Goal: Information Seeking & Learning: Learn about a topic

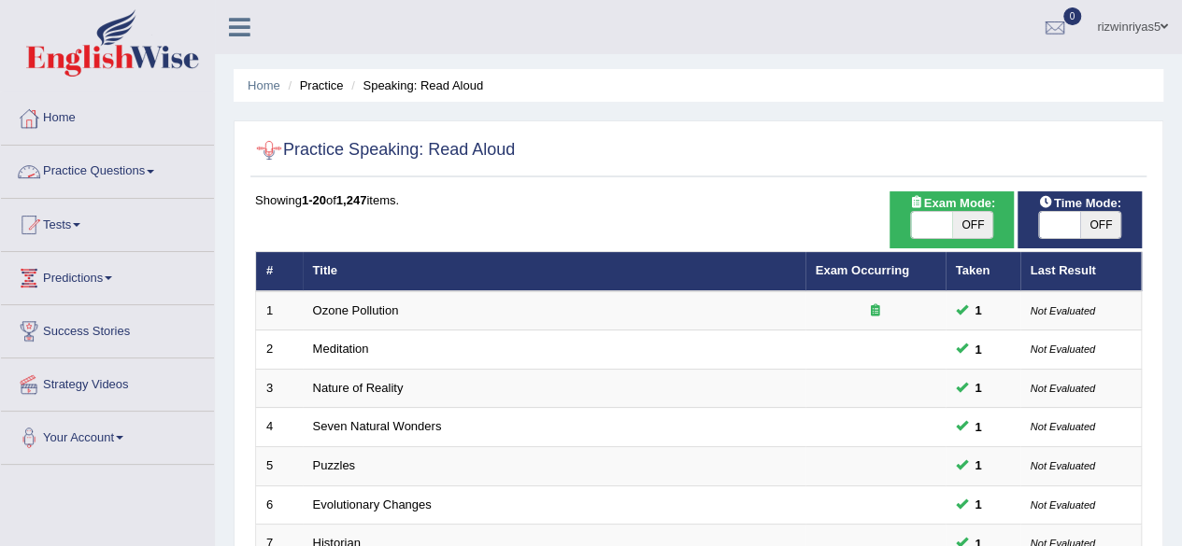
click at [181, 173] on link "Practice Questions" at bounding box center [107, 169] width 213 height 47
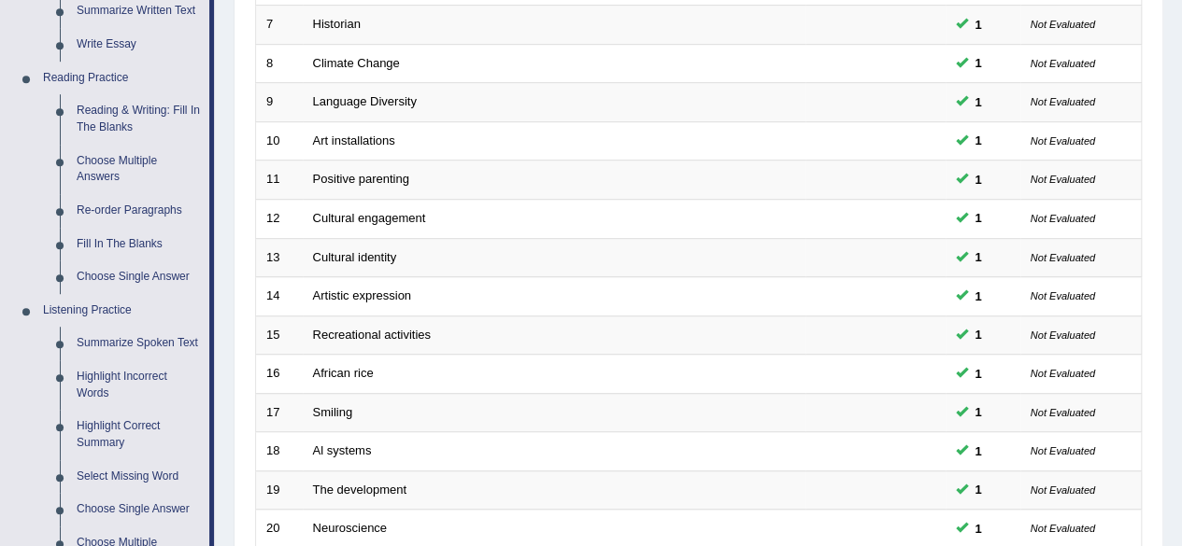
scroll to position [531, 0]
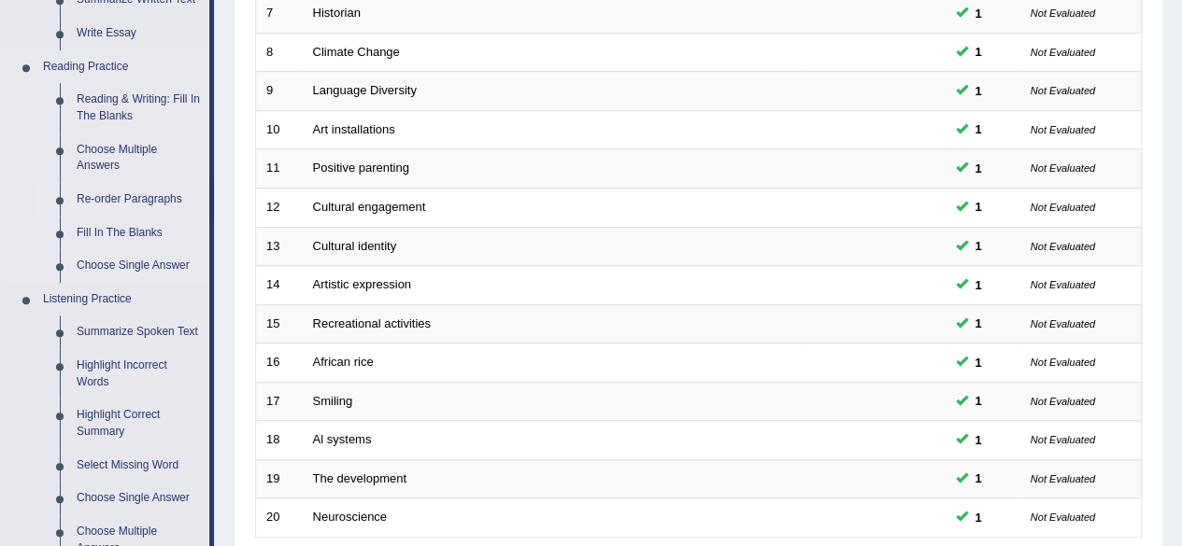
click at [137, 200] on link "Re-order Paragraphs" at bounding box center [138, 200] width 141 height 34
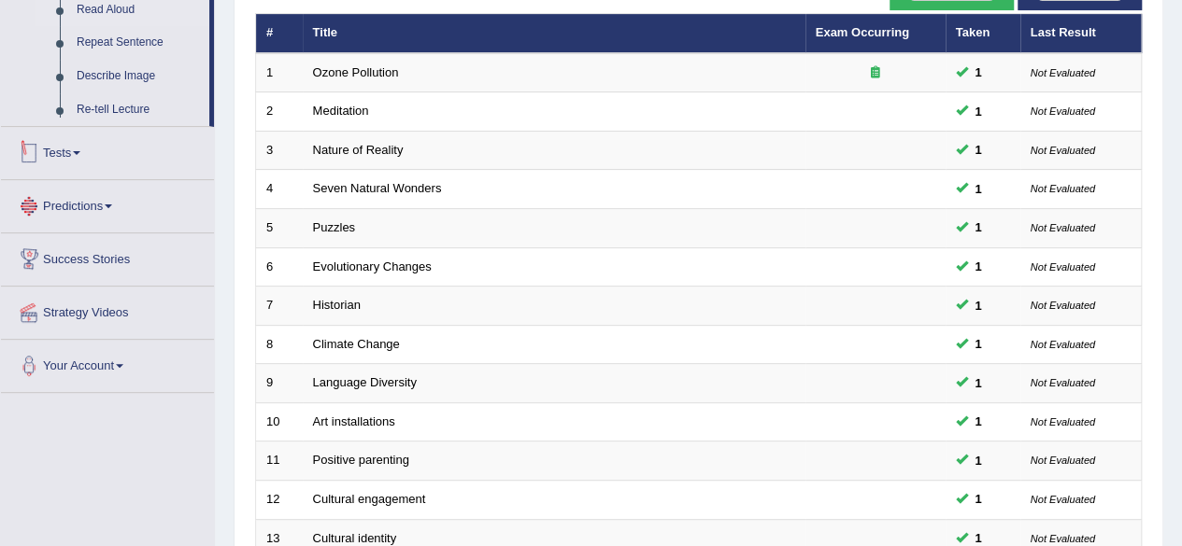
scroll to position [503, 0]
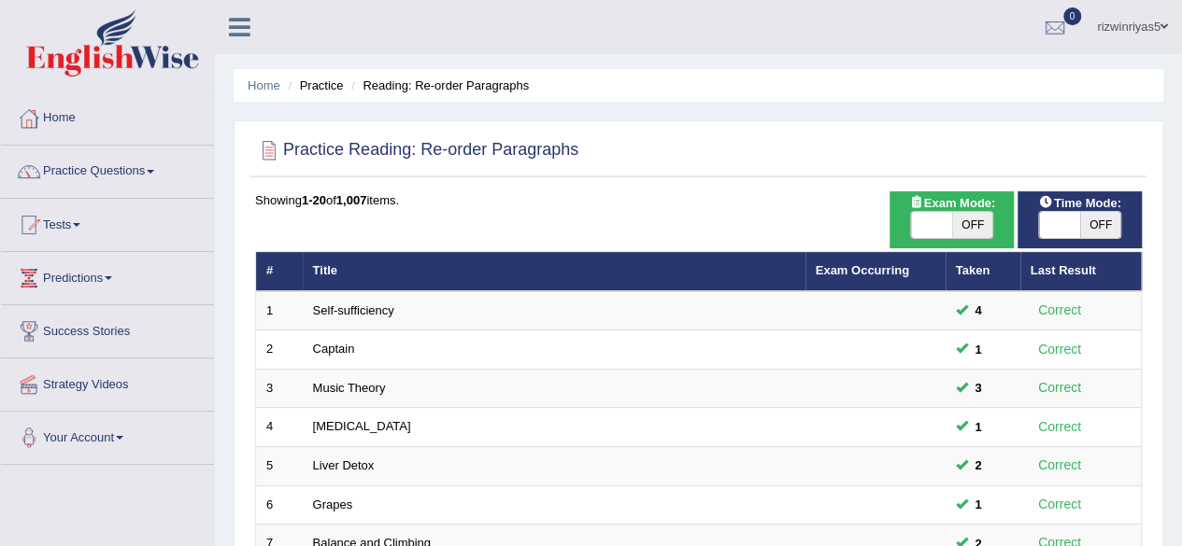
drag, startPoint x: 968, startPoint y: 237, endPoint x: 1084, endPoint y: 234, distance: 116.8
click at [1084, 234] on span "OFF" at bounding box center [1100, 225] width 41 height 26
checkbox input "true"
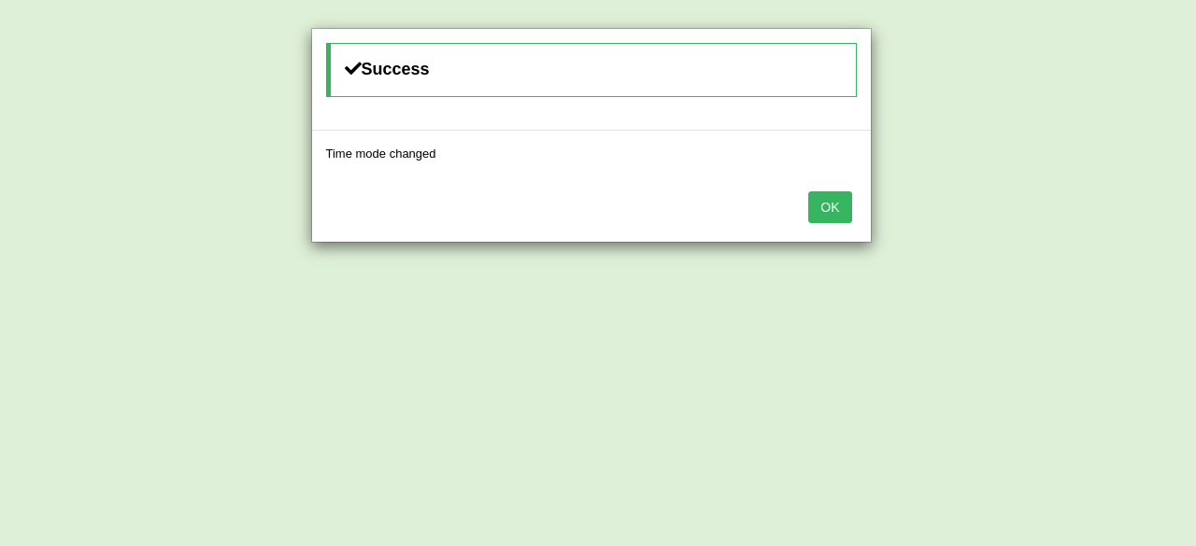
click at [984, 225] on div "Success Time mode changed OK" at bounding box center [598, 273] width 1196 height 546
click at [837, 193] on button "OK" at bounding box center [829, 207] width 43 height 32
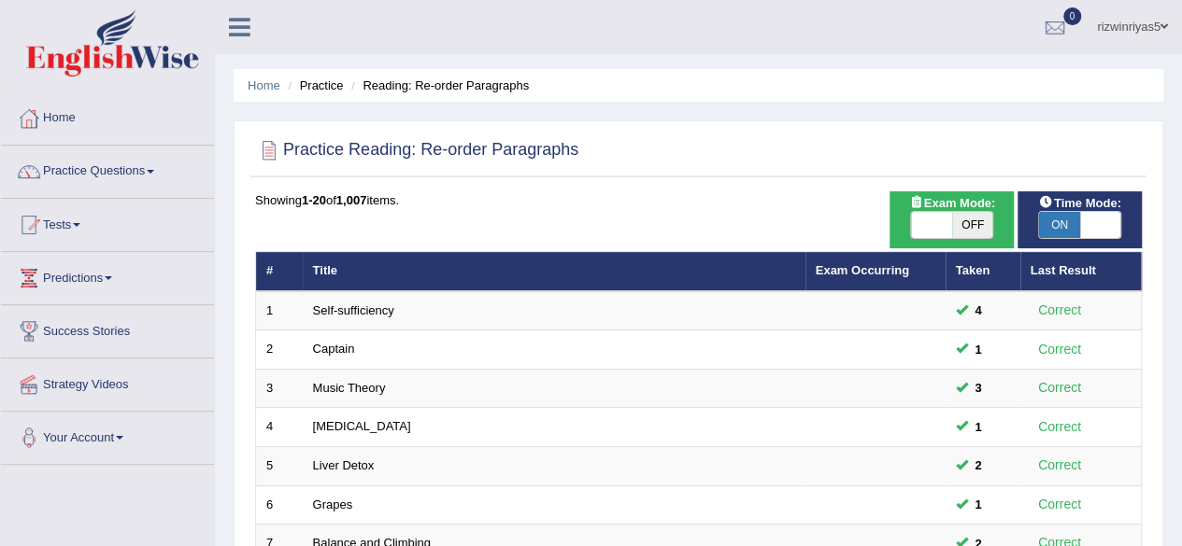
click at [956, 232] on span "OFF" at bounding box center [972, 225] width 41 height 26
checkbox input "true"
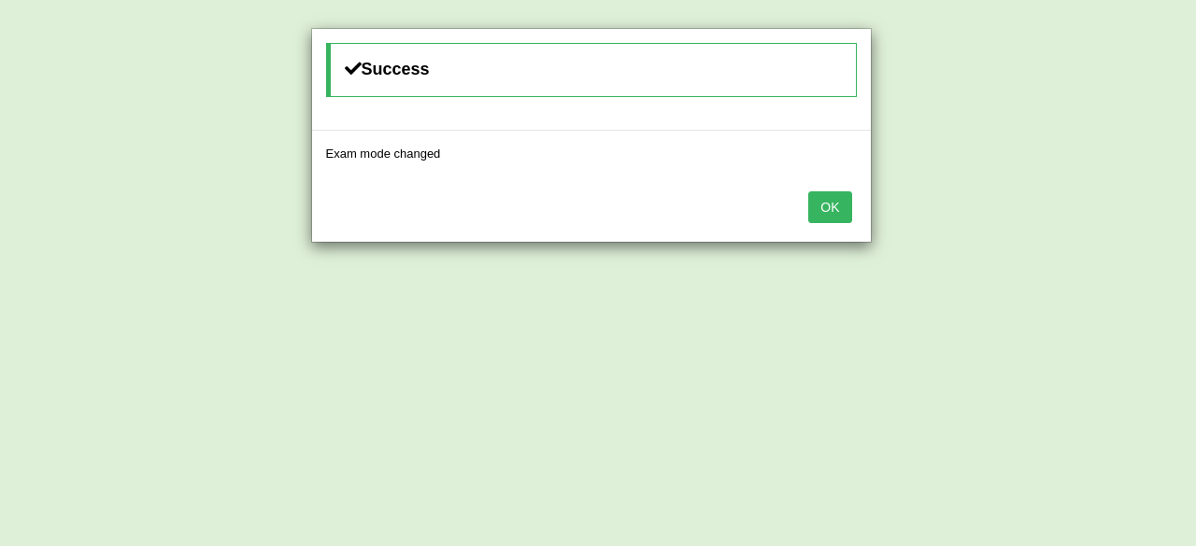
click at [839, 205] on button "OK" at bounding box center [829, 207] width 43 height 32
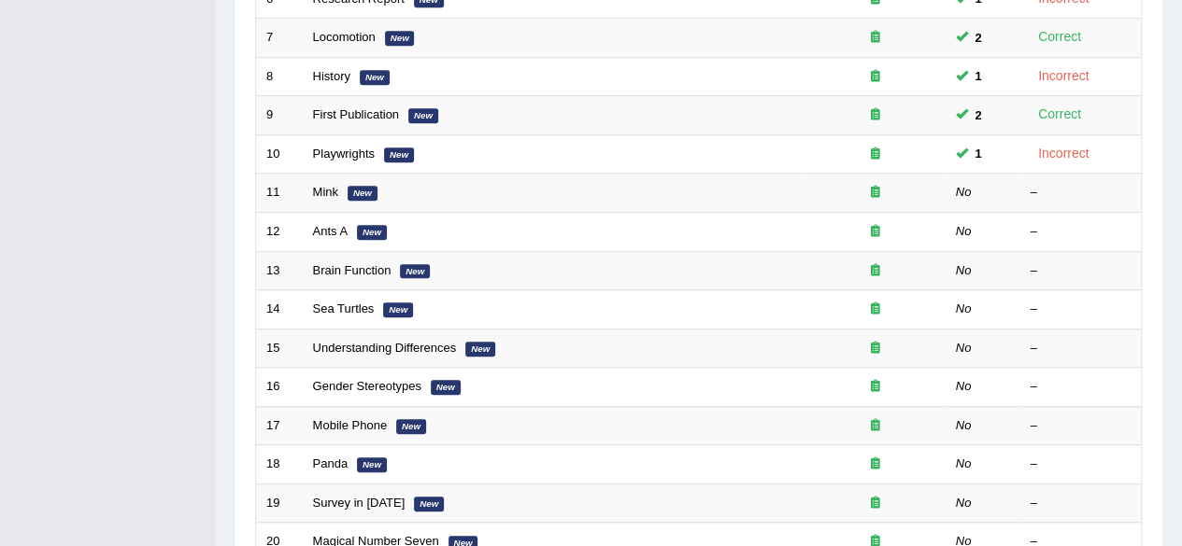
scroll to position [505, 0]
click at [1180, 380] on div "Home Practice Reading: Re-order Paragraphs Practice Reading: Re-order Paragraph…" at bounding box center [698, 90] width 967 height 1190
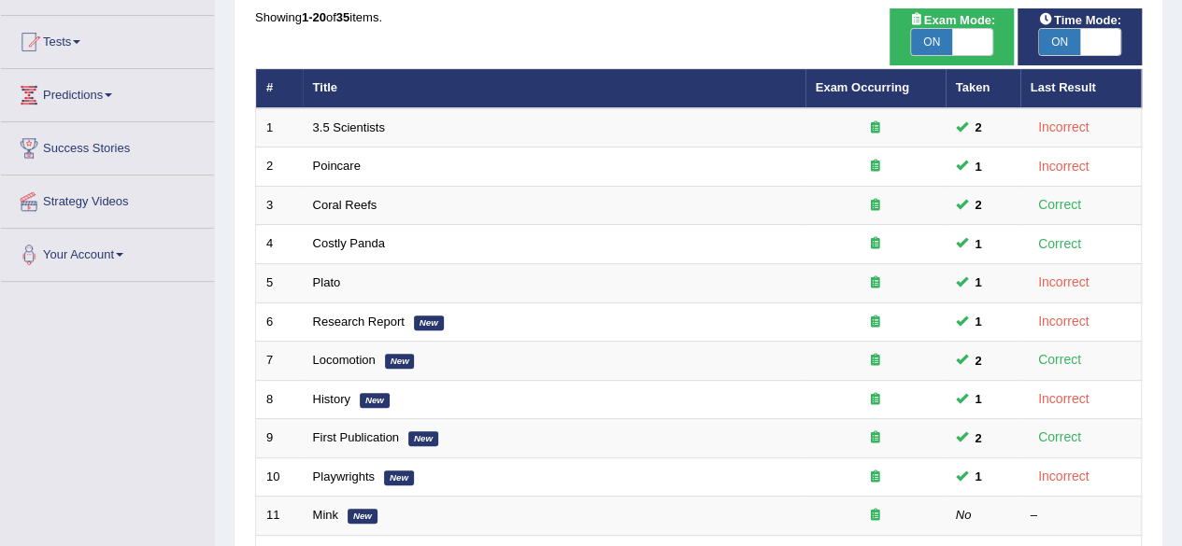
scroll to position [0, 0]
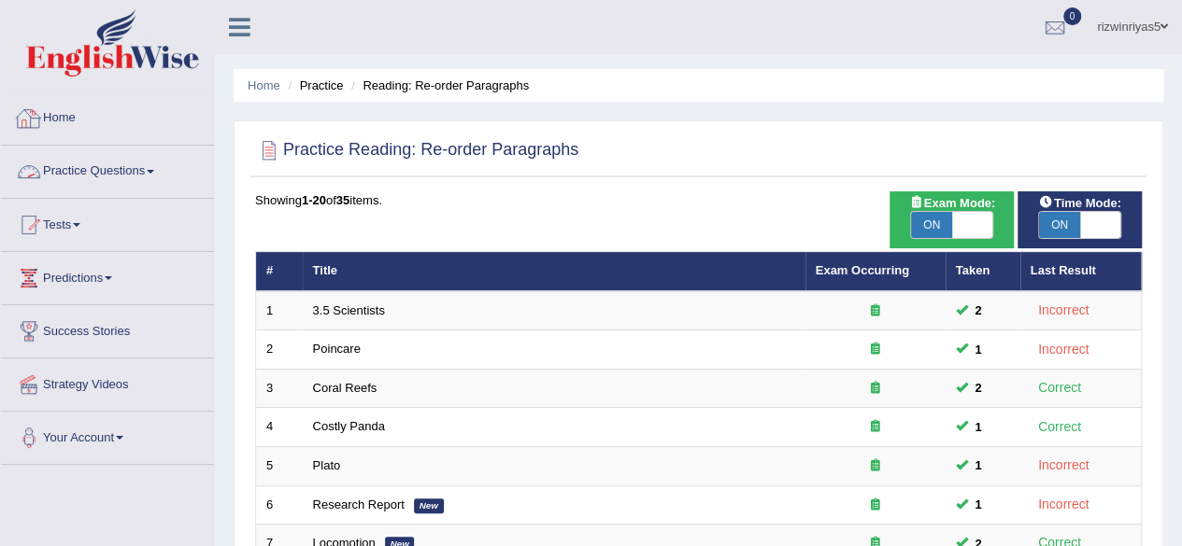
click at [166, 164] on link "Practice Questions" at bounding box center [107, 169] width 213 height 47
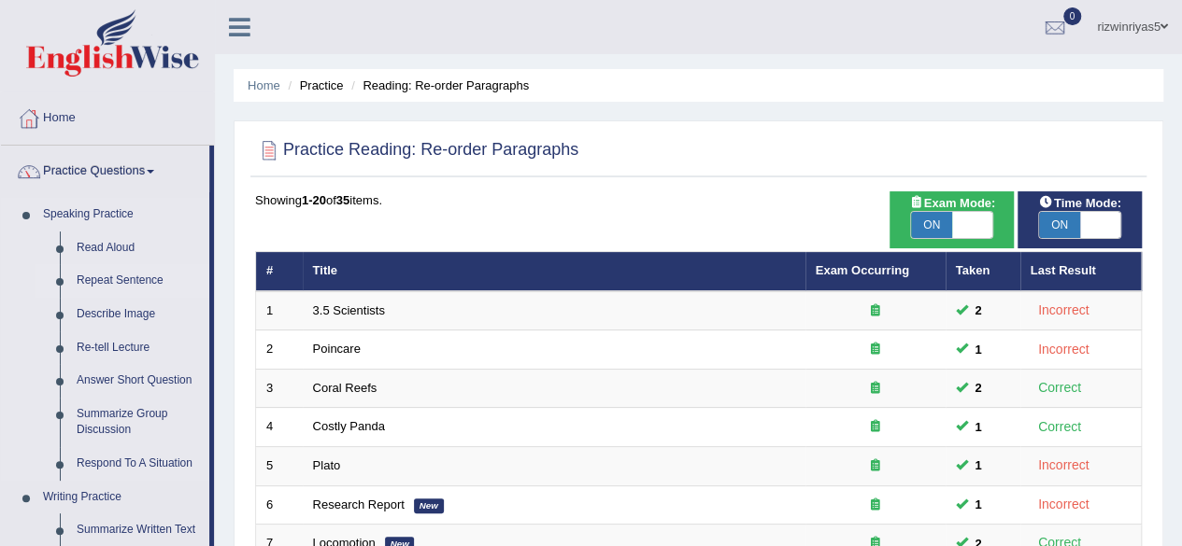
click at [138, 277] on link "Repeat Sentence" at bounding box center [138, 281] width 141 height 34
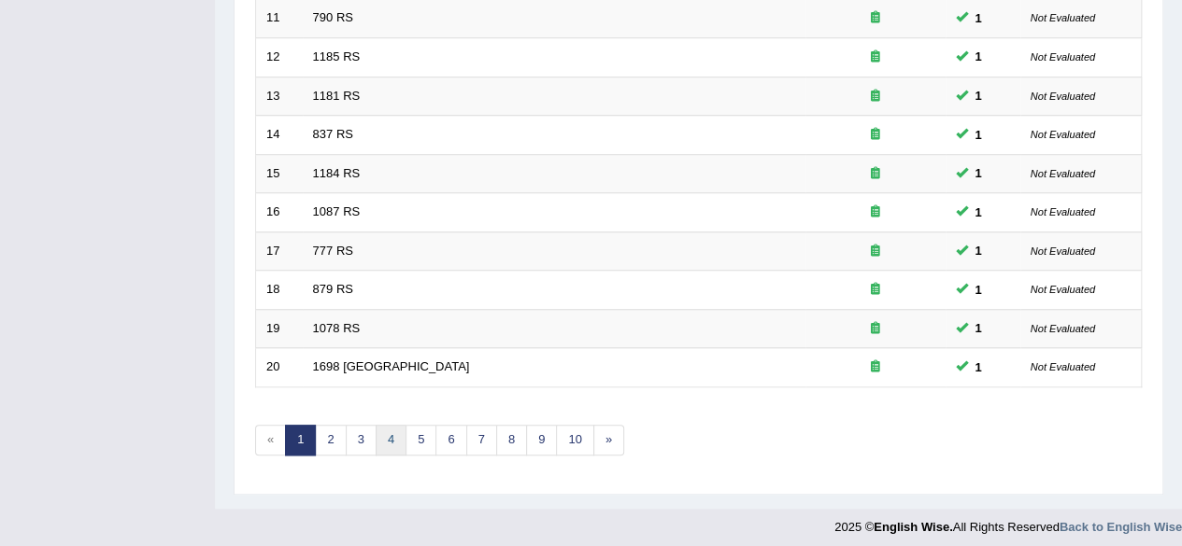
click at [399, 429] on link "4" at bounding box center [390, 440] width 31 height 31
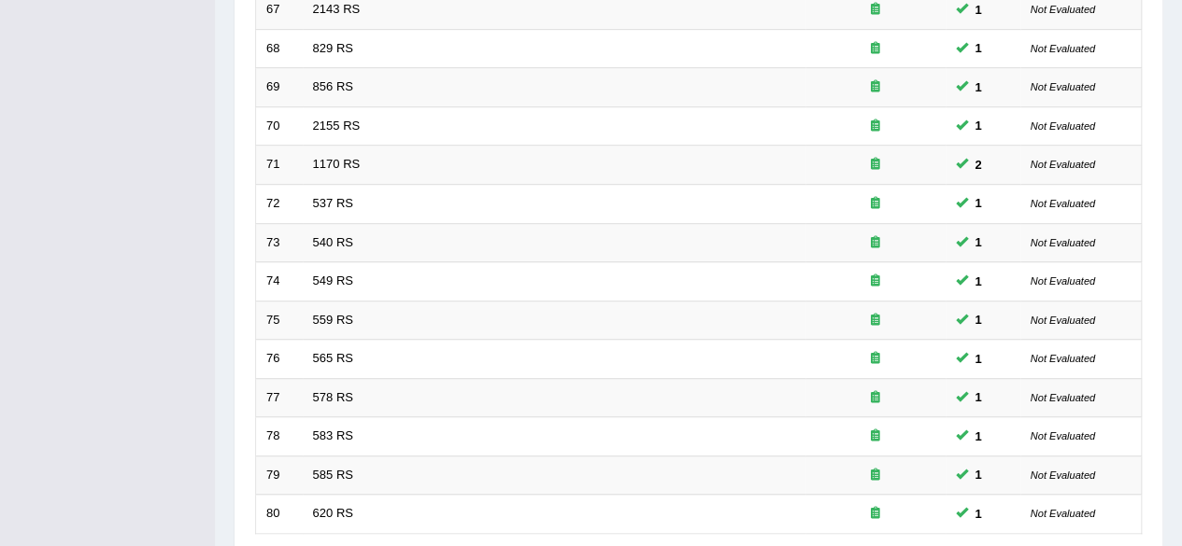
scroll to position [681, 0]
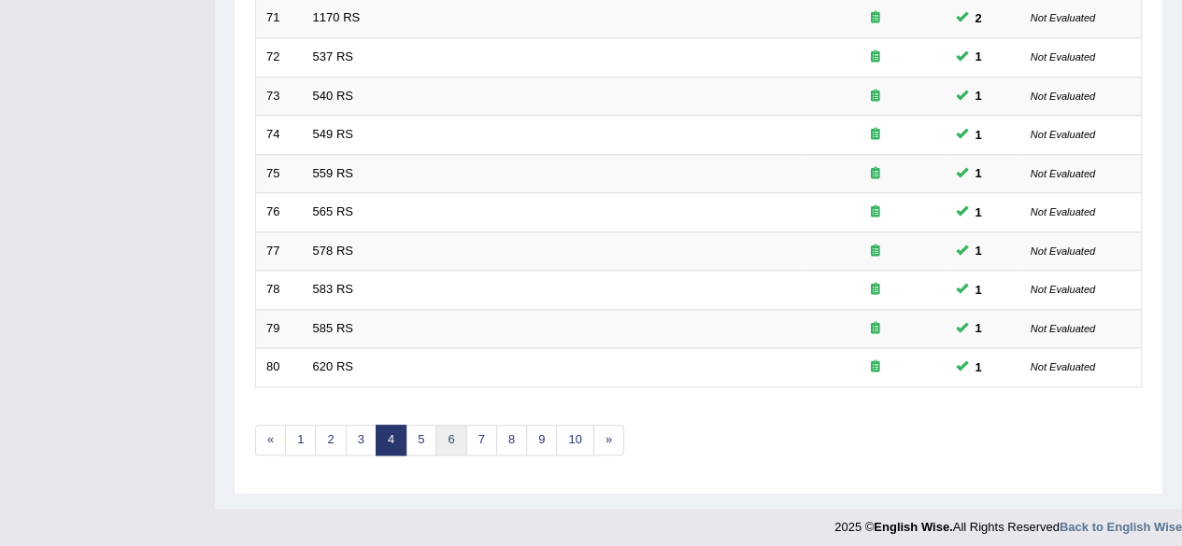
click at [435, 428] on link "6" at bounding box center [450, 440] width 31 height 31
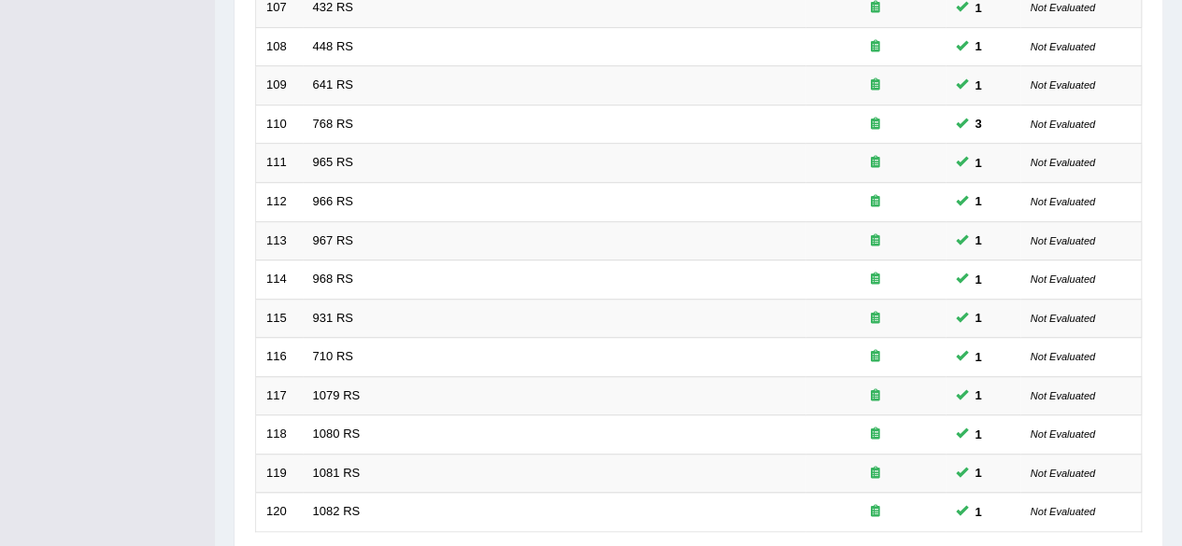
scroll to position [681, 0]
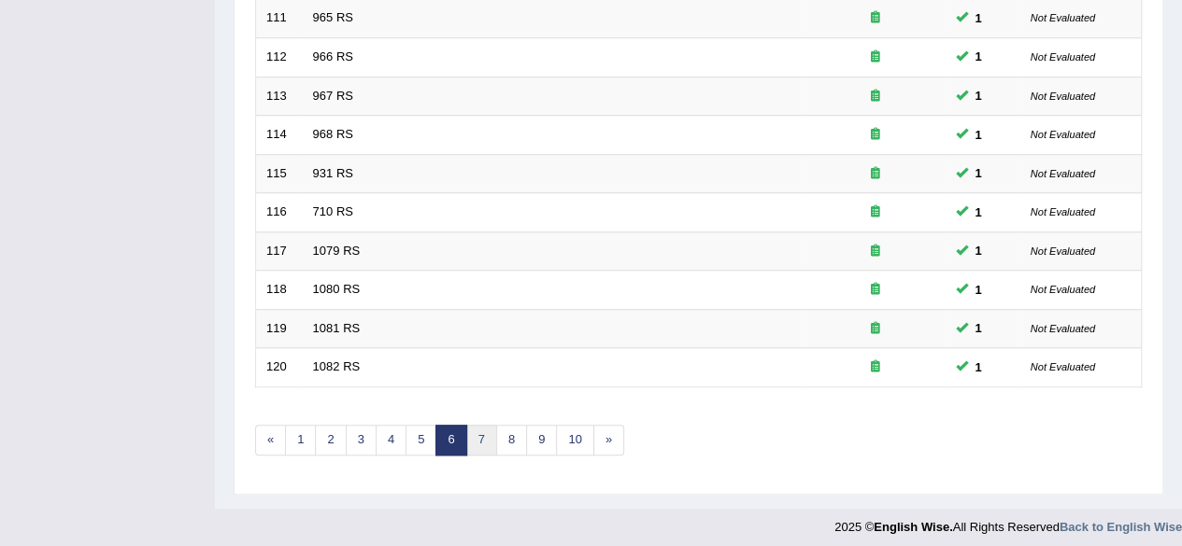
click at [466, 429] on link "7" at bounding box center [481, 440] width 31 height 31
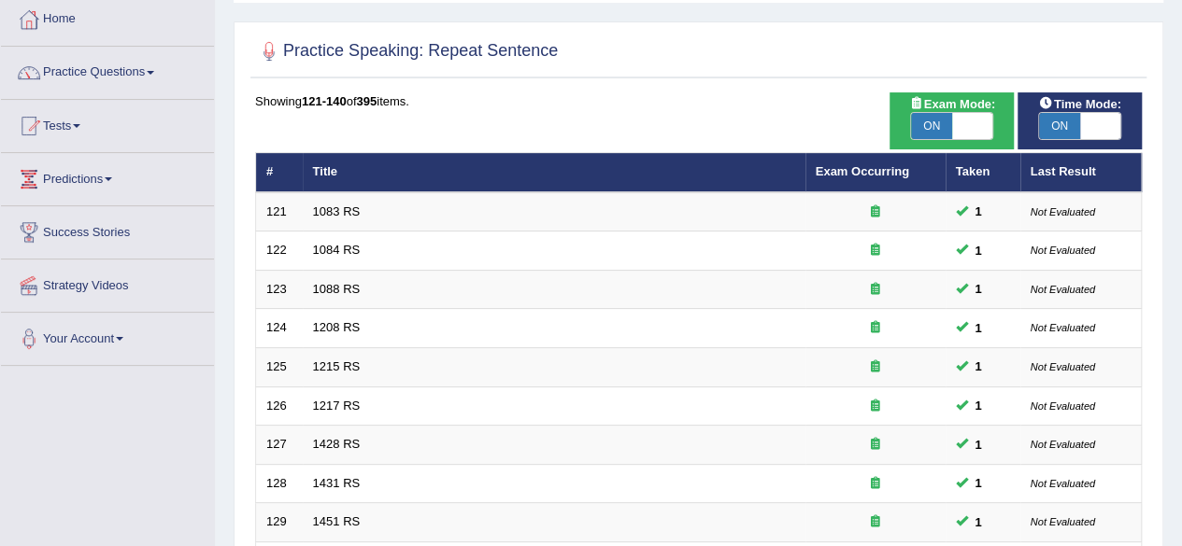
scroll to position [30, 0]
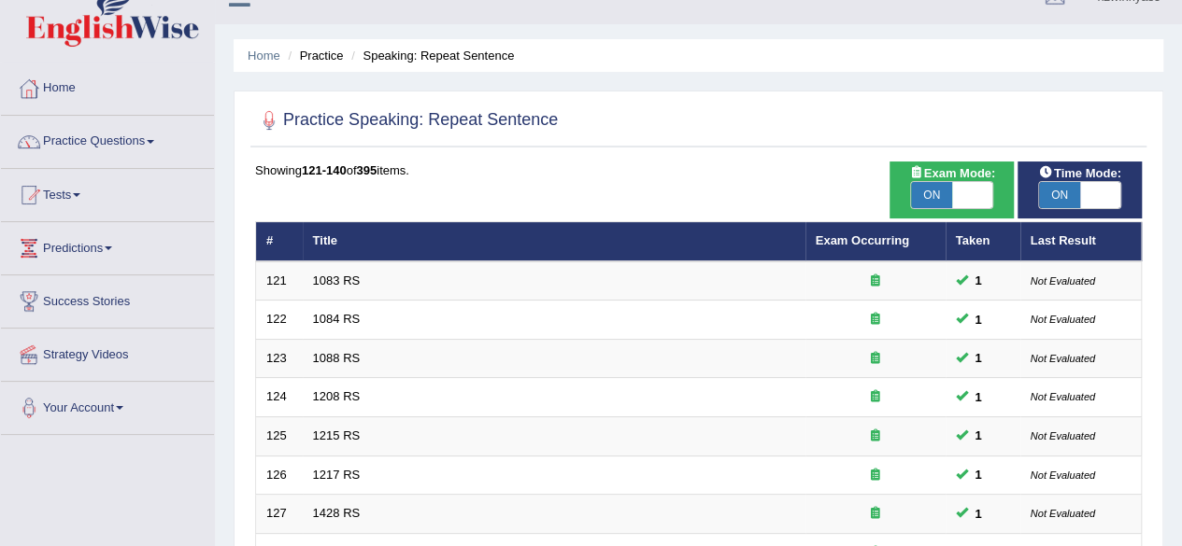
drag, startPoint x: 1195, startPoint y: 190, endPoint x: 1149, endPoint y: 203, distance: 47.6
click at [1149, 203] on html "Toggle navigation Home Practice Questions Speaking Practice Read Aloud Repeat S…" at bounding box center [591, 243] width 1182 height 546
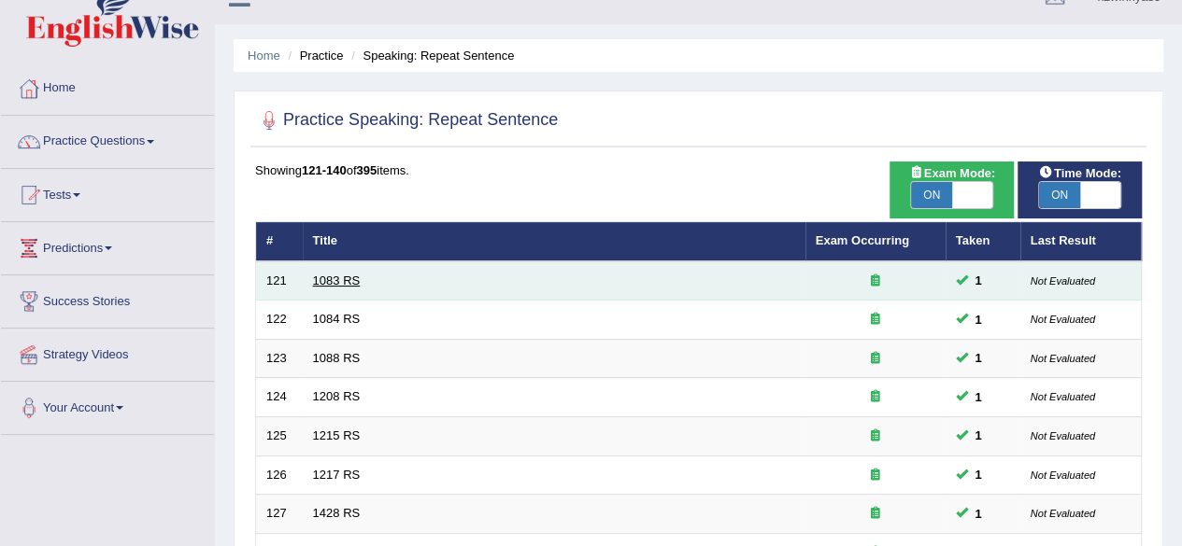
drag, startPoint x: 359, startPoint y: 277, endPoint x: 349, endPoint y: 281, distance: 10.1
click at [349, 281] on td "1083 RS" at bounding box center [554, 281] width 503 height 39
click at [349, 281] on link "1083 RS" at bounding box center [337, 281] width 48 height 14
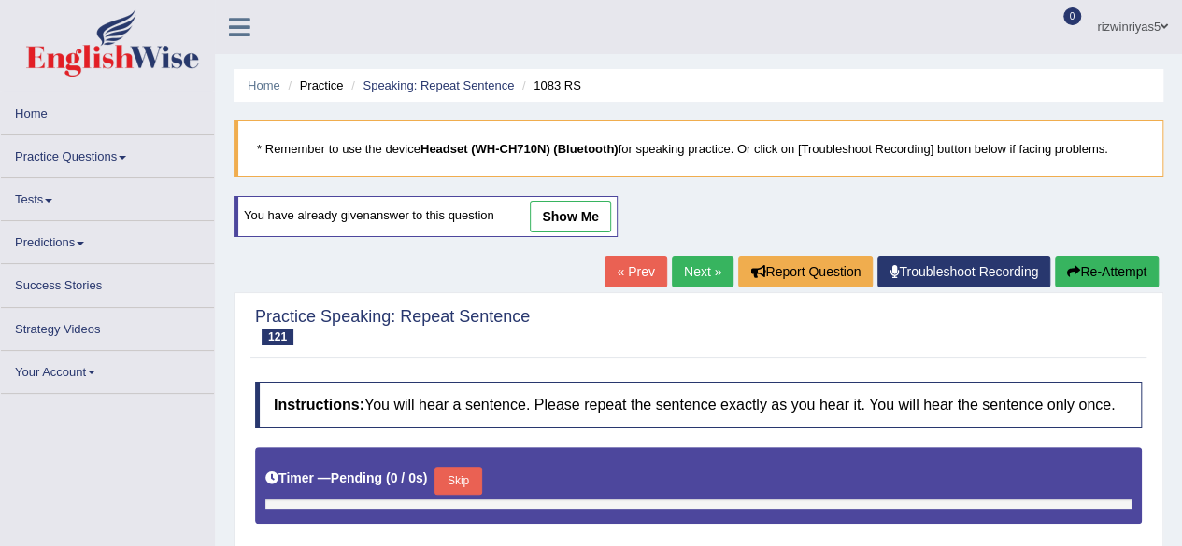
click at [575, 212] on link "show me" at bounding box center [570, 217] width 81 height 32
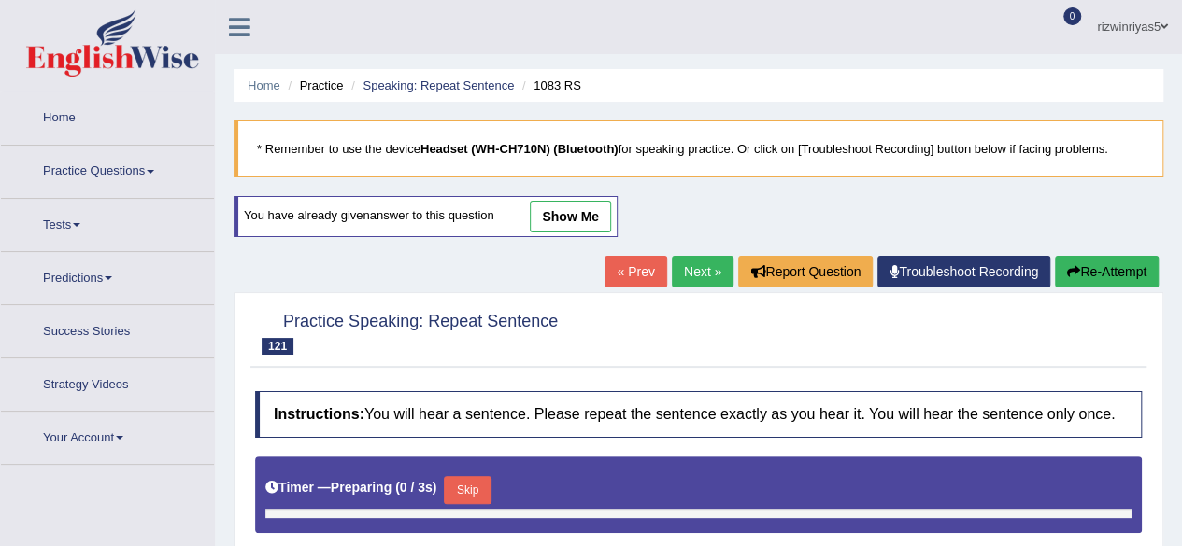
type input "0.9"
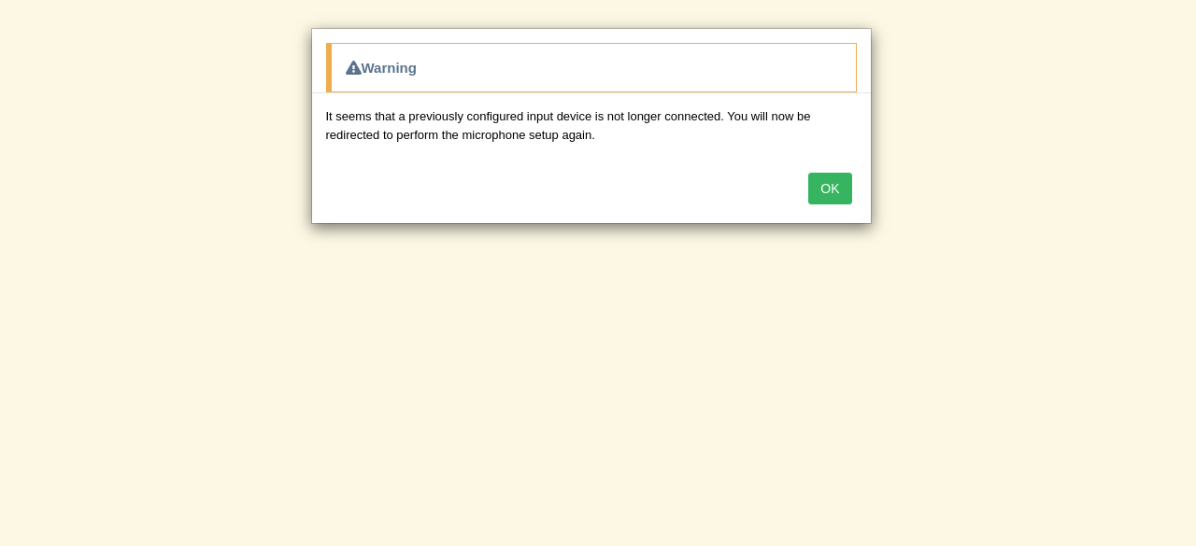
drag, startPoint x: 1195, startPoint y: 98, endPoint x: 1195, endPoint y: 127, distance: 29.0
click at [1181, 127] on div "Warning It seems that a previously configured input device is not longer connec…" at bounding box center [598, 273] width 1196 height 546
click at [829, 190] on button "OK" at bounding box center [829, 189] width 43 height 32
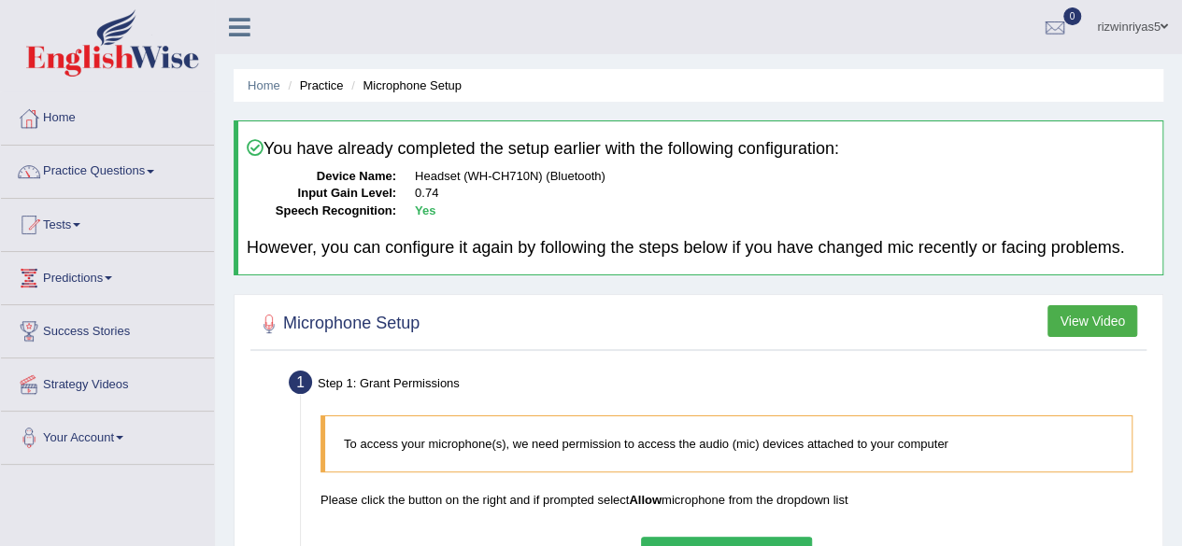
click at [331, 84] on li "Practice" at bounding box center [313, 86] width 60 height 18
click at [136, 184] on link "Practice Questions" at bounding box center [107, 169] width 213 height 47
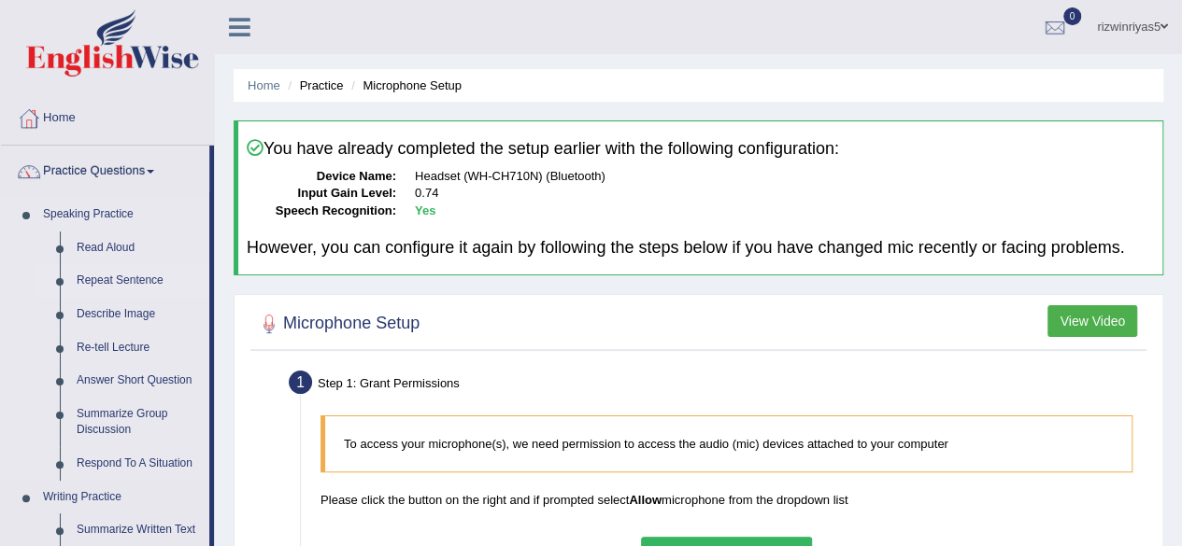
click at [126, 277] on link "Repeat Sentence" at bounding box center [138, 281] width 141 height 34
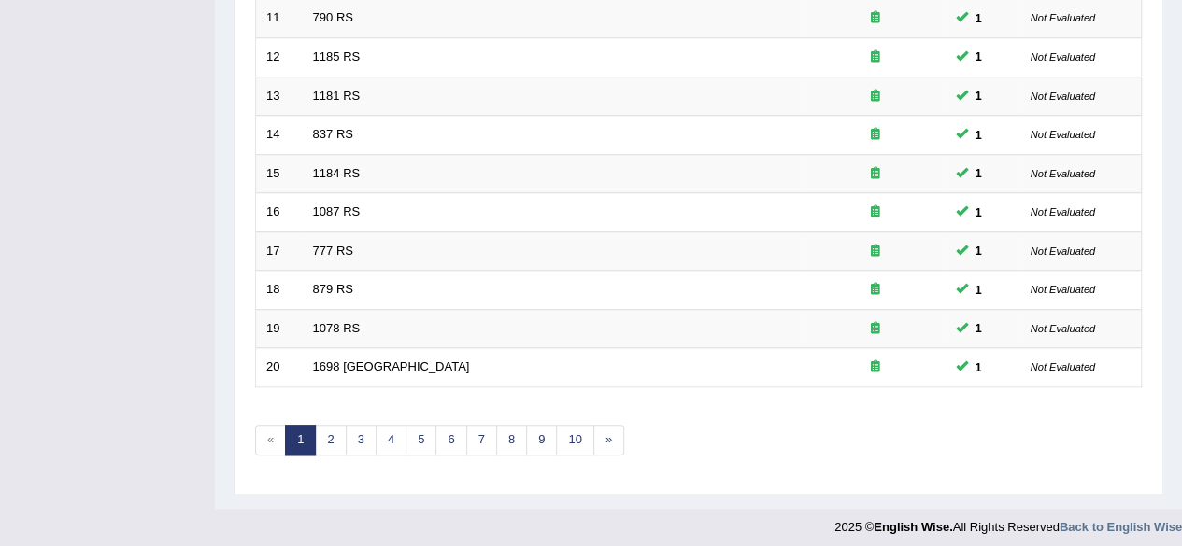
click at [452, 431] on link "6" at bounding box center [450, 440] width 31 height 31
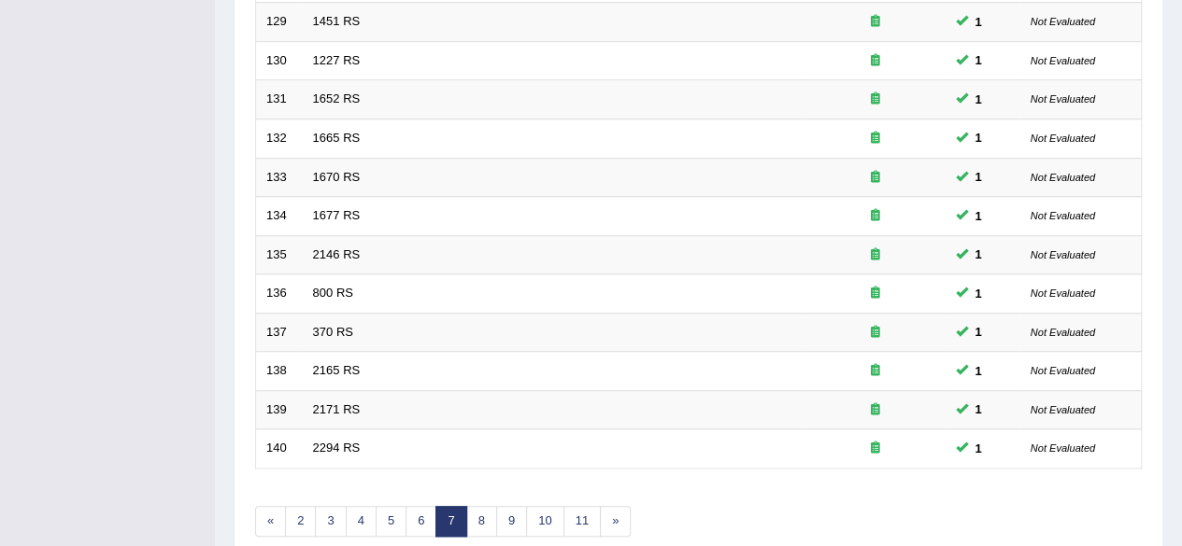
scroll to position [681, 0]
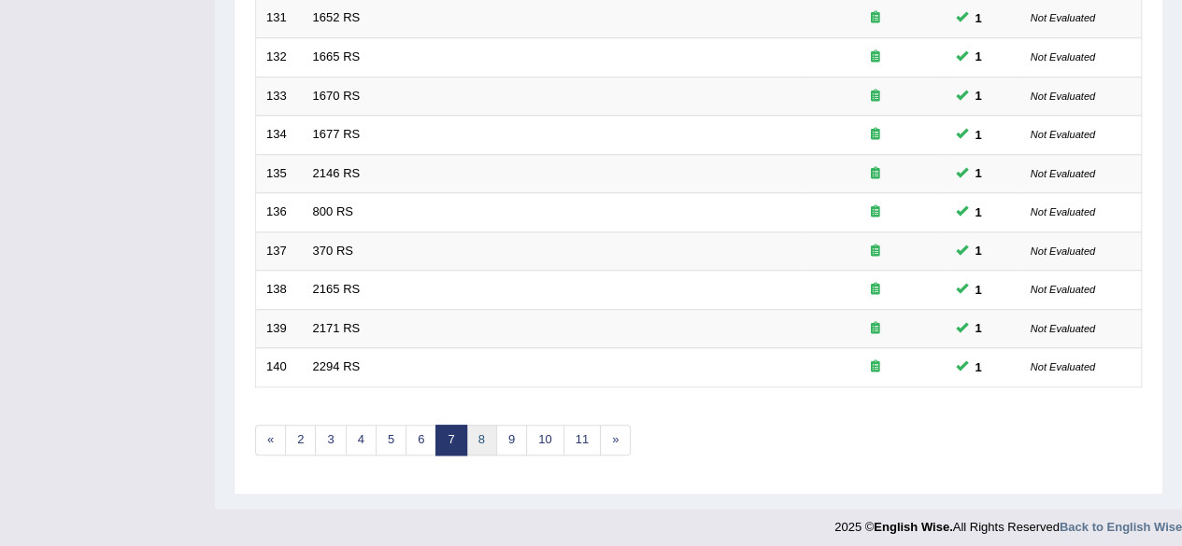
click at [485, 425] on link "8" at bounding box center [481, 440] width 31 height 31
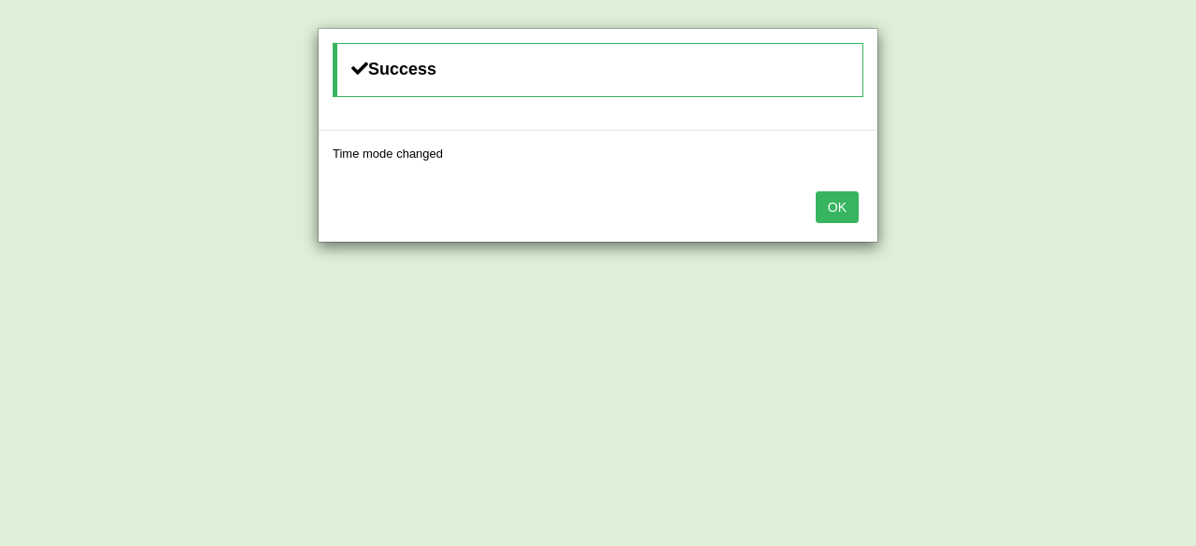
click at [830, 205] on button "OK" at bounding box center [836, 207] width 43 height 32
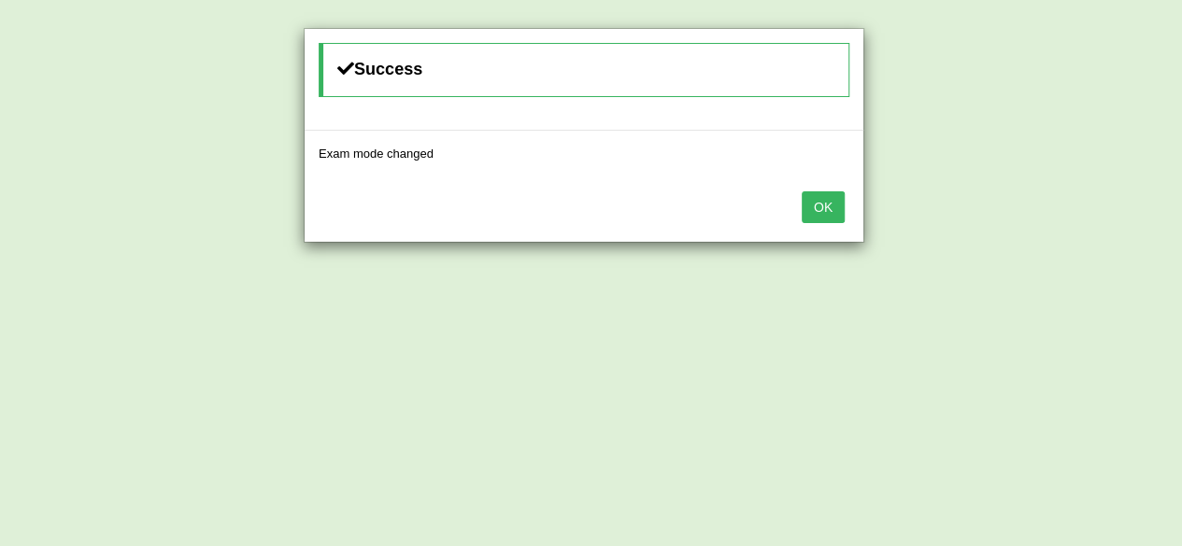
click at [830, 205] on button "OK" at bounding box center [822, 207] width 43 height 32
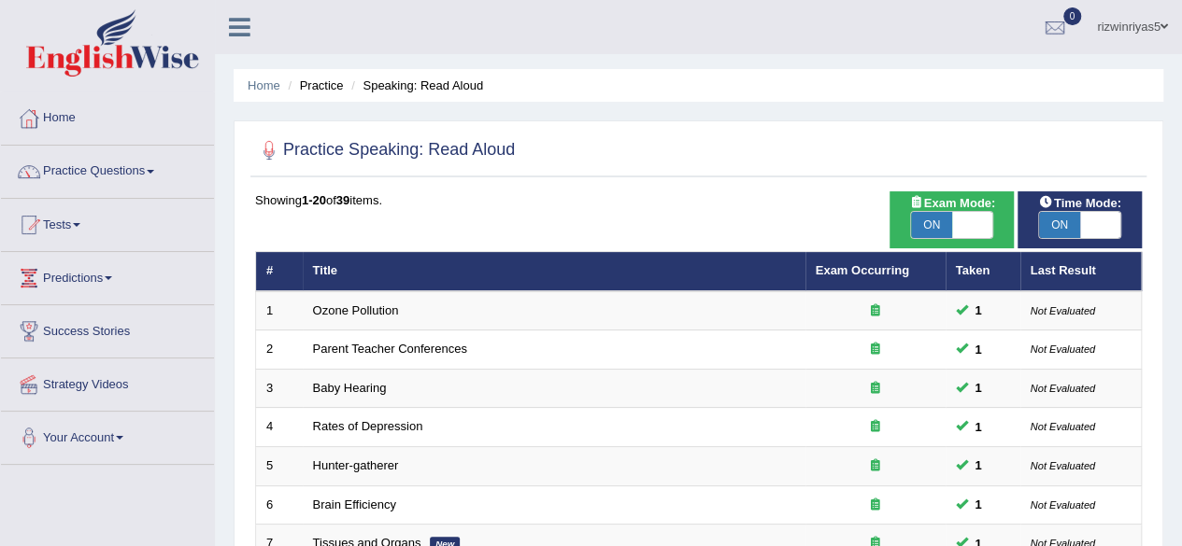
click at [128, 174] on link "Practice Questions" at bounding box center [107, 169] width 213 height 47
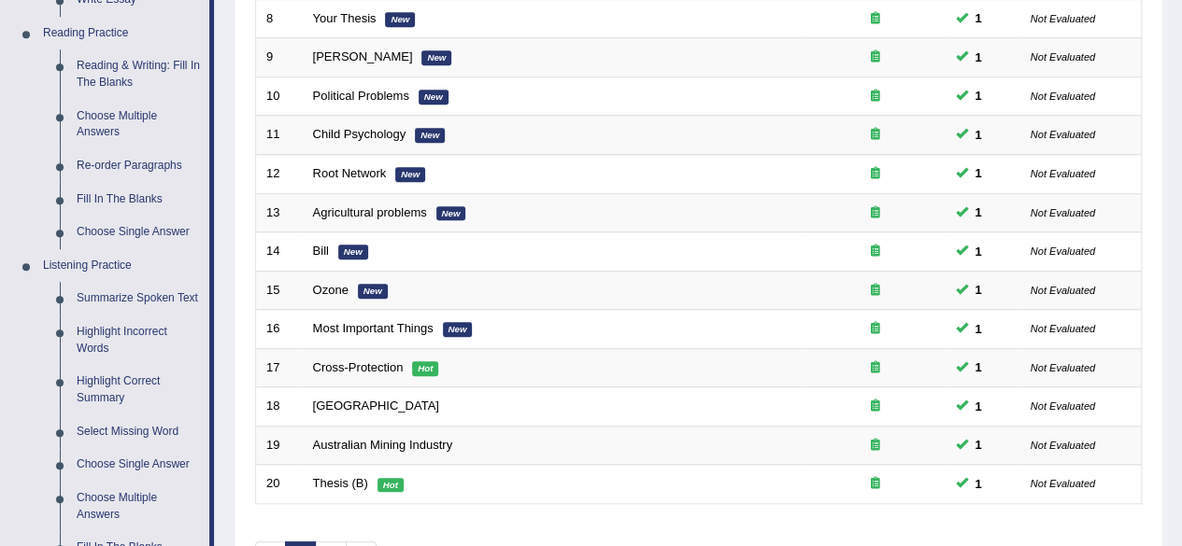
scroll to position [566, 0]
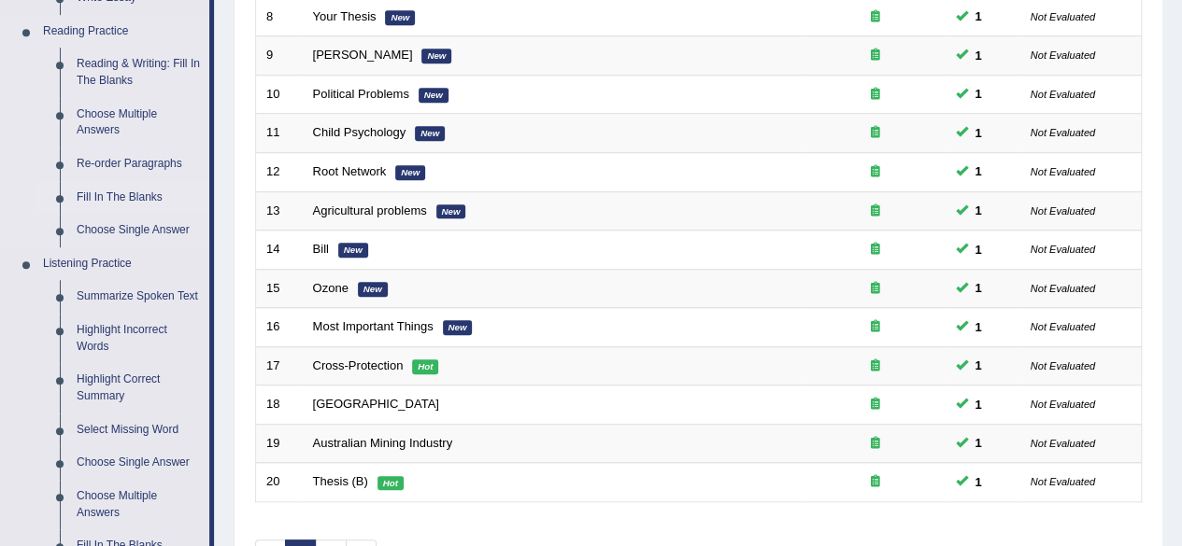
click at [147, 191] on link "Fill In The Blanks" at bounding box center [138, 198] width 141 height 34
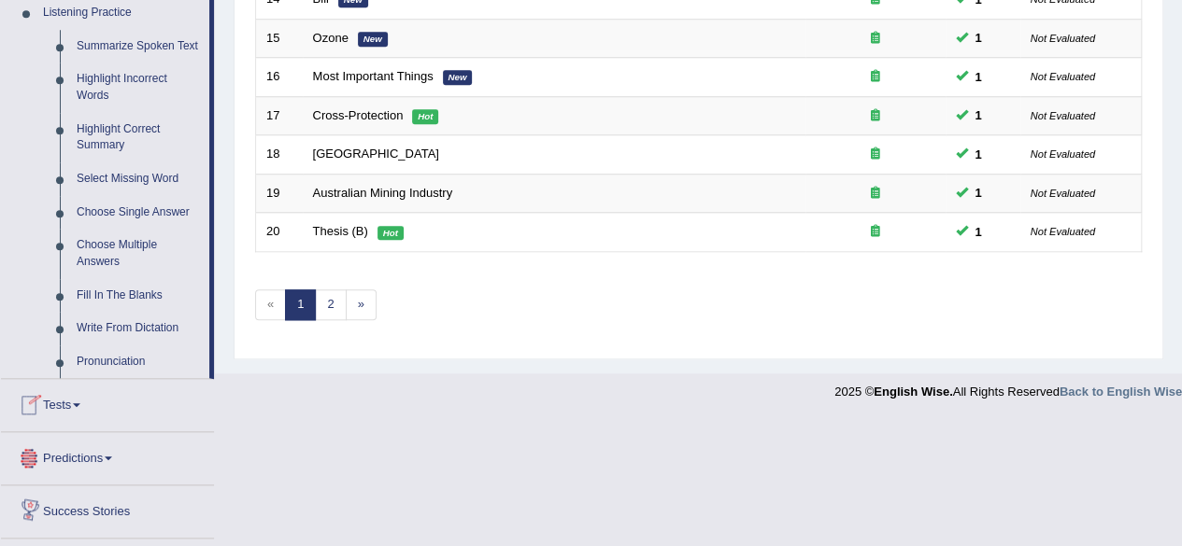
scroll to position [914, 0]
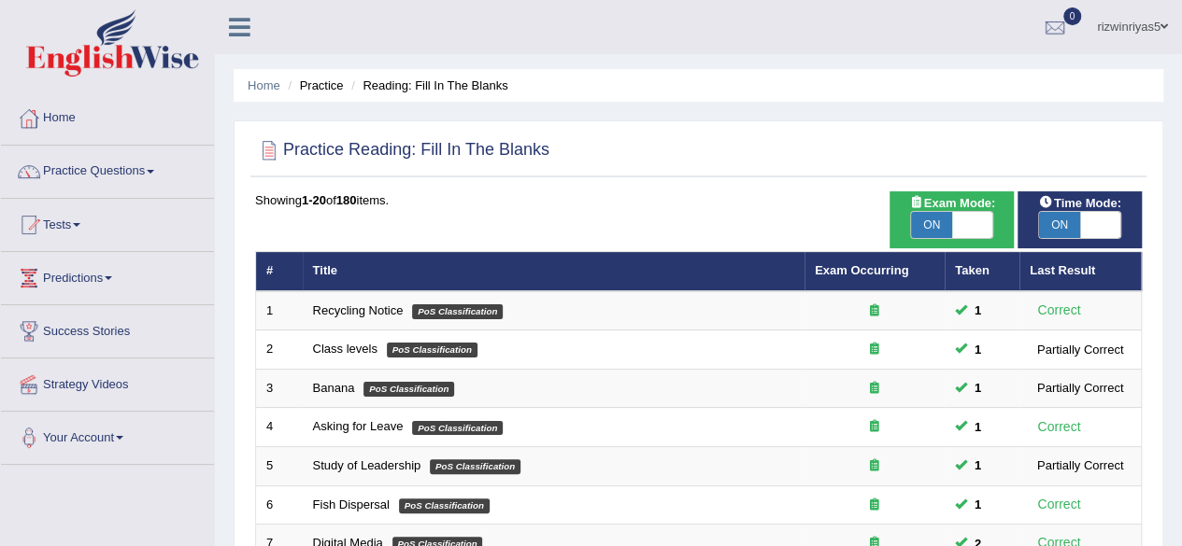
drag, startPoint x: 1195, startPoint y: 132, endPoint x: 1195, endPoint y: 117, distance: 14.9
click at [1181, 117] on html "Toggle navigation Home Practice Questions Speaking Practice Read Aloud Repeat S…" at bounding box center [591, 273] width 1182 height 546
click at [134, 178] on link "Practice Questions" at bounding box center [107, 169] width 213 height 47
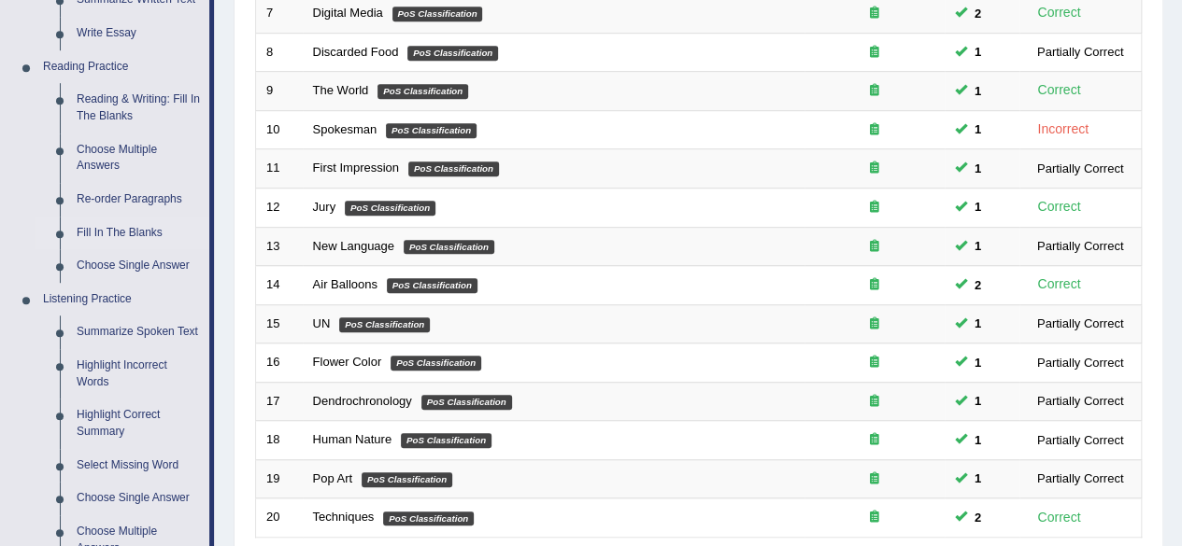
scroll to position [583, 0]
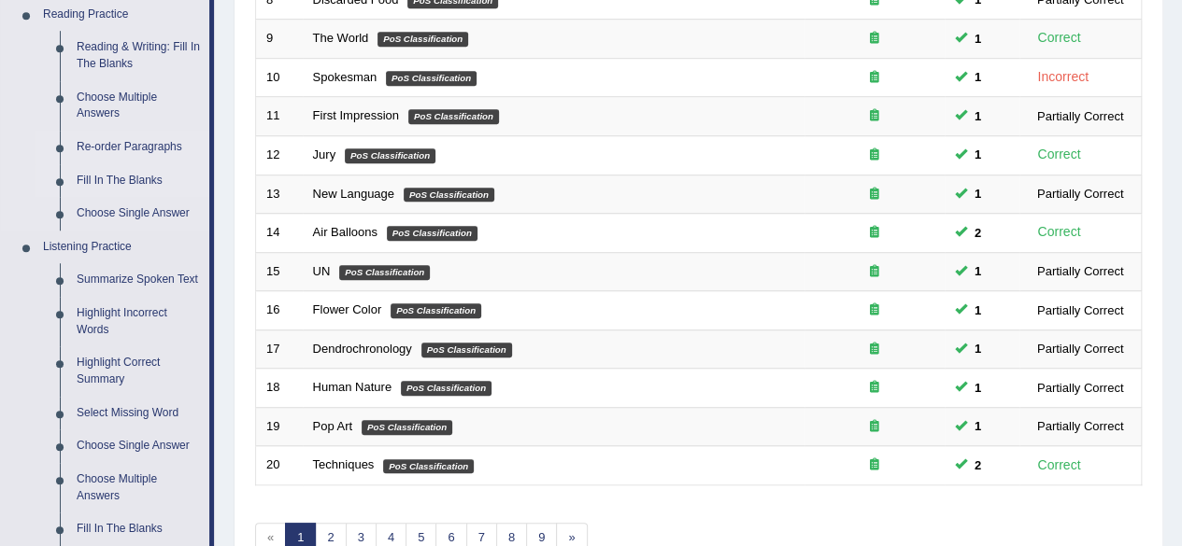
click at [165, 152] on link "Re-order Paragraphs" at bounding box center [138, 148] width 141 height 34
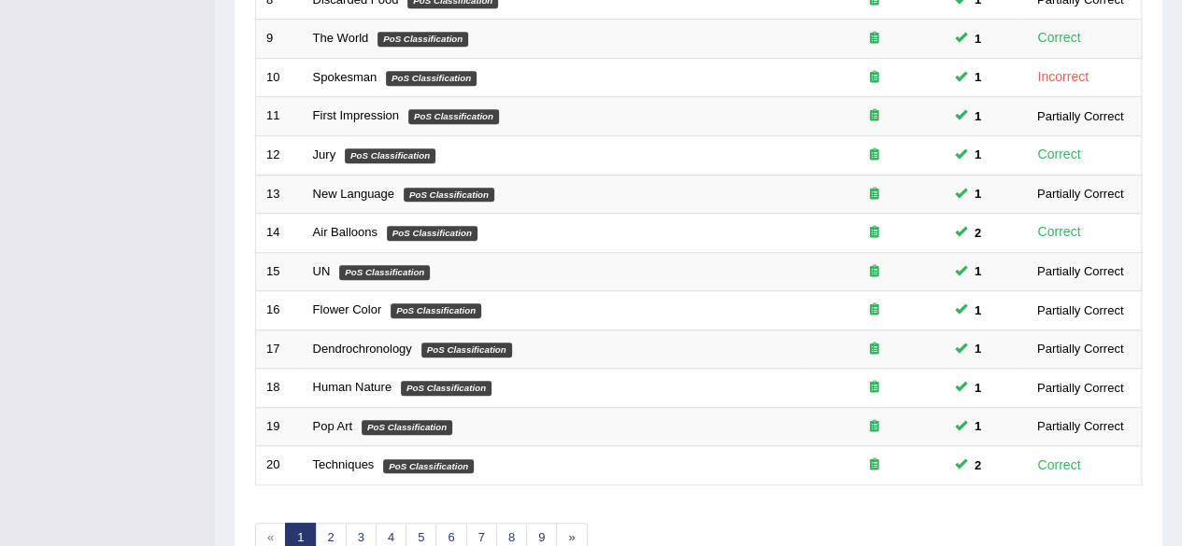
scroll to position [250, 0]
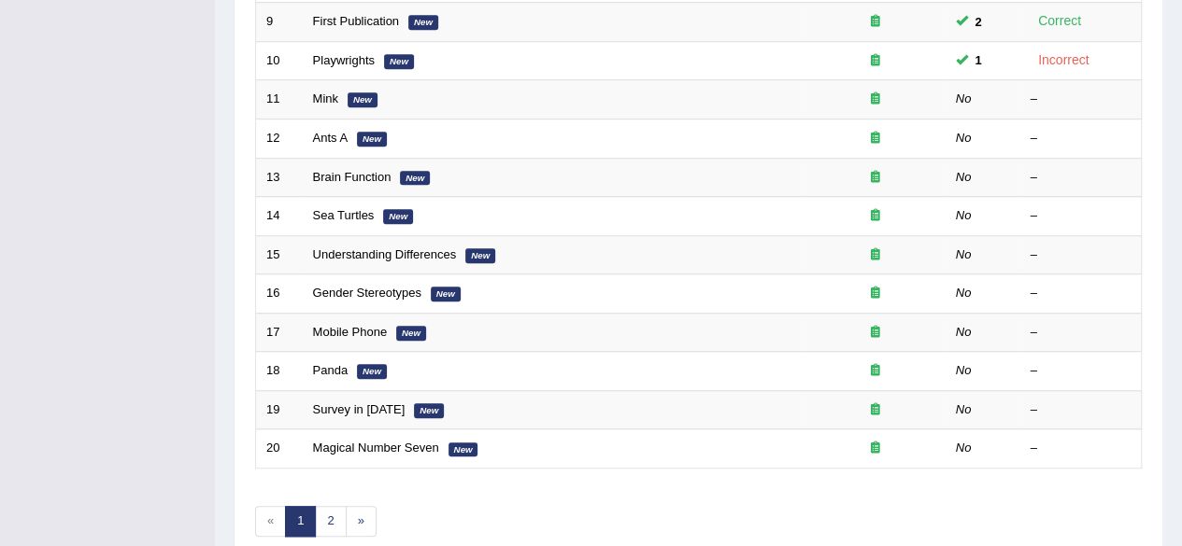
scroll to position [602, 0]
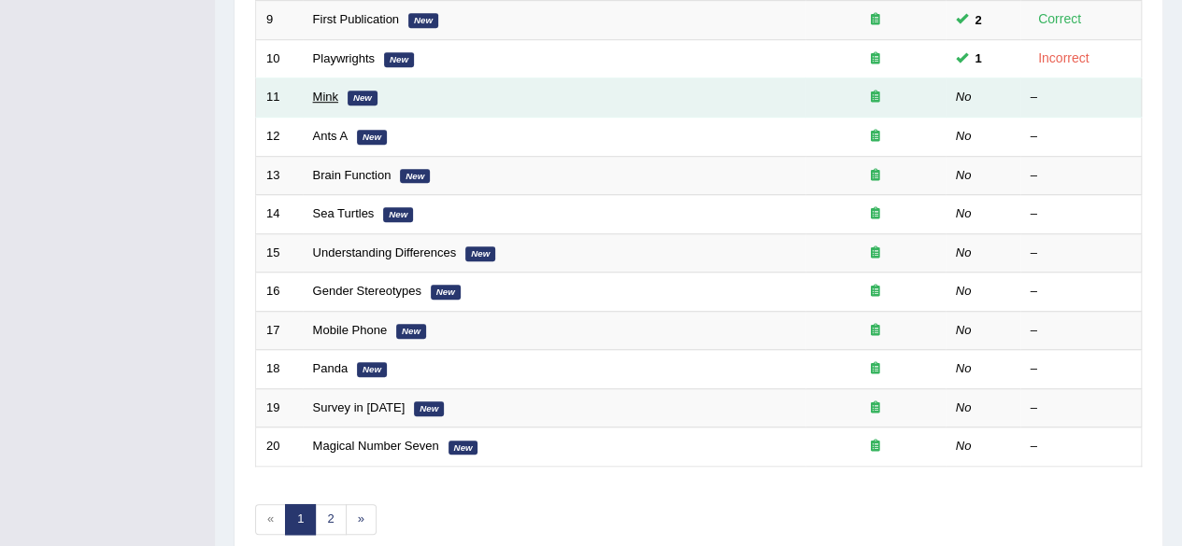
click at [328, 93] on link "Mink" at bounding box center [325, 97] width 25 height 14
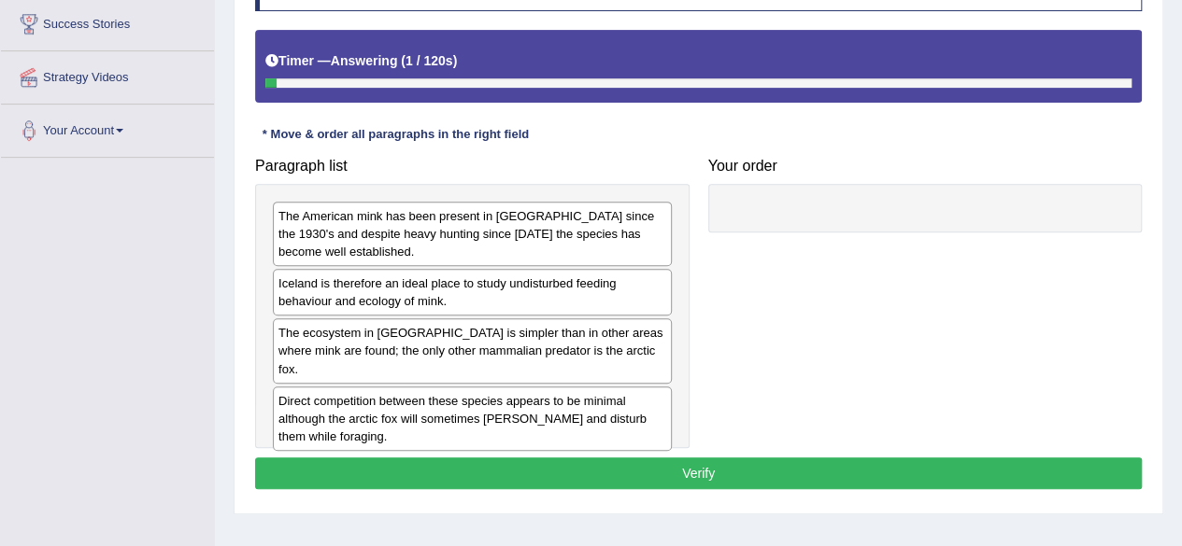
scroll to position [312, 0]
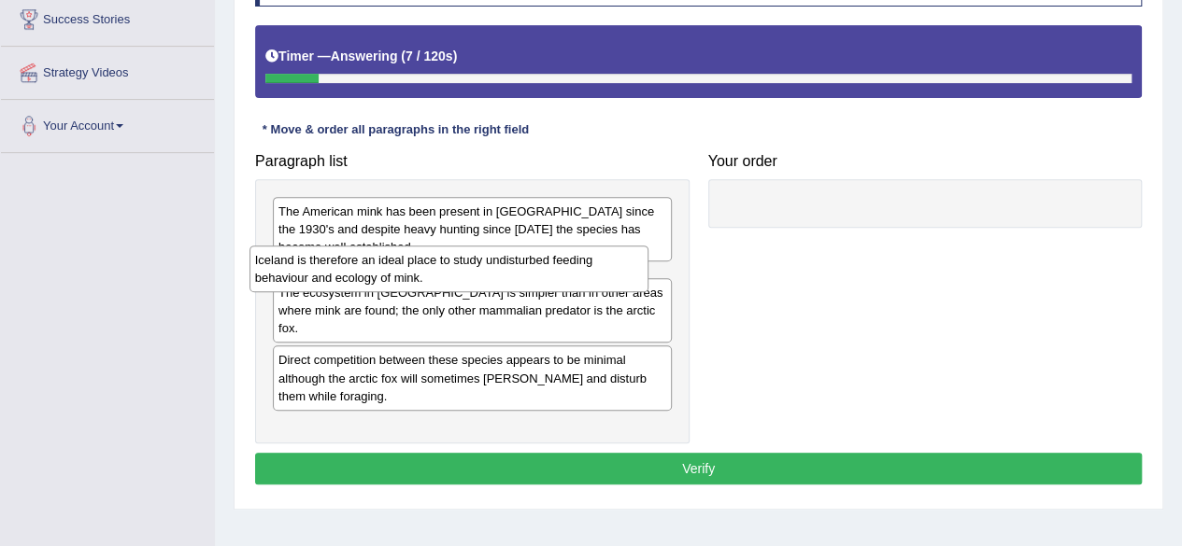
drag, startPoint x: 511, startPoint y: 288, endPoint x: 480, endPoint y: 268, distance: 36.5
click at [480, 268] on div "Iceland is therefore an ideal place to study undisturbed feeding behaviour and …" at bounding box center [448, 269] width 399 height 47
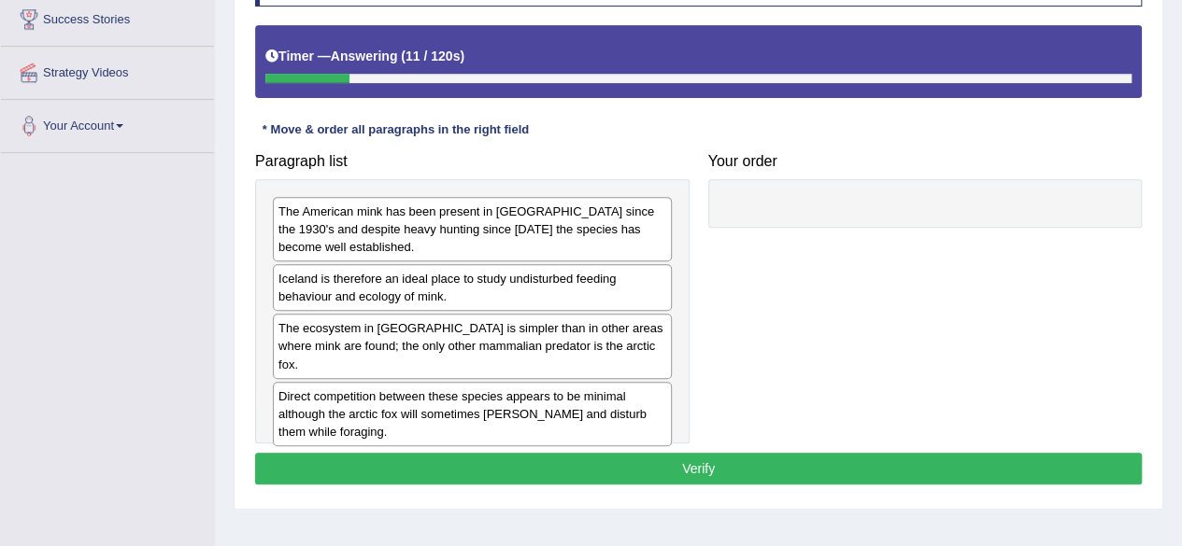
click at [444, 350] on div "The ecosystem in Iceland is simpler than in other areas where mink are found; t…" at bounding box center [472, 346] width 399 height 64
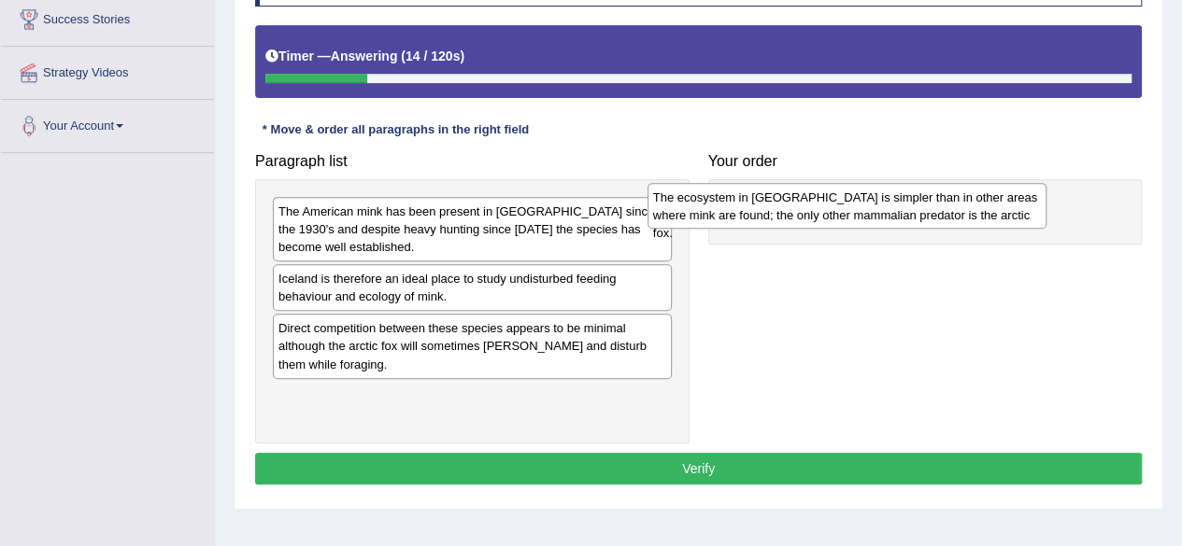
drag, startPoint x: 441, startPoint y: 347, endPoint x: 817, endPoint y: 217, distance: 398.2
click at [817, 217] on div "The ecosystem in Iceland is simpler than in other areas where mink are found; t…" at bounding box center [846, 206] width 399 height 47
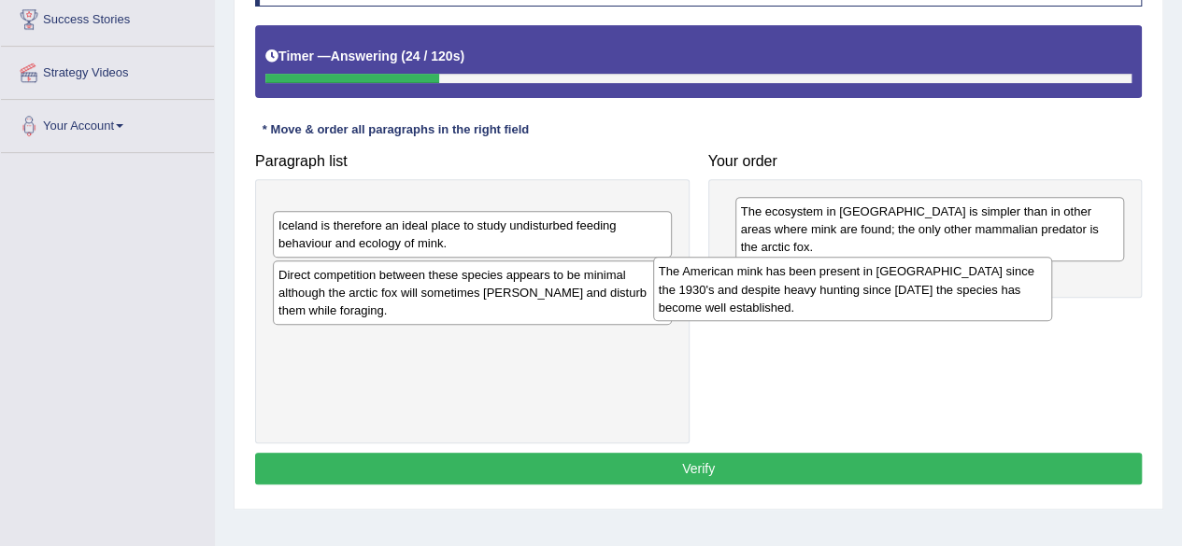
drag, startPoint x: 514, startPoint y: 225, endPoint x: 910, endPoint y: 284, distance: 400.4
click at [910, 284] on div "The American mink has been present in Iceland since the 1930's and despite heav…" at bounding box center [852, 289] width 399 height 64
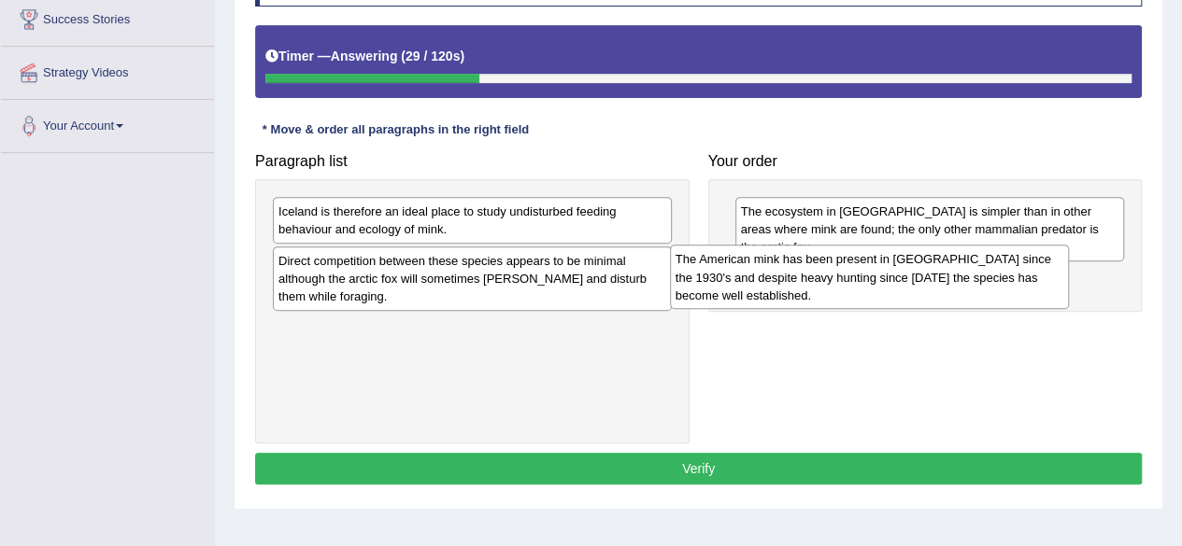
drag, startPoint x: 554, startPoint y: 221, endPoint x: 952, endPoint y: 270, distance: 400.9
click at [952, 270] on div "The American mink has been present in Iceland since the 1930's and despite heav…" at bounding box center [869, 277] width 399 height 64
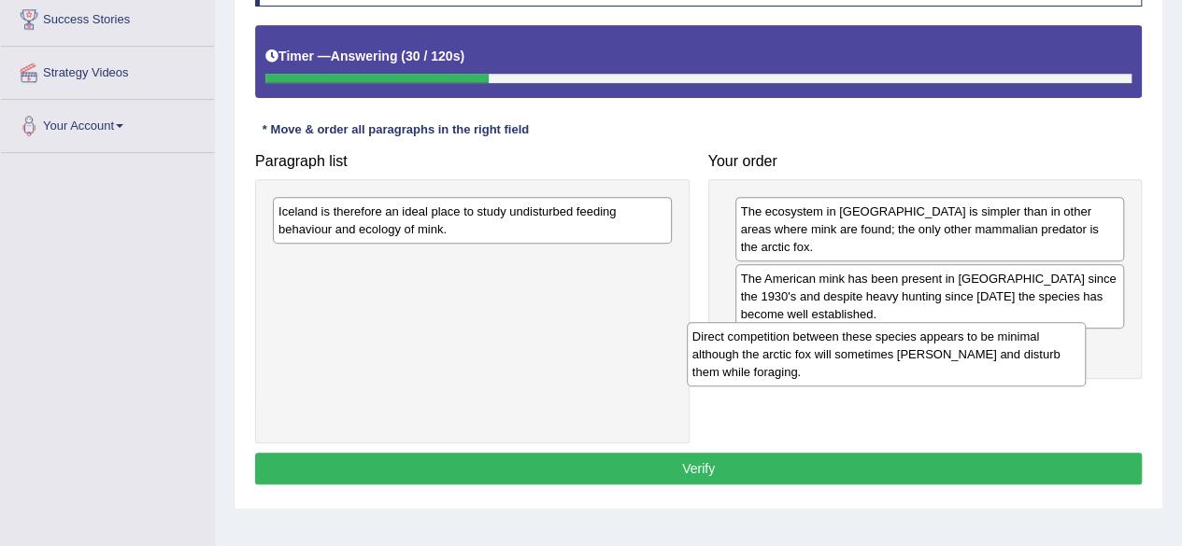
drag, startPoint x: 519, startPoint y: 290, endPoint x: 933, endPoint y: 366, distance: 420.8
click at [933, 366] on div "Direct competition between these species appears to be minimal although the arc…" at bounding box center [886, 354] width 399 height 64
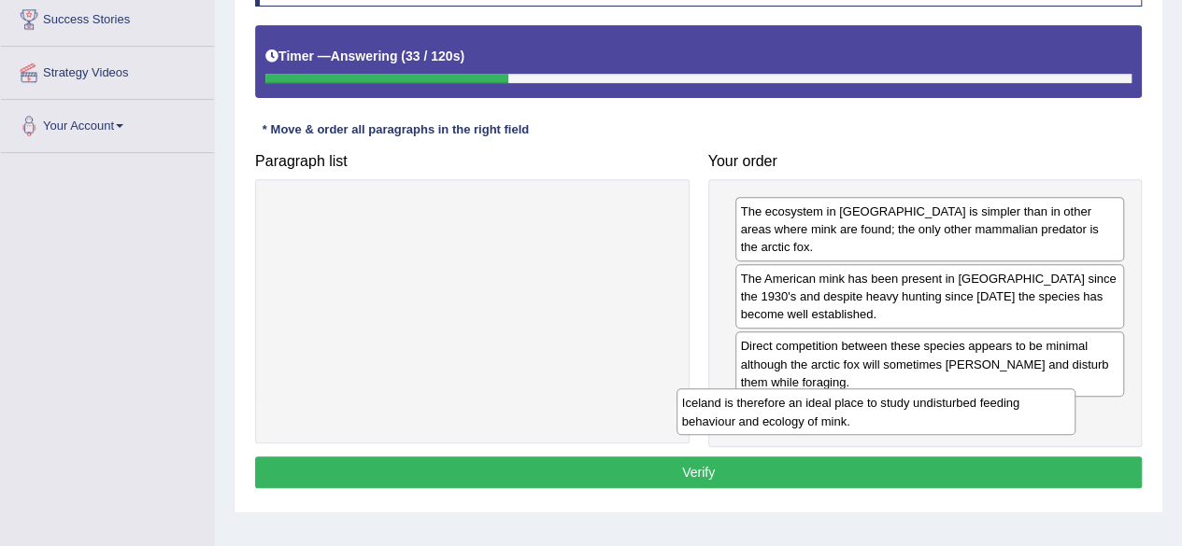
drag, startPoint x: 555, startPoint y: 208, endPoint x: 966, endPoint y: 401, distance: 453.8
click at [966, 401] on div "Iceland is therefore an ideal place to study undisturbed feeding behaviour and …" at bounding box center [875, 412] width 399 height 47
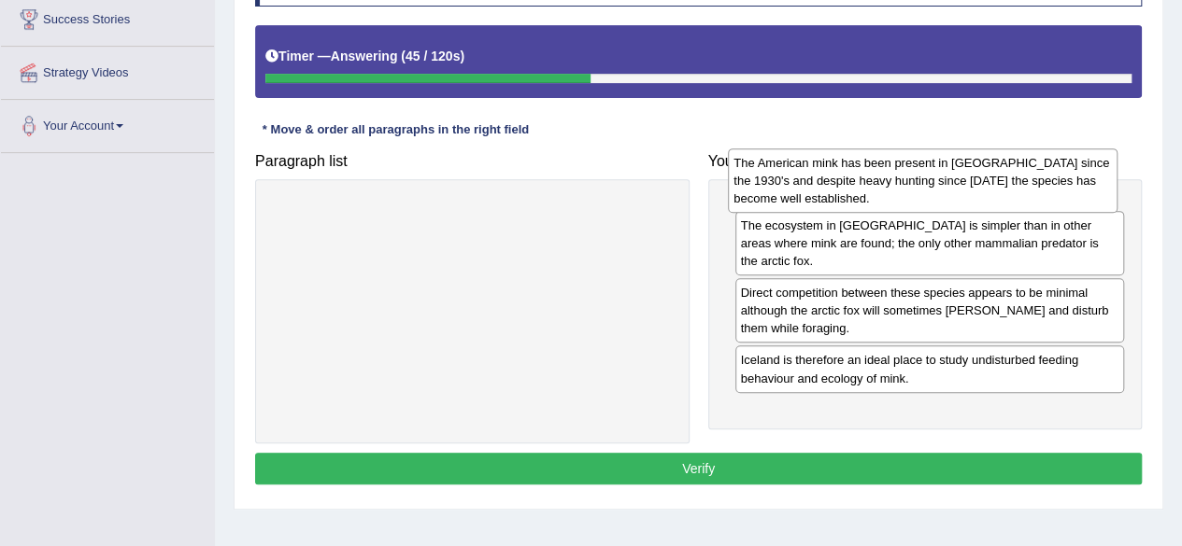
drag, startPoint x: 918, startPoint y: 274, endPoint x: 912, endPoint y: 177, distance: 97.4
click at [912, 177] on div "The American mink has been present in Iceland since the 1930's and despite heav…" at bounding box center [923, 181] width 390 height 64
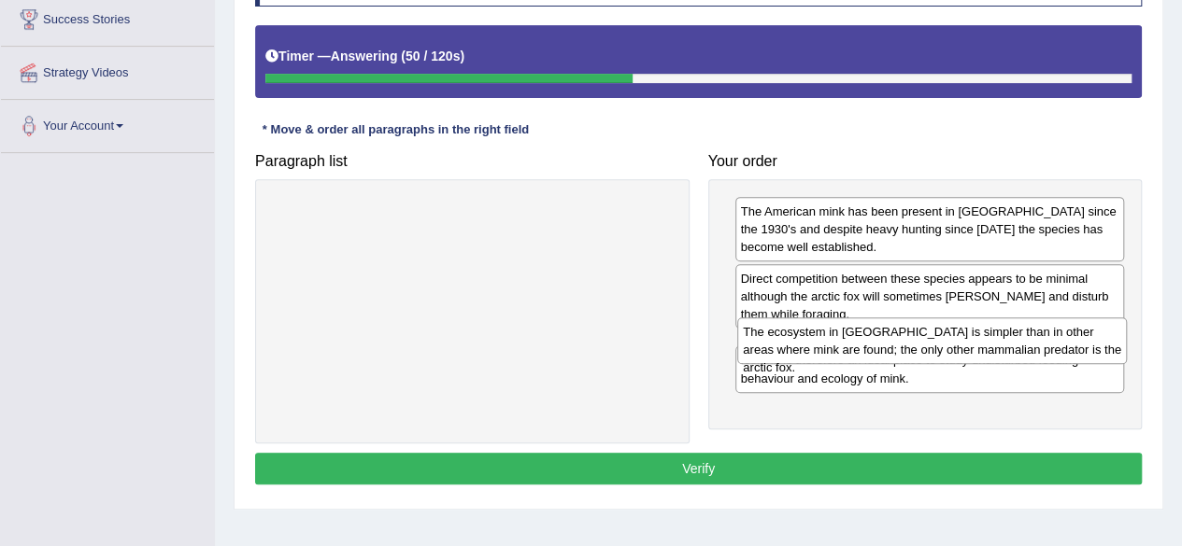
drag, startPoint x: 890, startPoint y: 300, endPoint x: 893, endPoint y: 354, distance: 54.2
click at [893, 354] on div "The ecosystem in Iceland is simpler than in other areas where mink are found; t…" at bounding box center [932, 341] width 390 height 47
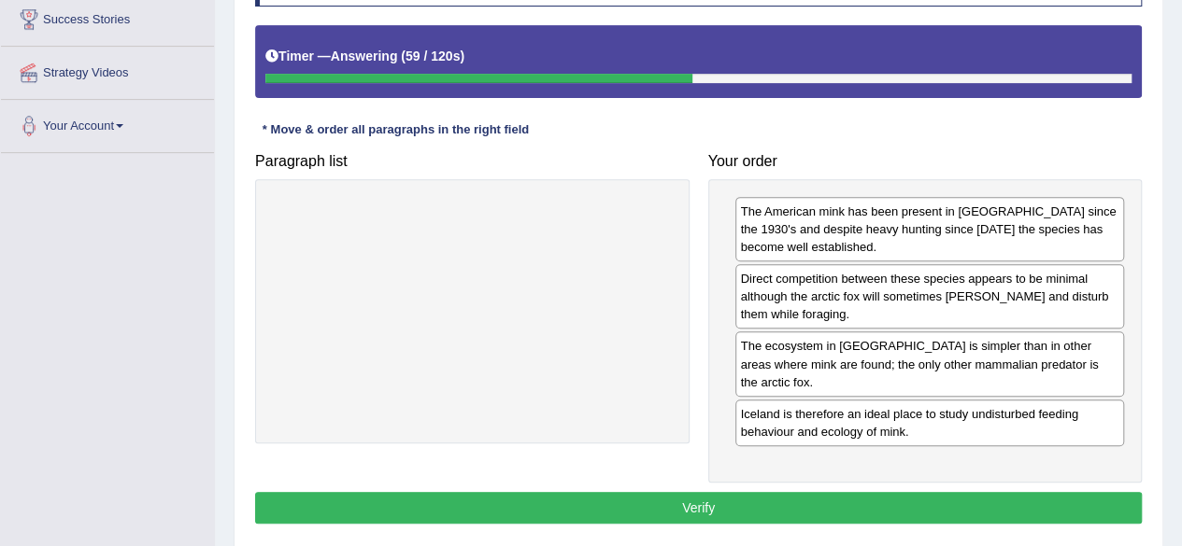
click at [822, 492] on button "Verify" at bounding box center [698, 508] width 886 height 32
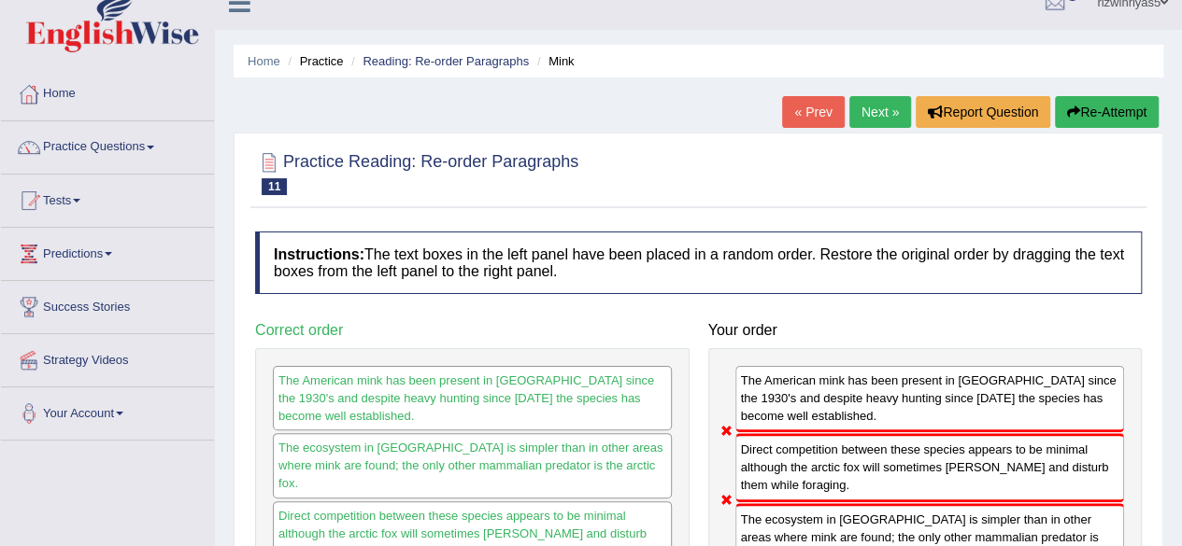
scroll to position [0, 0]
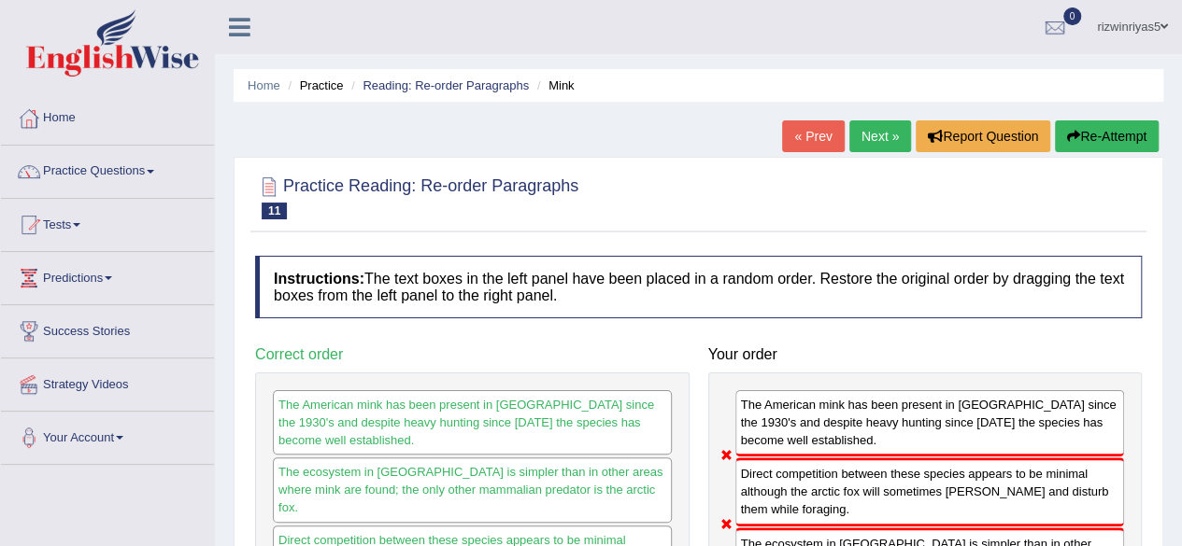
click at [1098, 127] on button "Re-Attempt" at bounding box center [1107, 136] width 104 height 32
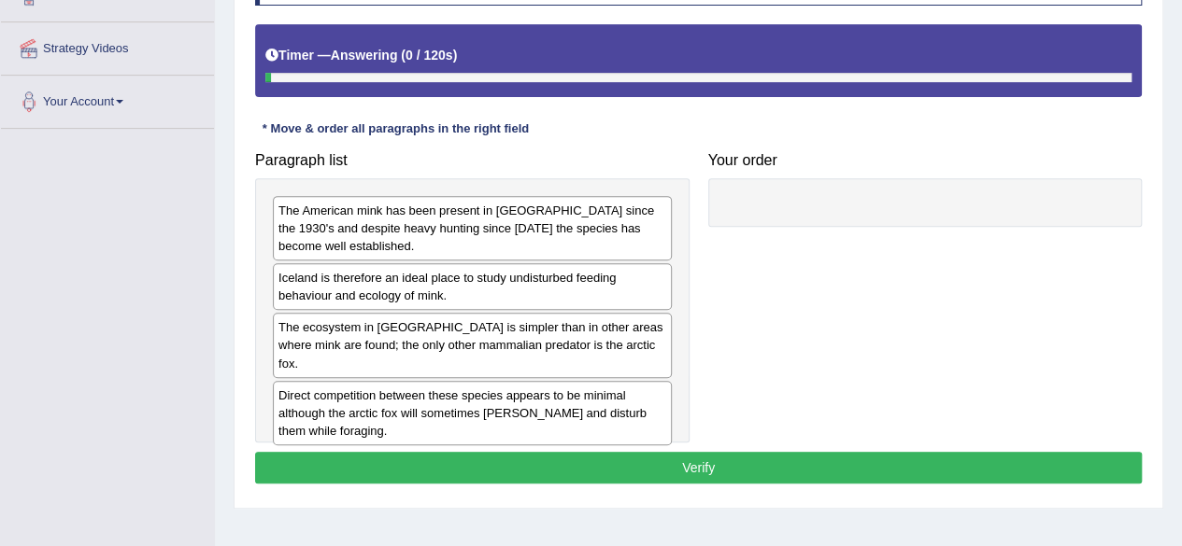
scroll to position [356, 0]
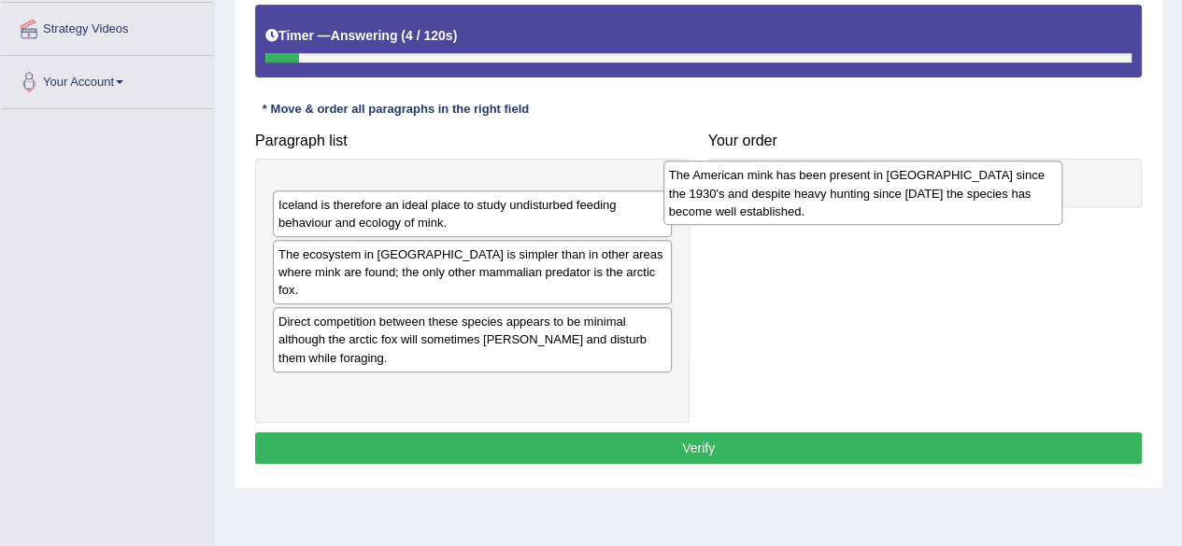
drag, startPoint x: 506, startPoint y: 222, endPoint x: 897, endPoint y: 206, distance: 390.8
click at [897, 206] on div "The American mink has been present in [GEOGRAPHIC_DATA] since the 1930's and de…" at bounding box center [862, 193] width 399 height 64
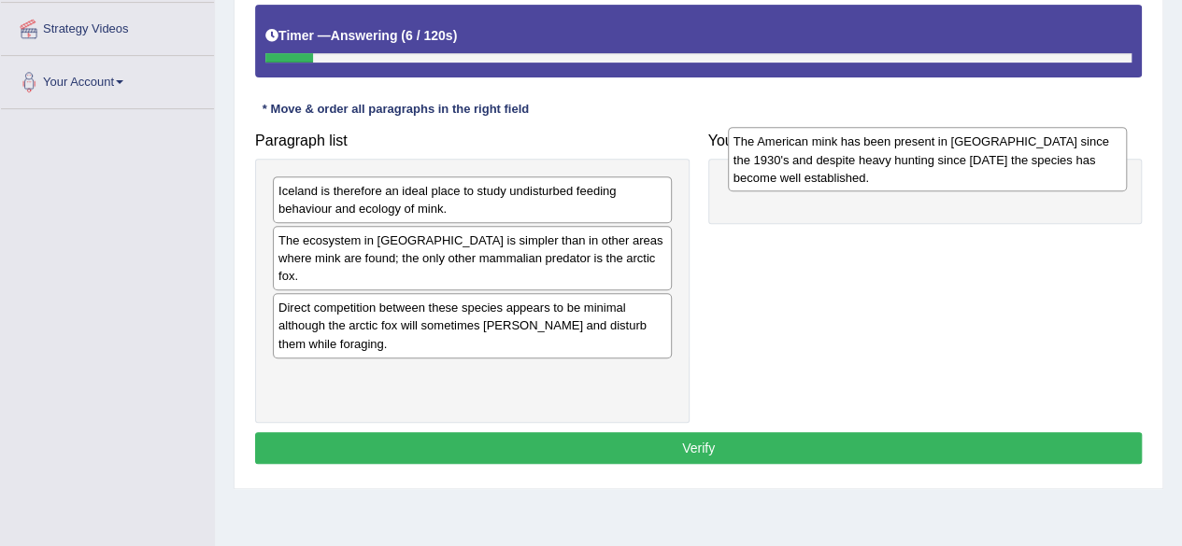
drag, startPoint x: 518, startPoint y: 187, endPoint x: 973, endPoint y: 138, distance: 457.5
click at [973, 138] on div "The American mink has been present in [GEOGRAPHIC_DATA] since the 1930's and de…" at bounding box center [927, 159] width 399 height 64
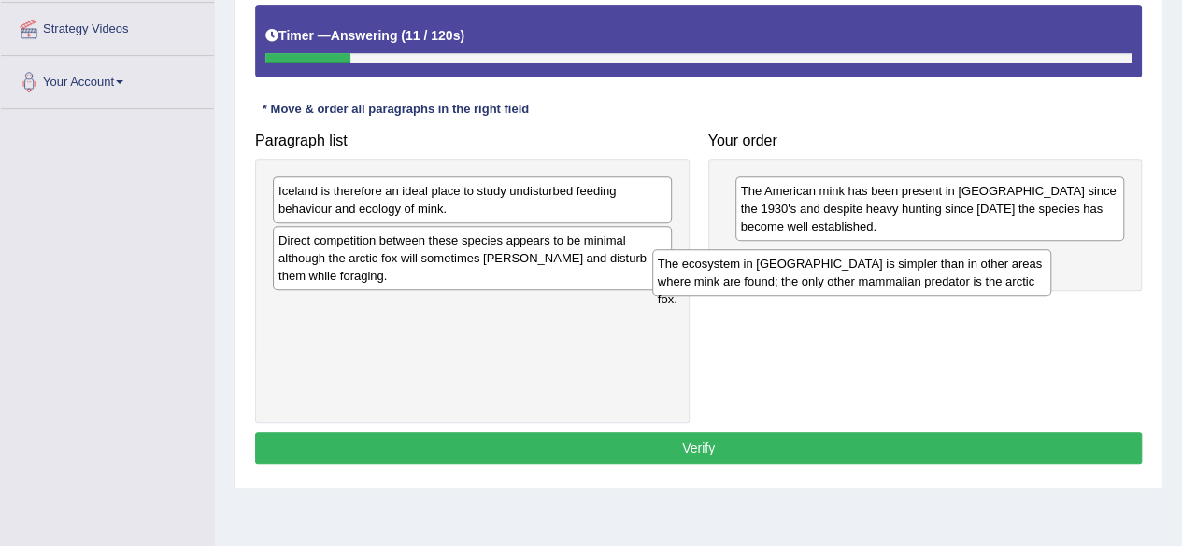
drag, startPoint x: 529, startPoint y: 253, endPoint x: 908, endPoint y: 278, distance: 380.1
click at [908, 278] on div "The ecosystem in Iceland is simpler than in other areas where mink are found; t…" at bounding box center [851, 272] width 399 height 47
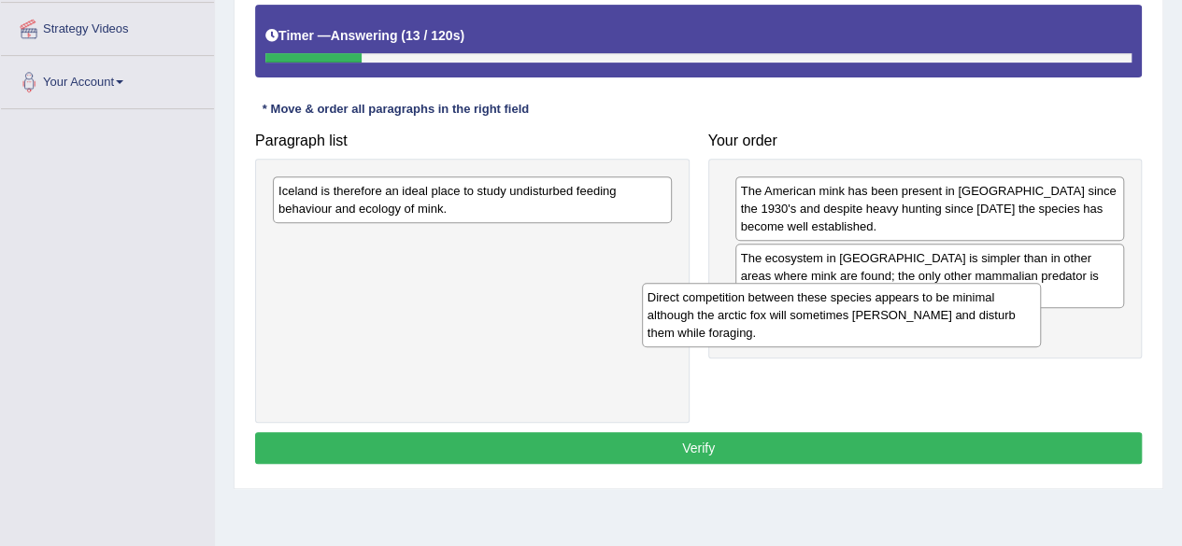
drag, startPoint x: 511, startPoint y: 270, endPoint x: 891, endPoint y: 332, distance: 385.1
click at [891, 332] on div "Direct competition between these species appears to be minimal although the arc…" at bounding box center [841, 315] width 399 height 64
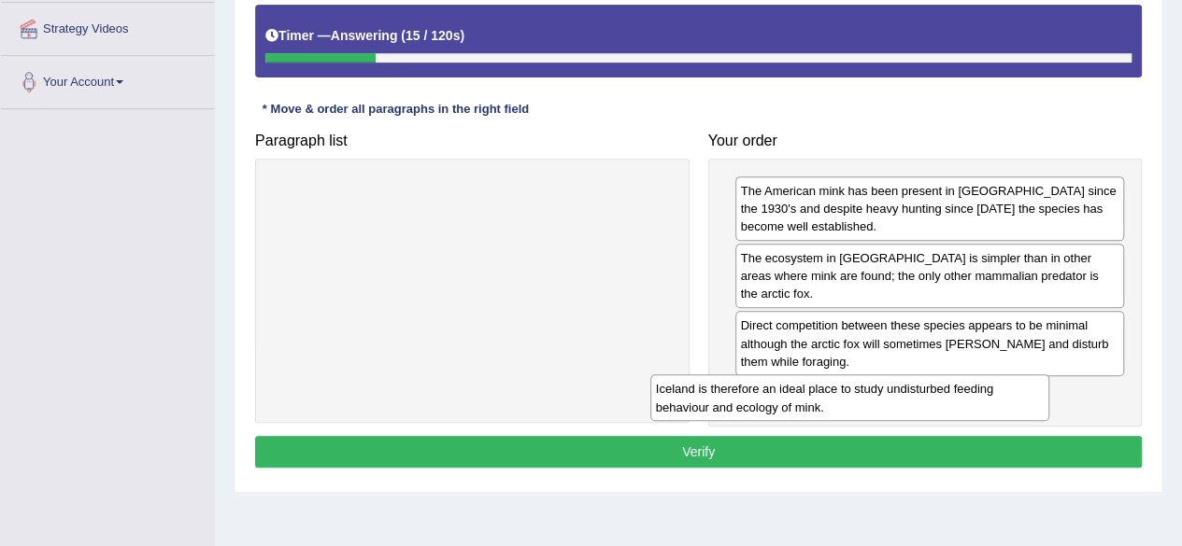
drag, startPoint x: 507, startPoint y: 186, endPoint x: 885, endPoint y: 384, distance: 426.2
click at [885, 384] on div "Iceland is therefore an ideal place to study undisturbed feeding behaviour and …" at bounding box center [849, 398] width 399 height 47
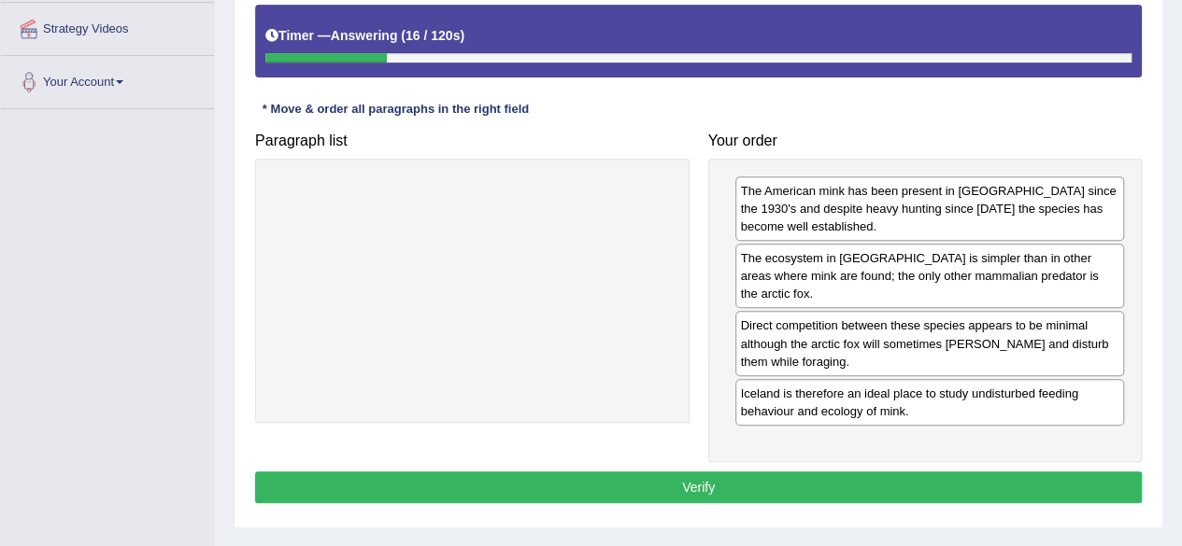
click at [855, 472] on button "Verify" at bounding box center [698, 488] width 886 height 32
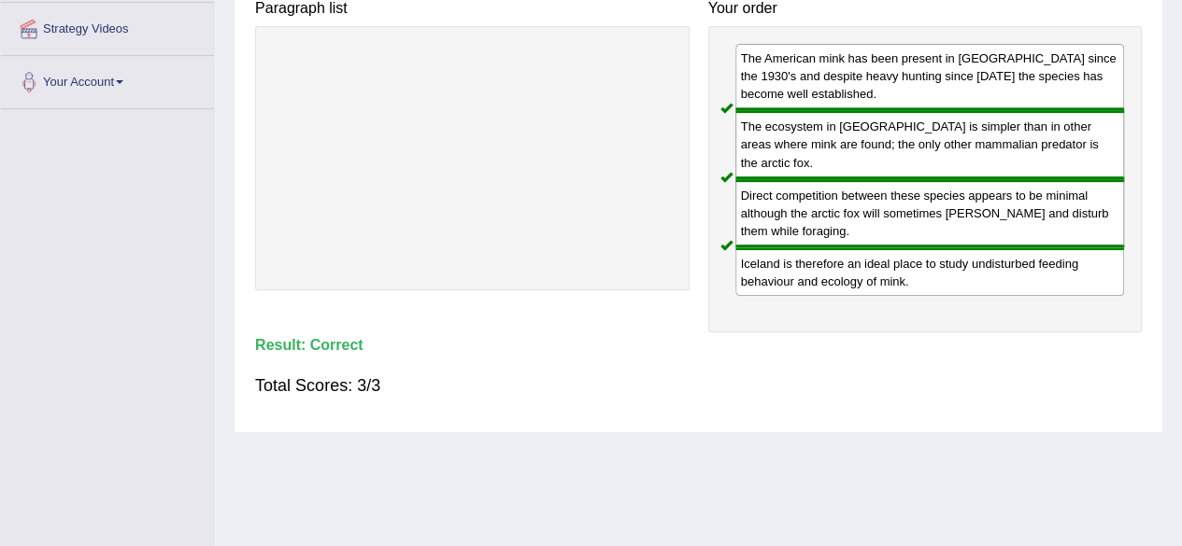
scroll to position [59, 0]
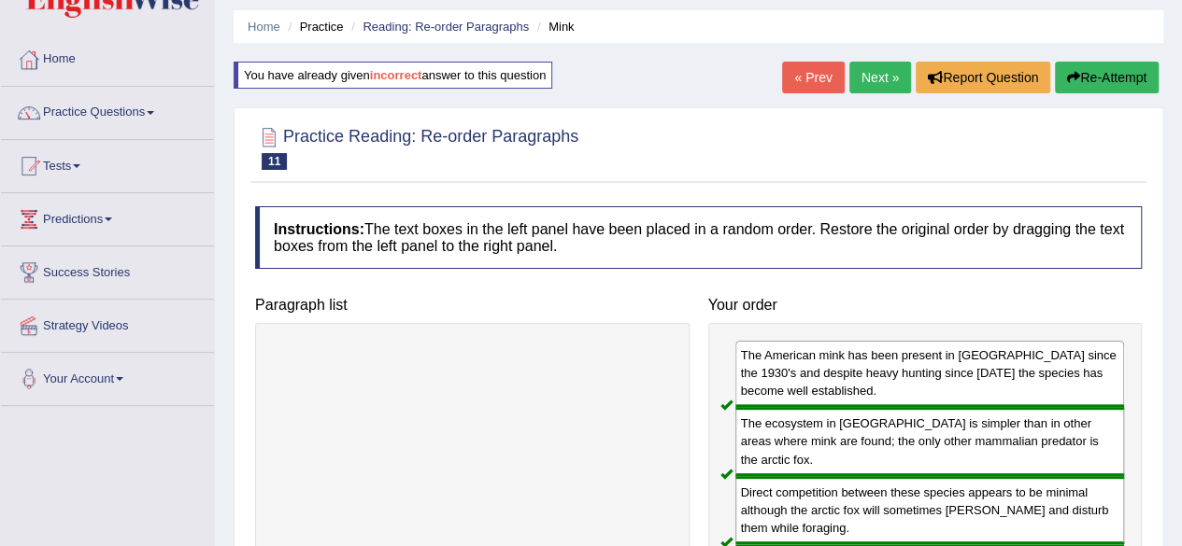
click at [882, 85] on link "Next »" at bounding box center [880, 78] width 62 height 32
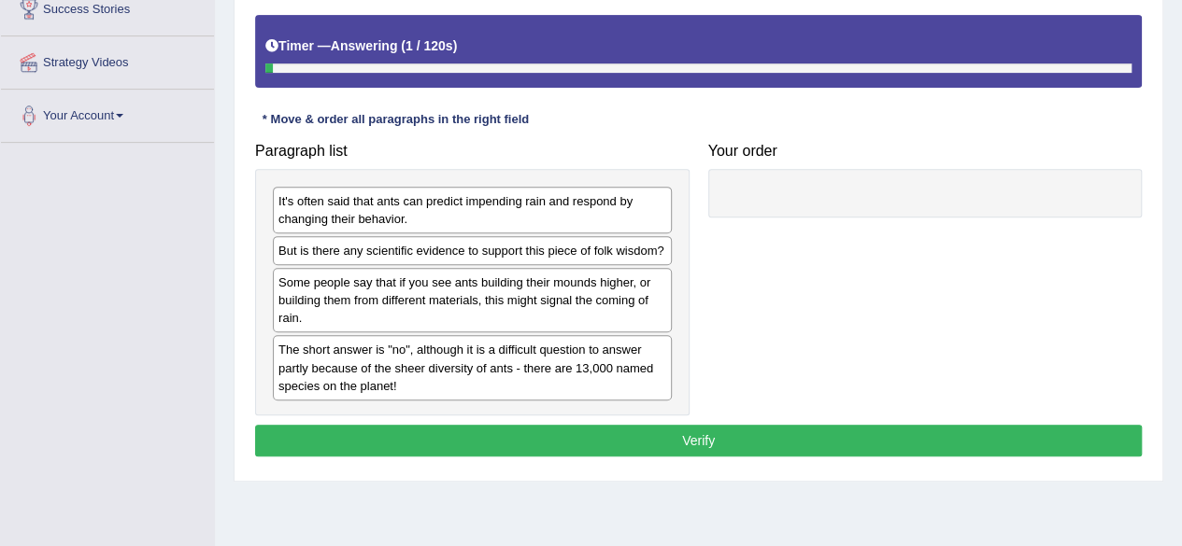
scroll to position [340, 0]
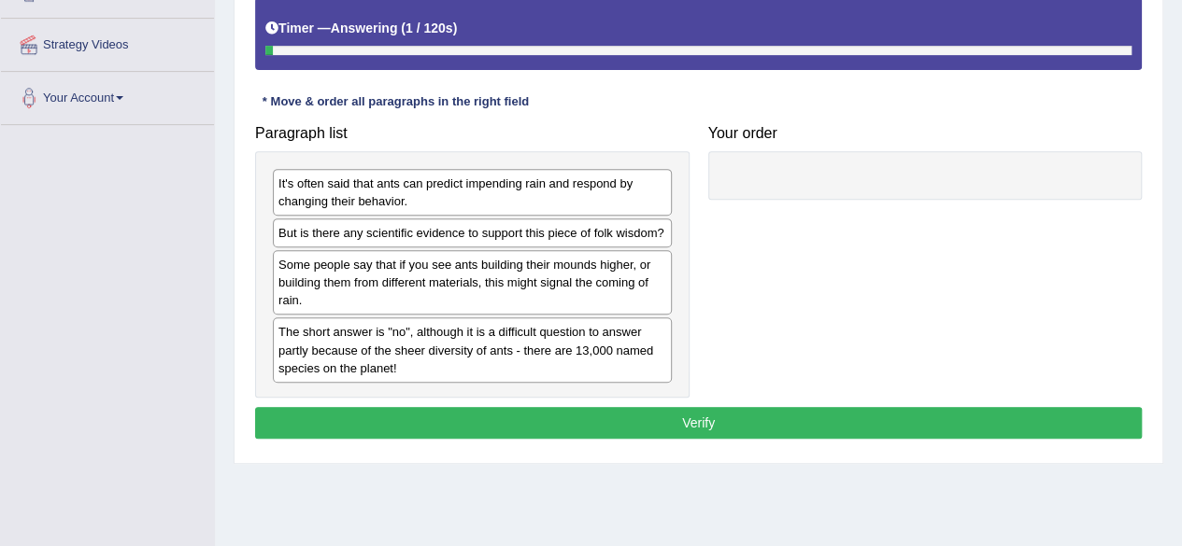
drag, startPoint x: 0, startPoint y: 0, endPoint x: 1195, endPoint y: 289, distance: 1229.0
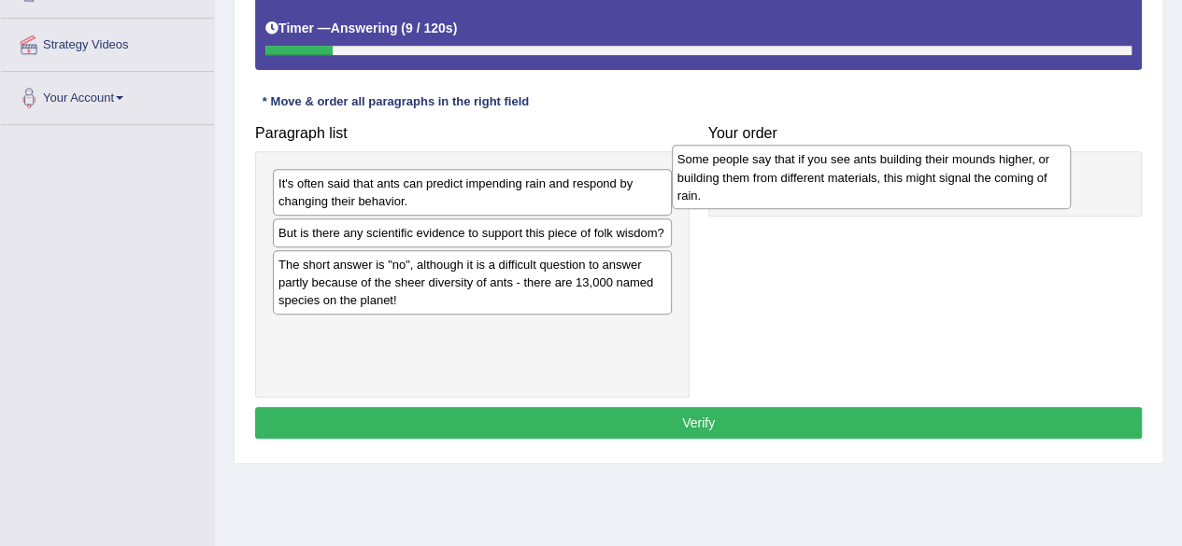
drag, startPoint x: 444, startPoint y: 285, endPoint x: 847, endPoint y: 180, distance: 416.9
click at [847, 180] on div "Some people say that if you see ants building their mounds higher, or building …" at bounding box center [871, 177] width 399 height 64
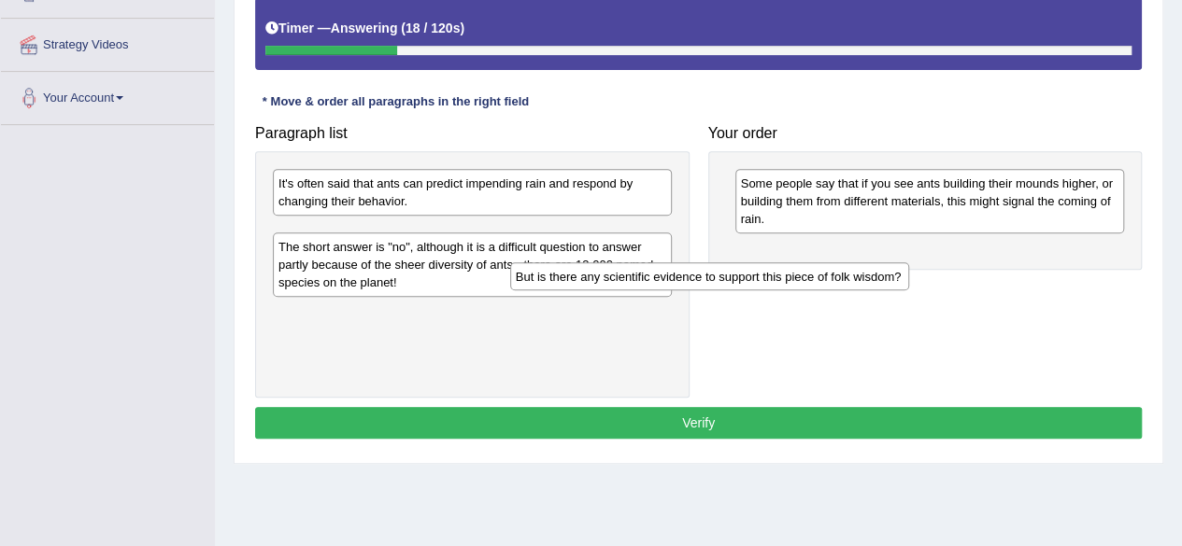
drag, startPoint x: 478, startPoint y: 235, endPoint x: 840, endPoint y: 261, distance: 362.4
click at [840, 262] on div "But is there any scientific evidence to support this piece of folk wisdom?" at bounding box center [709, 276] width 399 height 28
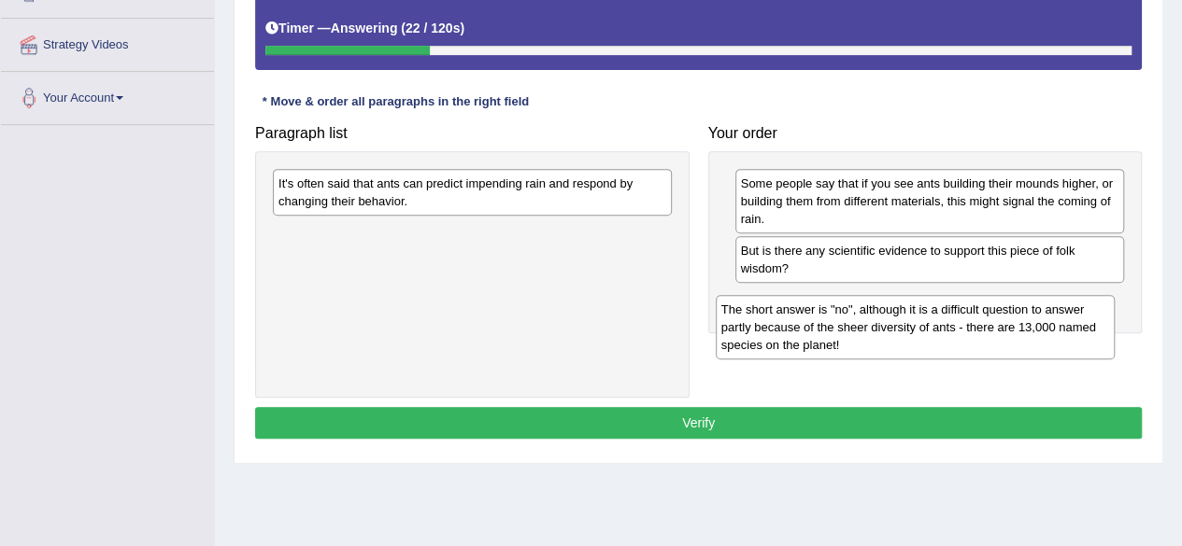
drag, startPoint x: 517, startPoint y: 255, endPoint x: 962, endPoint y: 333, distance: 451.5
click at [962, 333] on div "The short answer is "no", although it is a difficult question to answer partly …" at bounding box center [914, 327] width 399 height 64
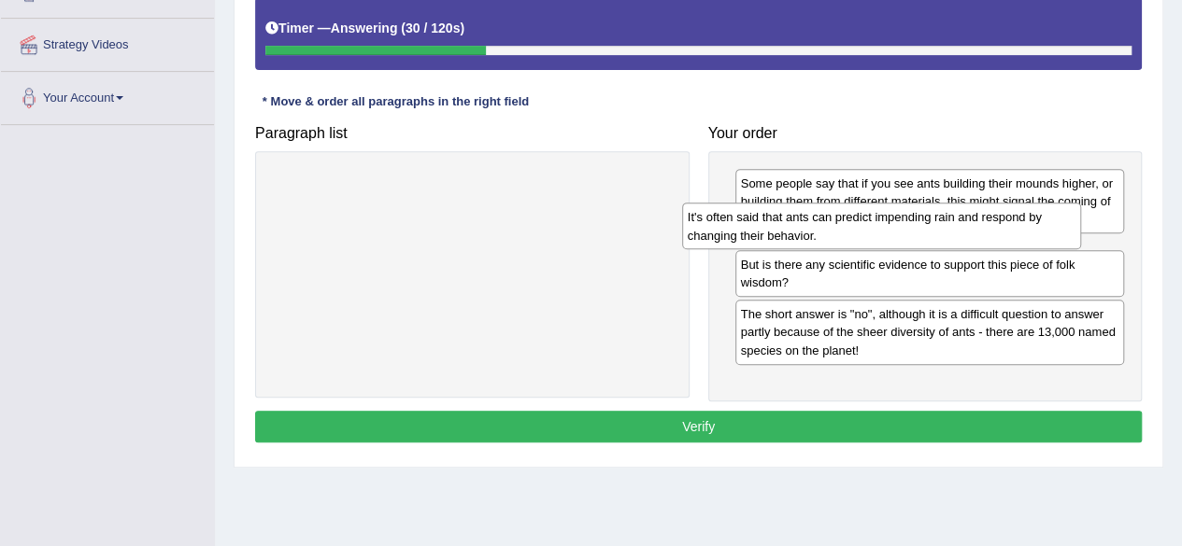
drag, startPoint x: 503, startPoint y: 193, endPoint x: 912, endPoint y: 227, distance: 410.5
click at [912, 227] on div "It's often said that ants can predict impending rain and respond by changing th…" at bounding box center [881, 226] width 399 height 47
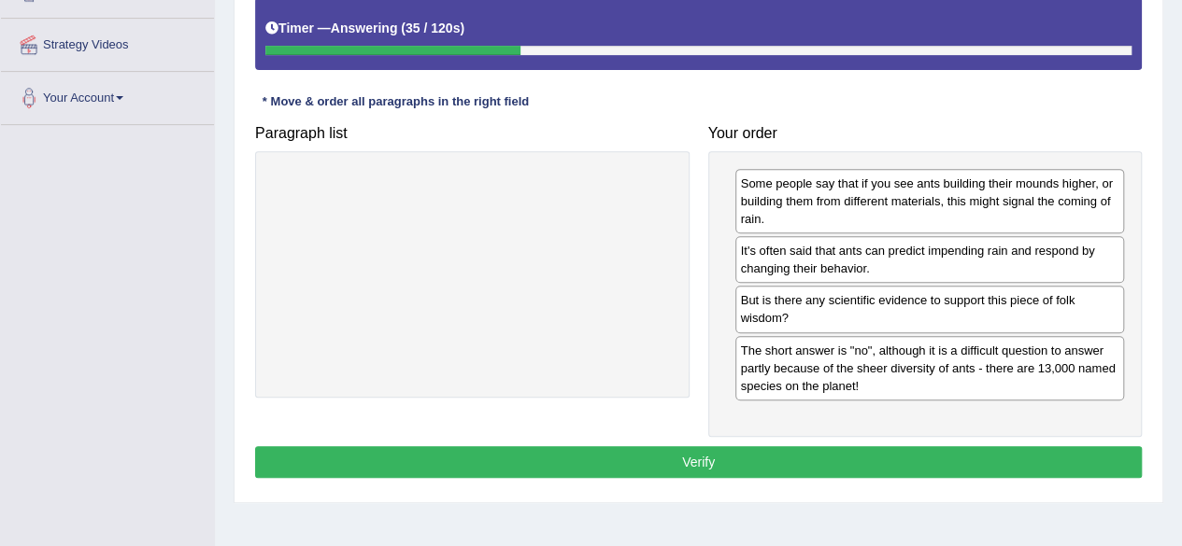
click at [896, 446] on button "Verify" at bounding box center [698, 462] width 886 height 32
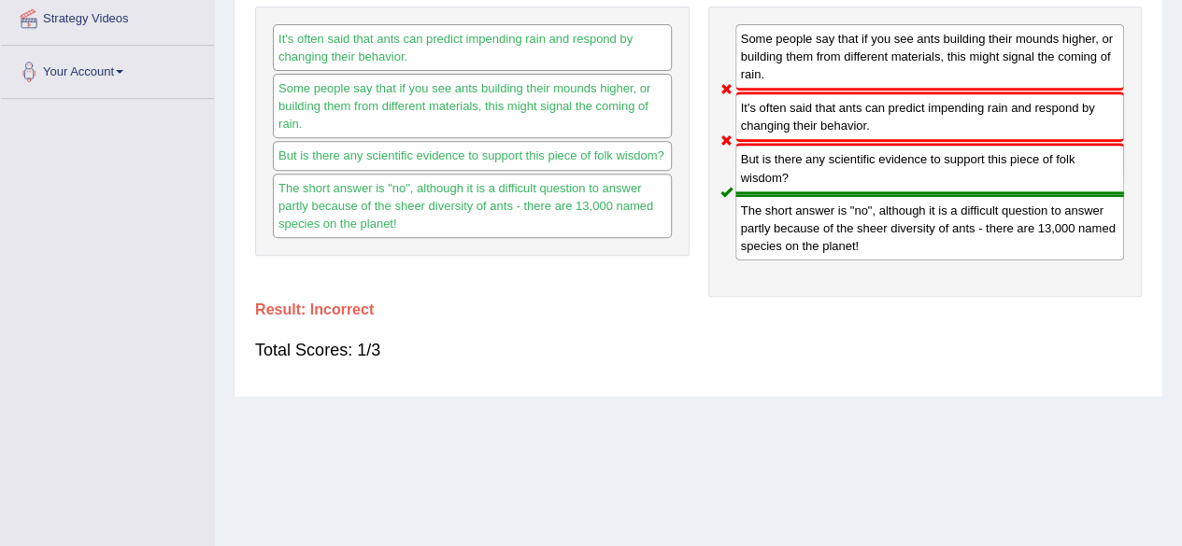
scroll to position [0, 0]
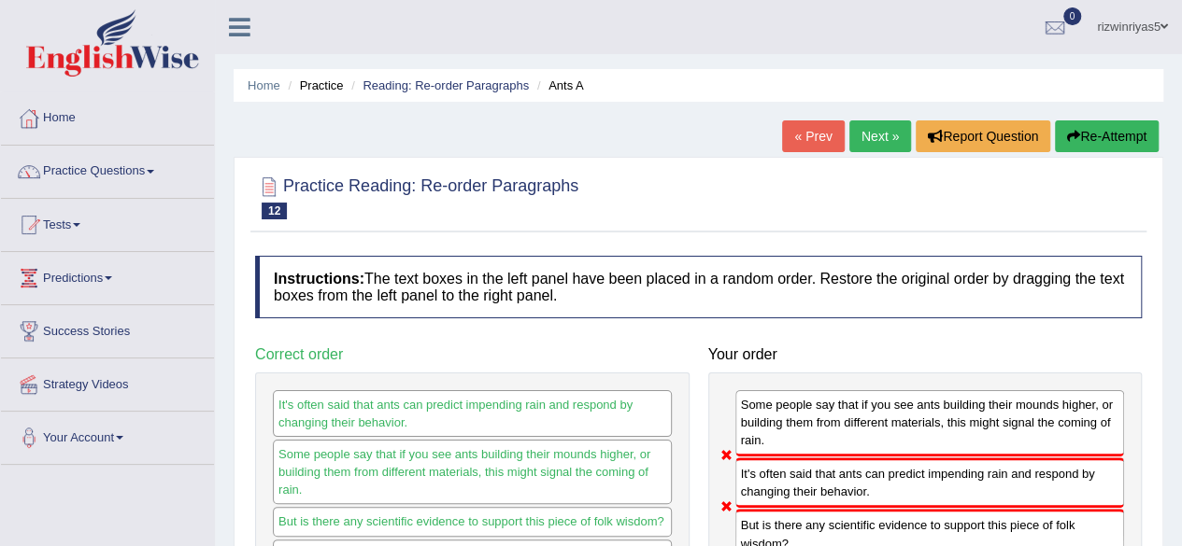
click at [1117, 131] on button "Re-Attempt" at bounding box center [1107, 136] width 104 height 32
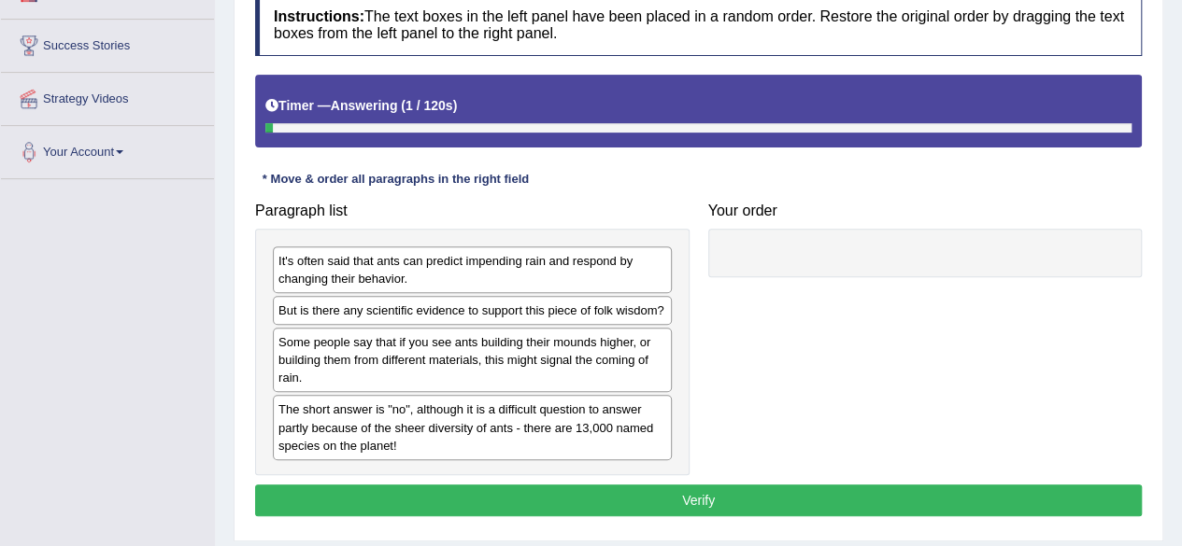
scroll to position [364, 0]
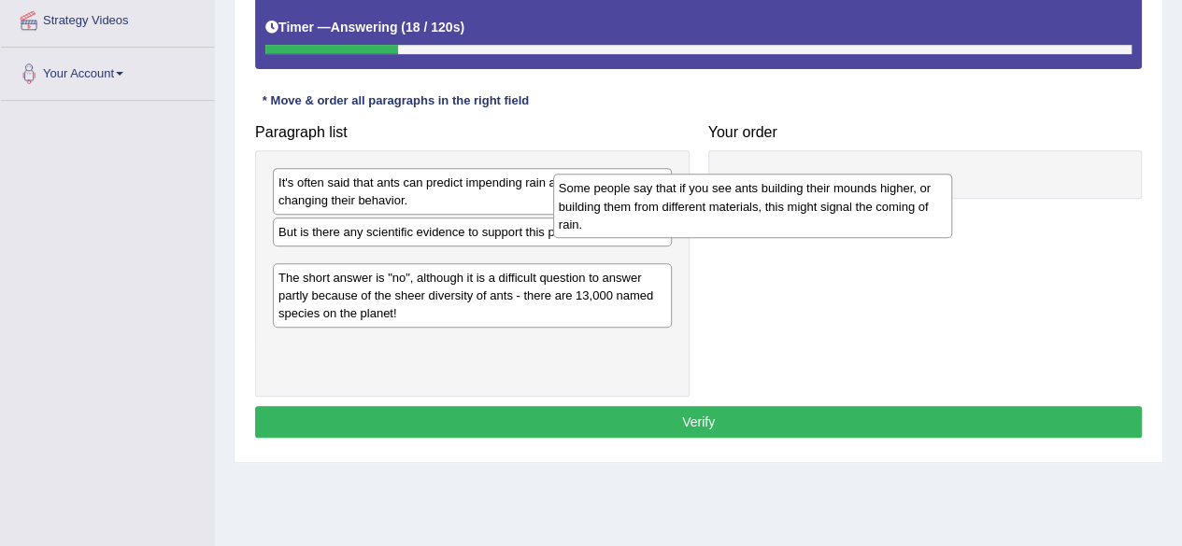
drag, startPoint x: 469, startPoint y: 294, endPoint x: 861, endPoint y: 191, distance: 405.5
click at [861, 191] on div "Some people say that if you see ants building their mounds higher, or building …" at bounding box center [752, 206] width 399 height 64
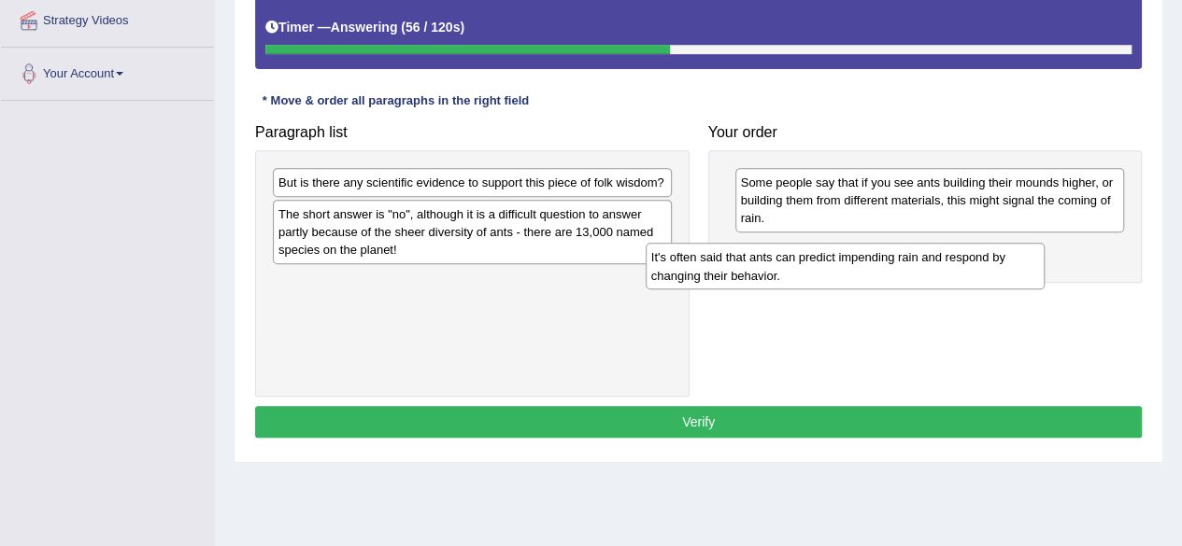
drag, startPoint x: 492, startPoint y: 204, endPoint x: 865, endPoint y: 279, distance: 380.3
click at [865, 279] on div "It's often said that ants can predict impending rain and respond by changing th…" at bounding box center [844, 266] width 399 height 47
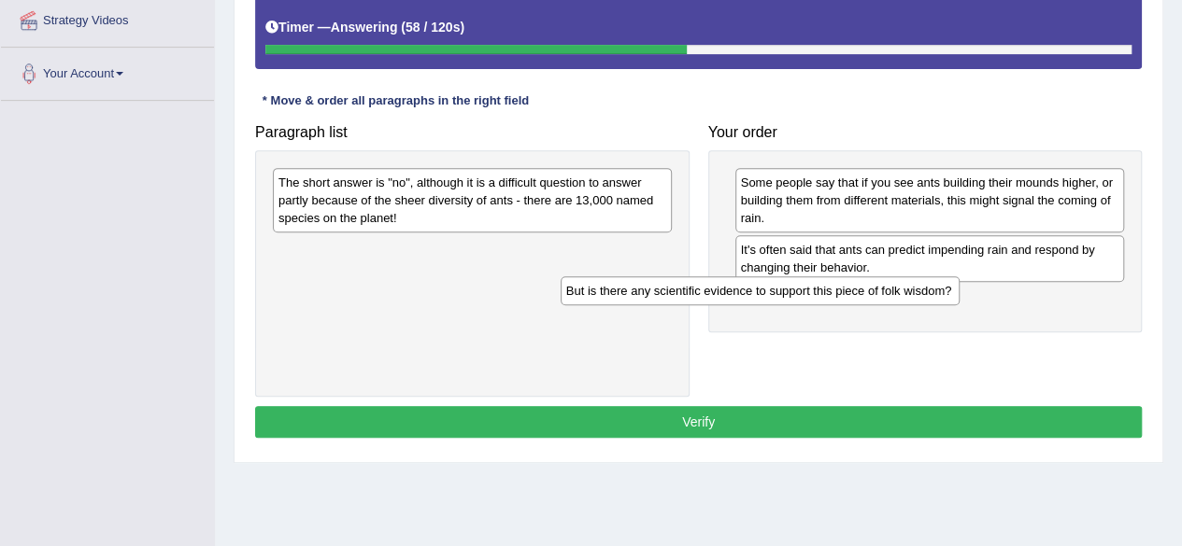
drag, startPoint x: 517, startPoint y: 184, endPoint x: 923, endPoint y: 321, distance: 428.0
click at [923, 305] on div "But is there any scientific evidence to support this piece of folk wisdom?" at bounding box center [759, 290] width 399 height 28
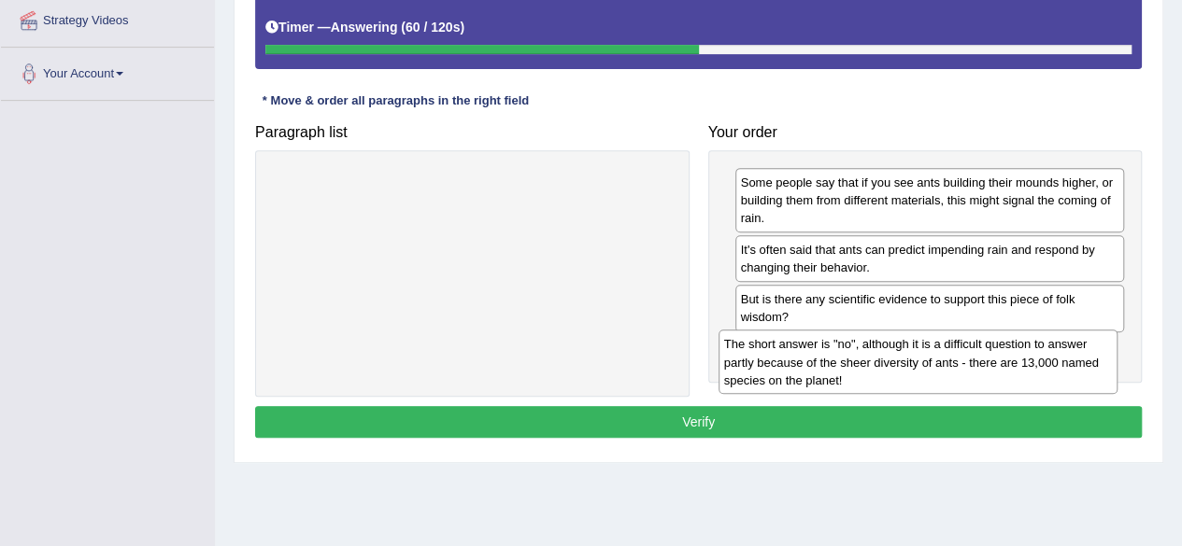
drag, startPoint x: 582, startPoint y: 193, endPoint x: 1033, endPoint y: 355, distance: 479.2
click at [1033, 355] on div "The short answer is "no", although it is a difficult question to answer partly …" at bounding box center [917, 362] width 399 height 64
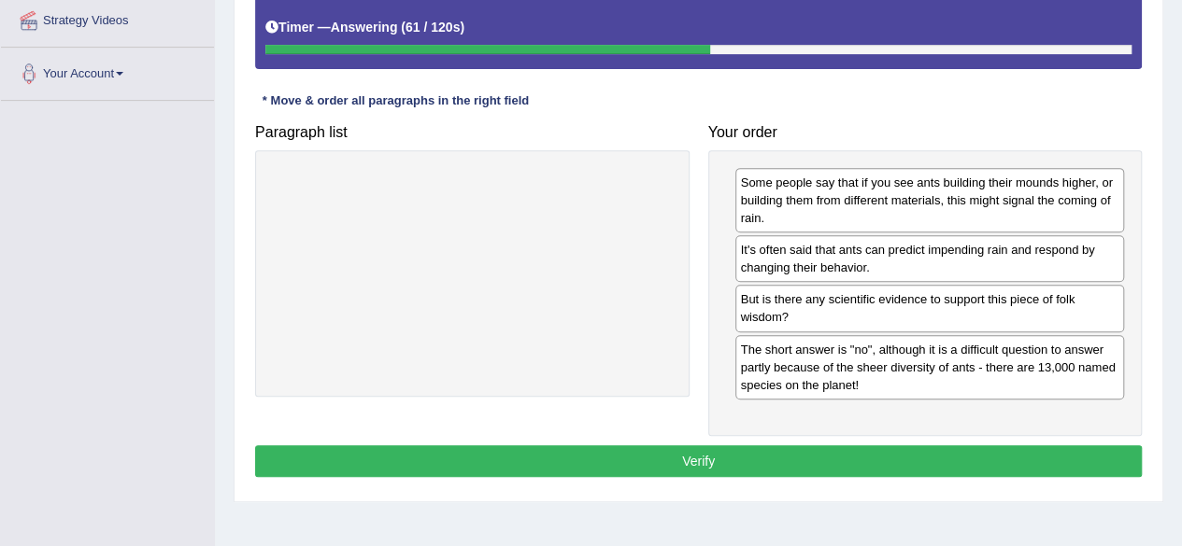
click at [968, 451] on button "Verify" at bounding box center [698, 462] width 886 height 32
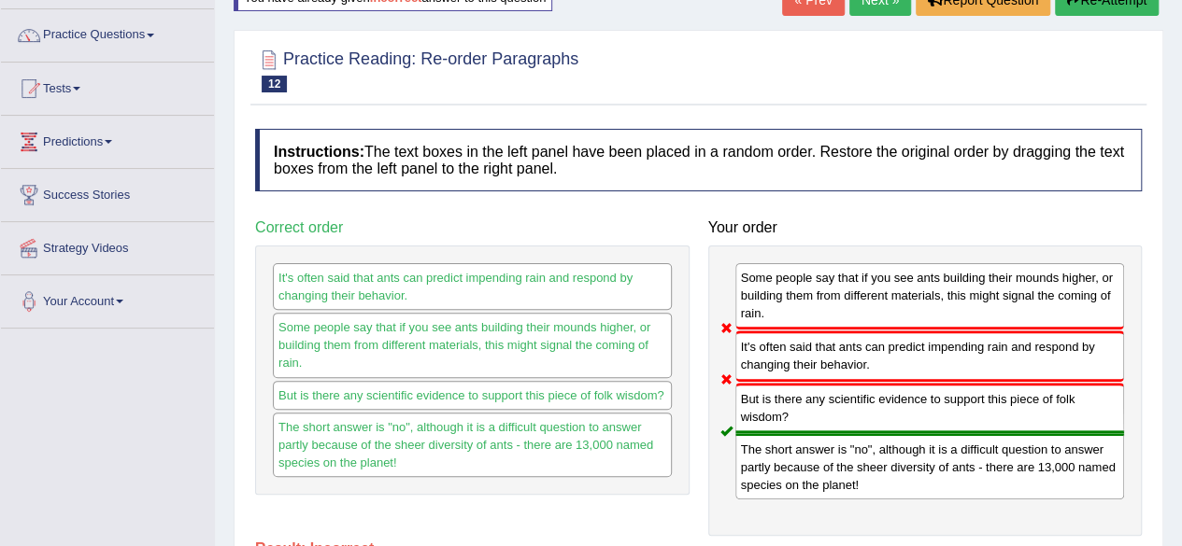
scroll to position [120, 0]
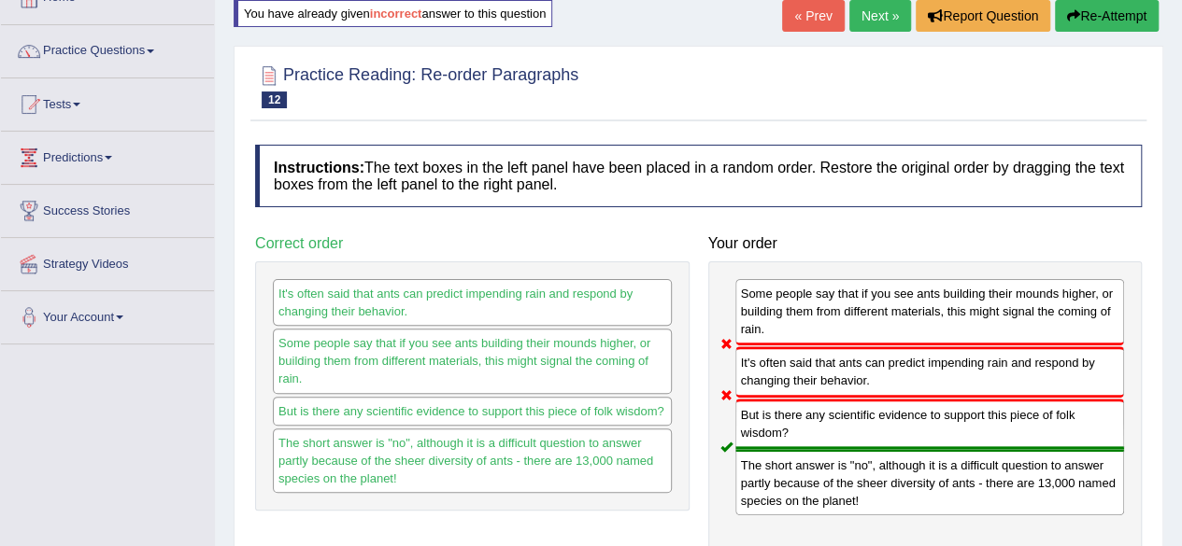
click at [879, 13] on link "Next »" at bounding box center [880, 16] width 62 height 32
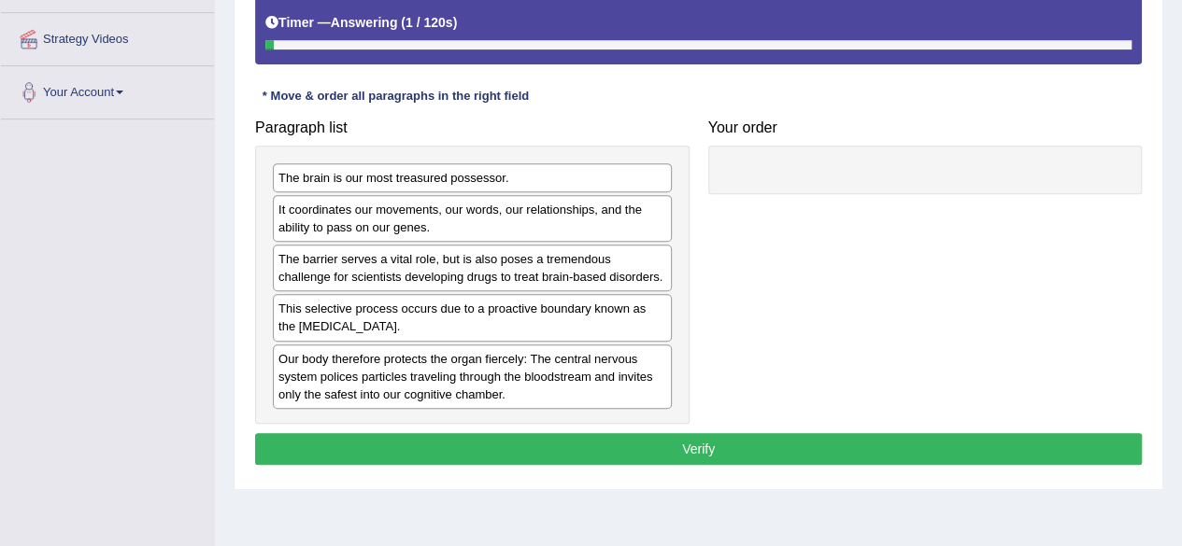
scroll to position [366, 0]
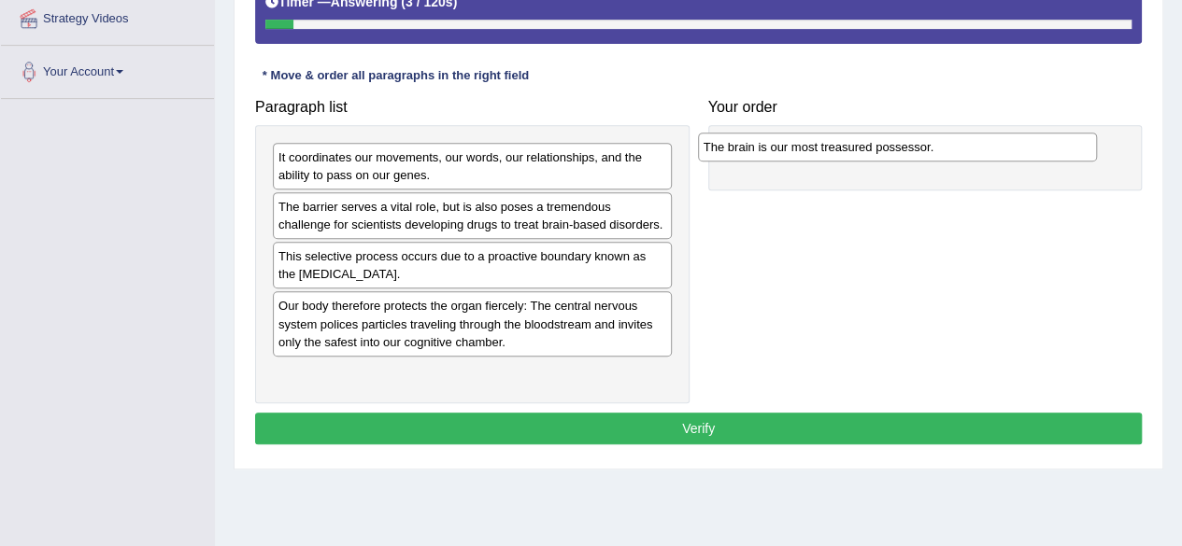
drag, startPoint x: 517, startPoint y: 163, endPoint x: 951, endPoint y: 154, distance: 433.5
click at [951, 154] on div "The brain is our most treasured possessor." at bounding box center [897, 147] width 399 height 28
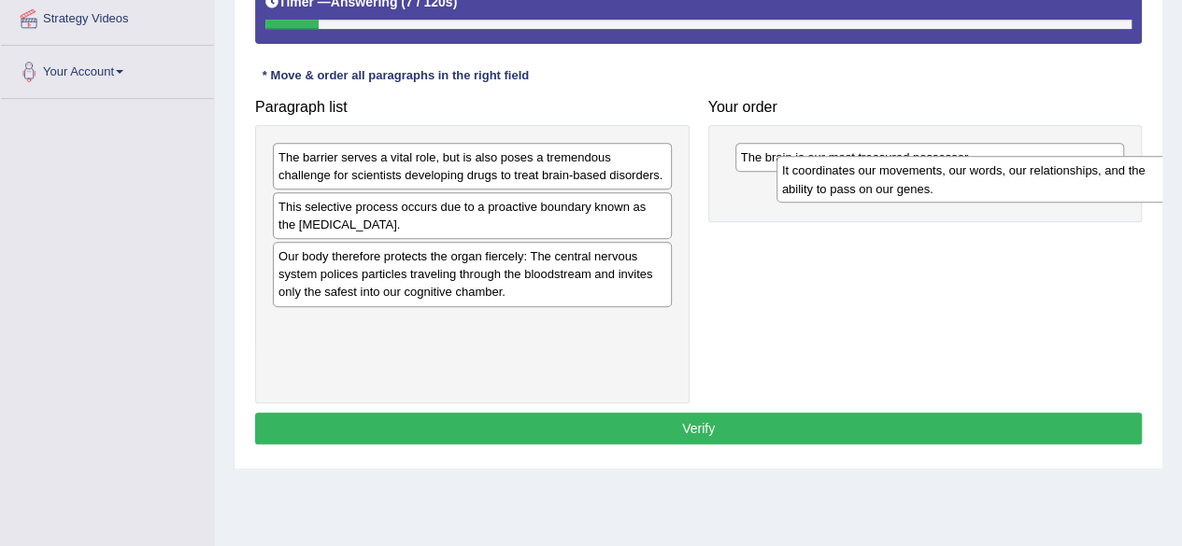
drag, startPoint x: 429, startPoint y: 164, endPoint x: 932, endPoint y: 178, distance: 503.7
click at [932, 178] on div "It coordinates our movements, our words, our relationships, and the ability to …" at bounding box center [975, 179] width 399 height 47
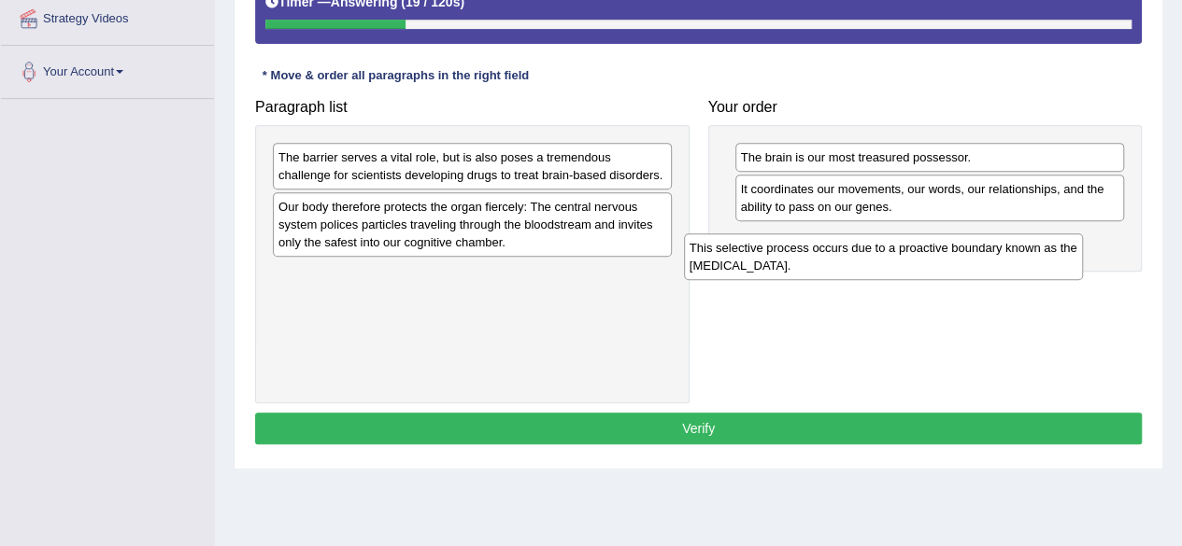
drag, startPoint x: 484, startPoint y: 208, endPoint x: 895, endPoint y: 249, distance: 413.0
click at [895, 249] on div "This selective process occurs due to a proactive boundary known as the blood-br…" at bounding box center [883, 257] width 399 height 47
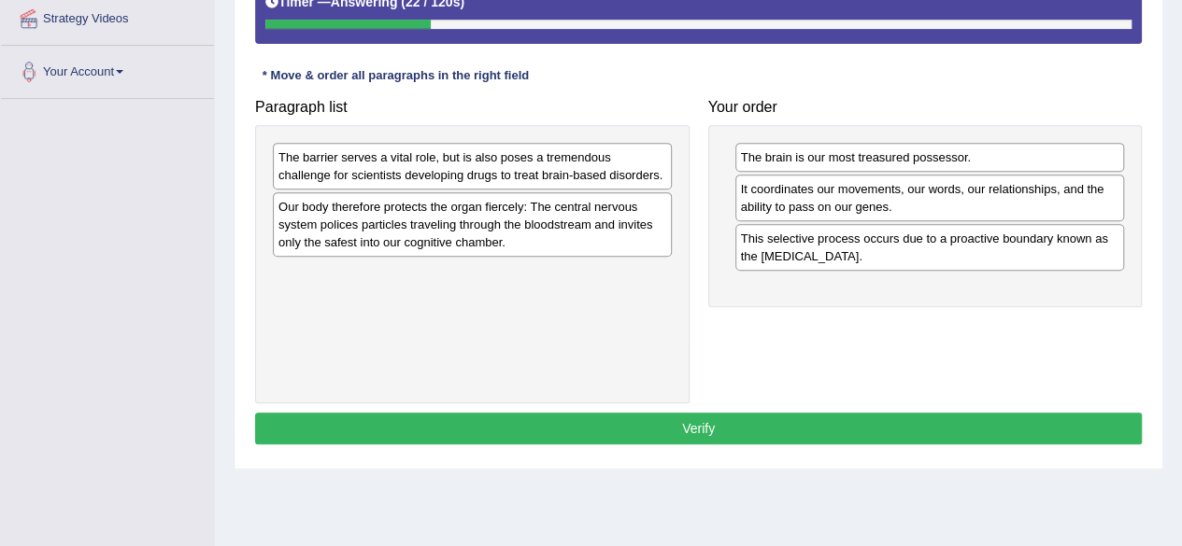
click at [670, 243] on div "Our body therefore protects the organ fiercely: The central nervous system poli…" at bounding box center [472, 224] width 399 height 64
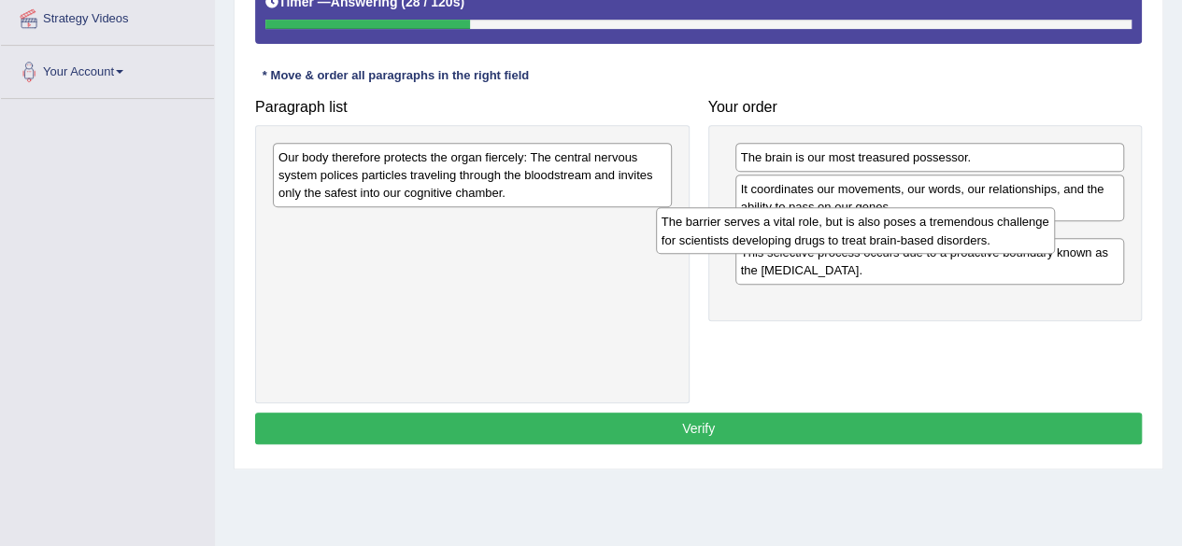
drag, startPoint x: 514, startPoint y: 157, endPoint x: 897, endPoint y: 222, distance: 388.5
click at [897, 222] on div "The barrier serves a vital role, but is also poses a tremendous challenge for s…" at bounding box center [855, 230] width 399 height 47
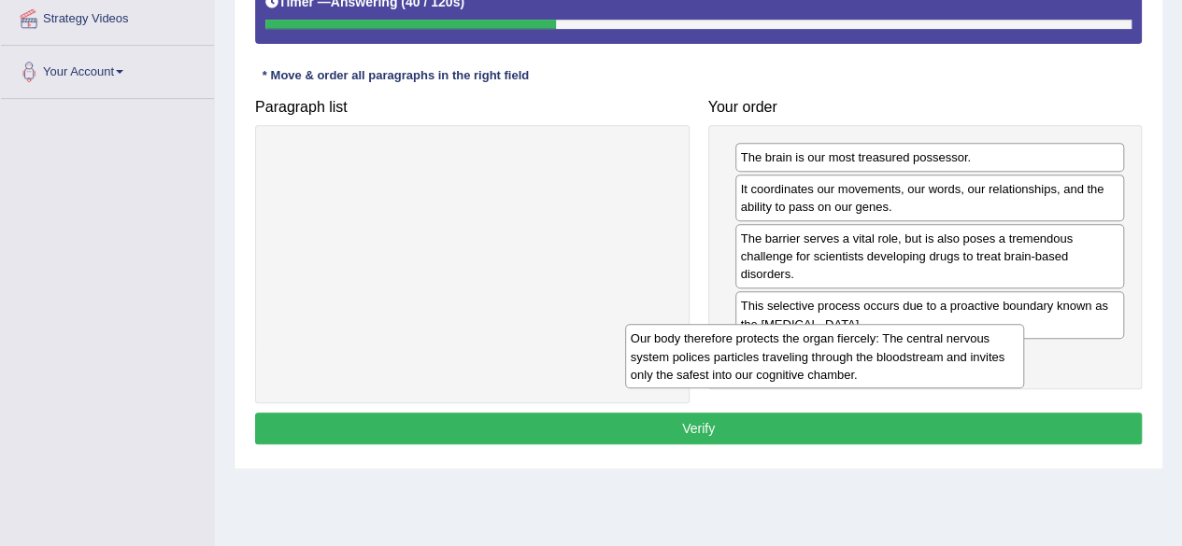
drag, startPoint x: 603, startPoint y: 180, endPoint x: 971, endPoint y: 362, distance: 410.6
click at [971, 362] on div "Our body therefore protects the organ fiercely: The central nervous system poli…" at bounding box center [824, 356] width 399 height 64
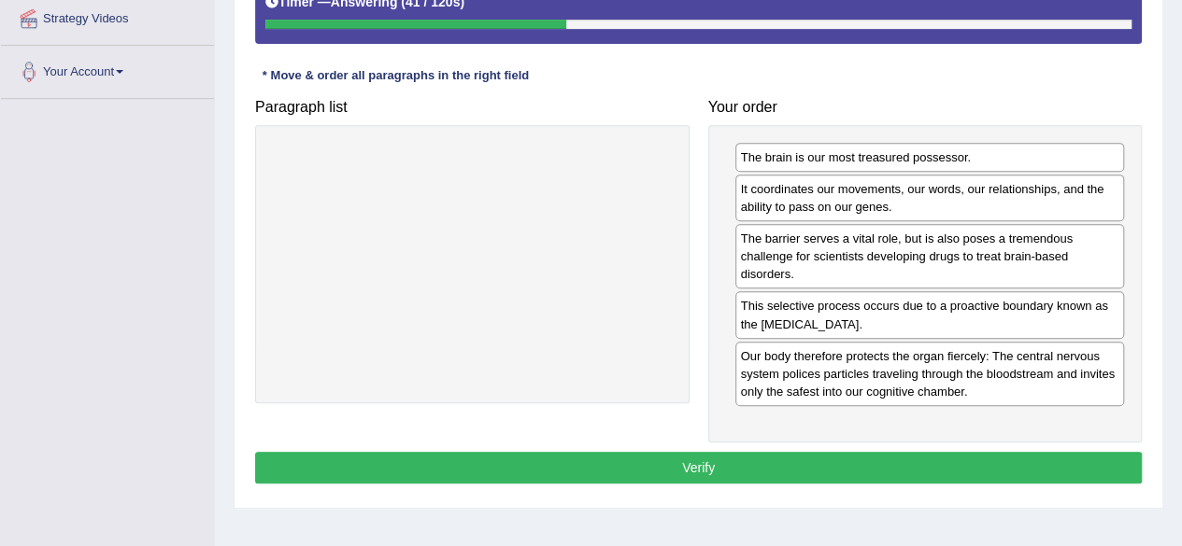
click at [960, 455] on button "Verify" at bounding box center [698, 468] width 886 height 32
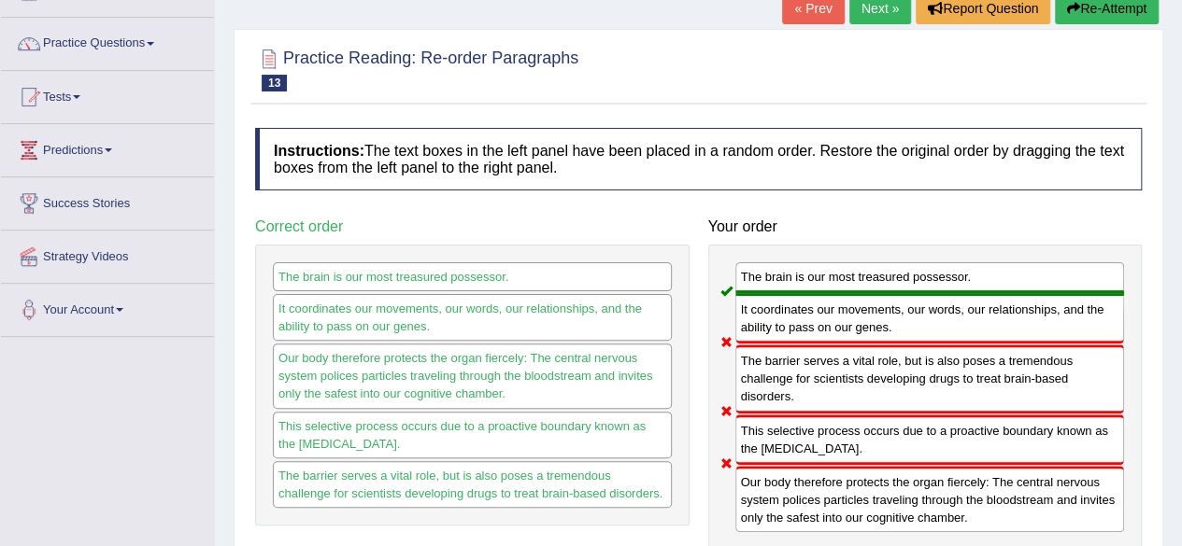
scroll to position [82, 0]
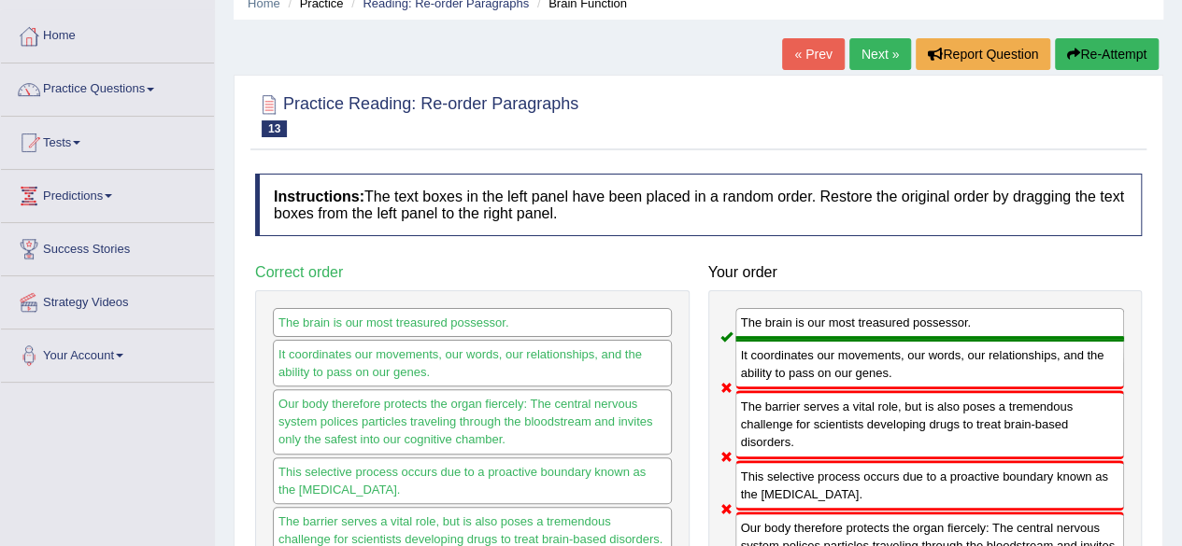
click at [876, 64] on link "Next »" at bounding box center [880, 54] width 62 height 32
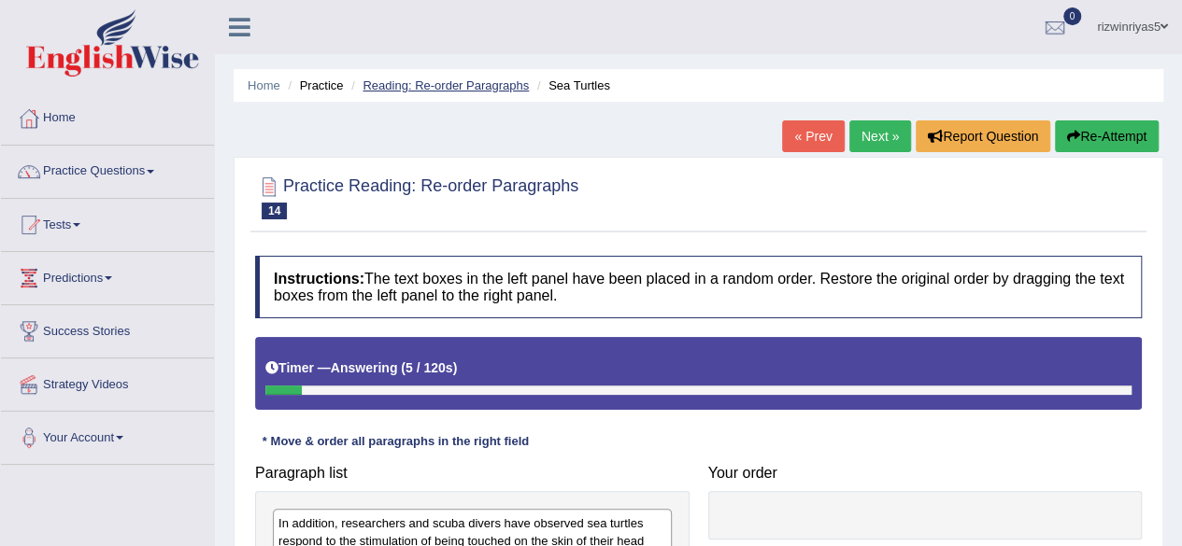
click at [503, 89] on link "Reading: Re-order Paragraphs" at bounding box center [445, 85] width 166 height 14
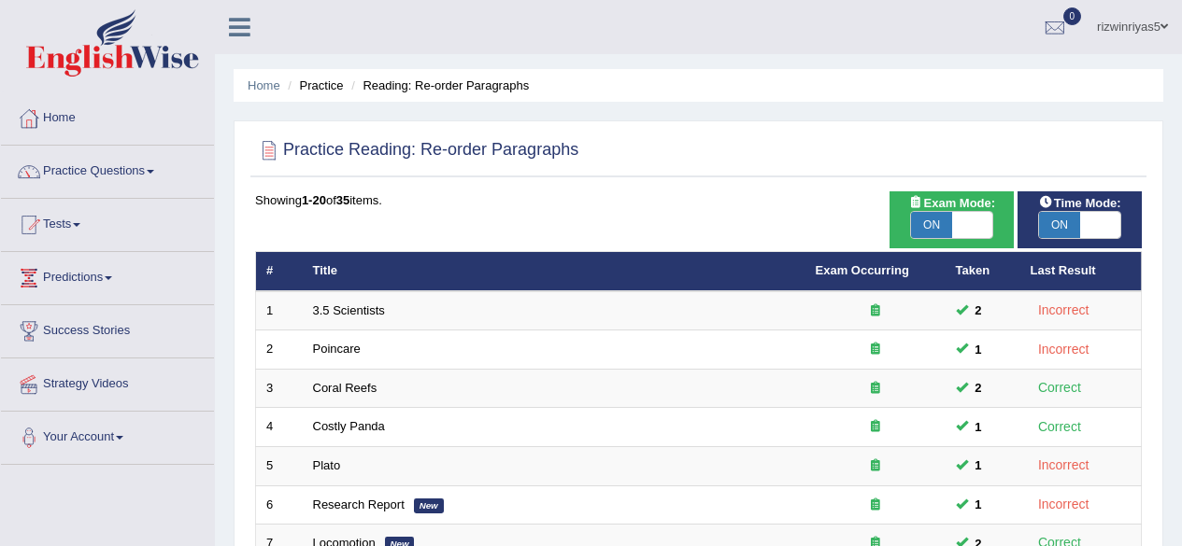
click at [1181, 446] on html "Toggle navigation Home Practice Questions Speaking Practice Read Aloud Repeat S…" at bounding box center [591, 273] width 1182 height 546
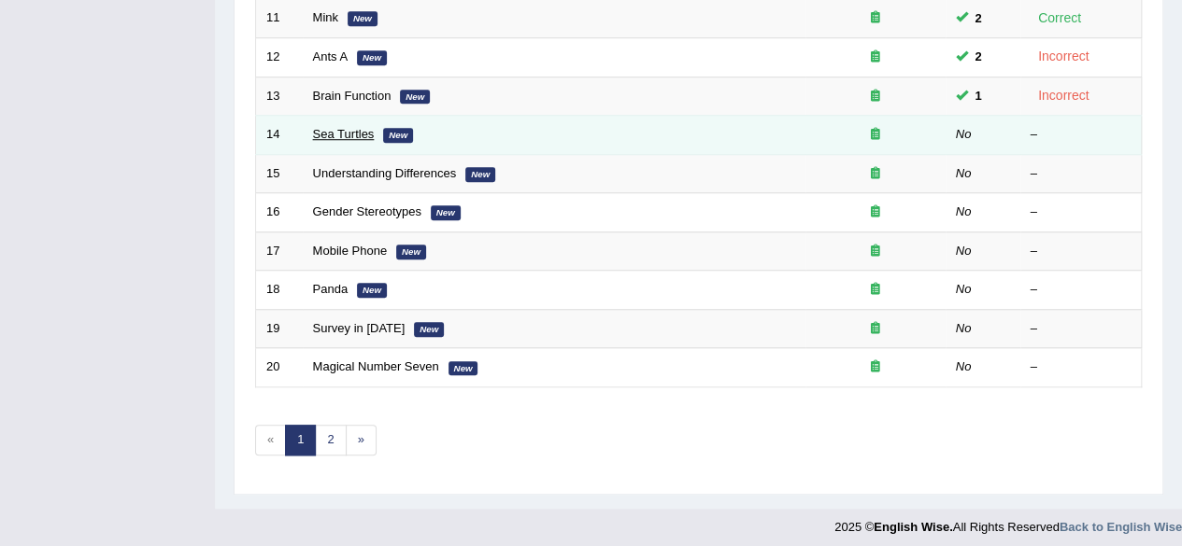
click at [356, 127] on link "Sea Turtles" at bounding box center [344, 134] width 62 height 14
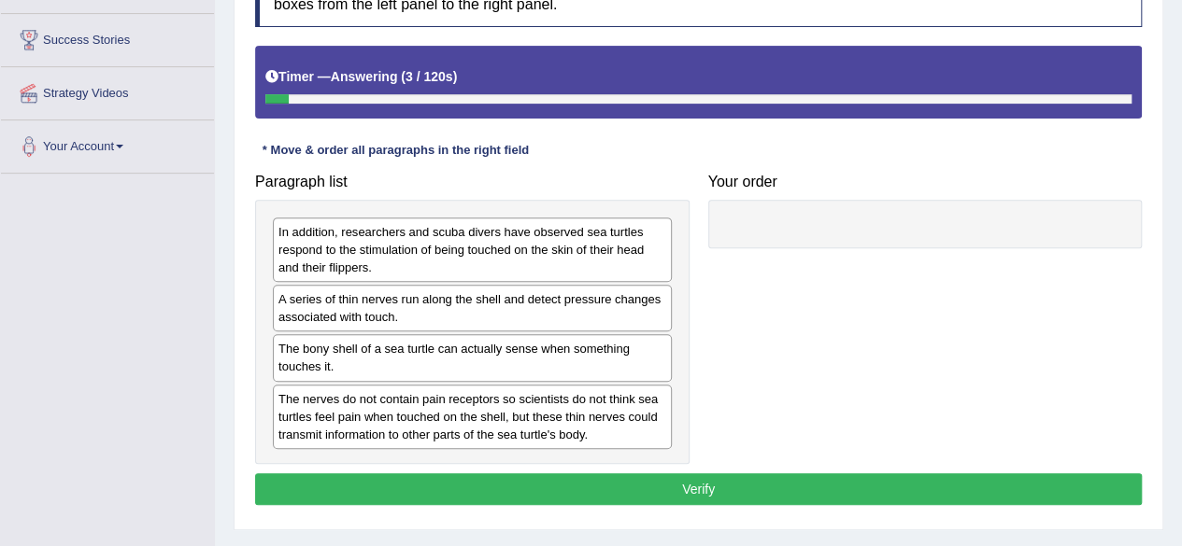
scroll to position [321, 0]
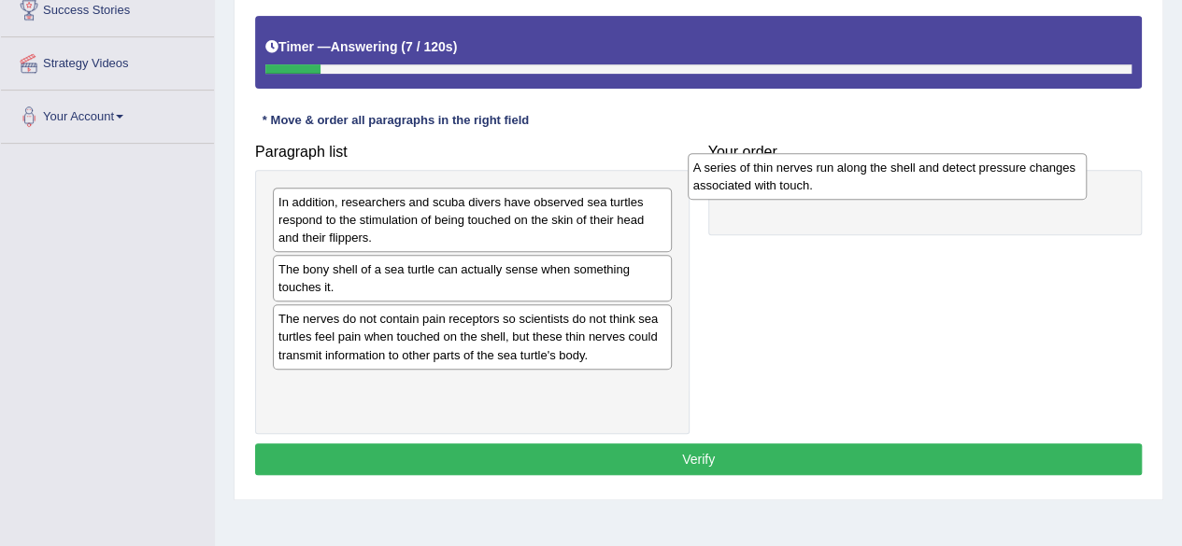
drag, startPoint x: 413, startPoint y: 289, endPoint x: 843, endPoint y: 191, distance: 440.5
click at [843, 191] on div "A series of thin nerves run along the shell and detect pressure changes associa…" at bounding box center [886, 176] width 399 height 47
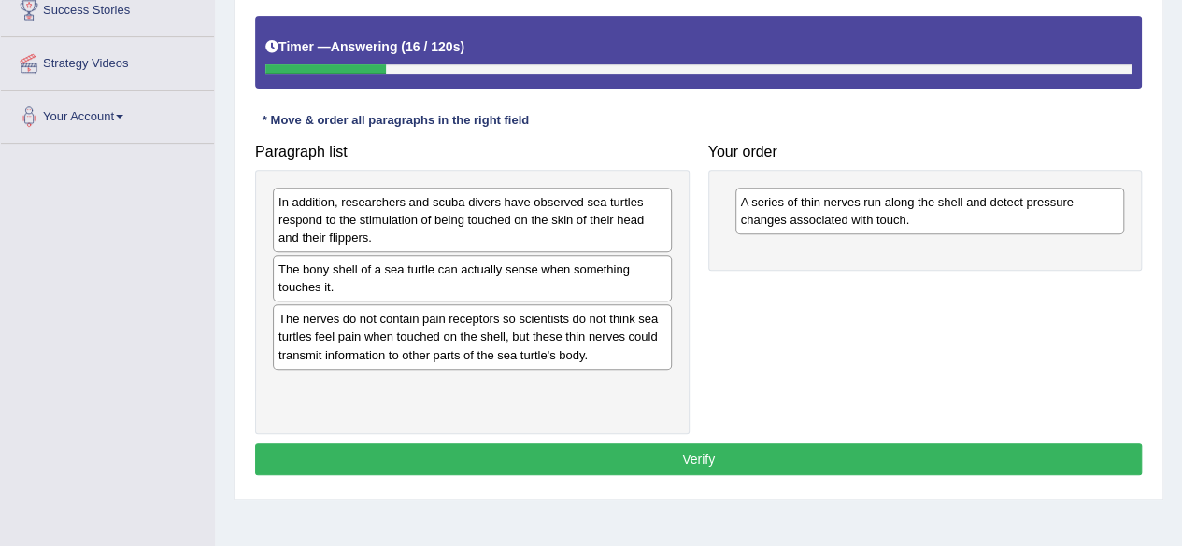
click at [480, 255] on div "The bony shell of a sea turtle can actually sense when something touches it." at bounding box center [472, 278] width 399 height 47
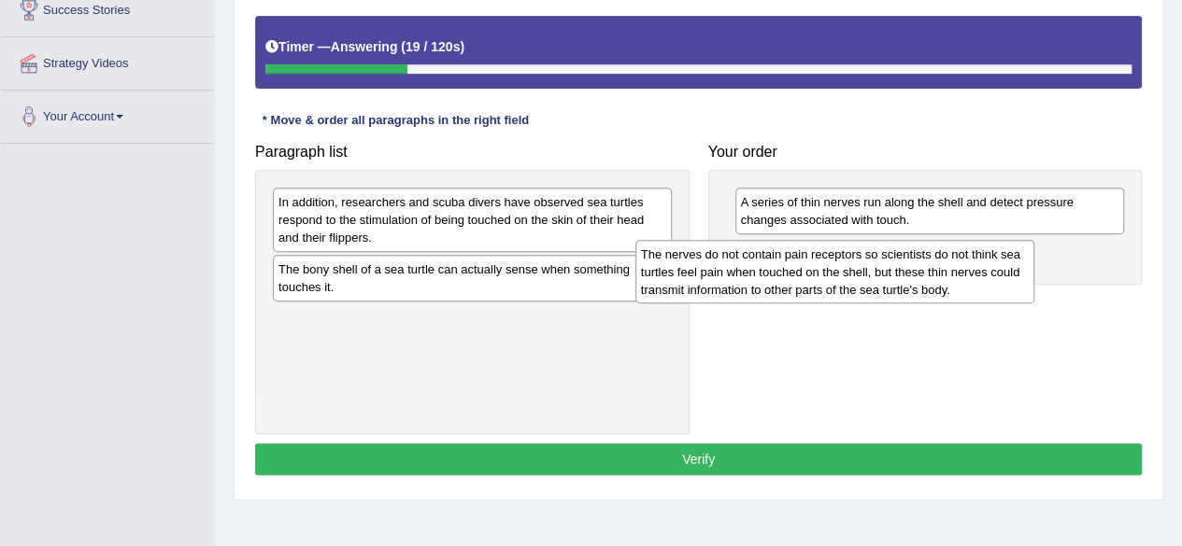
drag, startPoint x: 503, startPoint y: 328, endPoint x: 865, endPoint y: 262, distance: 368.4
click at [865, 262] on div "The nerves do not contain pain receptors so scientists do not think sea turtles…" at bounding box center [834, 272] width 399 height 64
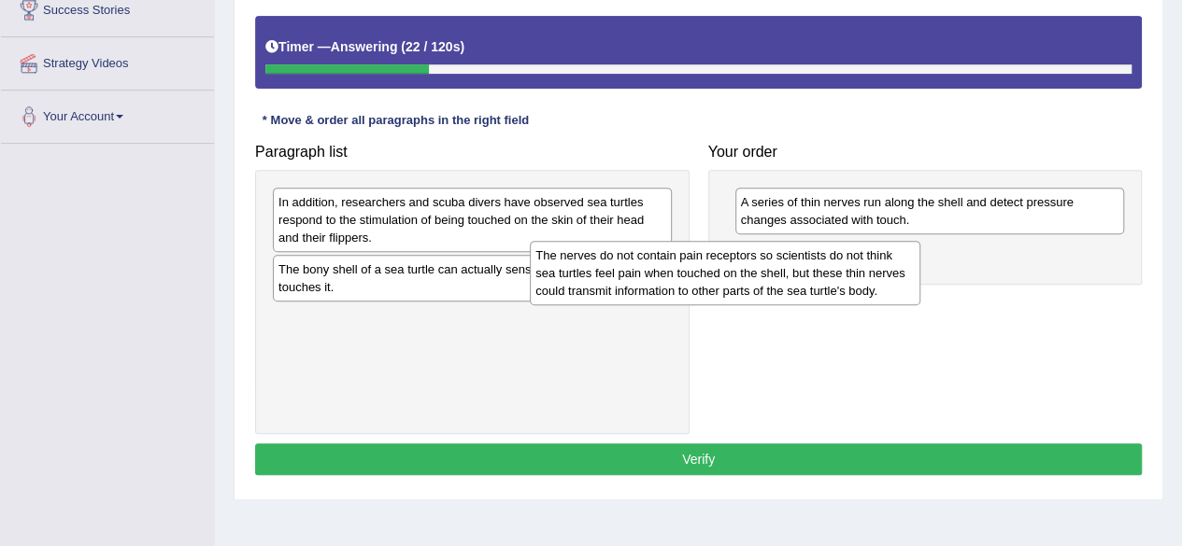
drag, startPoint x: 861, startPoint y: 278, endPoint x: 431, endPoint y: 384, distance: 443.4
click at [530, 305] on div "The nerves do not contain pain receptors so scientists do not think sea turtles…" at bounding box center [725, 273] width 390 height 64
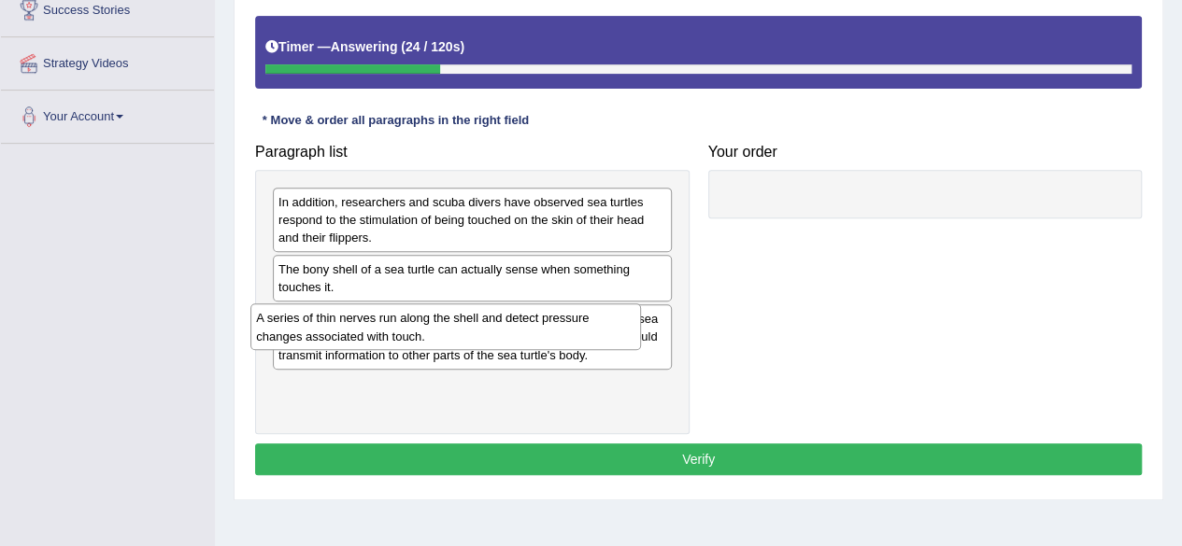
drag, startPoint x: 809, startPoint y: 220, endPoint x: 325, endPoint y: 336, distance: 497.7
click at [325, 336] on div "A series of thin nerves run along the shell and detect pressure changes associa…" at bounding box center [445, 327] width 390 height 47
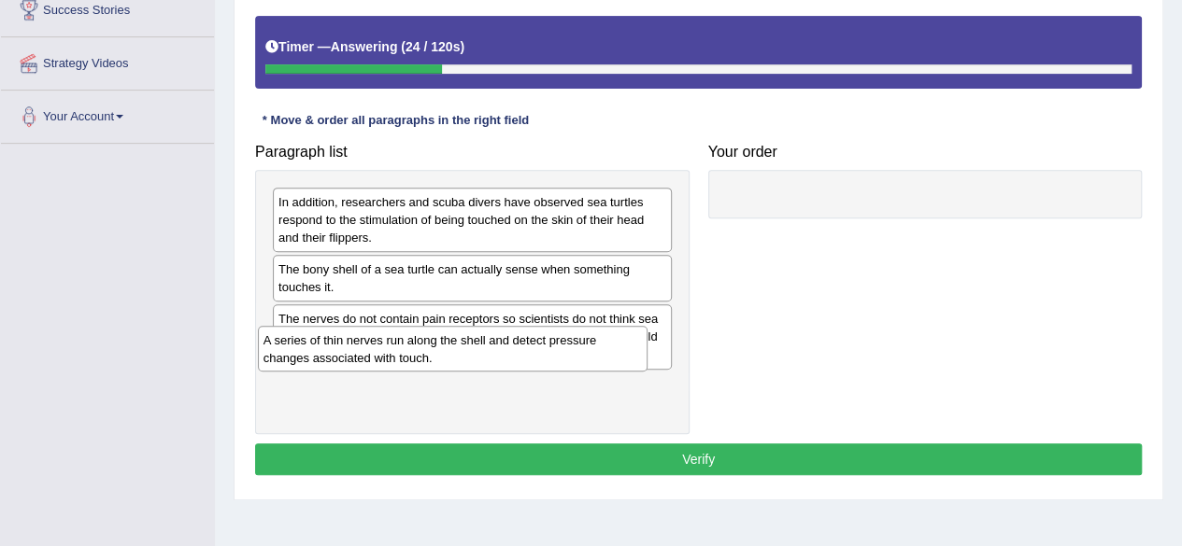
click at [325, 336] on div "The nerves do not contain pain receptors so scientists do not think sea turtles…" at bounding box center [472, 337] width 399 height 64
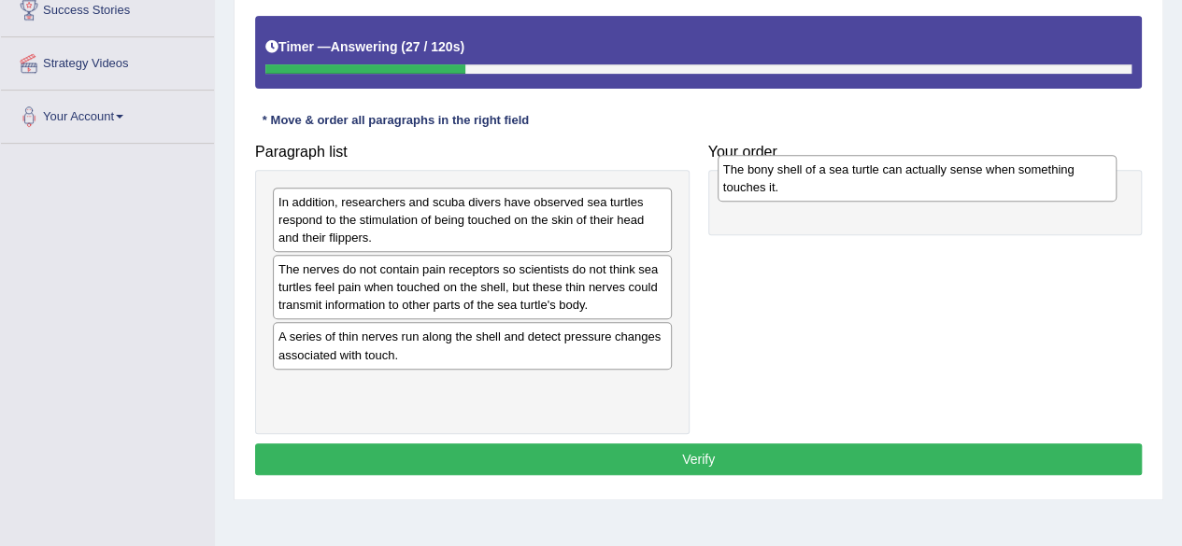
drag, startPoint x: 432, startPoint y: 273, endPoint x: 888, endPoint y: 174, distance: 467.4
click at [888, 174] on div "The bony shell of a sea turtle can actually sense when something touches it." at bounding box center [916, 178] width 399 height 47
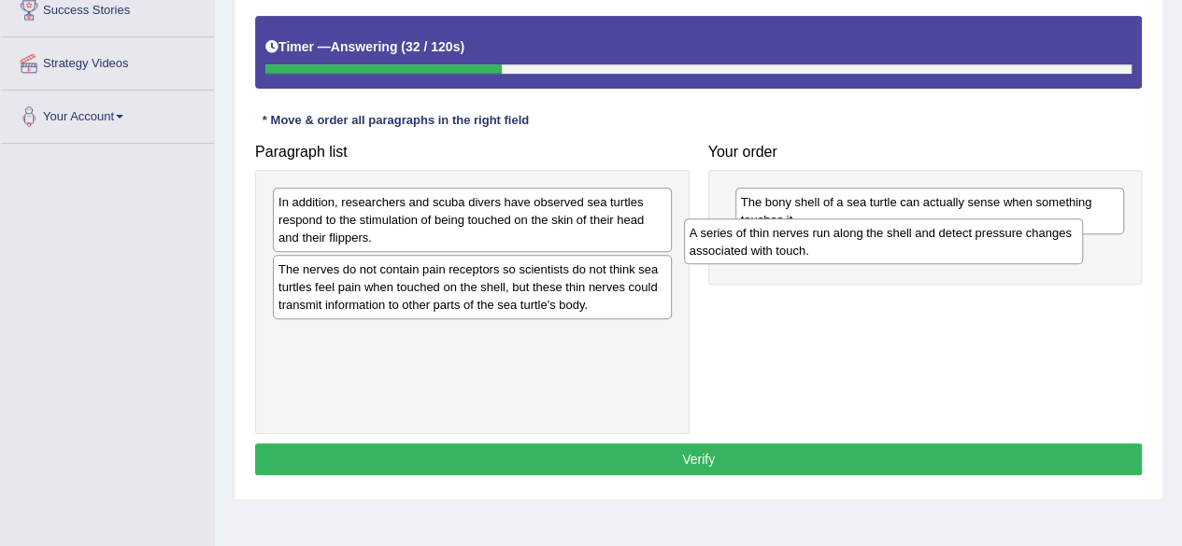
drag, startPoint x: 392, startPoint y: 355, endPoint x: 803, endPoint y: 253, distance: 423.4
click at [803, 253] on div "A series of thin nerves run along the shell and detect pressure changes associa…" at bounding box center [883, 242] width 399 height 47
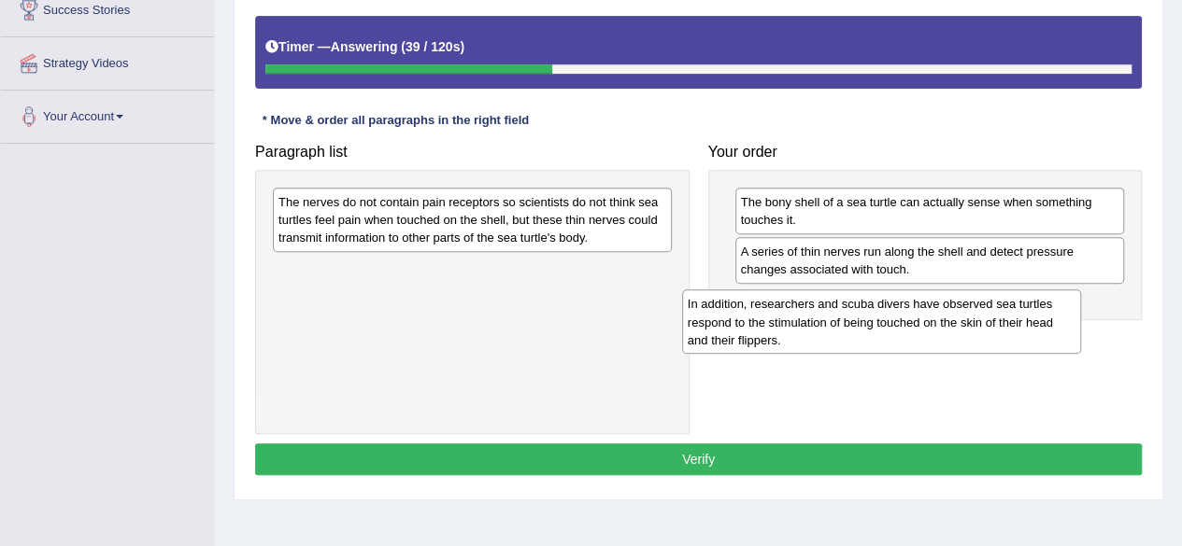
drag, startPoint x: 473, startPoint y: 227, endPoint x: 882, endPoint y: 330, distance: 421.8
click at [882, 330] on div "In addition, researchers and scuba divers have observed sea turtles respond to …" at bounding box center [881, 322] width 399 height 64
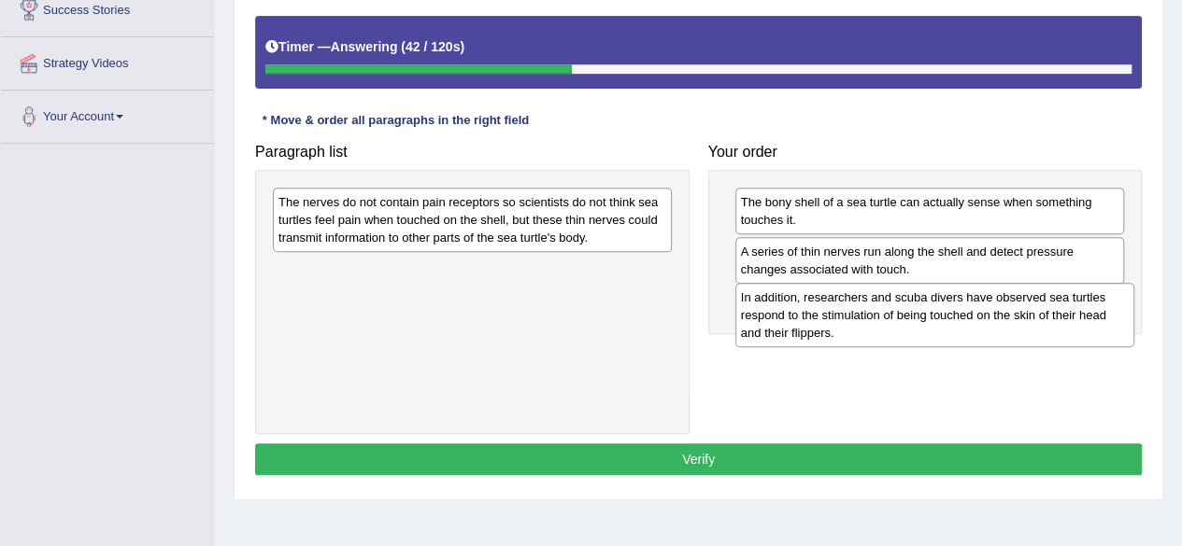
drag, startPoint x: 457, startPoint y: 281, endPoint x: 919, endPoint y: 310, distance: 463.3
click at [919, 310] on div "In addition, researchers and scuba divers have observed sea turtles respond to …" at bounding box center [934, 315] width 399 height 64
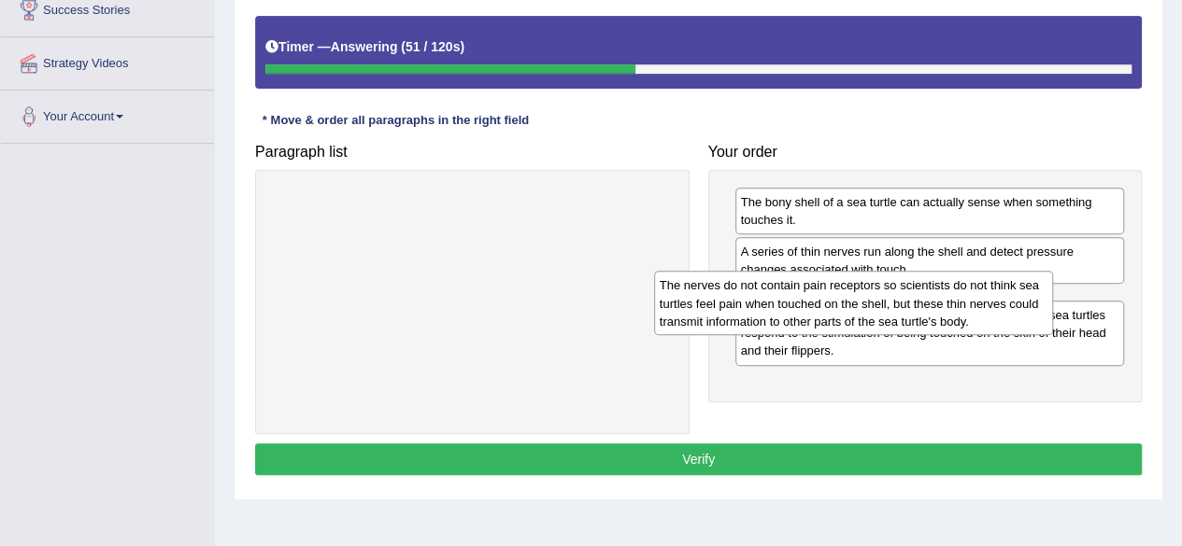
drag, startPoint x: 484, startPoint y: 212, endPoint x: 865, endPoint y: 295, distance: 390.1
click at [865, 295] on div "The nerves do not contain pain receptors so scientists do not think sea turtles…" at bounding box center [853, 303] width 399 height 64
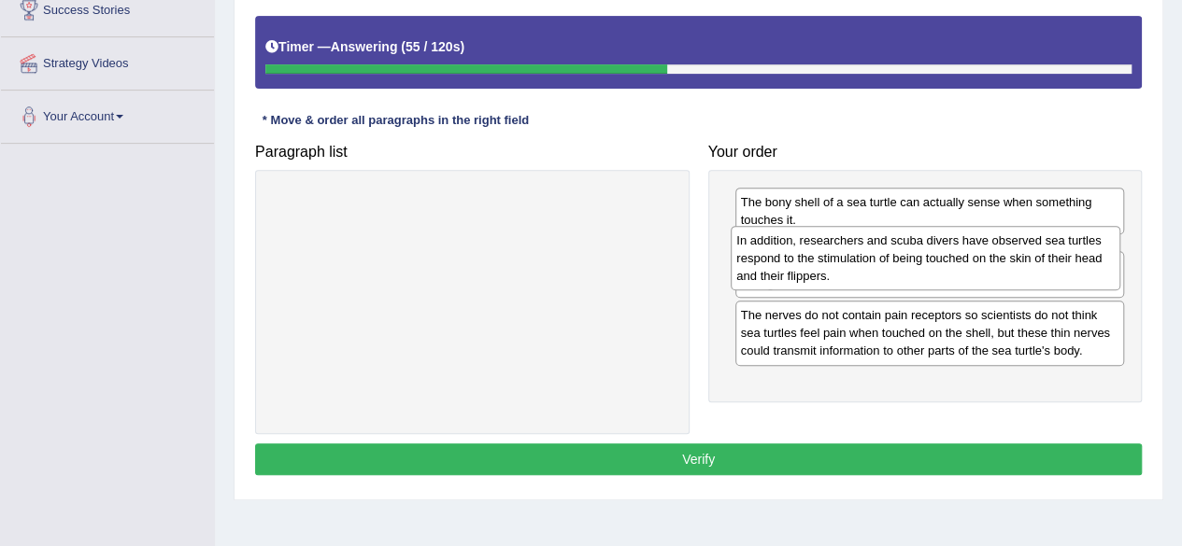
drag, startPoint x: 871, startPoint y: 386, endPoint x: 868, endPoint y: 260, distance: 126.2
click at [868, 260] on div "In addition, researchers and scuba divers have observed sea turtles respond to …" at bounding box center [925, 258] width 390 height 64
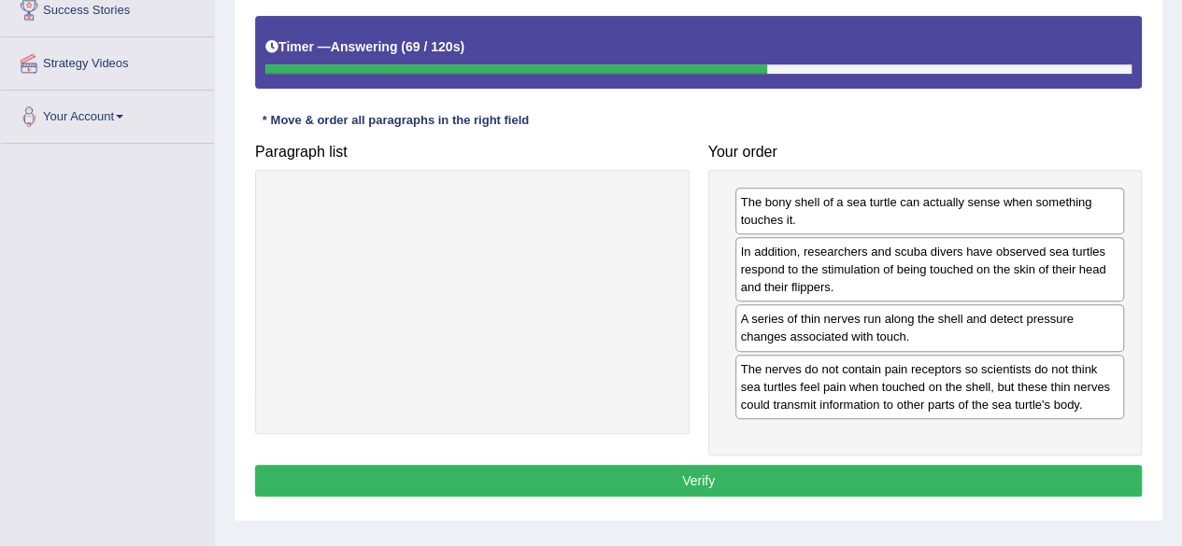
click at [907, 457] on div "Instructions: The text boxes in the left panel have been placed in a random ord…" at bounding box center [698, 218] width 896 height 587
click at [909, 465] on button "Verify" at bounding box center [698, 481] width 886 height 32
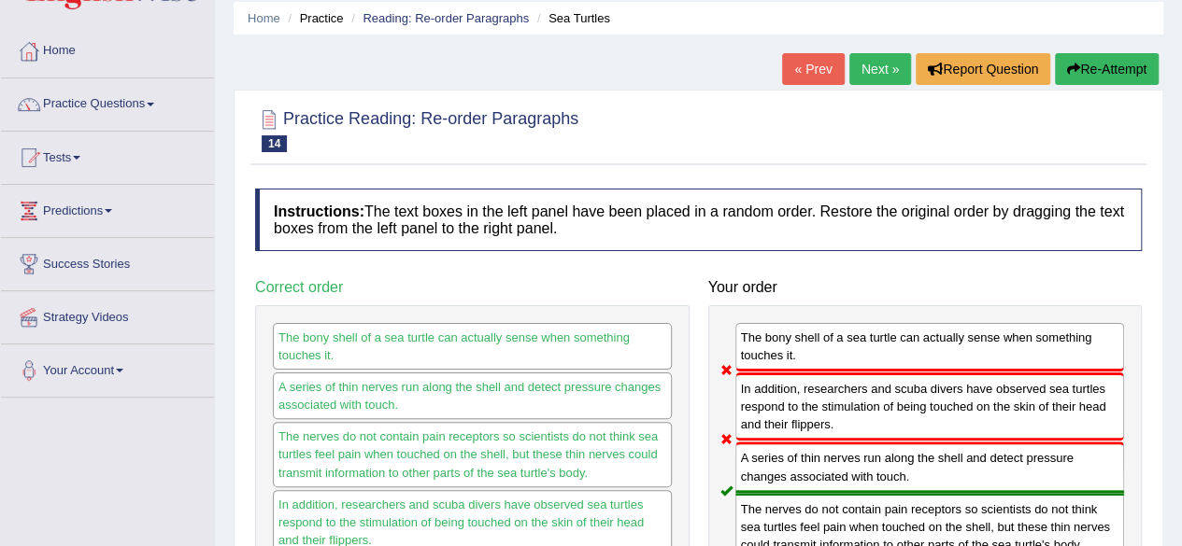
scroll to position [70, 0]
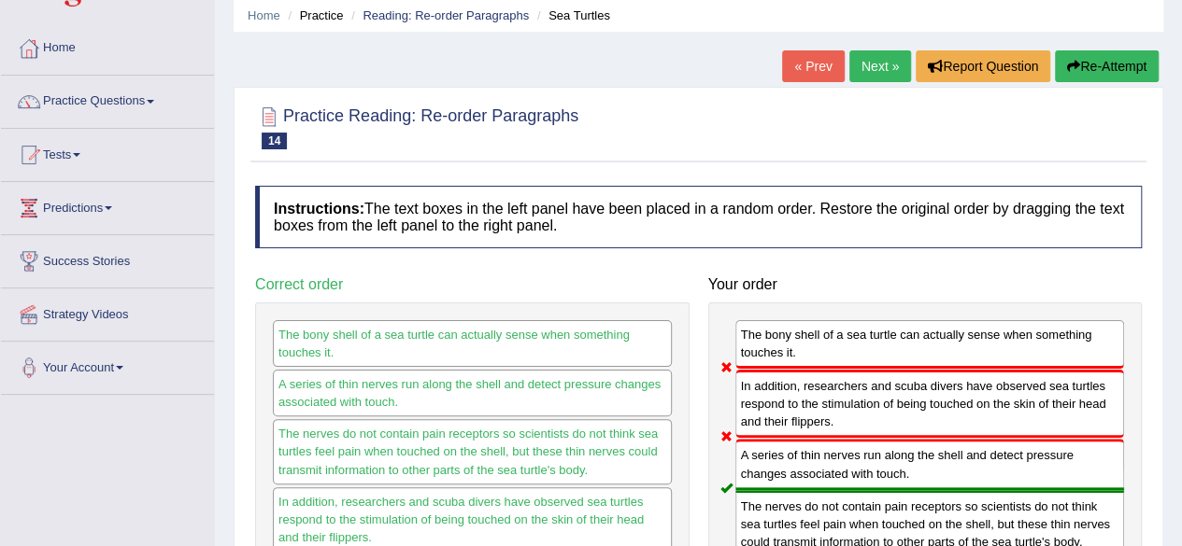
click at [1109, 64] on button "Re-Attempt" at bounding box center [1107, 66] width 104 height 32
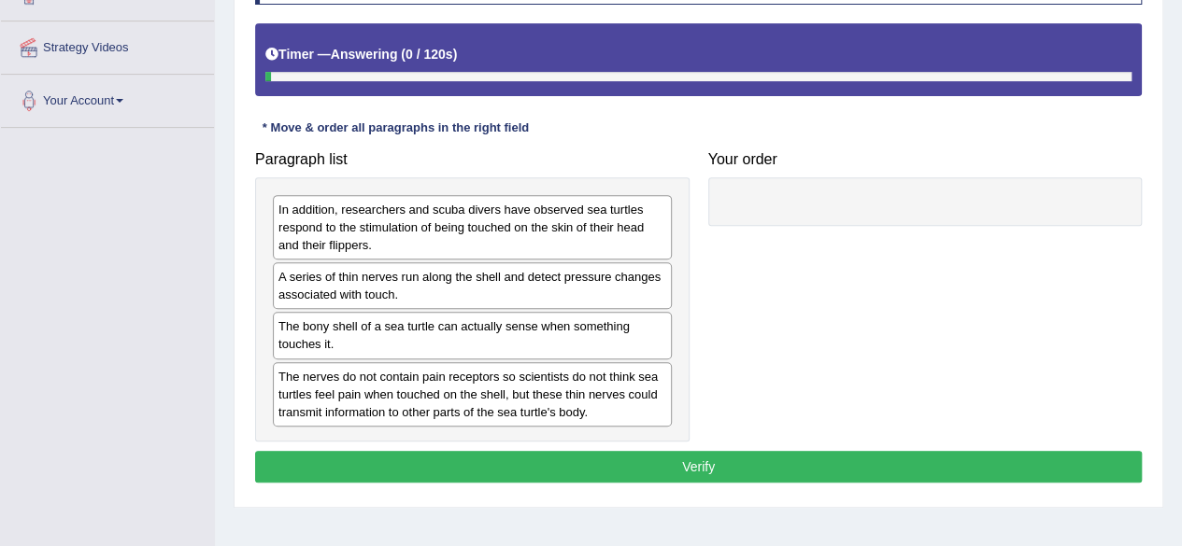
scroll to position [368, 0]
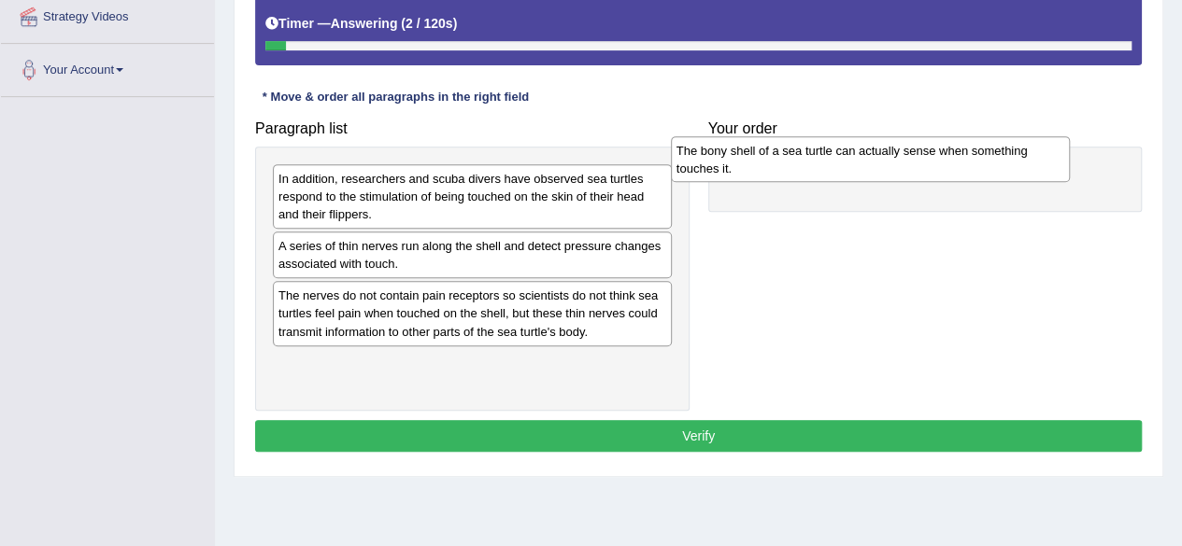
drag, startPoint x: 499, startPoint y: 296, endPoint x: 903, endPoint y: 156, distance: 428.0
click at [903, 156] on div "The bony shell of a sea turtle can actually sense when something touches it." at bounding box center [870, 159] width 399 height 47
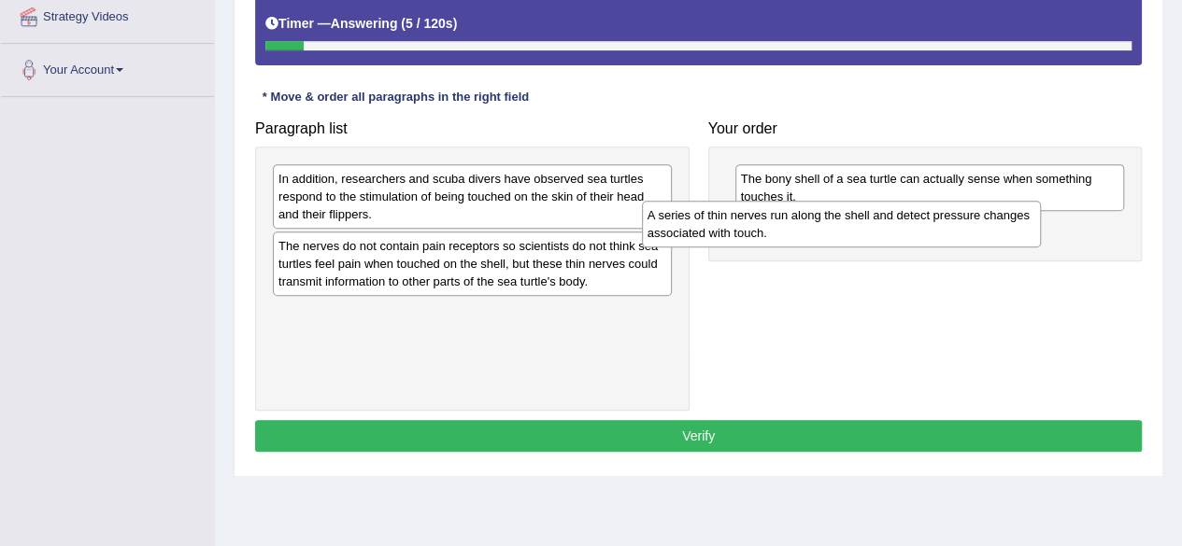
drag, startPoint x: 457, startPoint y: 261, endPoint x: 850, endPoint y: 238, distance: 393.9
click at [850, 238] on div "A series of thin nerves run along the shell and detect pressure changes associa…" at bounding box center [841, 224] width 399 height 47
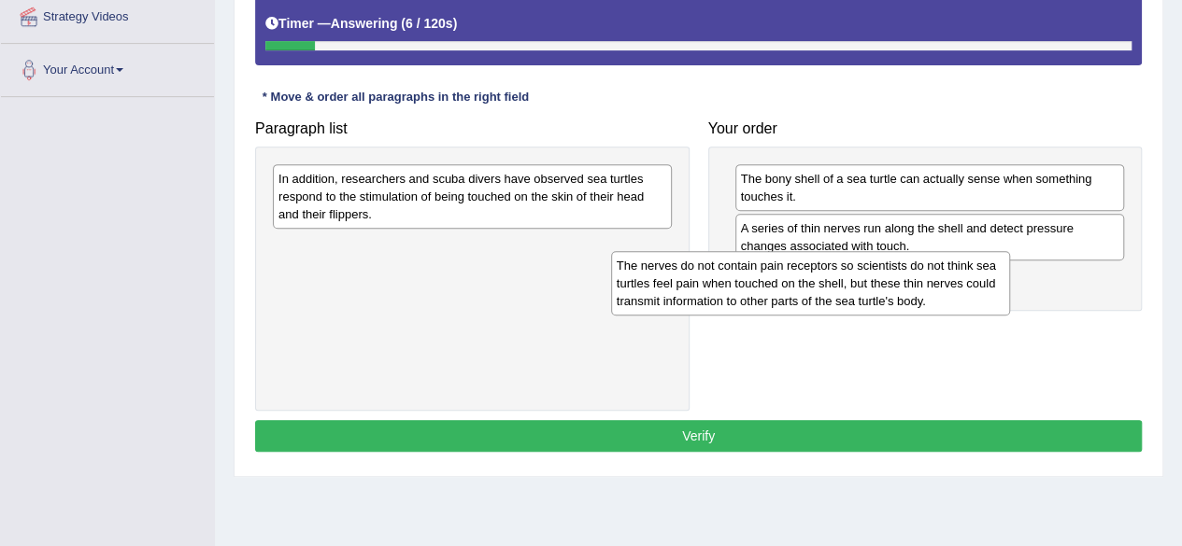
drag, startPoint x: 521, startPoint y: 285, endPoint x: 868, endPoint y: 307, distance: 347.3
click at [868, 307] on div "The nerves do not contain pain receptors so scientists do not think sea turtles…" at bounding box center [810, 283] width 399 height 64
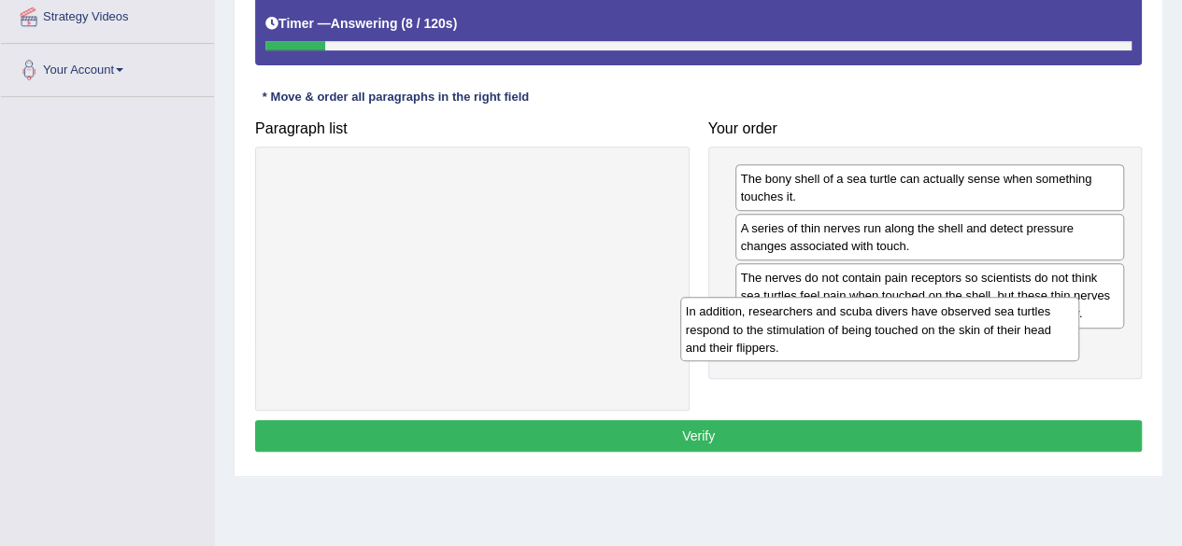
drag, startPoint x: 574, startPoint y: 209, endPoint x: 988, endPoint y: 346, distance: 435.7
click at [988, 346] on div "In addition, researchers and scuba divers have observed sea turtles respond to …" at bounding box center [879, 329] width 399 height 64
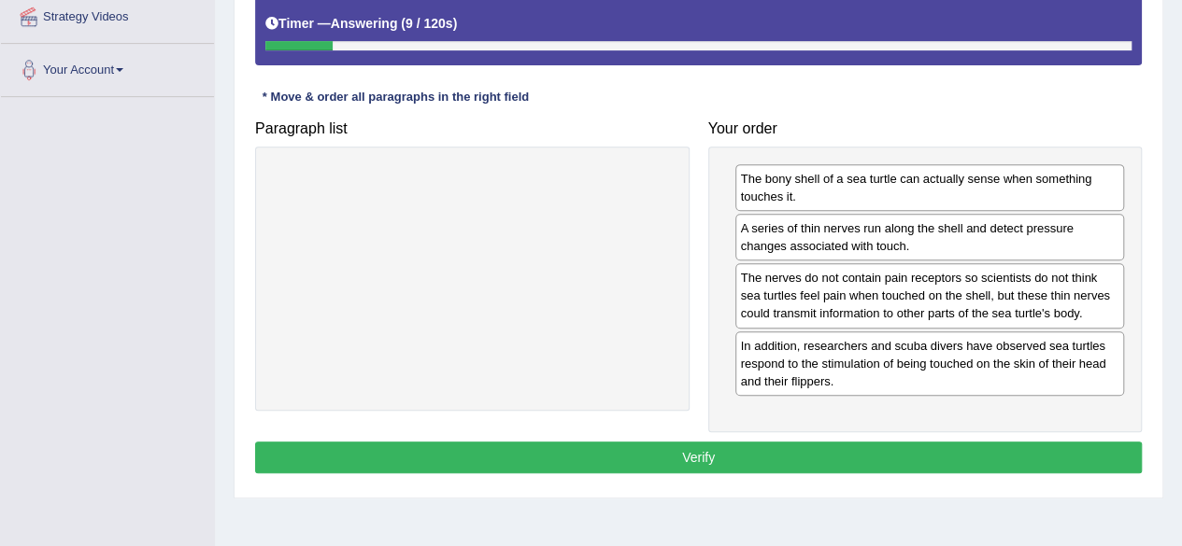
click at [940, 469] on div "Instructions: The text boxes in the left panel have been placed in a random ord…" at bounding box center [698, 195] width 896 height 587
click at [942, 452] on button "Verify" at bounding box center [698, 458] width 886 height 32
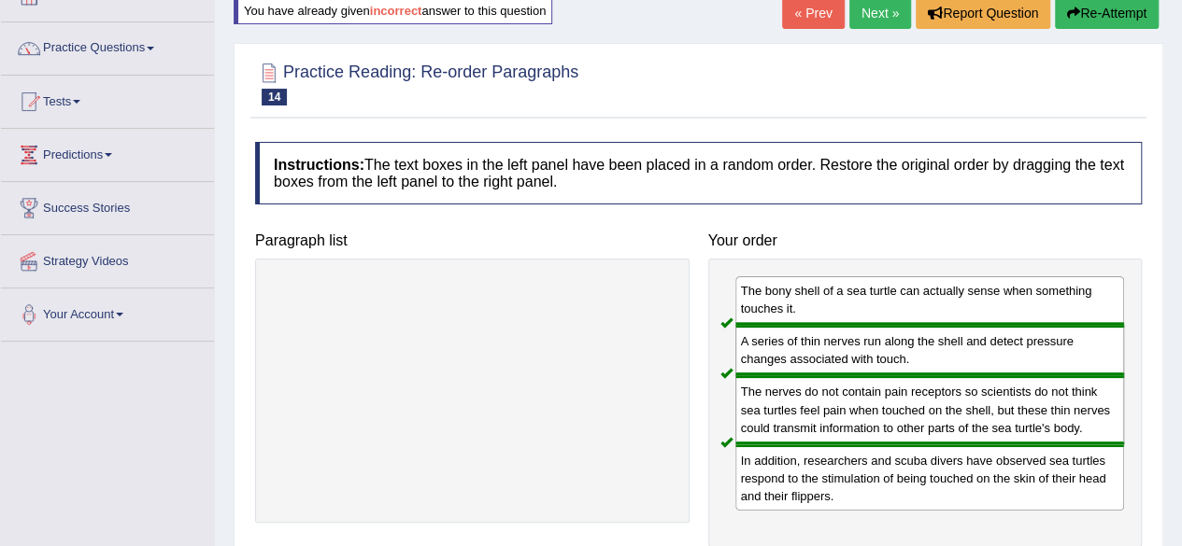
scroll to position [1, 0]
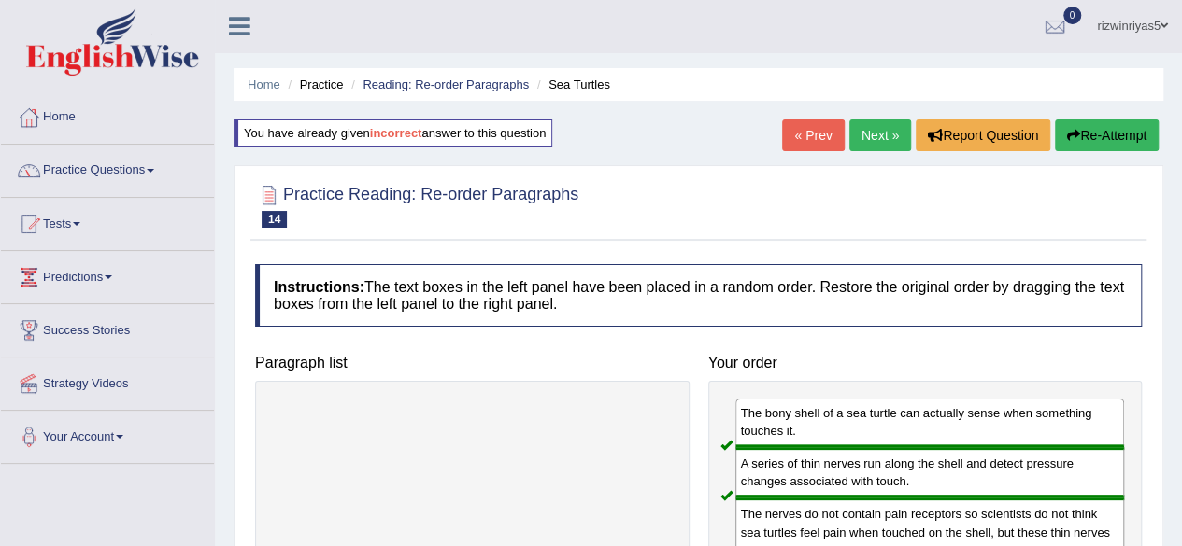
click at [885, 133] on link "Next »" at bounding box center [880, 136] width 62 height 32
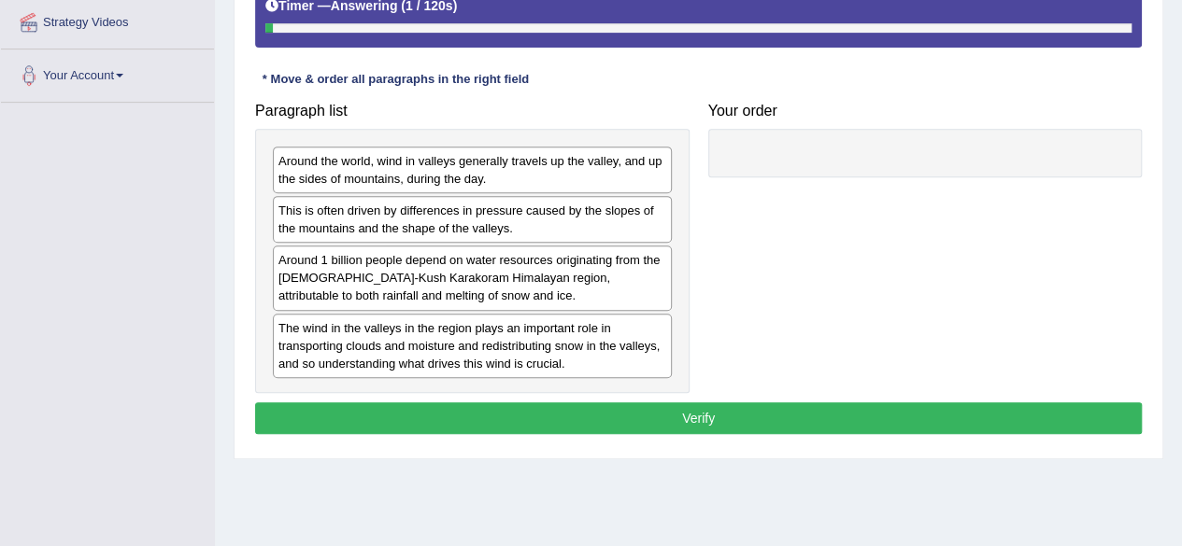
scroll to position [364, 0]
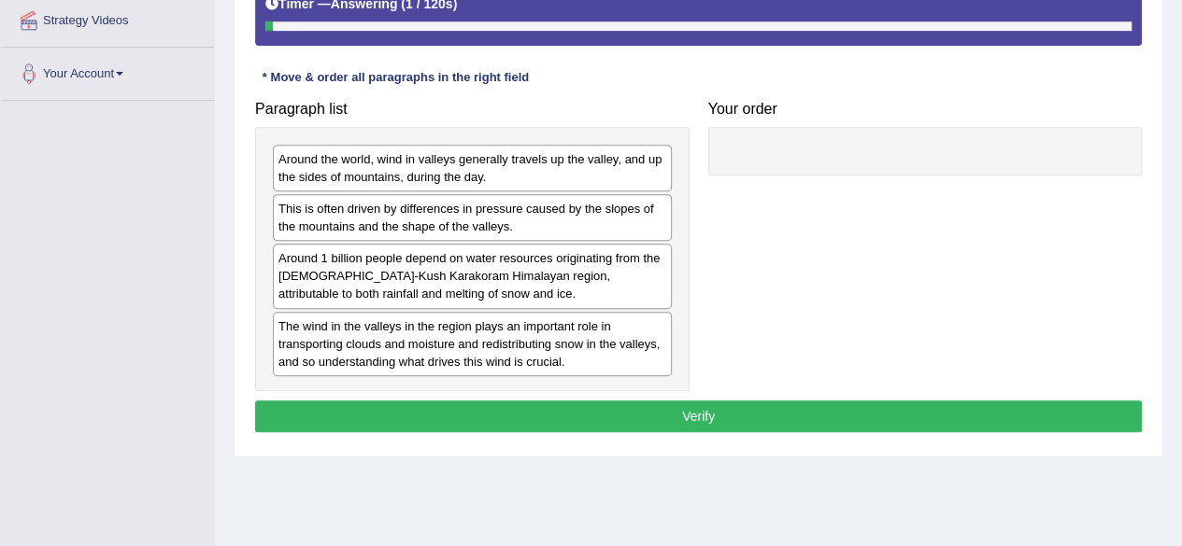
drag, startPoint x: 1195, startPoint y: 113, endPoint x: 1195, endPoint y: 304, distance: 190.5
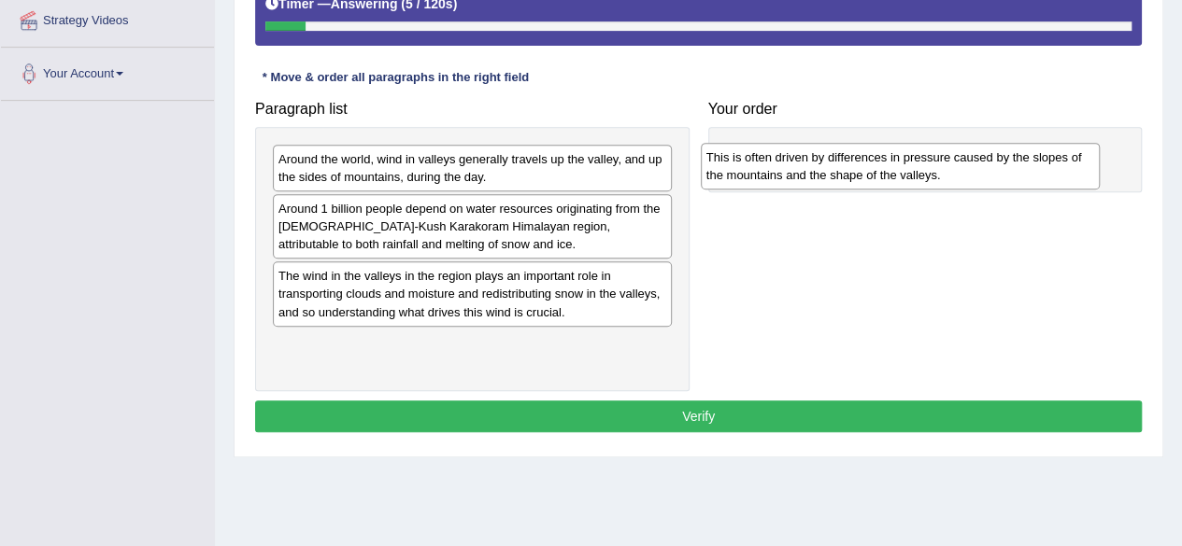
drag, startPoint x: 501, startPoint y: 226, endPoint x: 929, endPoint y: 176, distance: 431.7
click at [929, 176] on div "This is often driven by differences in pressure caused by the slopes of the mou…" at bounding box center [900, 166] width 399 height 47
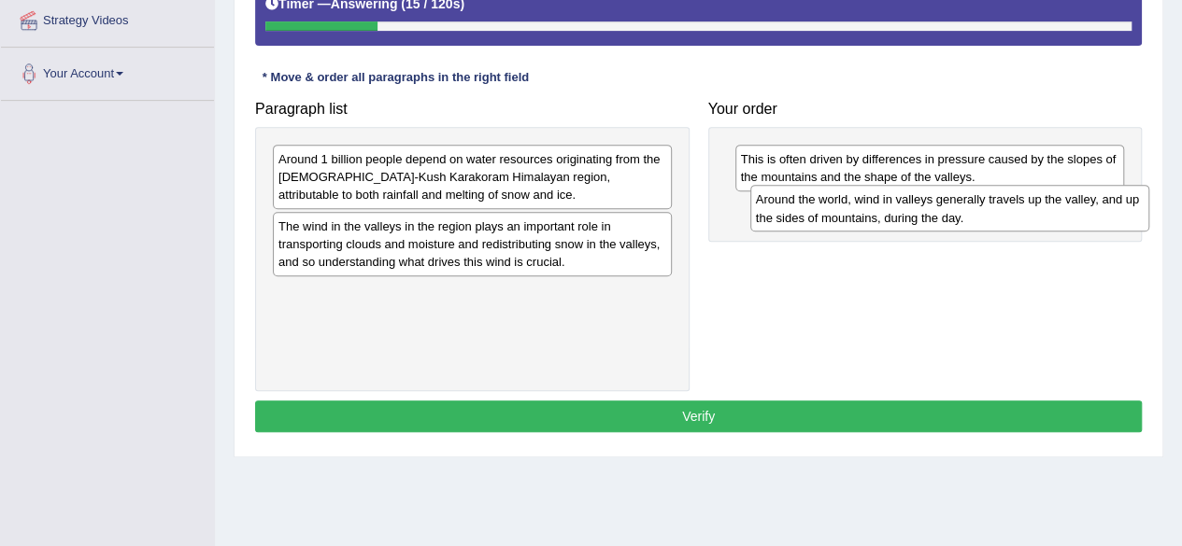
drag, startPoint x: 480, startPoint y: 167, endPoint x: 957, endPoint y: 208, distance: 479.1
click at [957, 208] on div "Around the world, wind in valleys generally travels up the valley, and up the s…" at bounding box center [949, 208] width 399 height 47
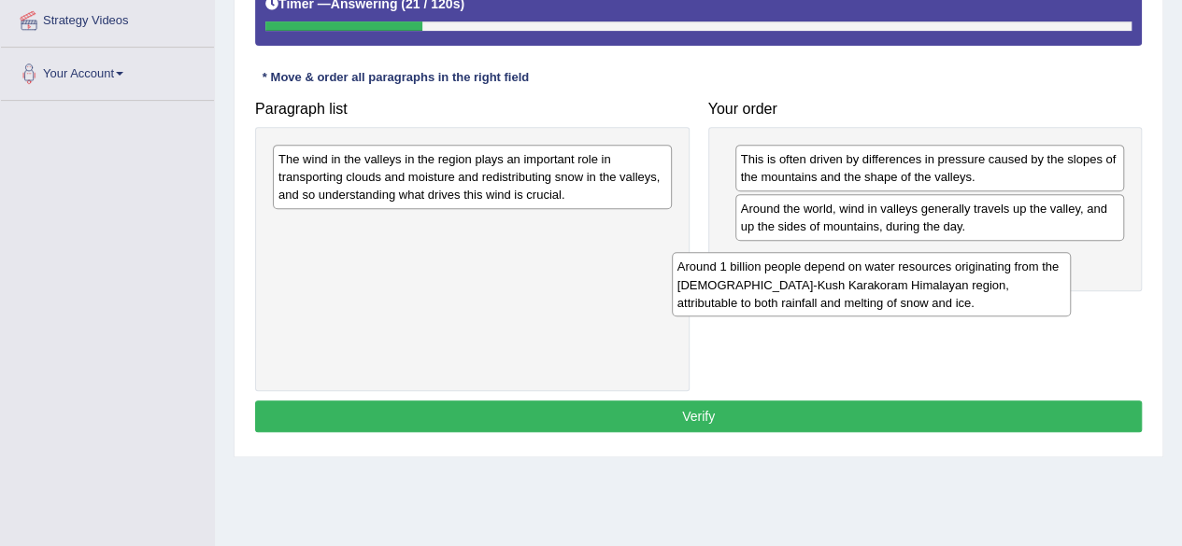
drag, startPoint x: 522, startPoint y: 188, endPoint x: 923, endPoint y: 296, distance: 415.1
click at [923, 296] on div "Around 1 billion people depend on water resources originating from the Hindu-Ku…" at bounding box center [871, 284] width 399 height 64
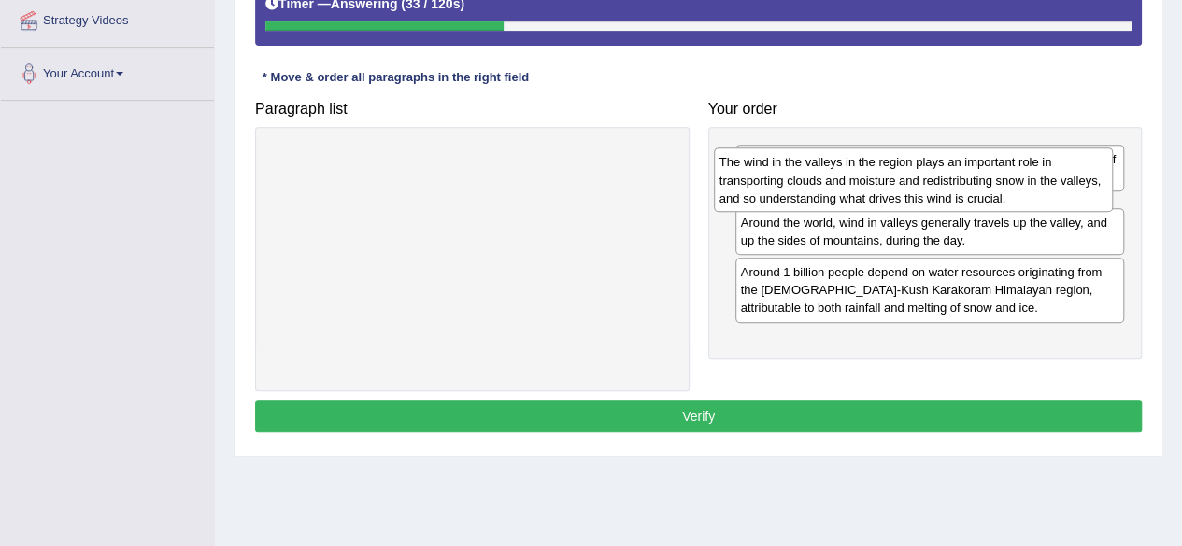
drag, startPoint x: 514, startPoint y: 190, endPoint x: 955, endPoint y: 193, distance: 440.9
click at [955, 193] on div "The wind in the valleys in the region plays an important role in transporting c…" at bounding box center [913, 180] width 399 height 64
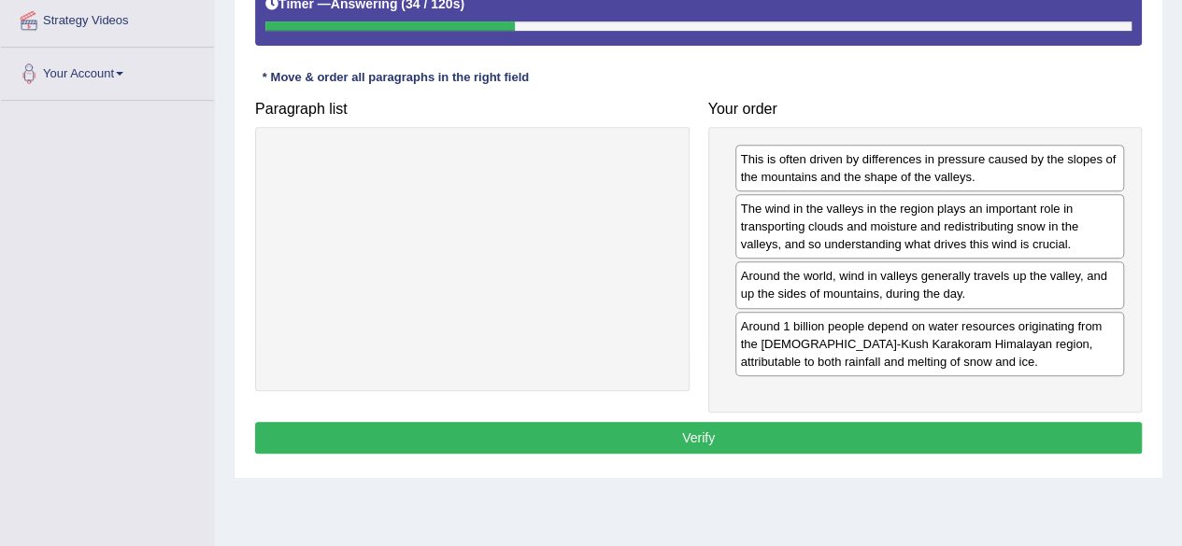
click at [885, 423] on button "Verify" at bounding box center [698, 438] width 886 height 32
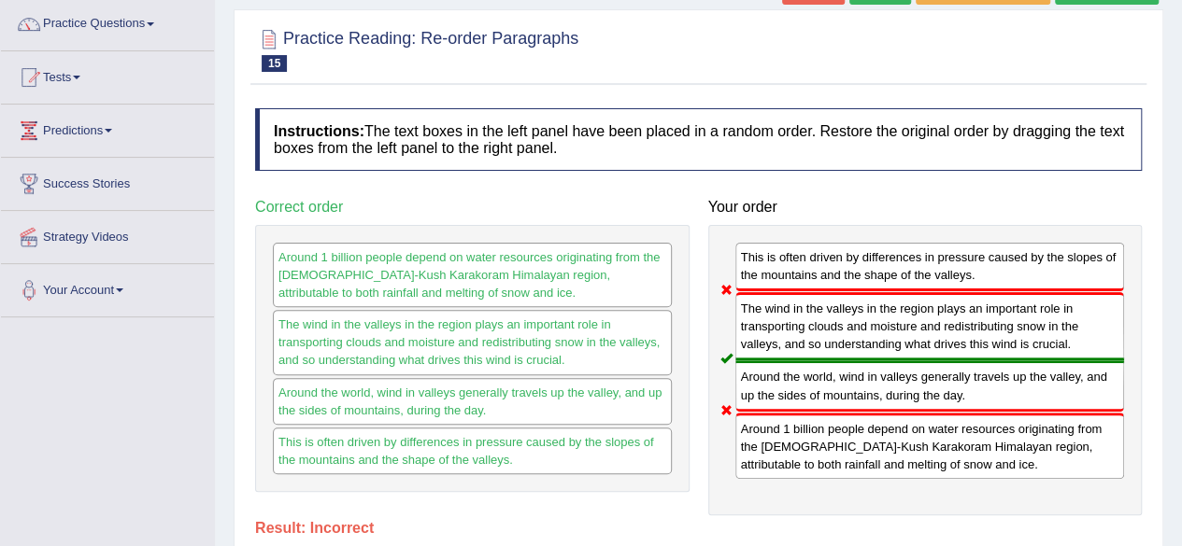
scroll to position [28, 0]
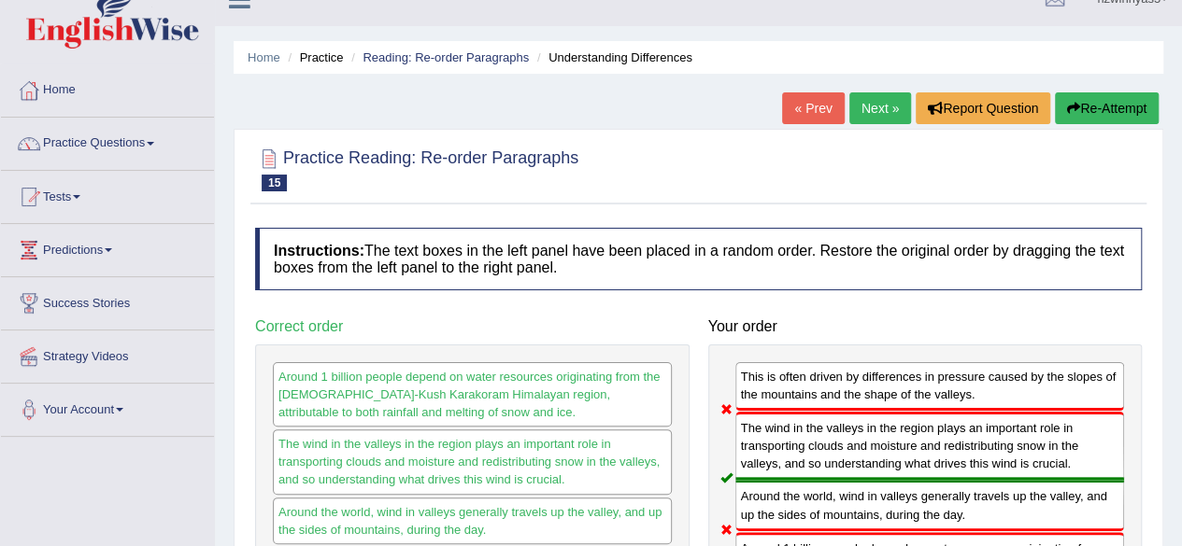
click at [880, 111] on link "Next »" at bounding box center [880, 108] width 62 height 32
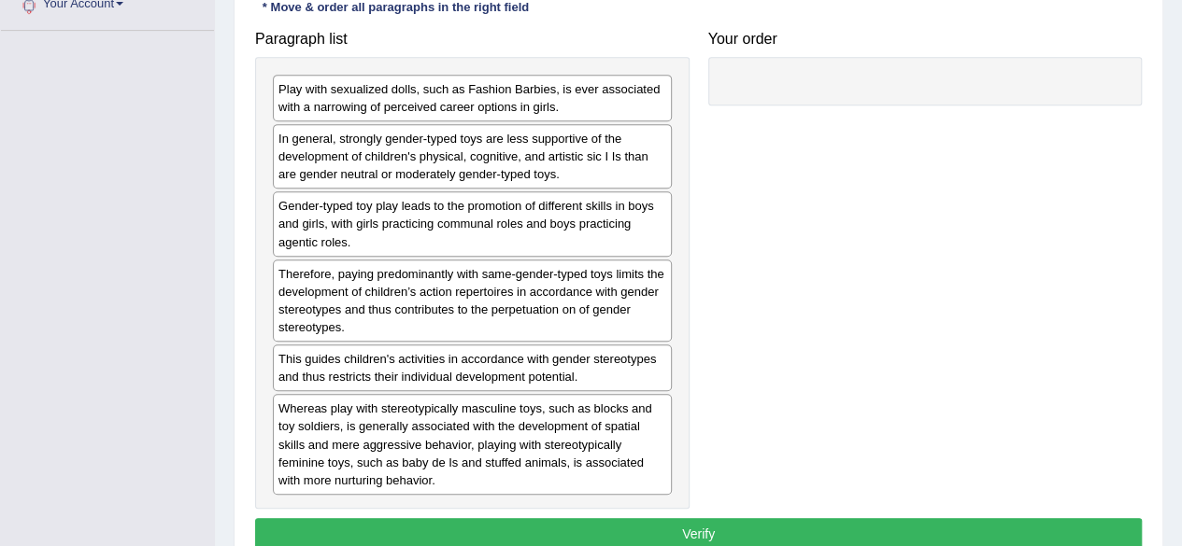
scroll to position [442, 0]
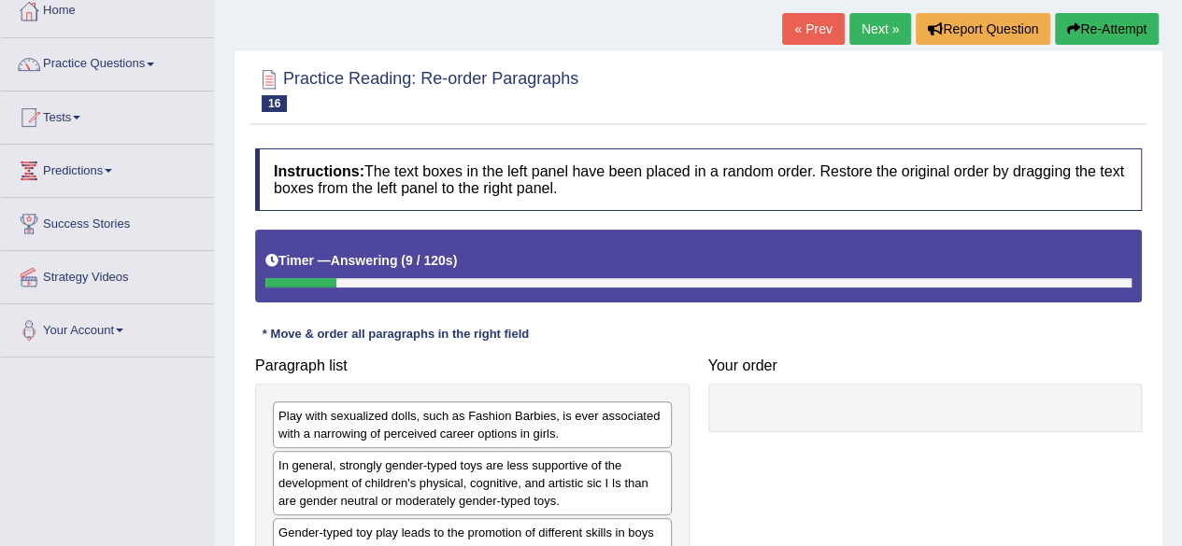
scroll to position [32, 0]
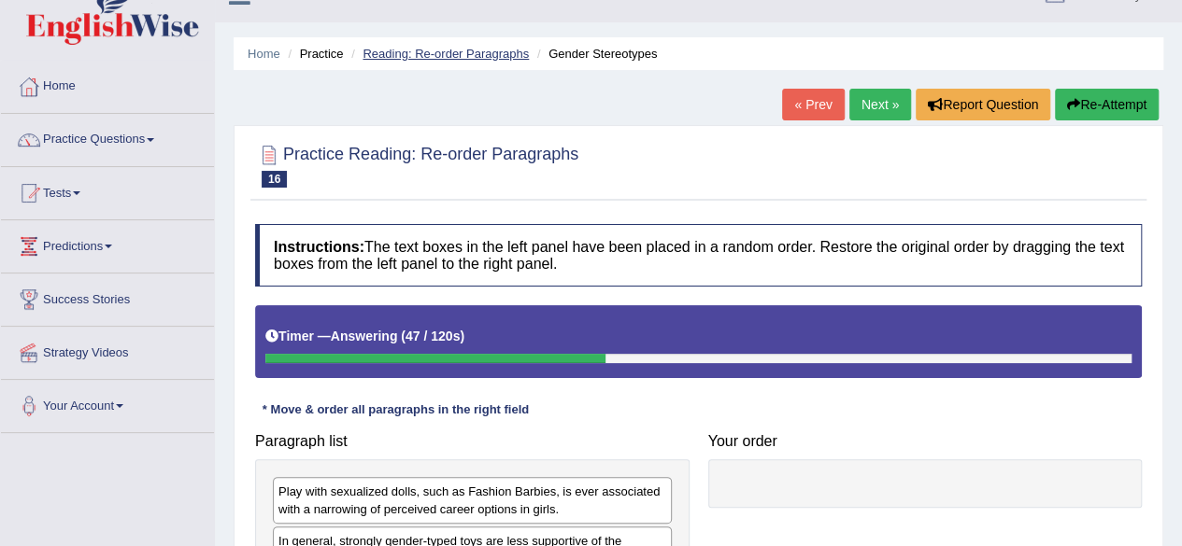
click at [504, 49] on link "Reading: Re-order Paragraphs" at bounding box center [445, 54] width 166 height 14
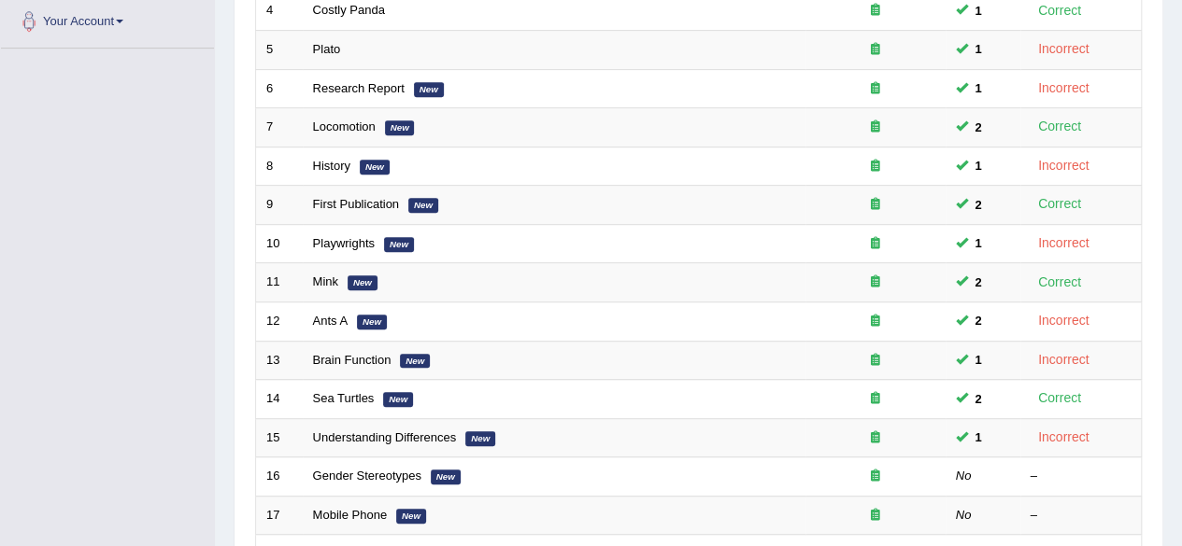
scroll to position [521, 0]
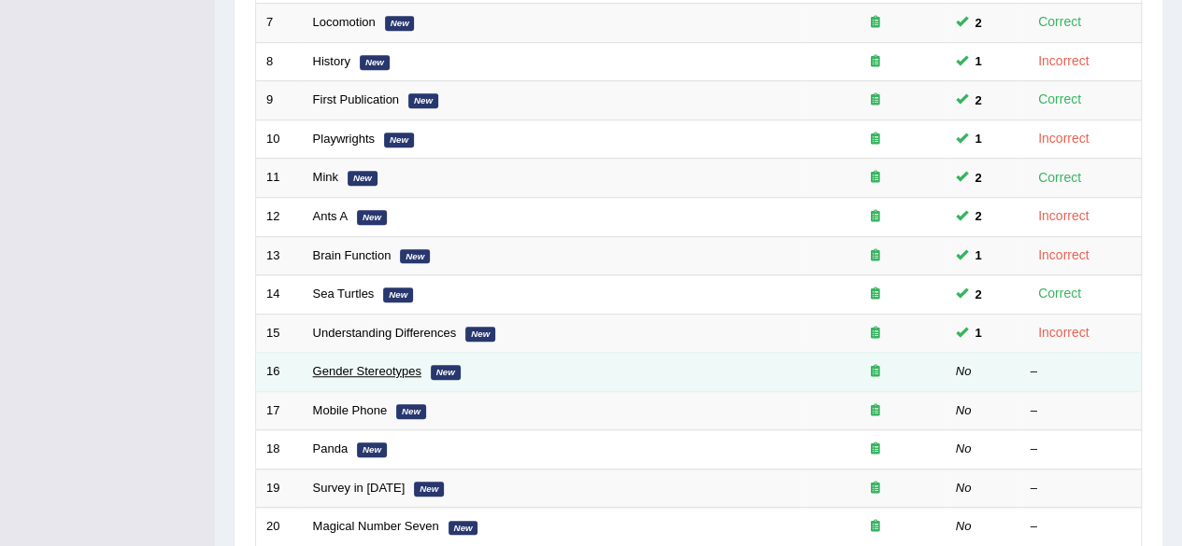
click at [415, 365] on link "Gender Stereotypes" at bounding box center [367, 371] width 108 height 14
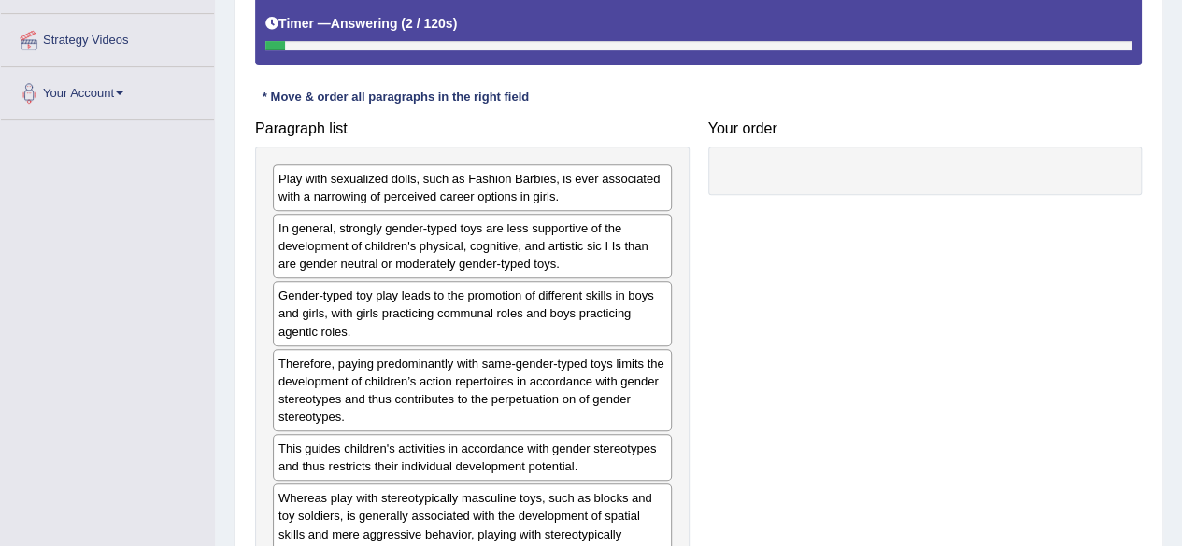
scroll to position [437, 0]
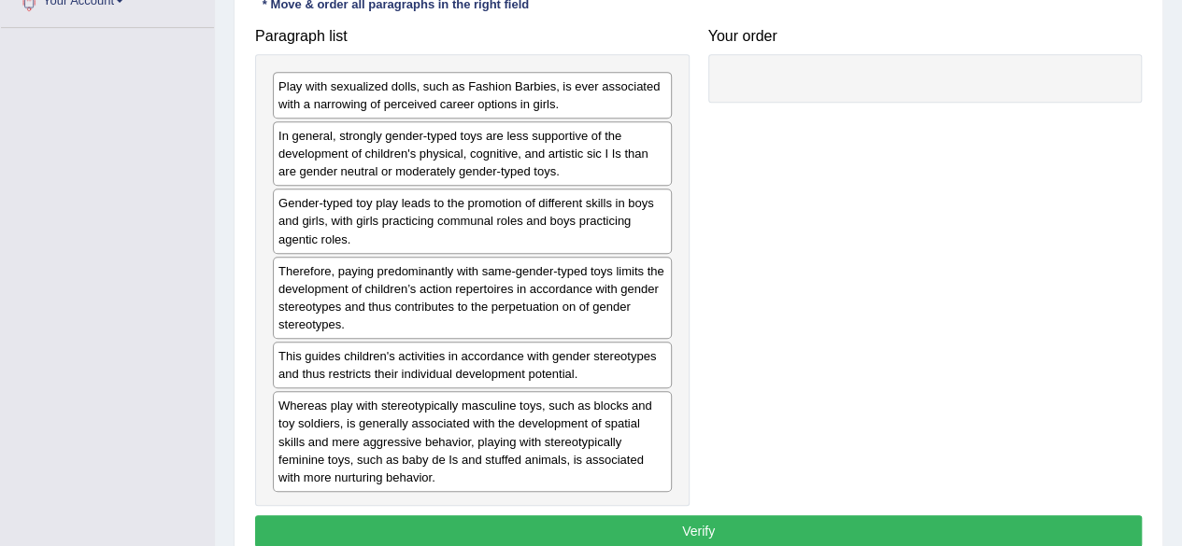
drag, startPoint x: 1195, startPoint y: 181, endPoint x: 1195, endPoint y: 393, distance: 212.0
click at [500, 232] on div "Gender-typed toy play leads to the promotion of different skills in boys and gi…" at bounding box center [472, 221] width 399 height 64
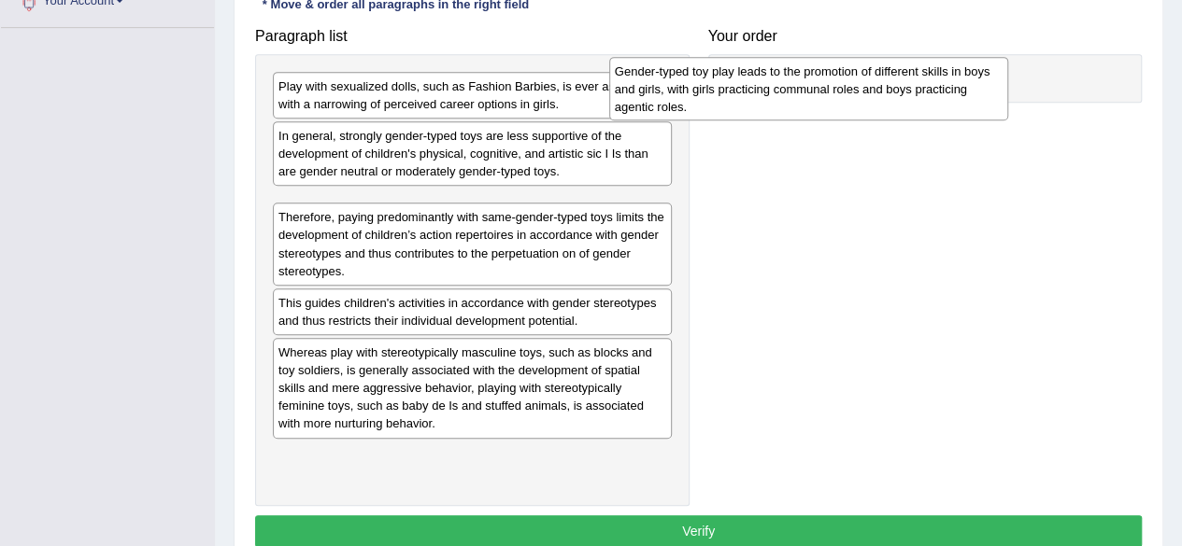
drag, startPoint x: 501, startPoint y: 233, endPoint x: 837, endPoint y: 102, distance: 360.8
click at [837, 102] on div "Gender-typed toy play leads to the promotion of different skills in boys and gi…" at bounding box center [808, 89] width 399 height 64
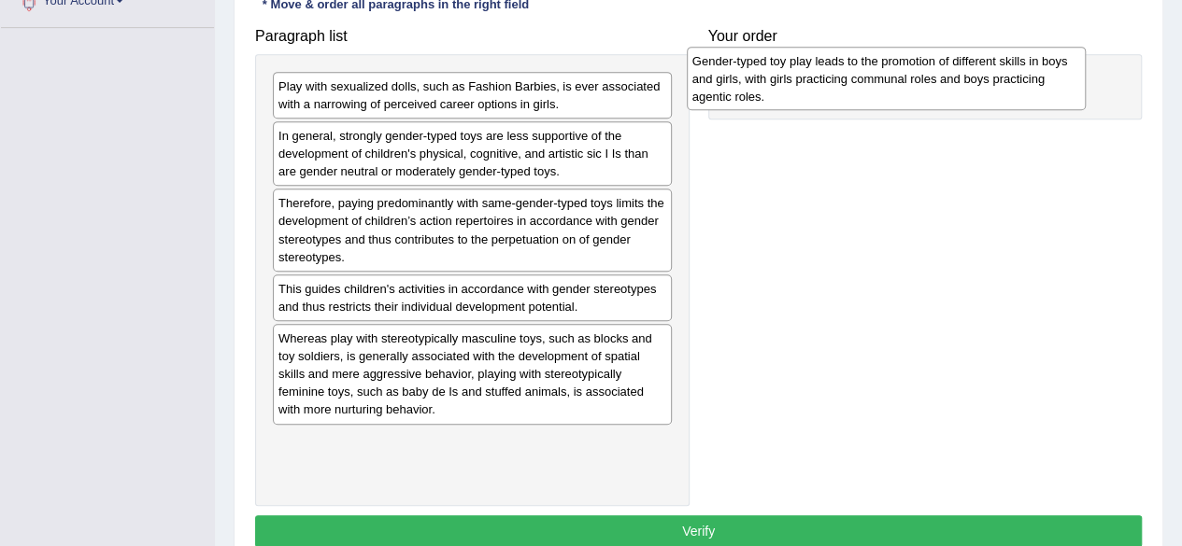
drag, startPoint x: 558, startPoint y: 210, endPoint x: 972, endPoint y: 69, distance: 438.1
click at [972, 69] on div "Gender-typed toy play leads to the promotion of different skills in boys and gi…" at bounding box center [886, 79] width 399 height 64
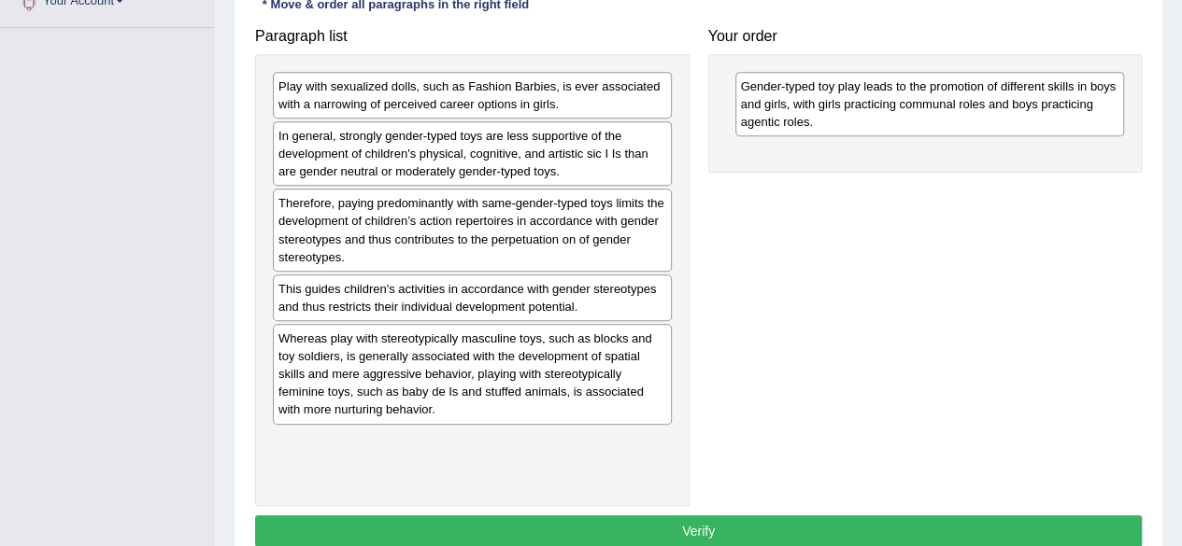
click at [555, 50] on div "Paragraph list Play with sexualized dolls, such as Fashion Barbies, is ever ass…" at bounding box center [472, 263] width 453 height 488
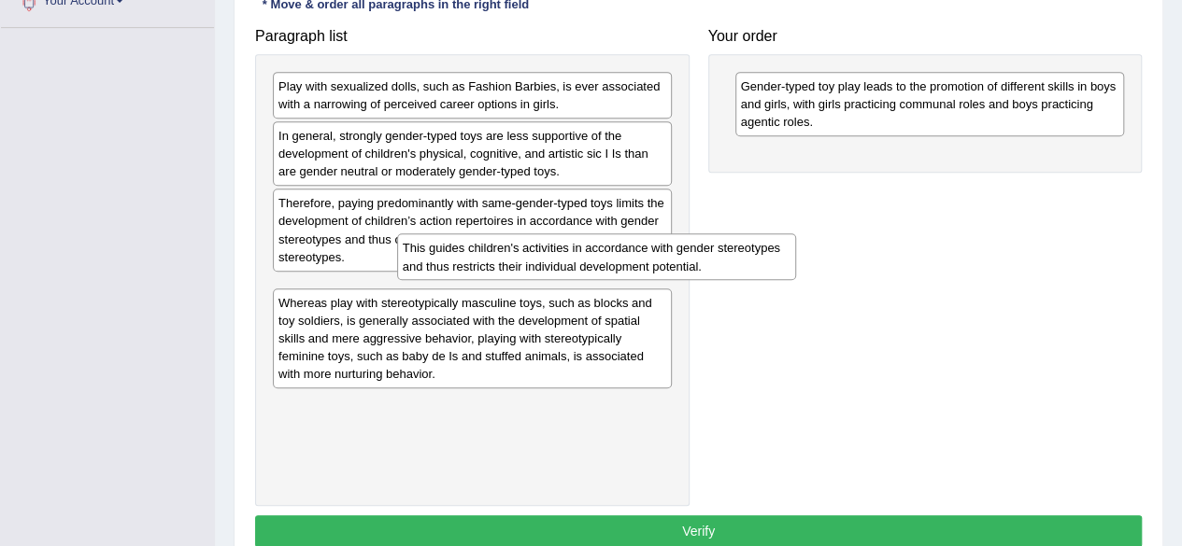
drag, startPoint x: 494, startPoint y: 296, endPoint x: 781, endPoint y: 180, distance: 309.3
click at [781, 234] on div "This guides children's activities in accordance with gender stereotypes and thu…" at bounding box center [596, 257] width 399 height 47
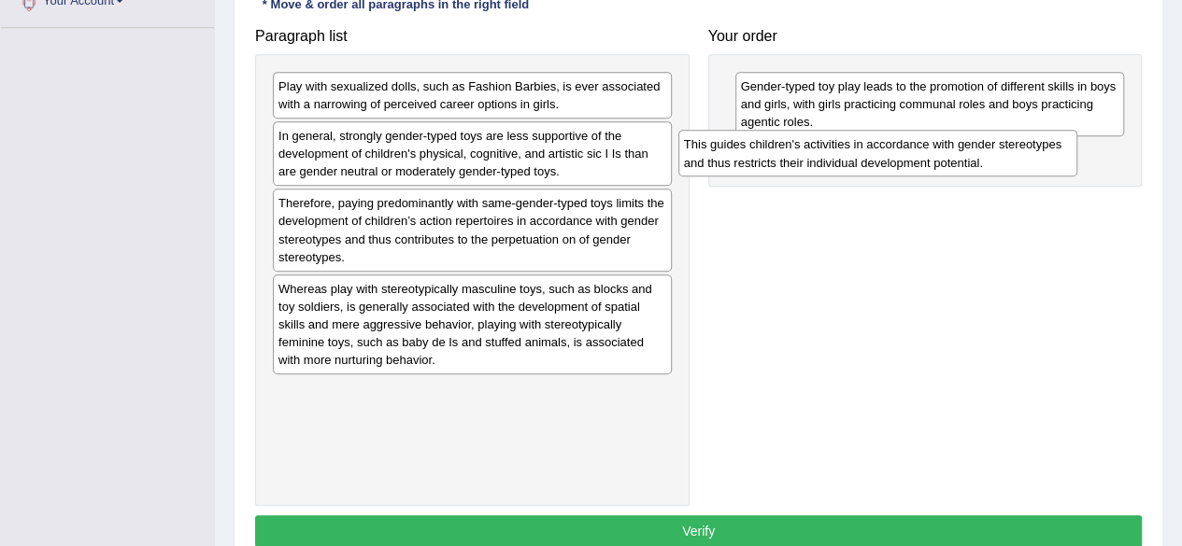
drag, startPoint x: 564, startPoint y: 287, endPoint x: 970, endPoint y: 146, distance: 429.2
click at [970, 146] on div "This guides children's activities in accordance with gender stereotypes and thu…" at bounding box center [877, 153] width 399 height 47
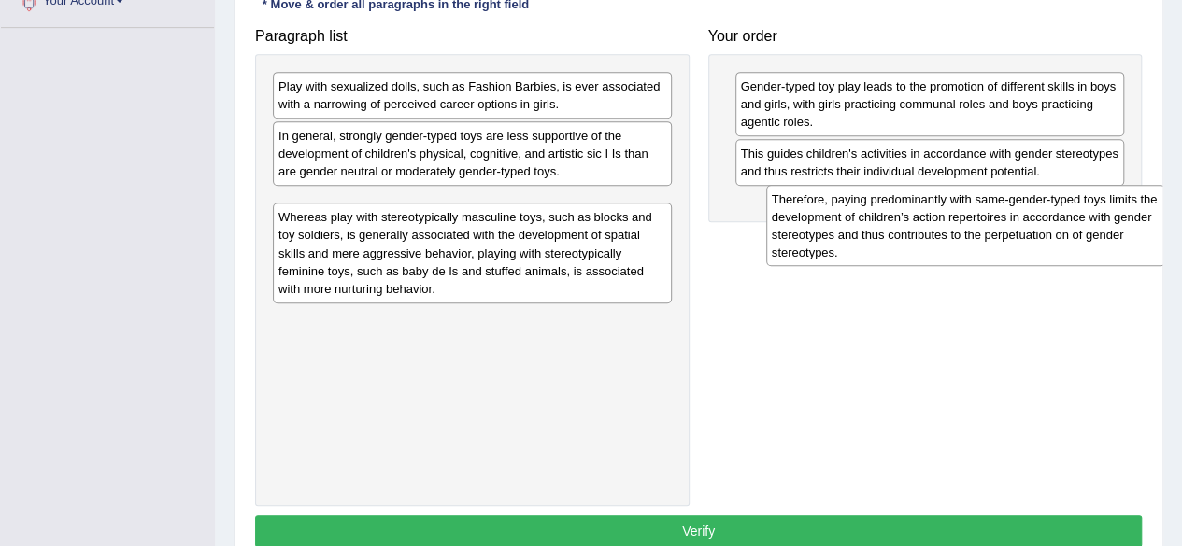
drag, startPoint x: 505, startPoint y: 218, endPoint x: 999, endPoint y: 215, distance: 493.2
click at [999, 215] on div "Therefore, paying predominantly with same-gender-typed toys limits the developm…" at bounding box center [965, 226] width 399 height 82
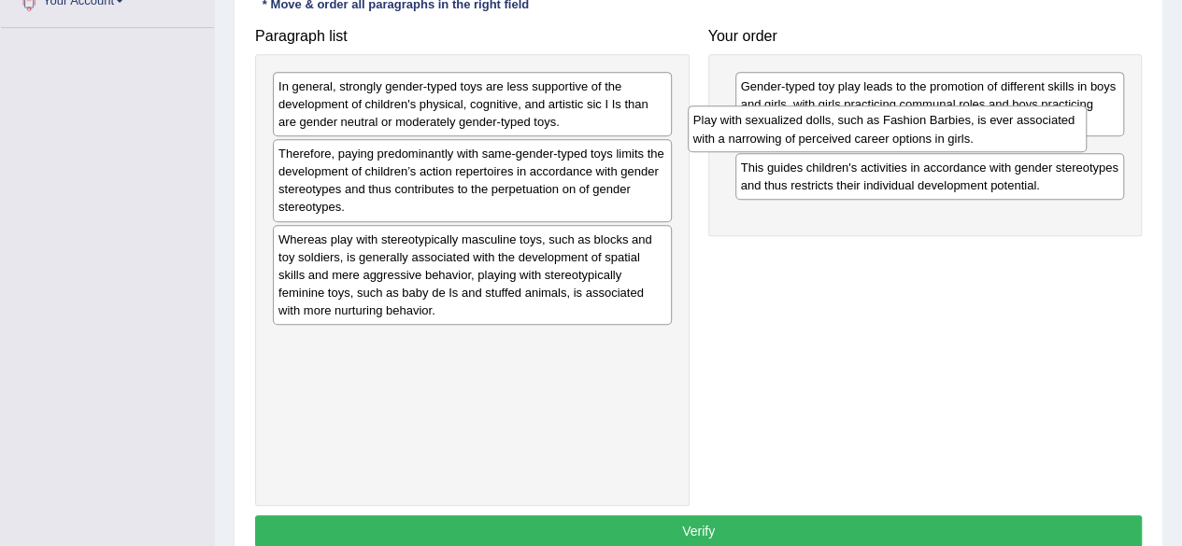
drag, startPoint x: 446, startPoint y: 95, endPoint x: 861, endPoint y: 133, distance: 416.4
click at [861, 133] on div "Play with sexualized dolls, such as Fashion Barbies, is ever associated with a …" at bounding box center [886, 129] width 399 height 47
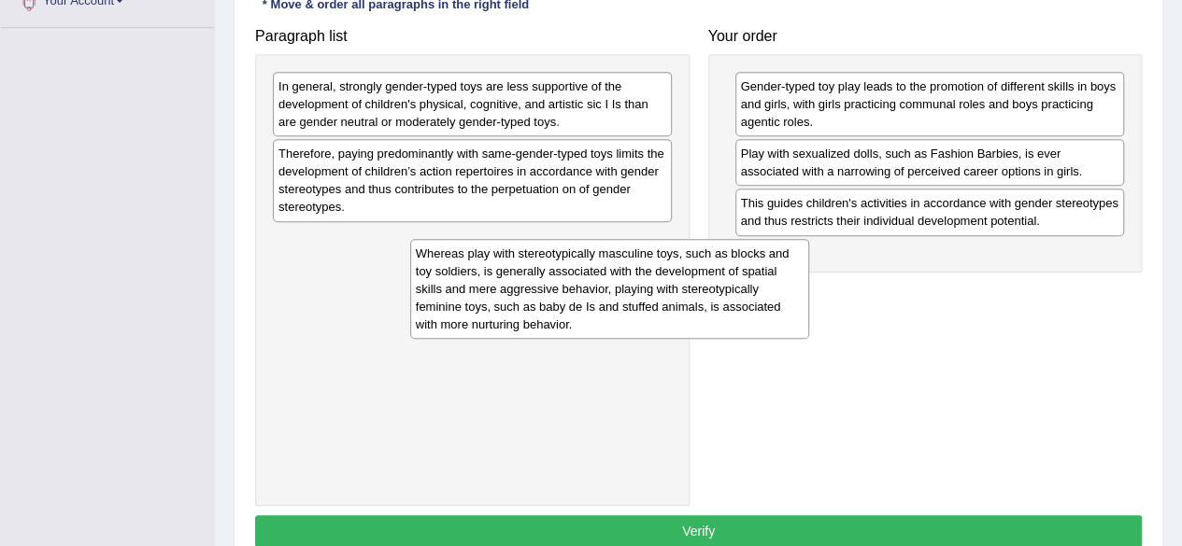
drag, startPoint x: 566, startPoint y: 265, endPoint x: 786, endPoint y: 279, distance: 220.9
click at [786, 279] on div "Whereas play with stereotypically masculine toys, such as blocks and toy soldie…" at bounding box center [609, 289] width 399 height 100
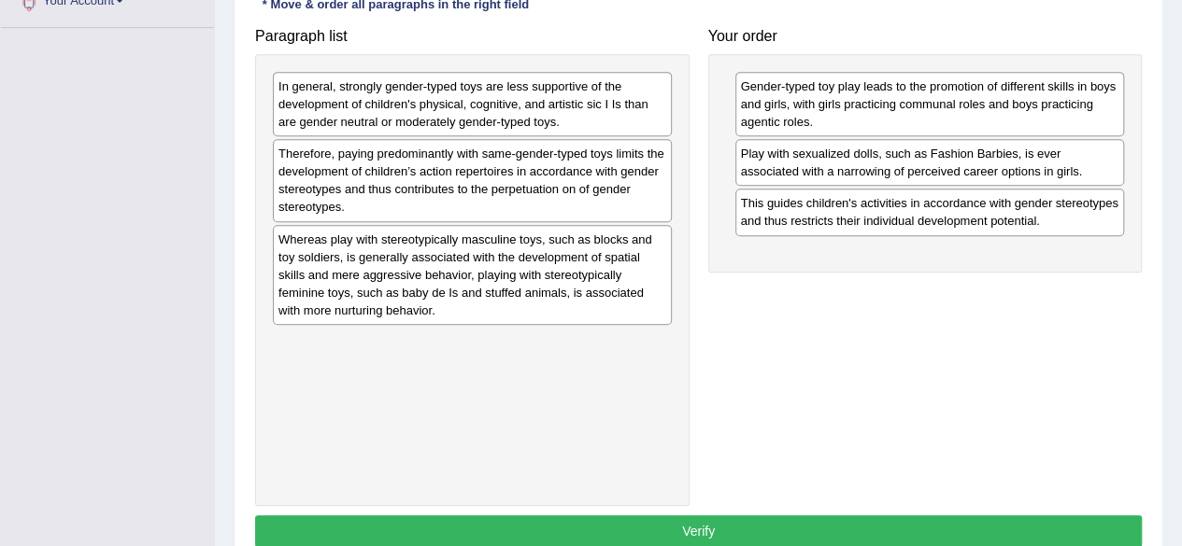
click at [527, 285] on div "Whereas play with stereotypically masculine toys, such as blocks and toy soldie…" at bounding box center [472, 275] width 399 height 101
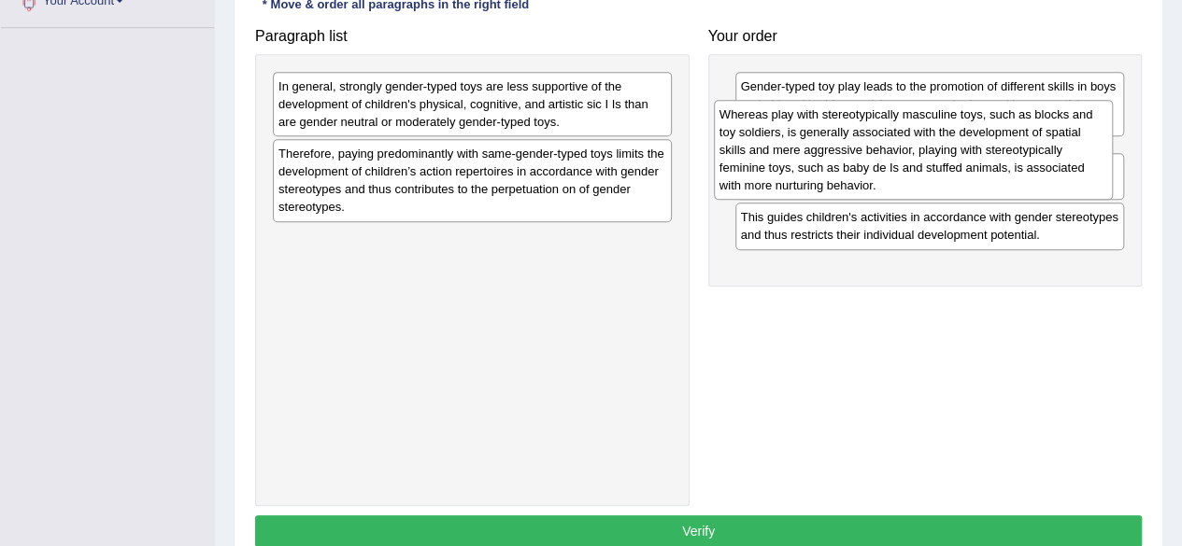
drag, startPoint x: 527, startPoint y: 285, endPoint x: 968, endPoint y: 162, distance: 457.8
click at [968, 162] on div "Whereas play with stereotypically masculine toys, such as blocks and toy soldie…" at bounding box center [913, 150] width 399 height 100
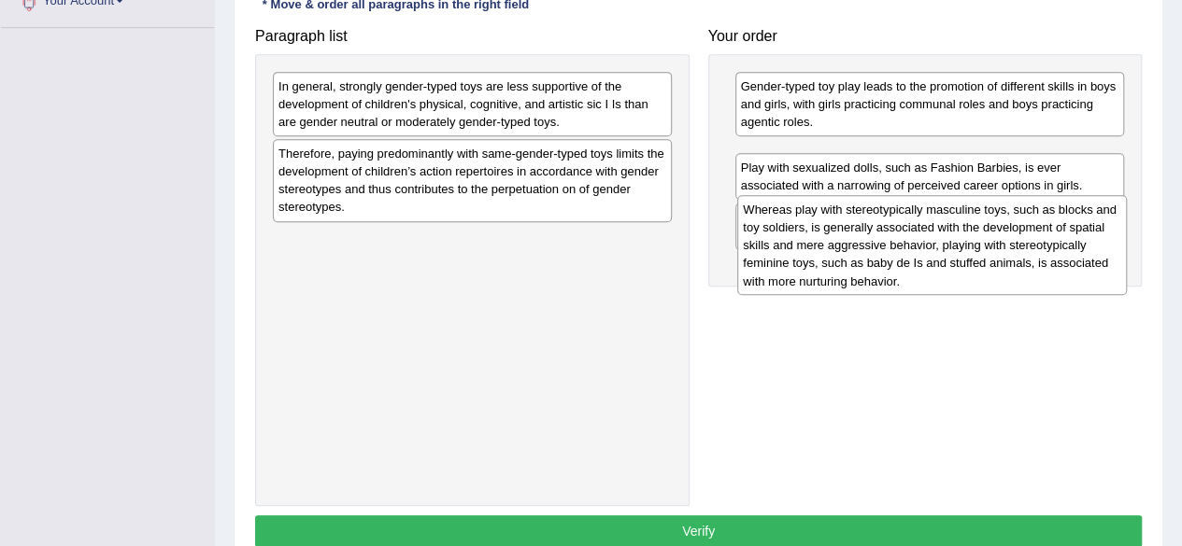
drag, startPoint x: 950, startPoint y: 184, endPoint x: 953, endPoint y: 241, distance: 57.0
click at [953, 241] on div "Whereas play with stereotypically masculine toys, such as blocks and toy soldie…" at bounding box center [932, 245] width 390 height 100
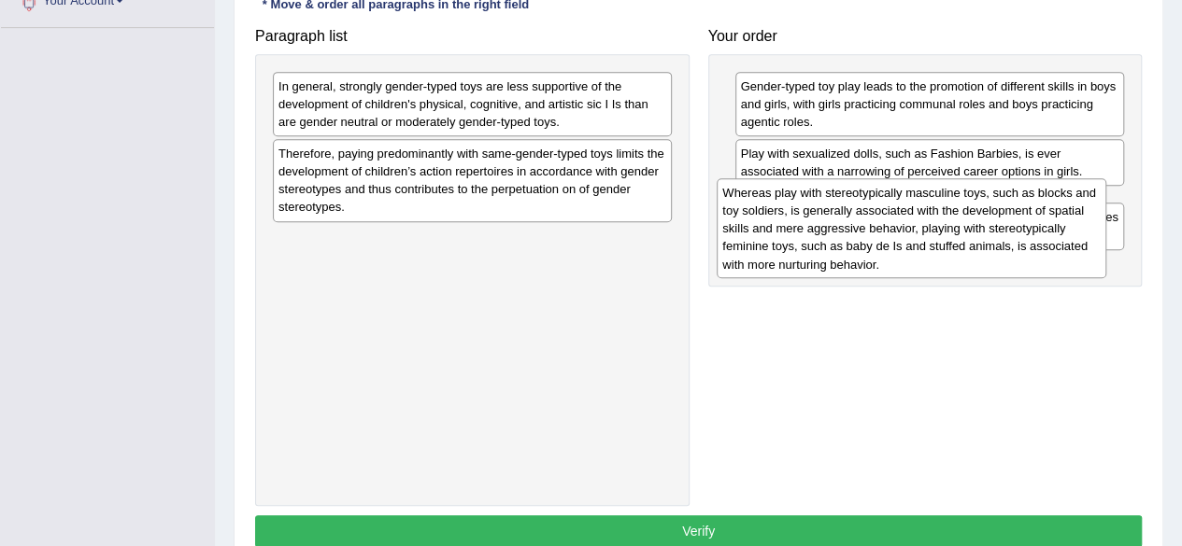
drag, startPoint x: 935, startPoint y: 213, endPoint x: 917, endPoint y: 253, distance: 43.9
click at [917, 253] on div "Whereas play with stereotypically masculine toys, such as blocks and toy soldie…" at bounding box center [911, 228] width 390 height 100
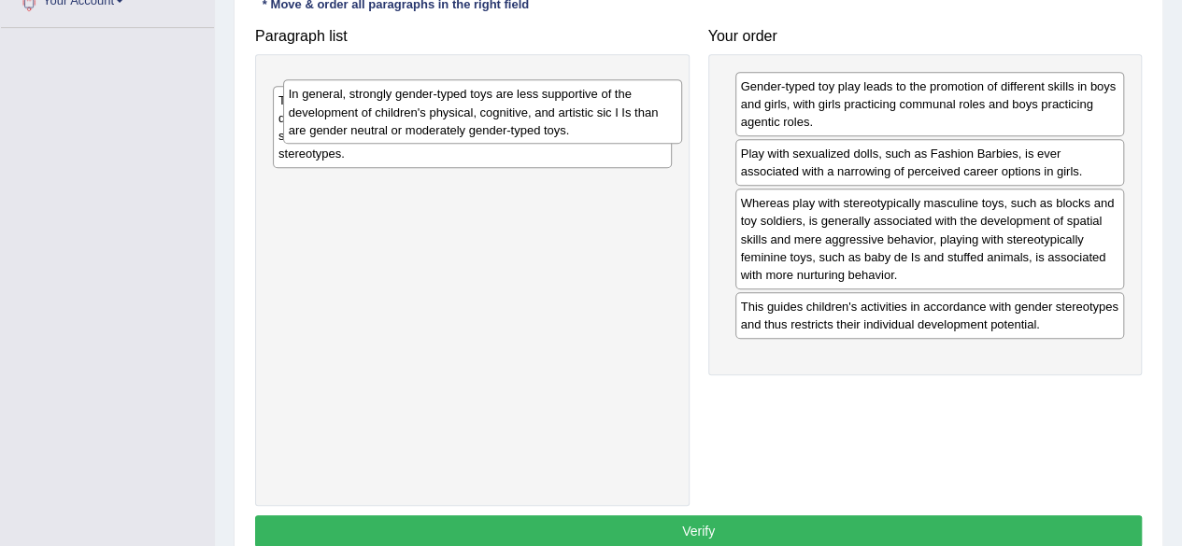
drag, startPoint x: 500, startPoint y: 116, endPoint x: 676, endPoint y: 195, distance: 193.6
click at [676, 144] on div "In general, strongly gender-typed toys are less supportive of the development o…" at bounding box center [482, 111] width 399 height 64
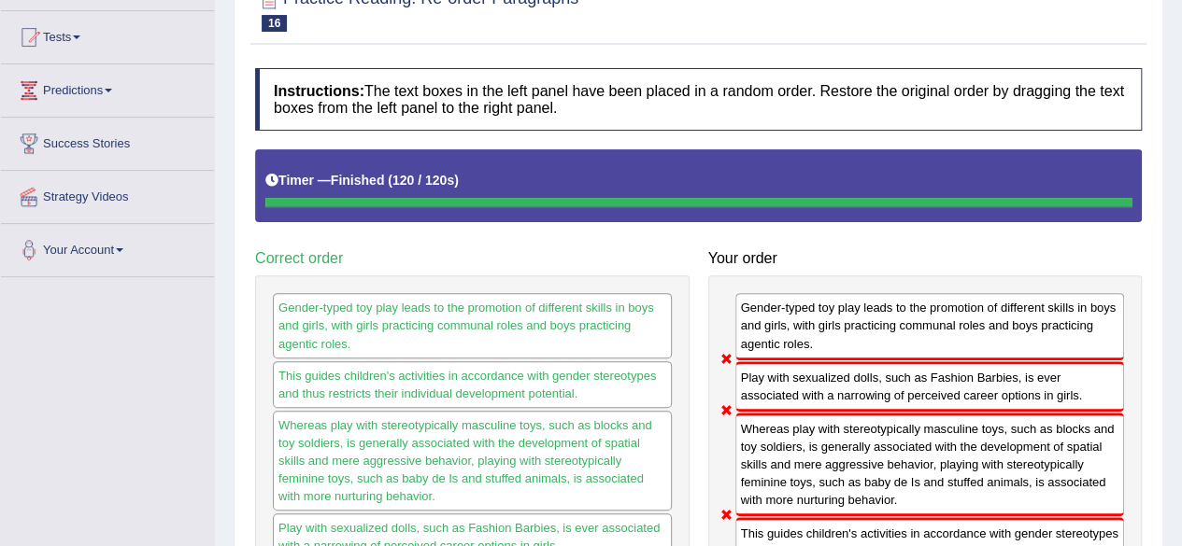
scroll to position [4, 0]
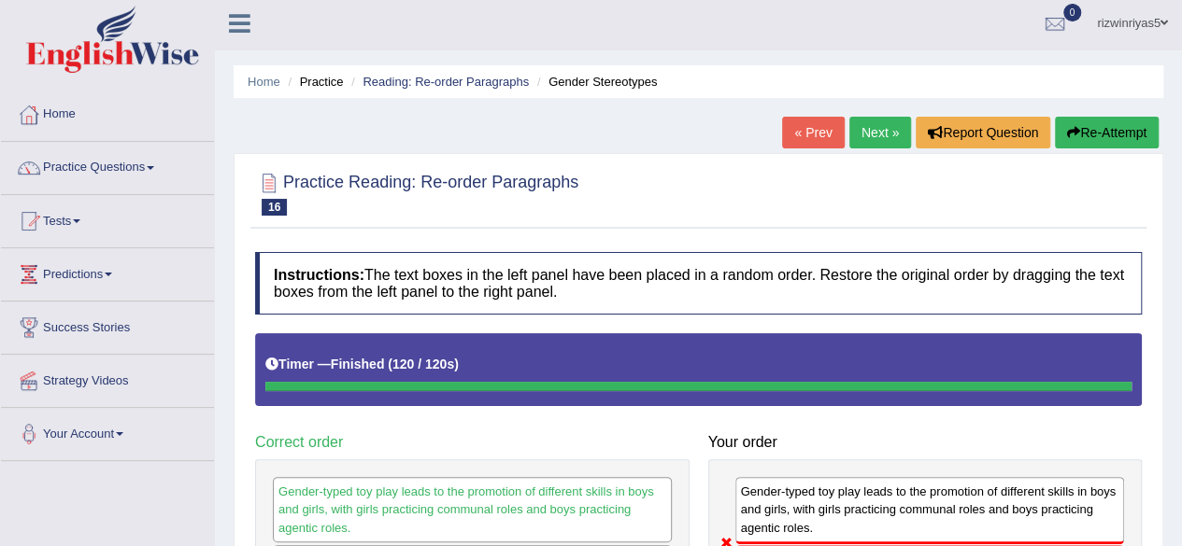
click at [1114, 134] on button "Re-Attempt" at bounding box center [1107, 133] width 104 height 32
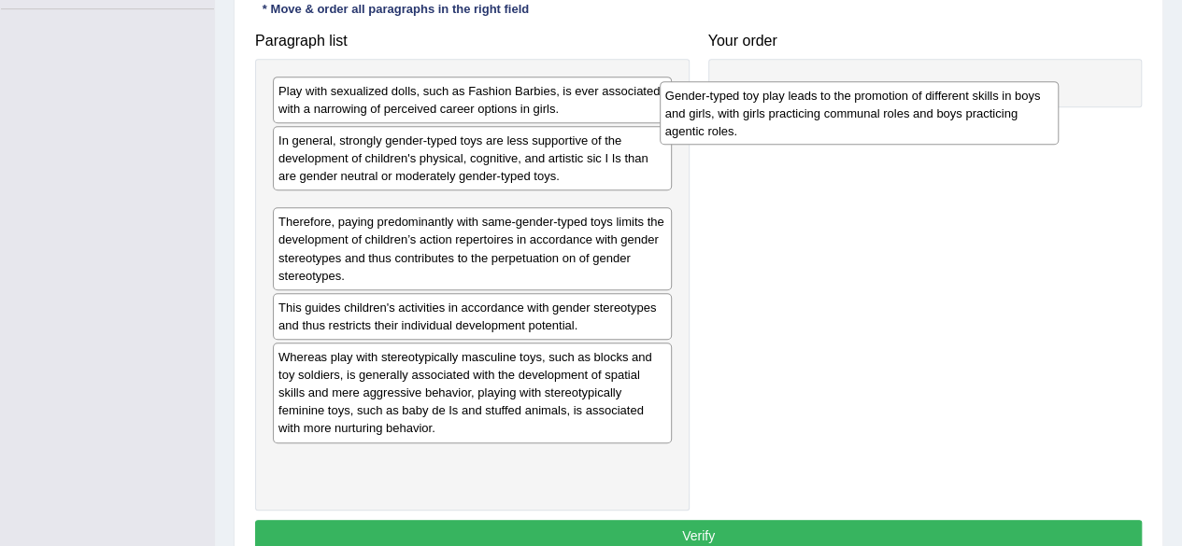
drag, startPoint x: 544, startPoint y: 236, endPoint x: 930, endPoint y: 125, distance: 402.4
click at [930, 125] on div "Gender-typed toy play leads to the promotion of different skills in boys and gi…" at bounding box center [858, 113] width 399 height 64
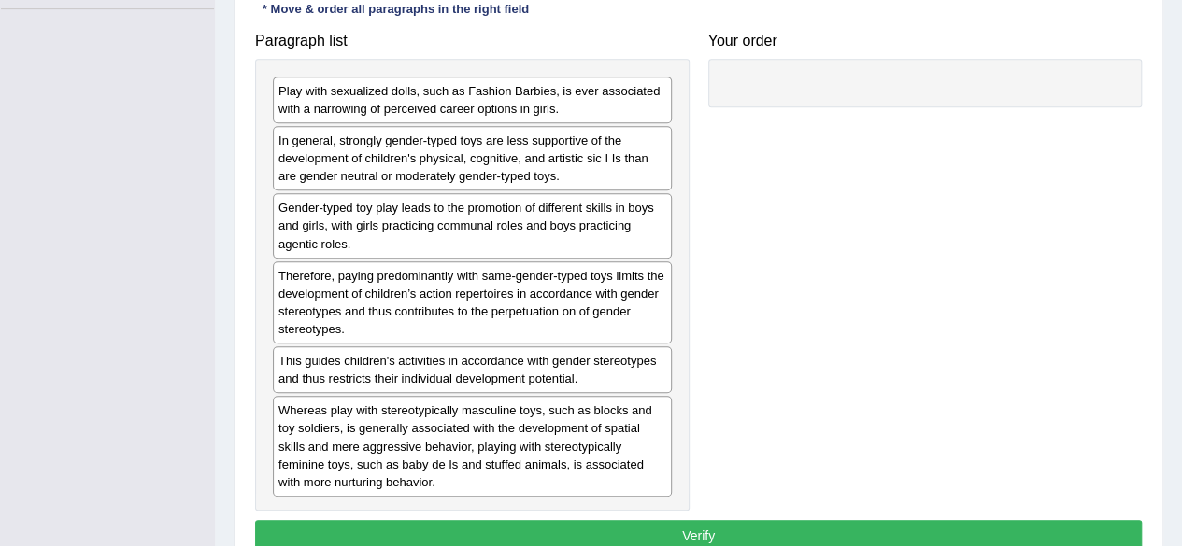
drag, startPoint x: 930, startPoint y: 125, endPoint x: 953, endPoint y: 108, distance: 28.0
click at [953, 108] on div "Paragraph list Play with sexualized dolls, such as Fashion Barbies, is ever ass…" at bounding box center [698, 267] width 905 height 488
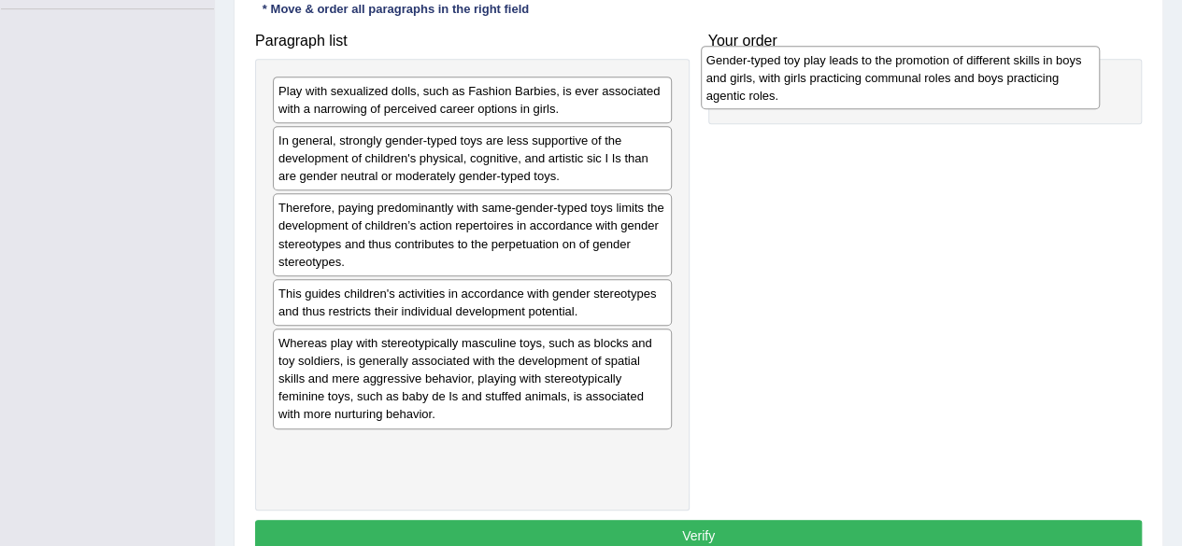
drag, startPoint x: 489, startPoint y: 230, endPoint x: 917, endPoint y: 83, distance: 452.2
click at [917, 83] on div "Gender-typed toy play leads to the promotion of different skills in boys and gi…" at bounding box center [900, 78] width 399 height 64
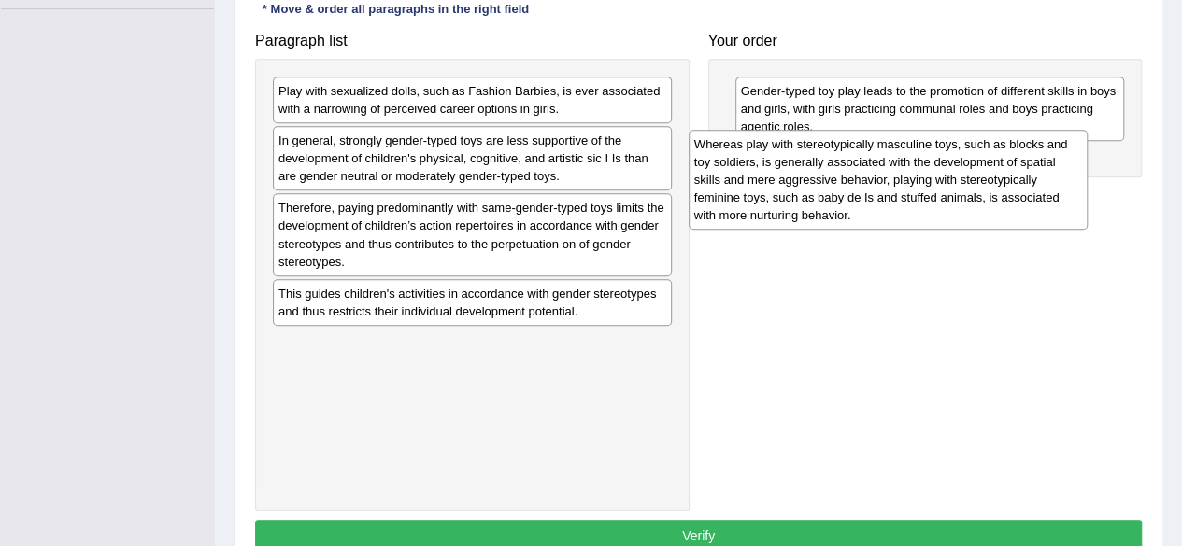
drag, startPoint x: 430, startPoint y: 376, endPoint x: 848, endPoint y: 178, distance: 463.0
click at [848, 178] on div "Whereas play with stereotypically masculine toys, such as blocks and toy soldie…" at bounding box center [887, 180] width 399 height 100
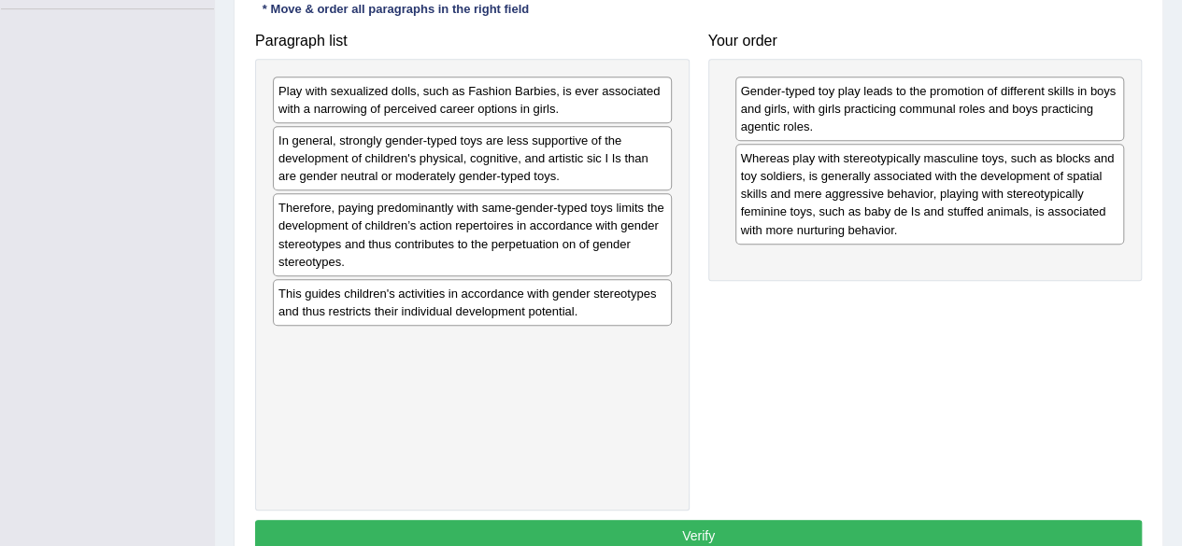
click at [485, 117] on div "Play with sexualized dolls, such as Fashion Barbies, is ever associated with a …" at bounding box center [472, 100] width 399 height 47
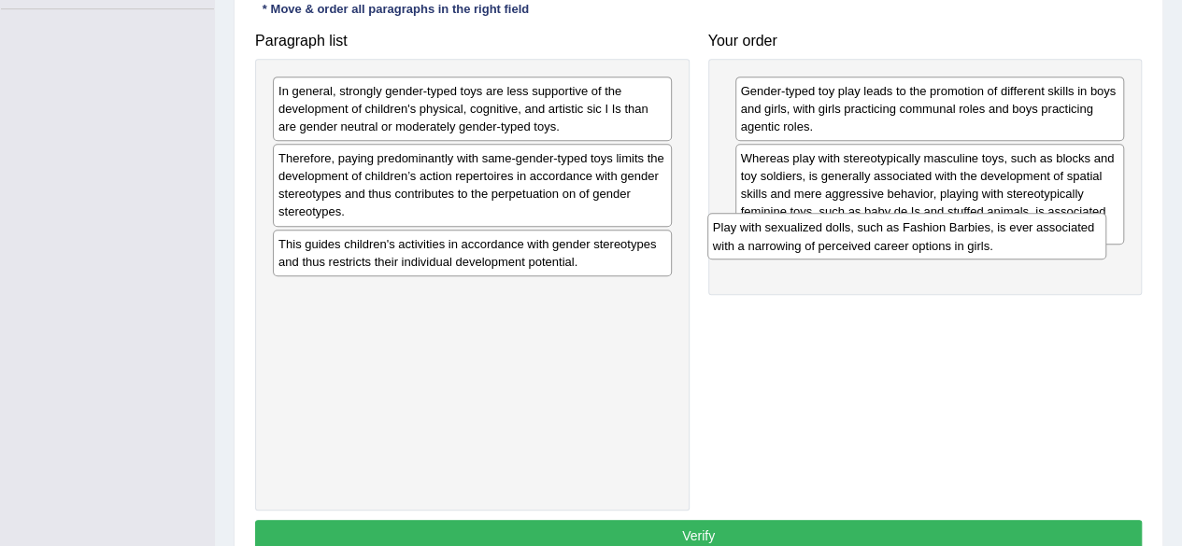
drag, startPoint x: 485, startPoint y: 117, endPoint x: 923, endPoint y: 255, distance: 459.4
click at [923, 255] on div "Play with sexualized dolls, such as Fashion Barbies, is ever associated with a …" at bounding box center [906, 236] width 399 height 47
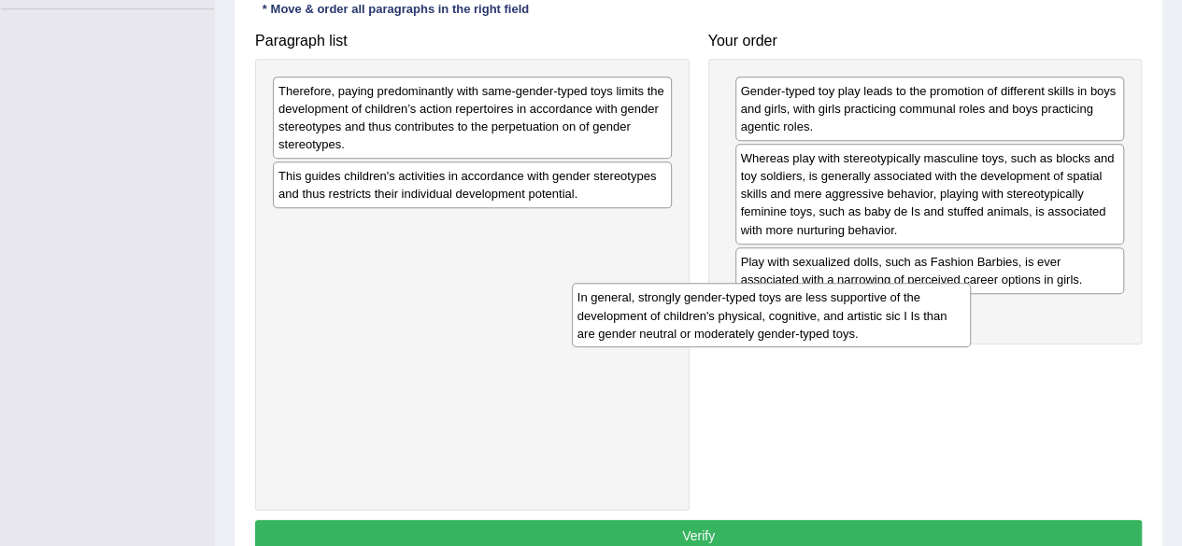
drag, startPoint x: 448, startPoint y: 95, endPoint x: 747, endPoint y: 303, distance: 363.8
click at [747, 303] on div "In general, strongly gender-typed toys are less supportive of the development o…" at bounding box center [771, 315] width 399 height 64
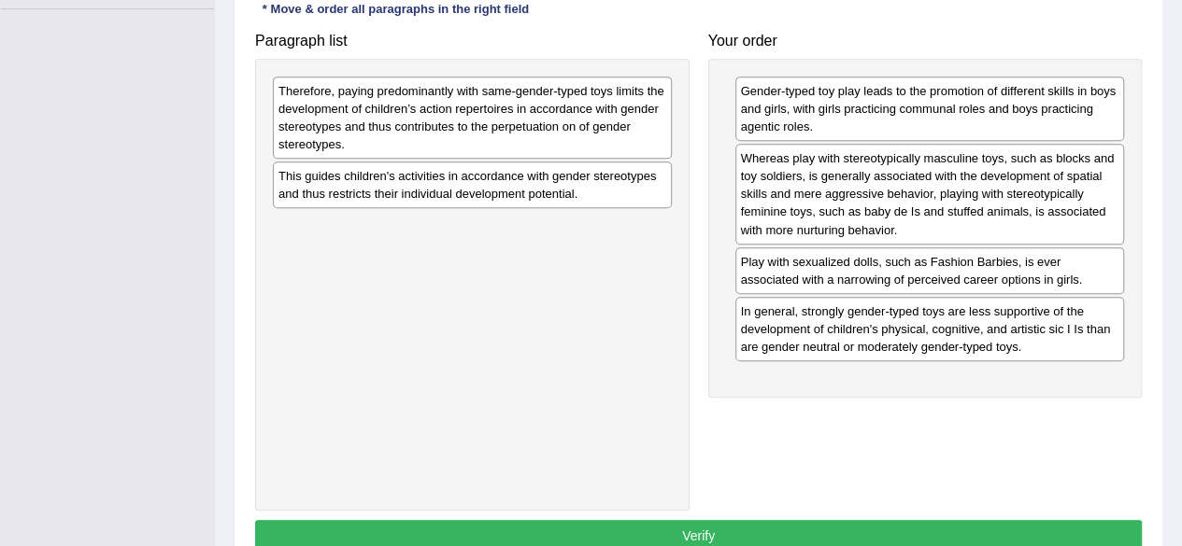
drag, startPoint x: 747, startPoint y: 303, endPoint x: 809, endPoint y: 299, distance: 61.8
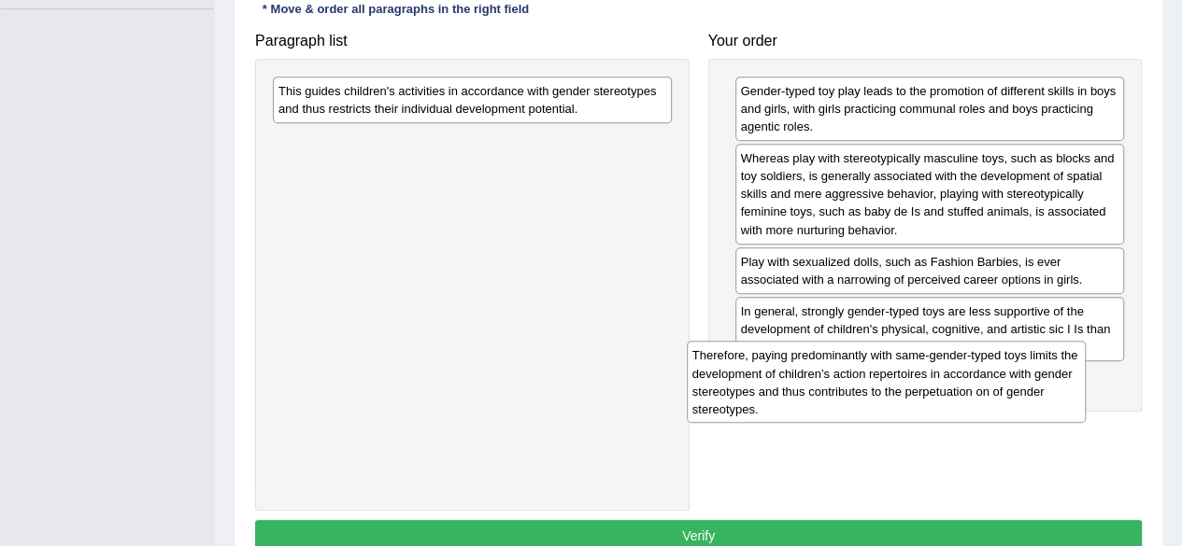
drag, startPoint x: 481, startPoint y: 100, endPoint x: 915, endPoint y: 373, distance: 512.9
click at [915, 373] on div "Therefore, paying predominantly with same-gender-typed toys limits the developm…" at bounding box center [886, 382] width 399 height 82
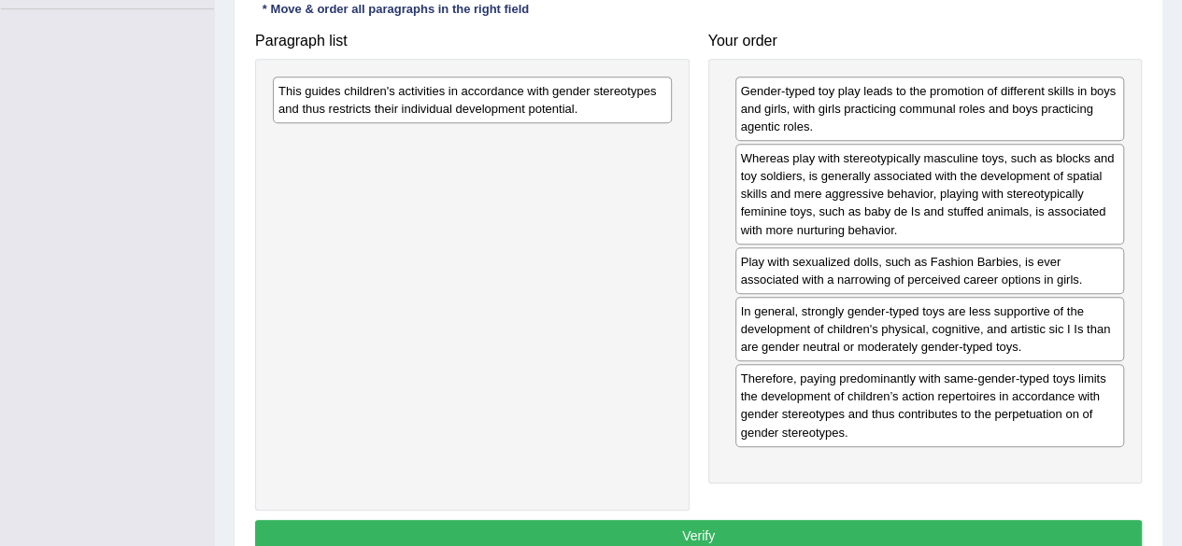
click at [557, 81] on div "This guides children's activities in accordance with gender stereotypes and thu…" at bounding box center [472, 100] width 399 height 47
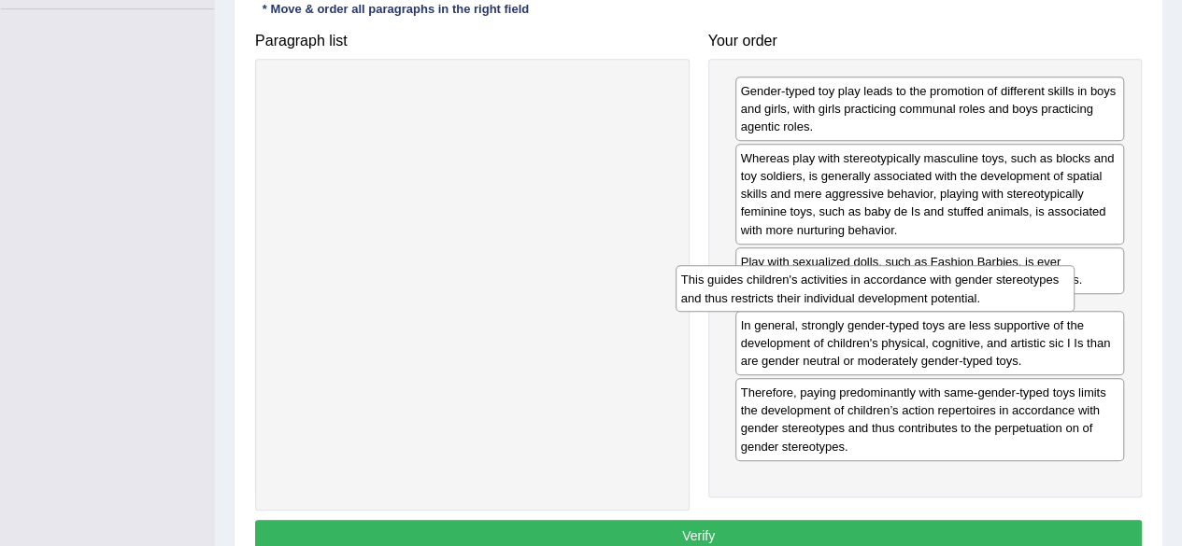
drag, startPoint x: 545, startPoint y: 109, endPoint x: 947, endPoint y: 300, distance: 445.4
click at [947, 300] on div "This guides children's activities in accordance with gender stereotypes and thu…" at bounding box center [874, 288] width 399 height 47
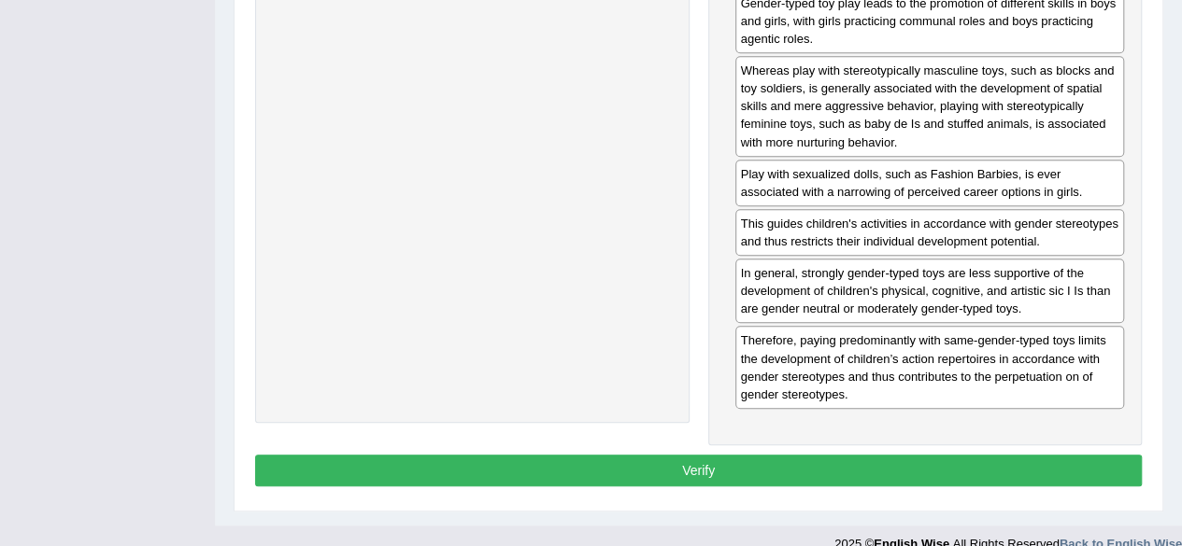
scroll to position [560, 0]
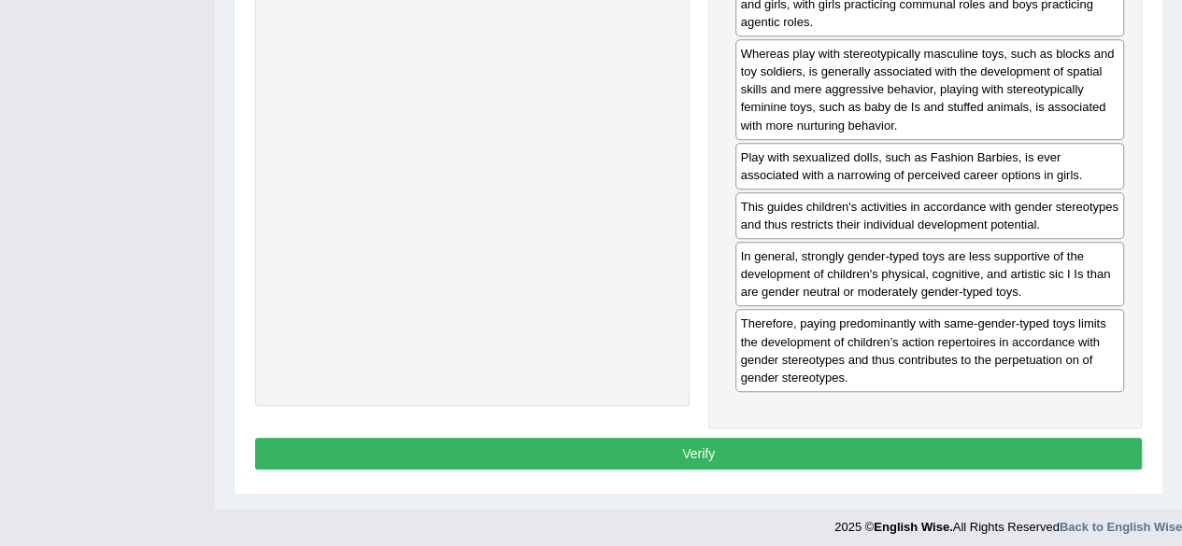
click at [1027, 447] on button "Verify" at bounding box center [698, 454] width 886 height 32
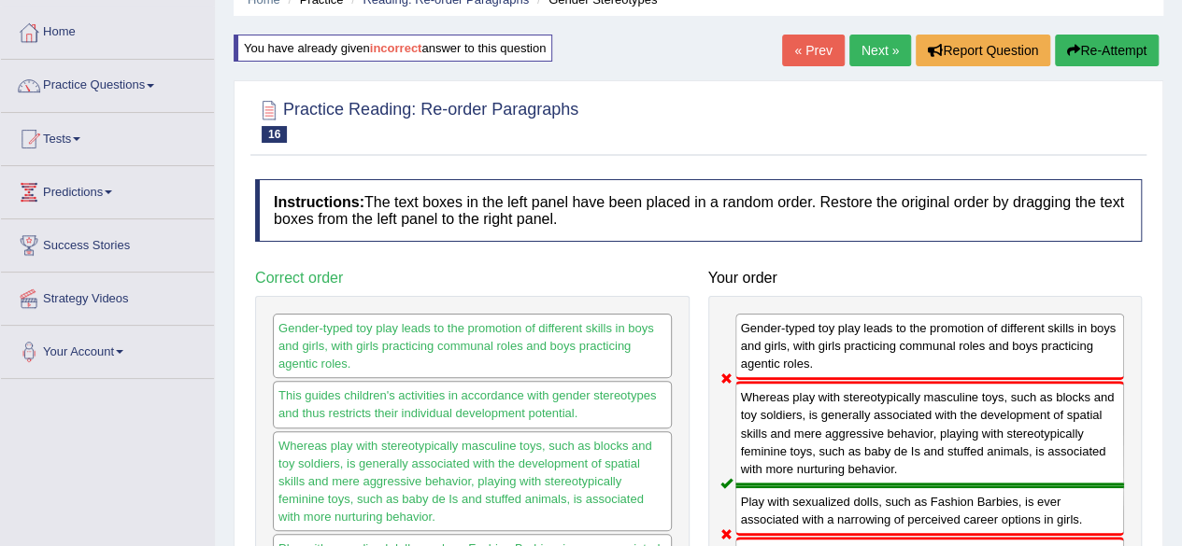
scroll to position [60, 0]
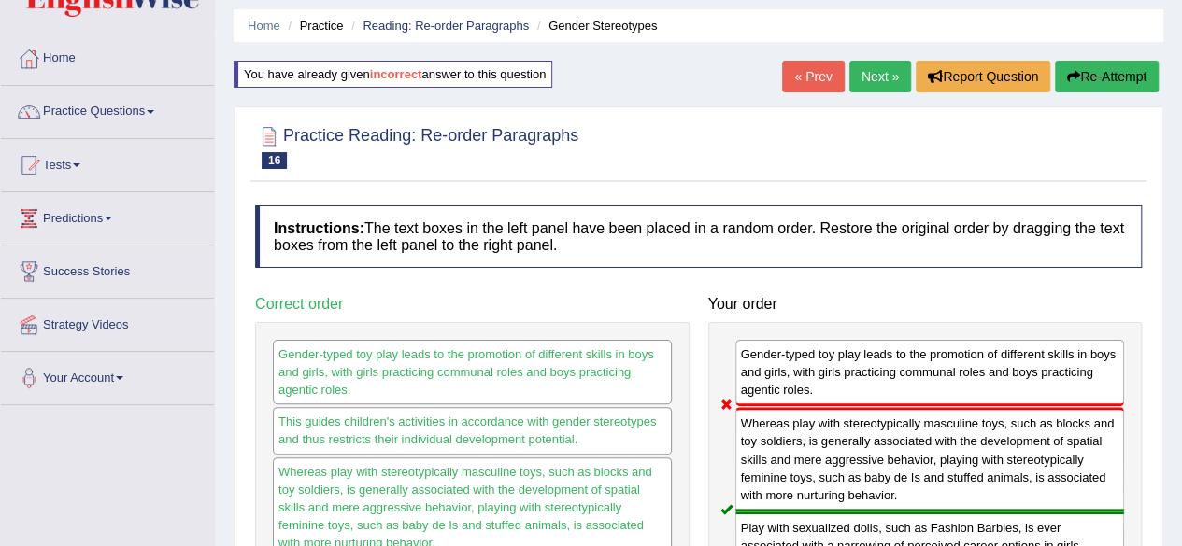
click at [890, 74] on link "Next »" at bounding box center [880, 77] width 62 height 32
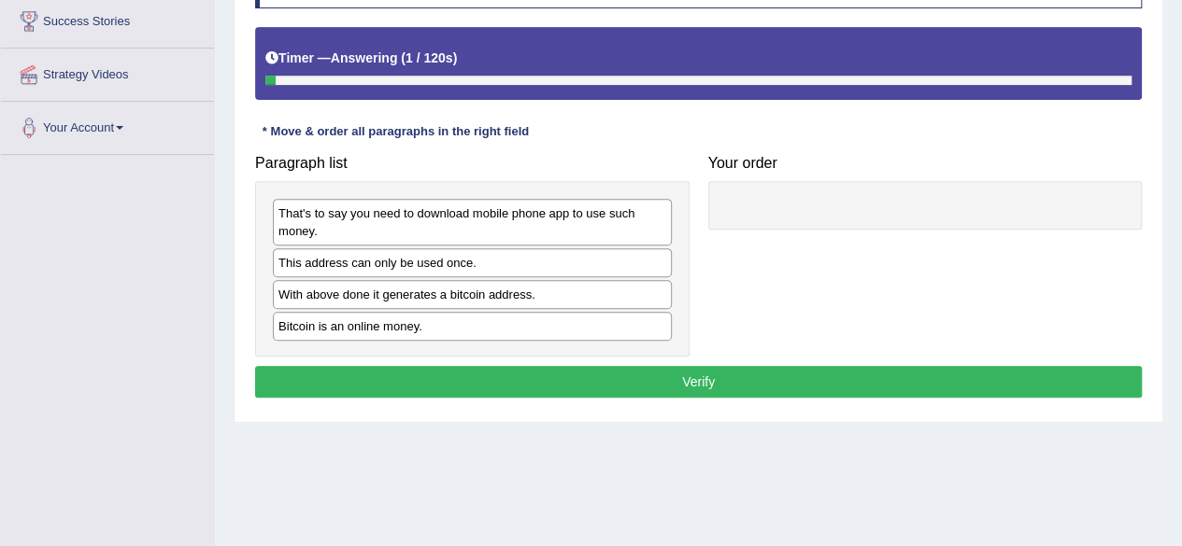
scroll to position [316, 0]
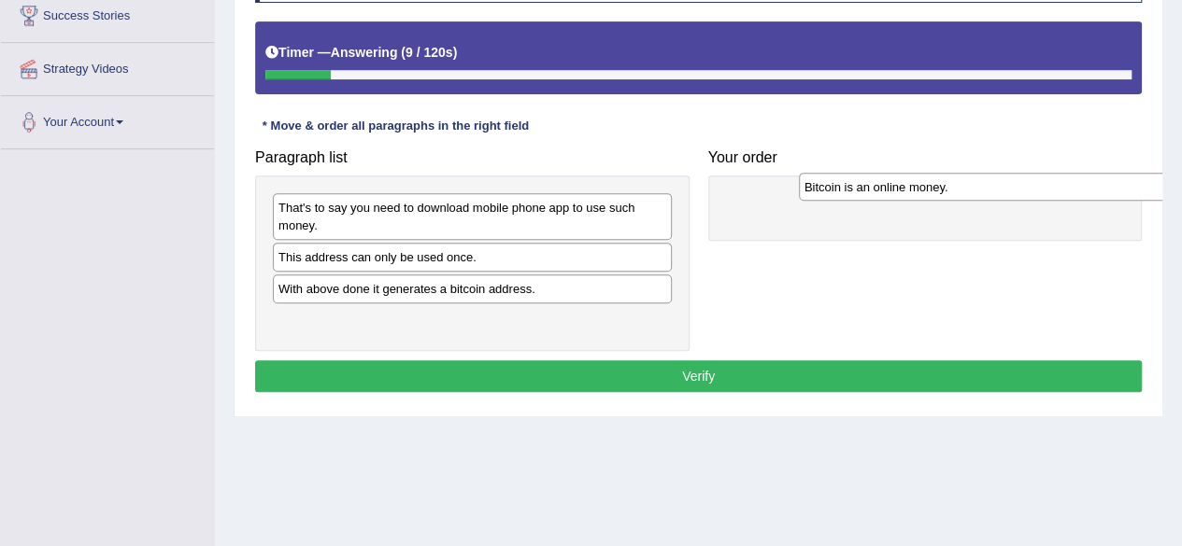
drag, startPoint x: 442, startPoint y: 319, endPoint x: 968, endPoint y: 187, distance: 542.1
click at [968, 187] on div "Bitcoin is an online money." at bounding box center [998, 187] width 399 height 28
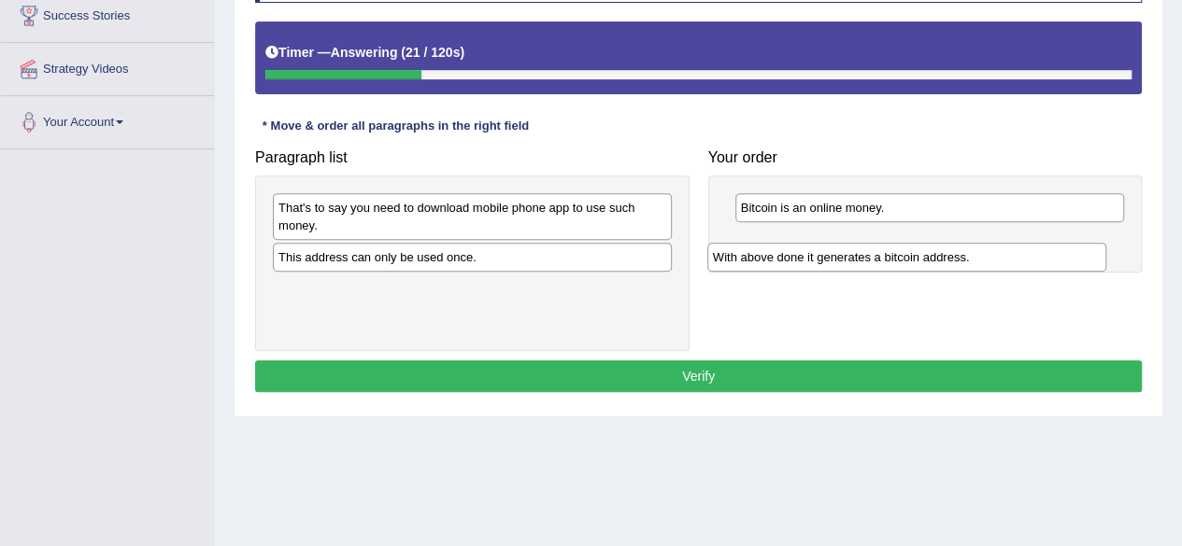
drag, startPoint x: 471, startPoint y: 290, endPoint x: 905, endPoint y: 261, distance: 435.4
click at [905, 261] on div "With above done it generates a bitcoin address." at bounding box center [906, 257] width 399 height 28
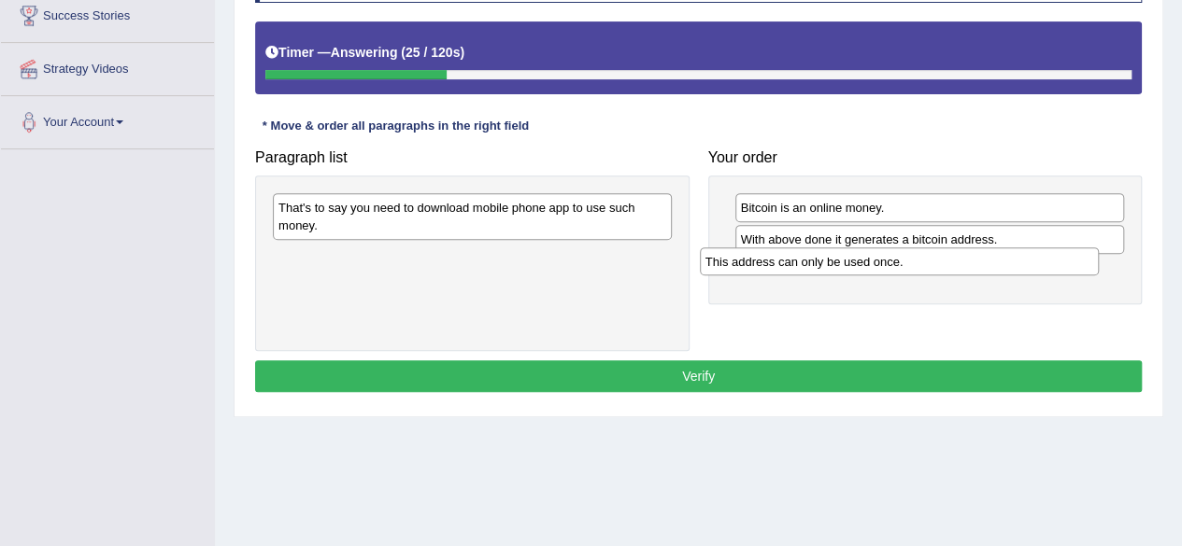
drag, startPoint x: 503, startPoint y: 246, endPoint x: 942, endPoint y: 249, distance: 440.0
click at [942, 249] on div "This address can only be used once." at bounding box center [899, 262] width 399 height 28
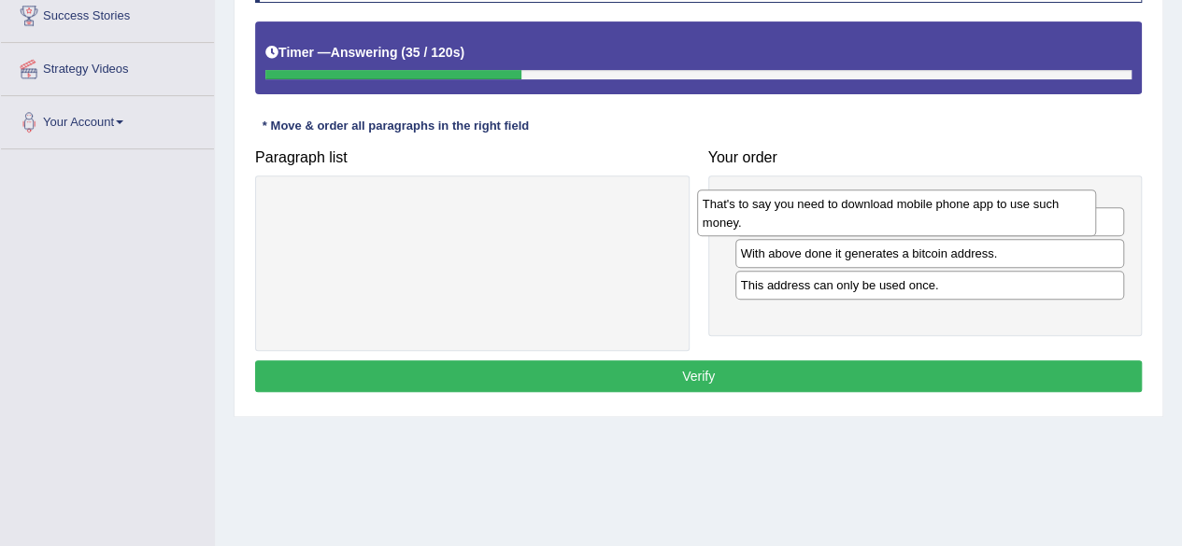
drag, startPoint x: 547, startPoint y: 213, endPoint x: 971, endPoint y: 210, distance: 424.1
click at [971, 210] on div "That's to say you need to download mobile phone app to use such money." at bounding box center [896, 213] width 399 height 47
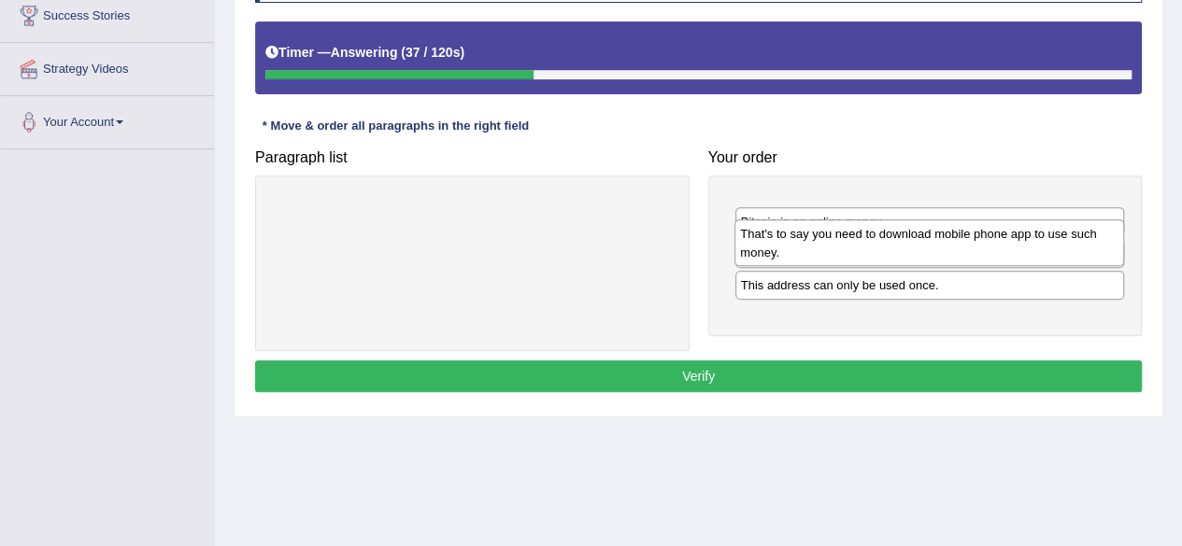
drag, startPoint x: 940, startPoint y: 208, endPoint x: 940, endPoint y: 235, distance: 27.1
click at [940, 235] on div "That's to say you need to download mobile phone app to use such money." at bounding box center [929, 243] width 390 height 47
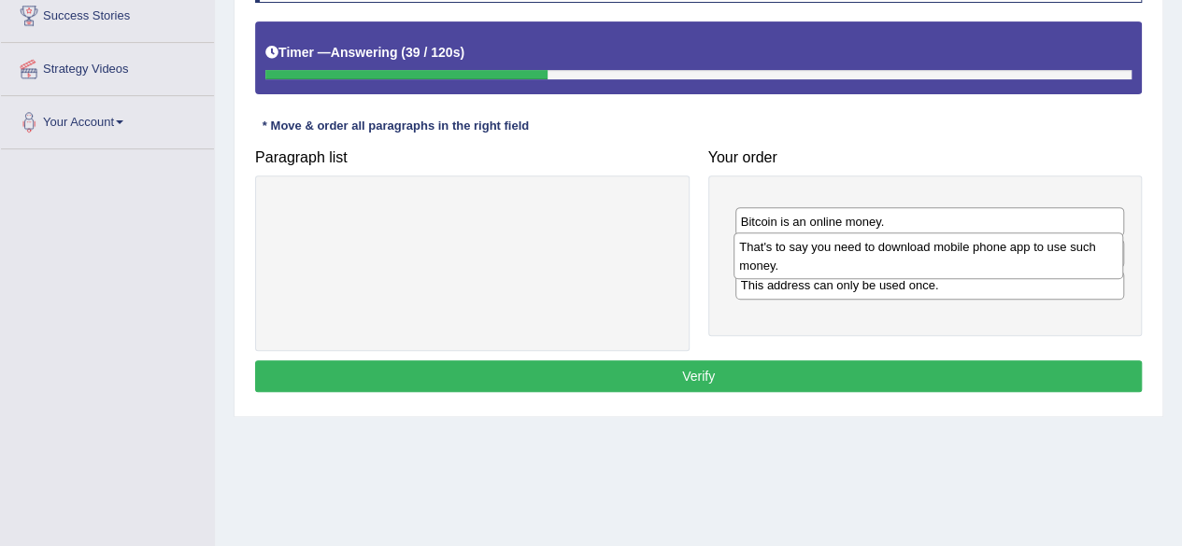
drag, startPoint x: 896, startPoint y: 196, endPoint x: 895, endPoint y: 236, distance: 40.2
click at [895, 236] on div "That's to say you need to download mobile phone app to use such money." at bounding box center [928, 256] width 390 height 47
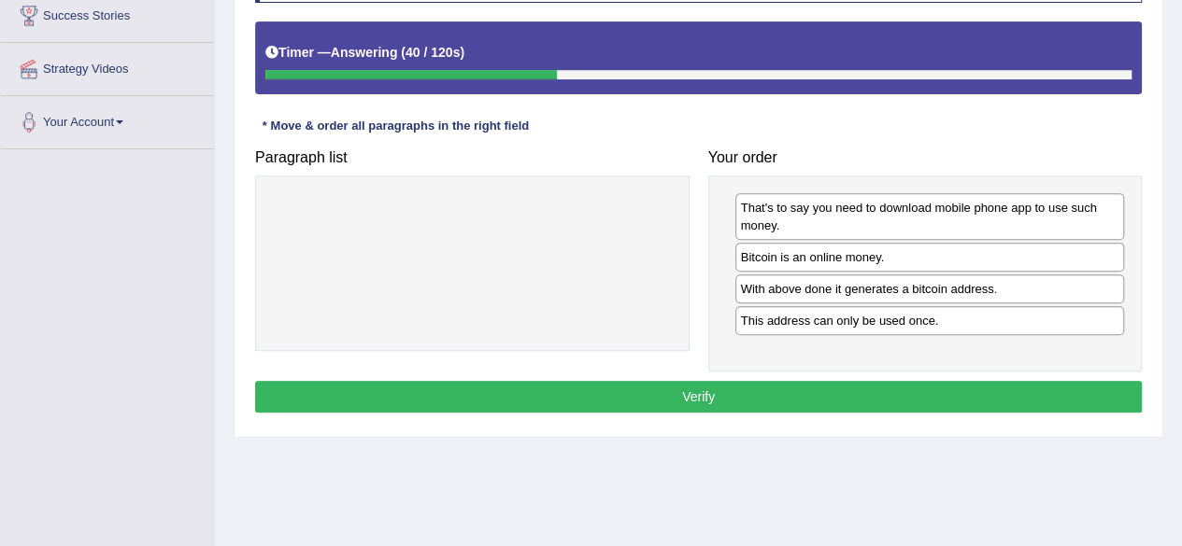
click at [870, 190] on div "That's to say you need to download mobile phone app to use such money. Bitcoin …" at bounding box center [925, 274] width 434 height 197
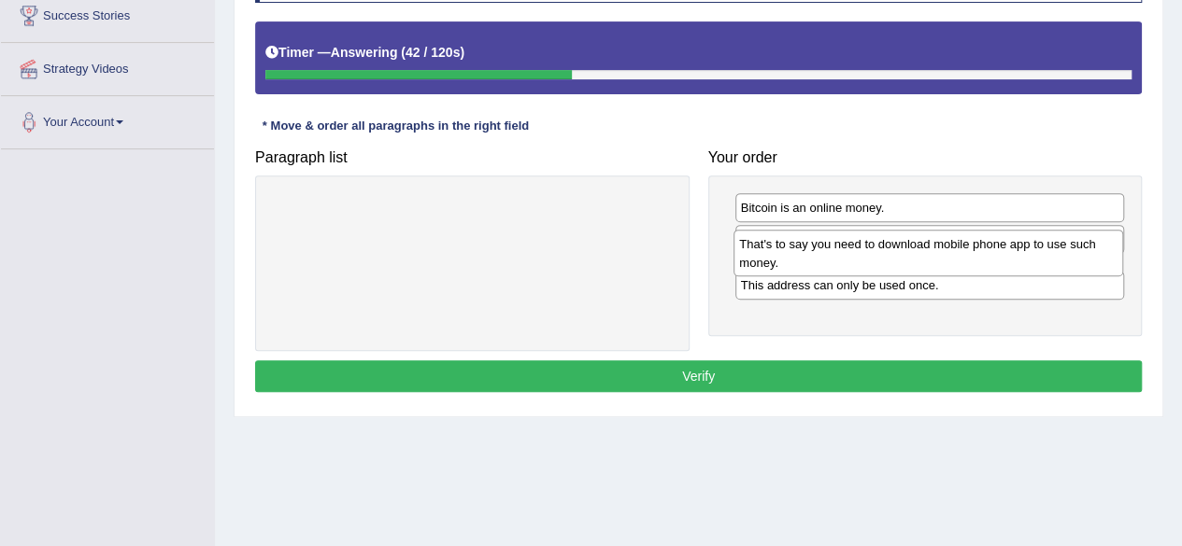
drag, startPoint x: 872, startPoint y: 211, endPoint x: 871, endPoint y: 248, distance: 37.4
click at [871, 248] on div "That's to say you need to download mobile phone app to use such money." at bounding box center [928, 253] width 390 height 47
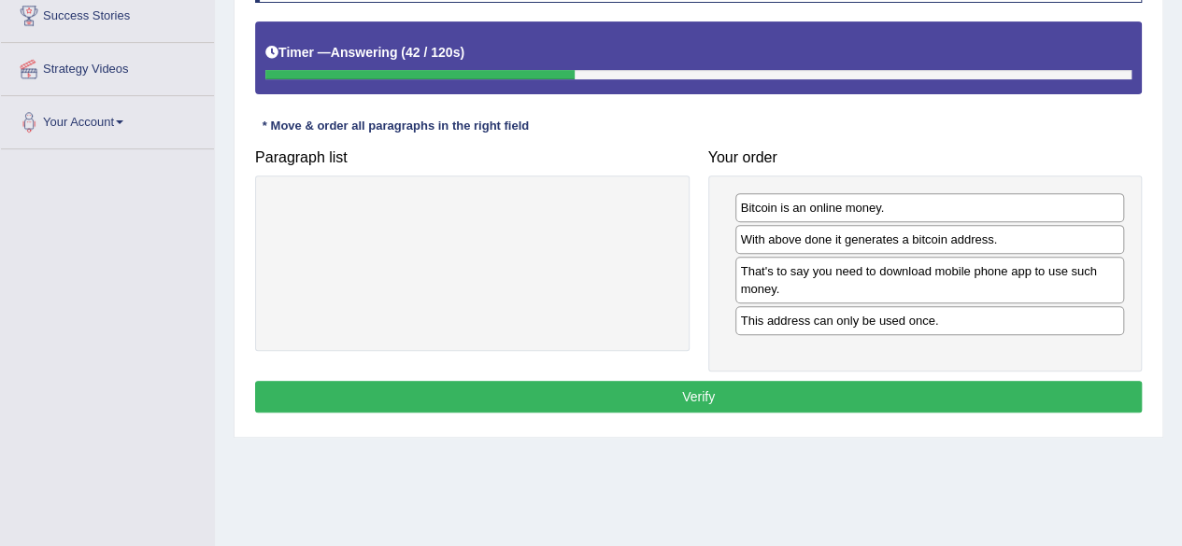
click at [871, 248] on div "With above done it generates a bitcoin address." at bounding box center [930, 239] width 390 height 29
click at [869, 276] on div "That's to say you need to download mobile phone app to use such money." at bounding box center [930, 280] width 390 height 47
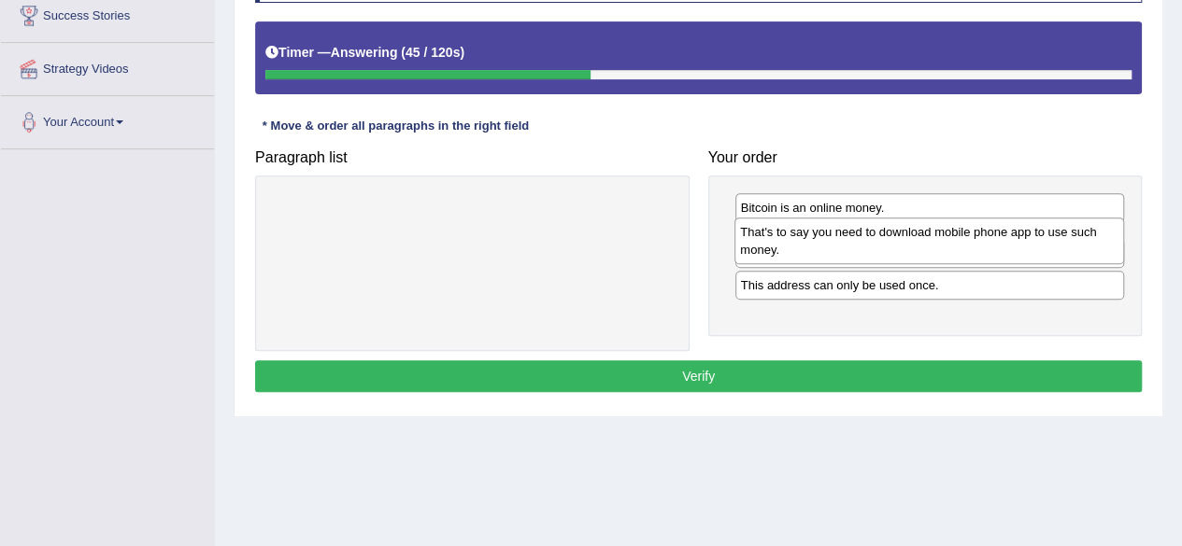
drag, startPoint x: 869, startPoint y: 276, endPoint x: 869, endPoint y: 238, distance: 37.4
click at [869, 238] on div "That's to say you need to download mobile phone app to use such money." at bounding box center [929, 241] width 390 height 47
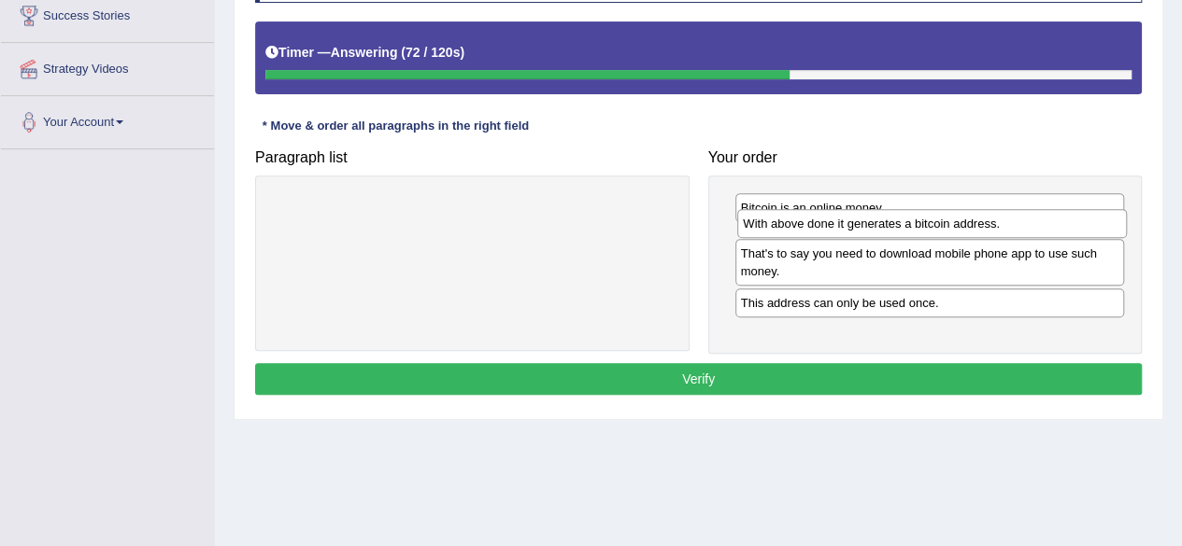
drag, startPoint x: 835, startPoint y: 290, endPoint x: 838, endPoint y: 226, distance: 63.6
click at [838, 226] on div "With above done it generates a bitcoin address." at bounding box center [932, 223] width 390 height 28
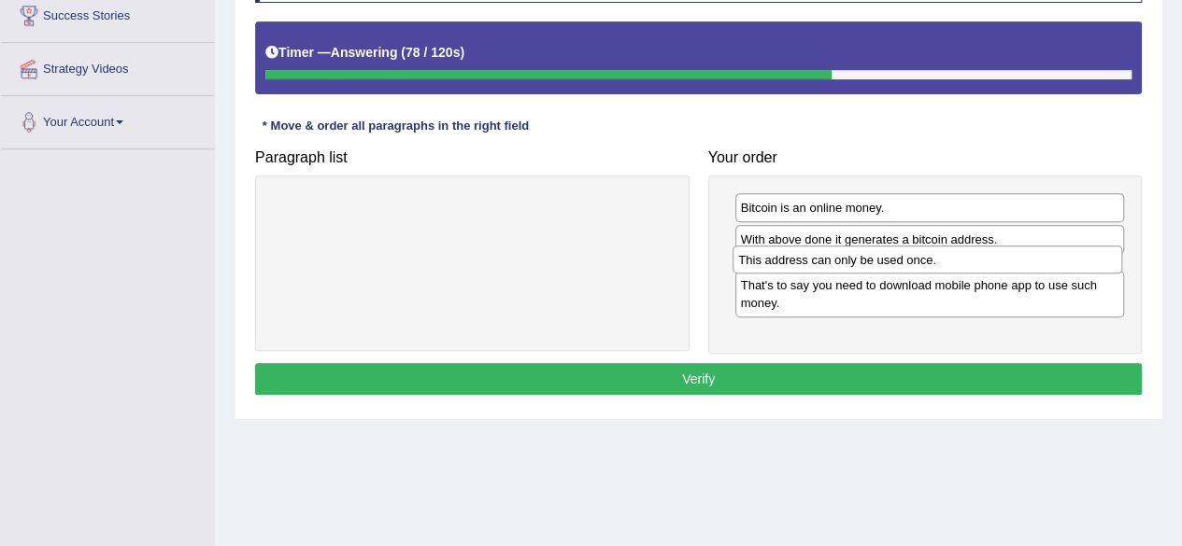
drag, startPoint x: 885, startPoint y: 322, endPoint x: 884, endPoint y: 263, distance: 58.9
click at [884, 263] on div "This address can only be used once." at bounding box center [927, 260] width 390 height 28
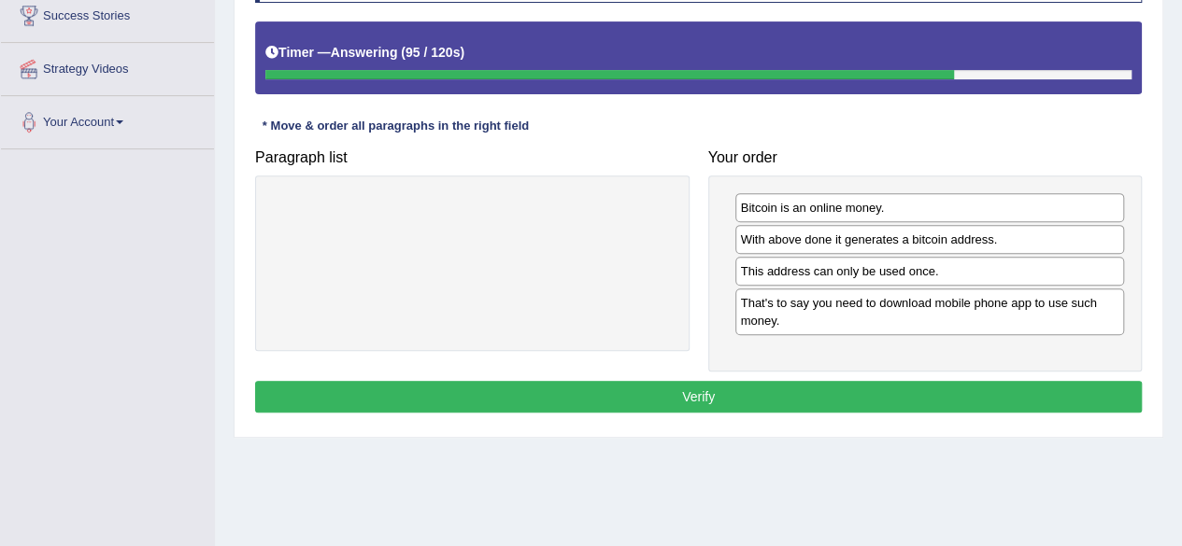
click at [907, 397] on button "Verify" at bounding box center [698, 397] width 886 height 32
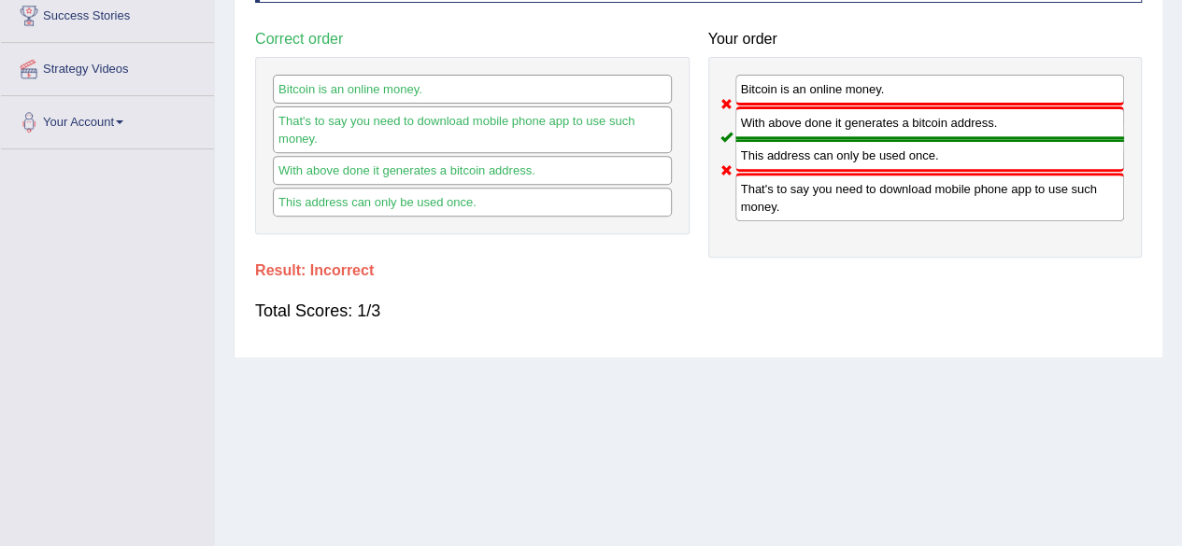
drag, startPoint x: 1122, startPoint y: 285, endPoint x: 1195, endPoint y: 274, distance: 73.7
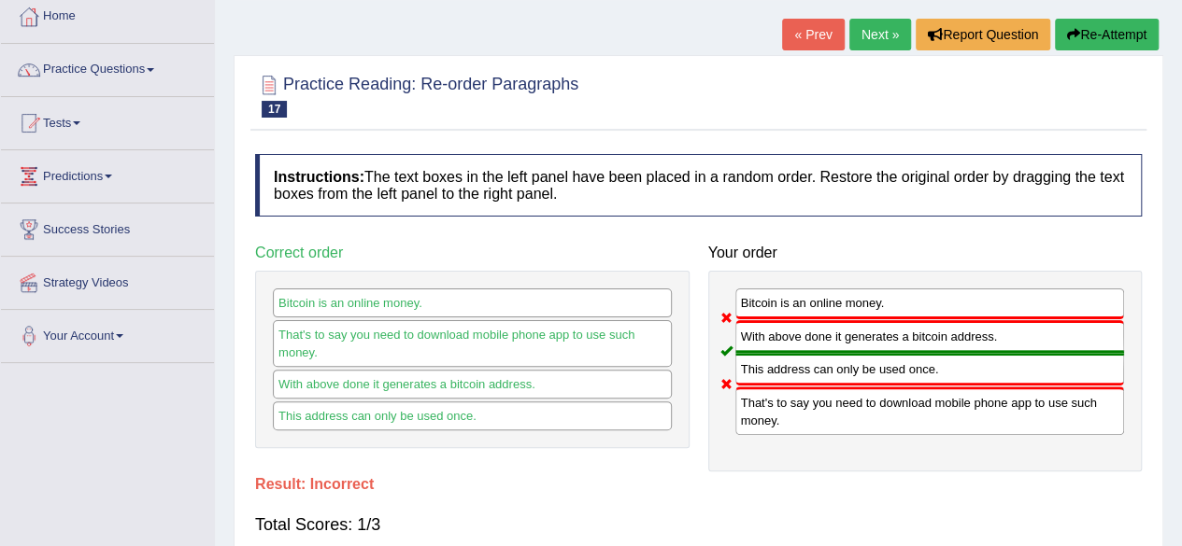
scroll to position [97, 0]
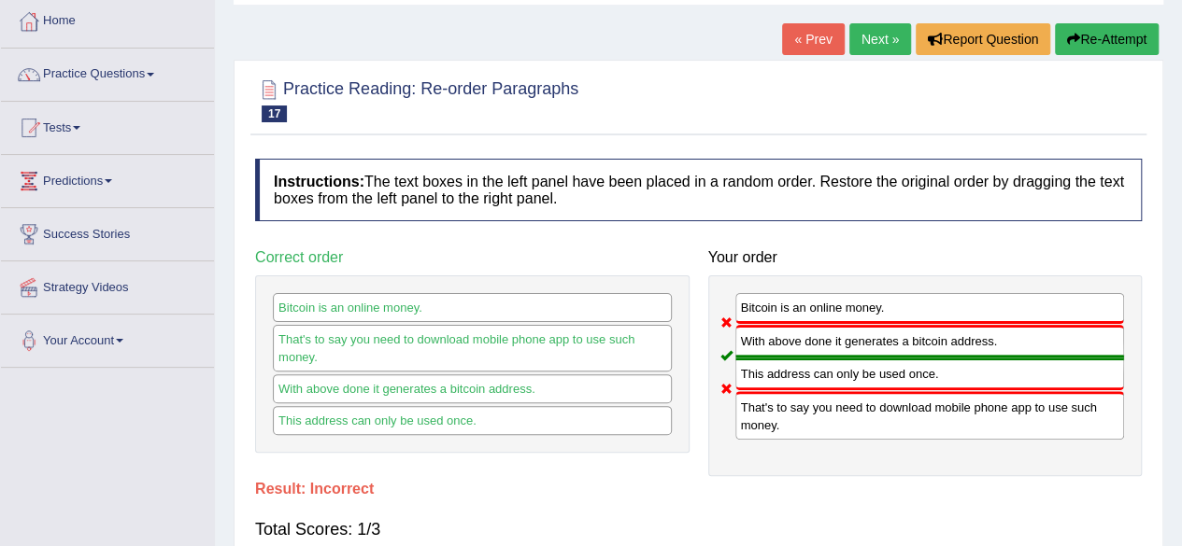
click at [1127, 36] on button "Re-Attempt" at bounding box center [1107, 39] width 104 height 32
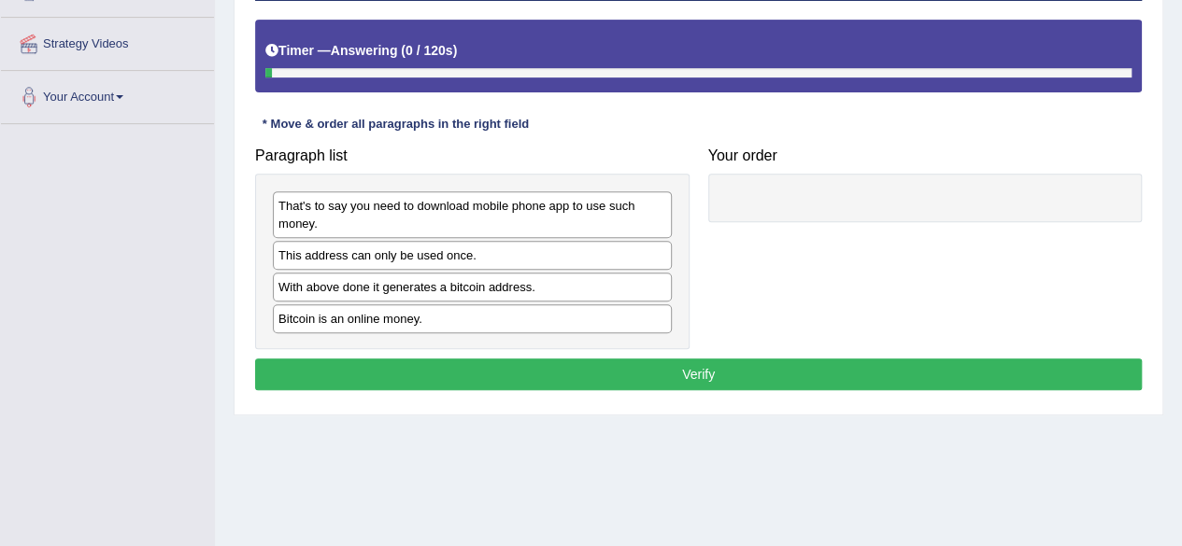
scroll to position [347, 0]
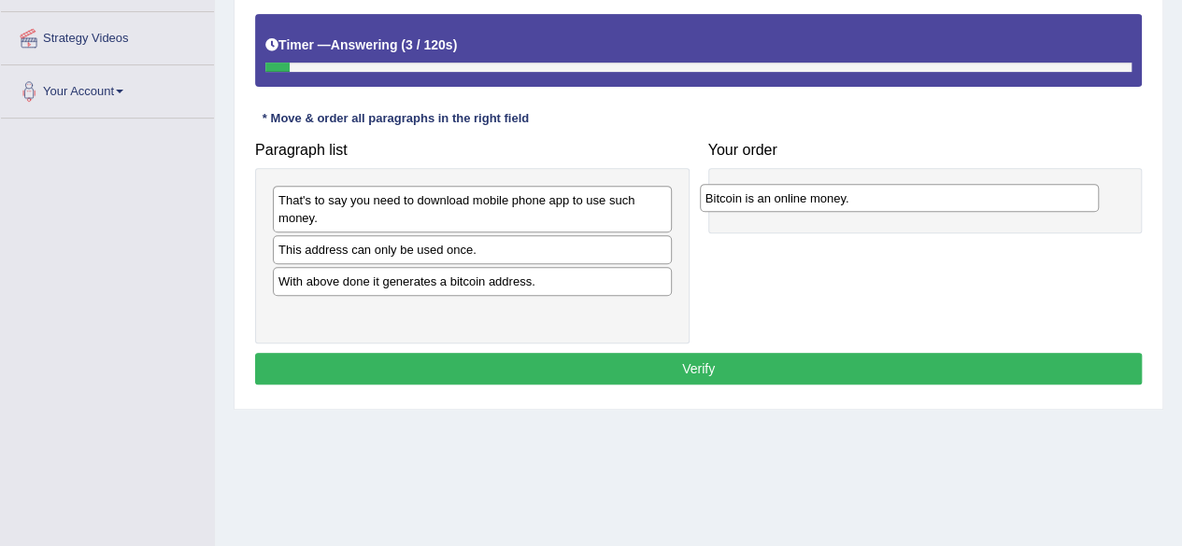
drag, startPoint x: 472, startPoint y: 315, endPoint x: 899, endPoint y: 201, distance: 441.8
click at [899, 201] on div "Bitcoin is an online money." at bounding box center [899, 198] width 399 height 28
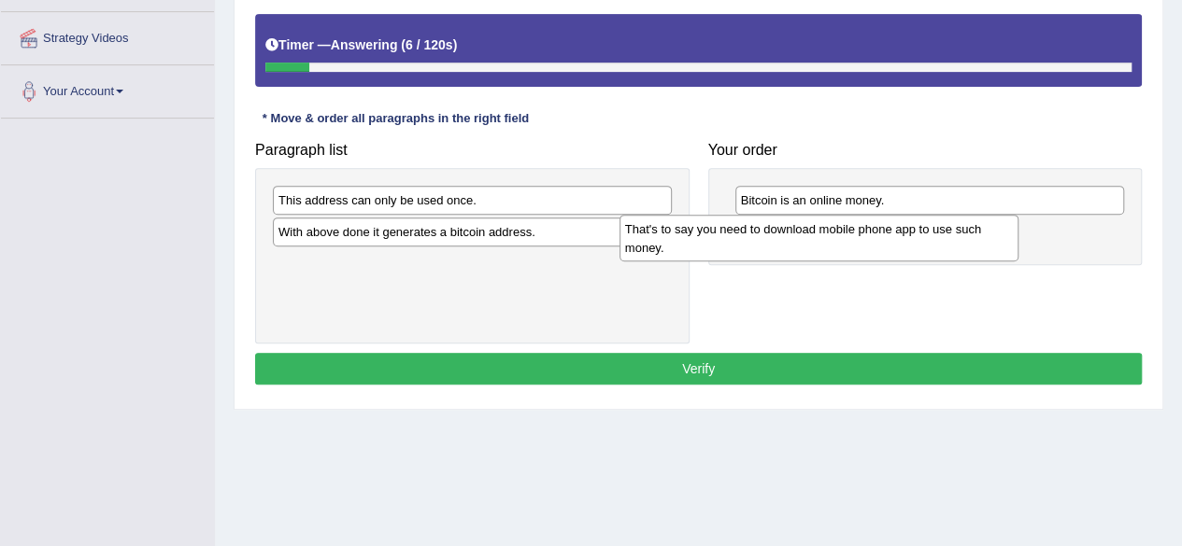
drag, startPoint x: 497, startPoint y: 216, endPoint x: 850, endPoint y: 245, distance: 354.3
click at [850, 245] on div "That's to say you need to download mobile phone app to use such money." at bounding box center [818, 238] width 399 height 47
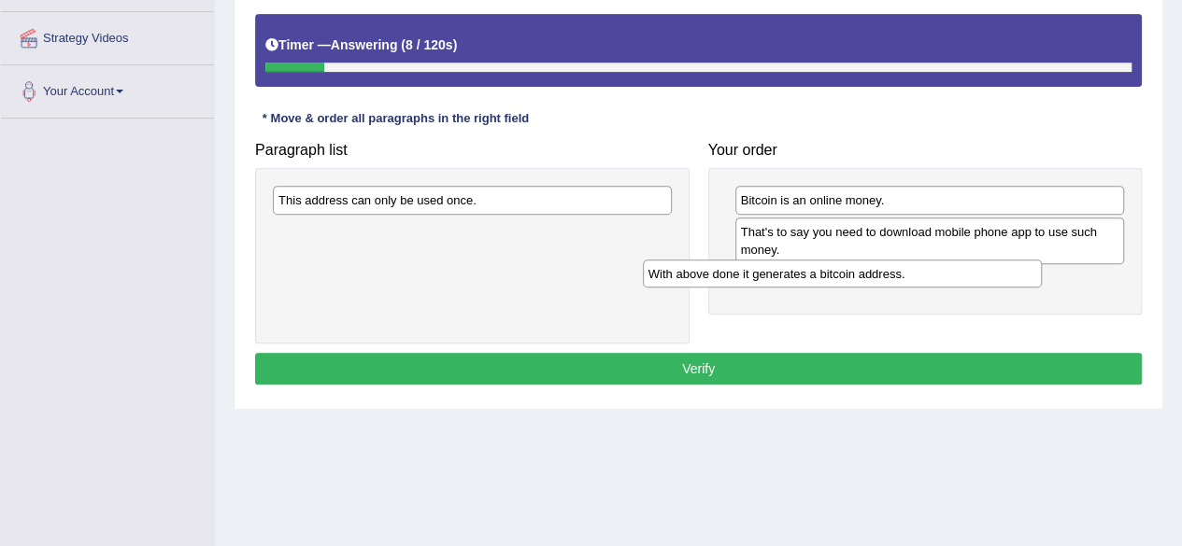
drag, startPoint x: 560, startPoint y: 232, endPoint x: 932, endPoint y: 274, distance: 374.1
click at [932, 274] on div "With above done it generates a bitcoin address." at bounding box center [842, 274] width 399 height 28
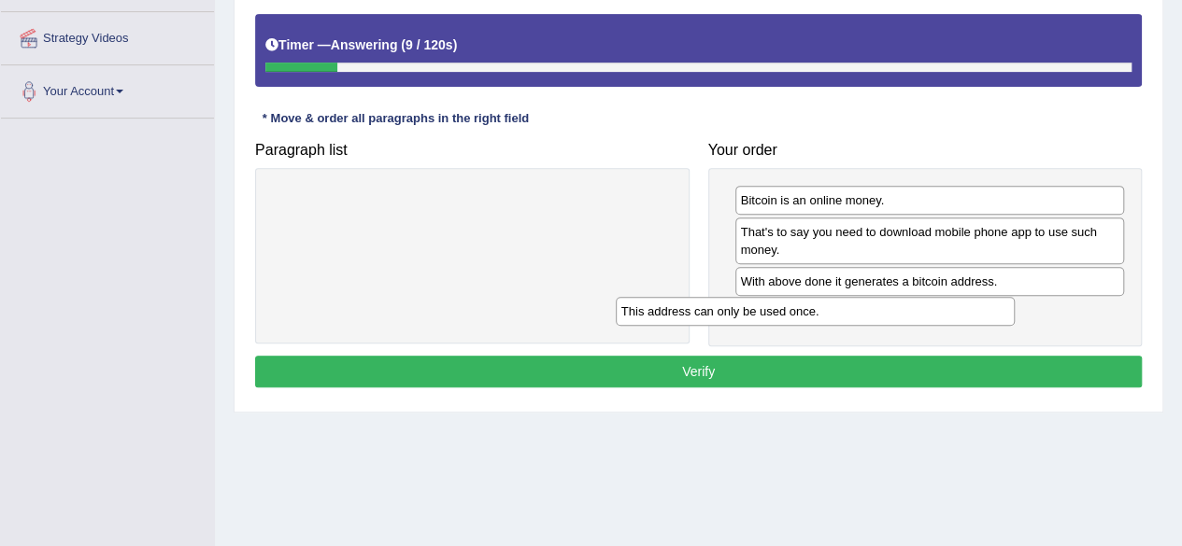
drag, startPoint x: 632, startPoint y: 197, endPoint x: 977, endPoint y: 309, distance: 362.4
click at [977, 309] on div "This address can only be used once." at bounding box center [815, 311] width 399 height 28
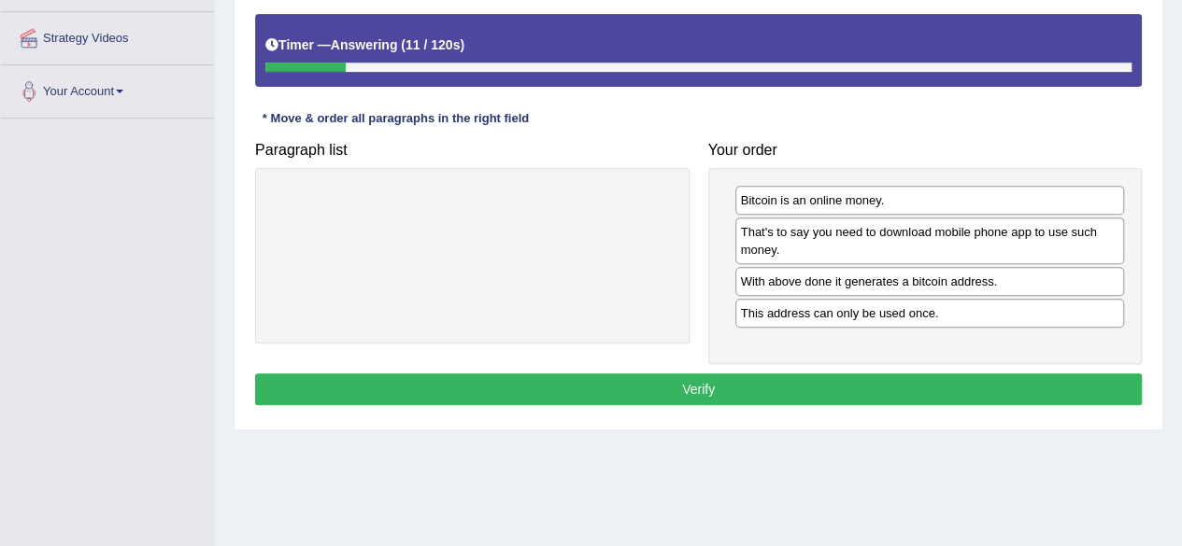
click at [954, 377] on button "Verify" at bounding box center [698, 390] width 886 height 32
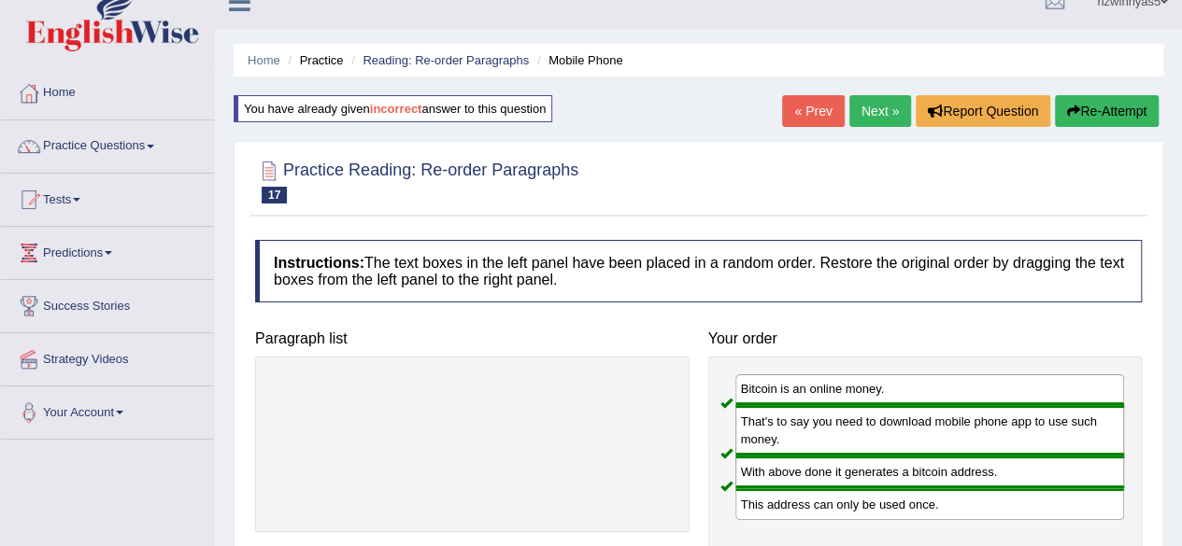
scroll to position [12, 0]
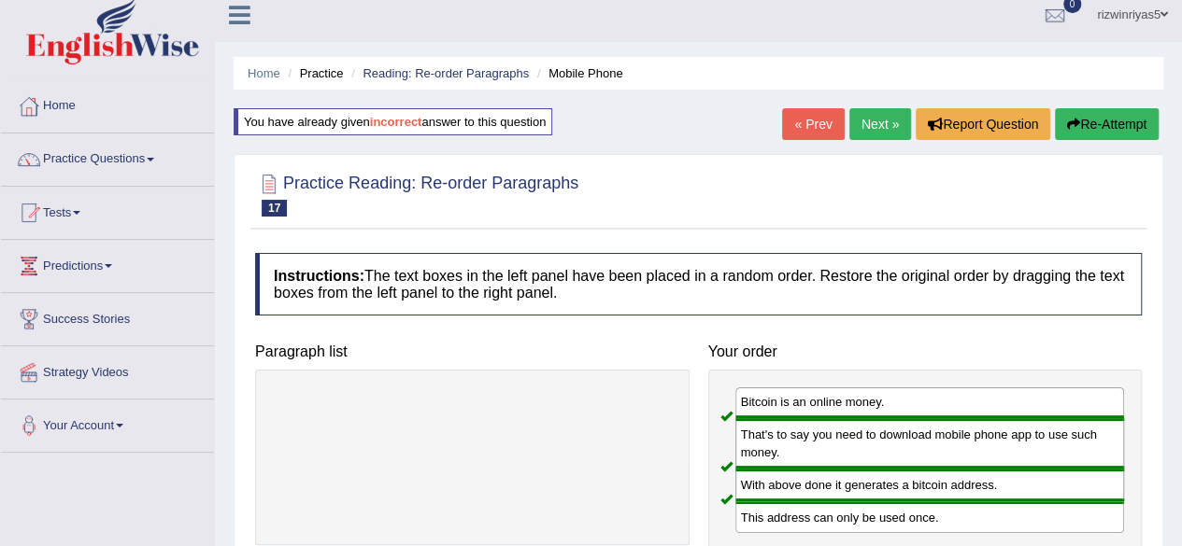
click at [899, 117] on link "Next »" at bounding box center [880, 124] width 62 height 32
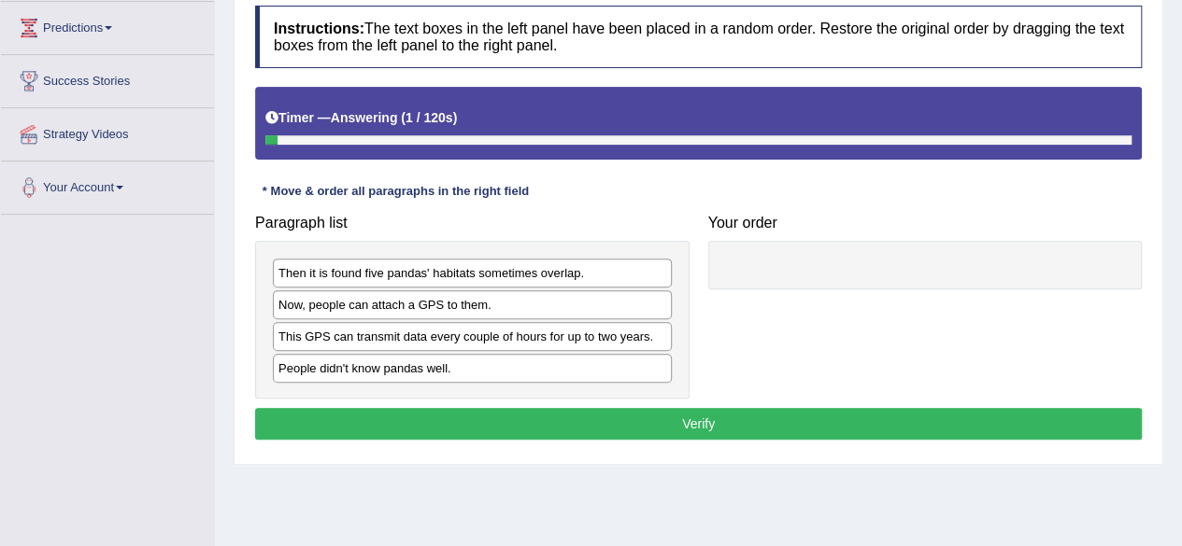
scroll to position [329, 0]
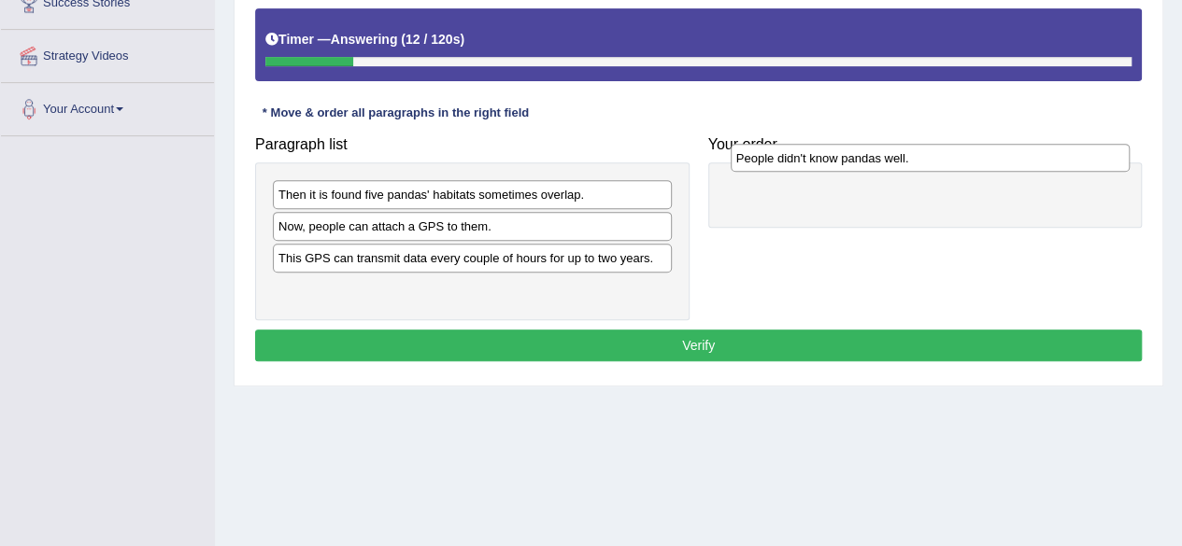
drag, startPoint x: 469, startPoint y: 291, endPoint x: 929, endPoint y: 165, distance: 477.4
click at [929, 165] on div "People didn't know pandas well." at bounding box center [929, 158] width 399 height 28
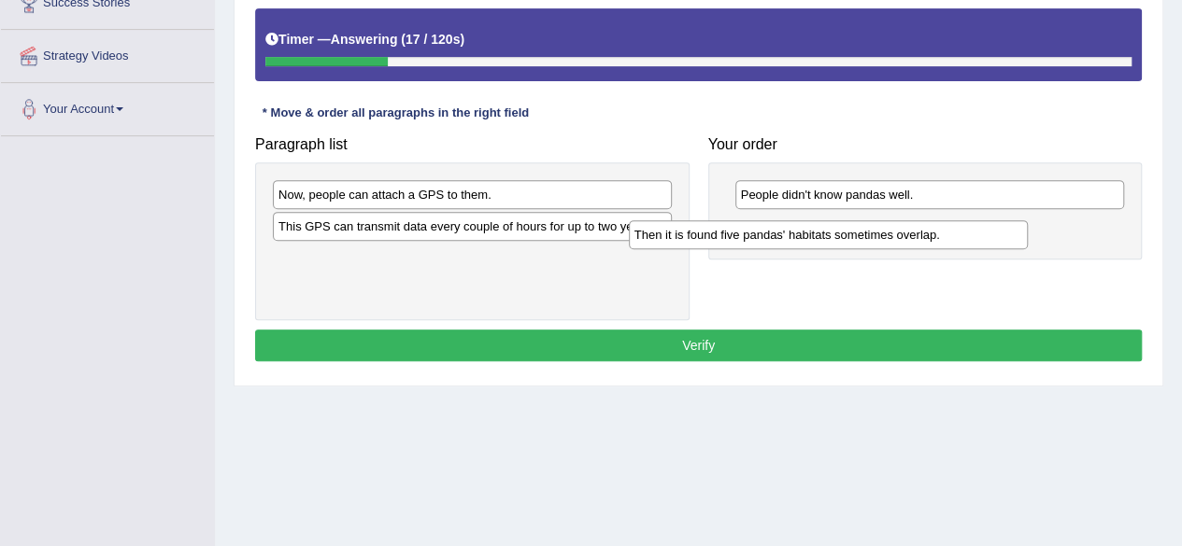
drag, startPoint x: 522, startPoint y: 188, endPoint x: 878, endPoint y: 229, distance: 358.2
click at [878, 229] on div "Then it is found five pandas' habitats sometimes overlap." at bounding box center [828, 234] width 399 height 28
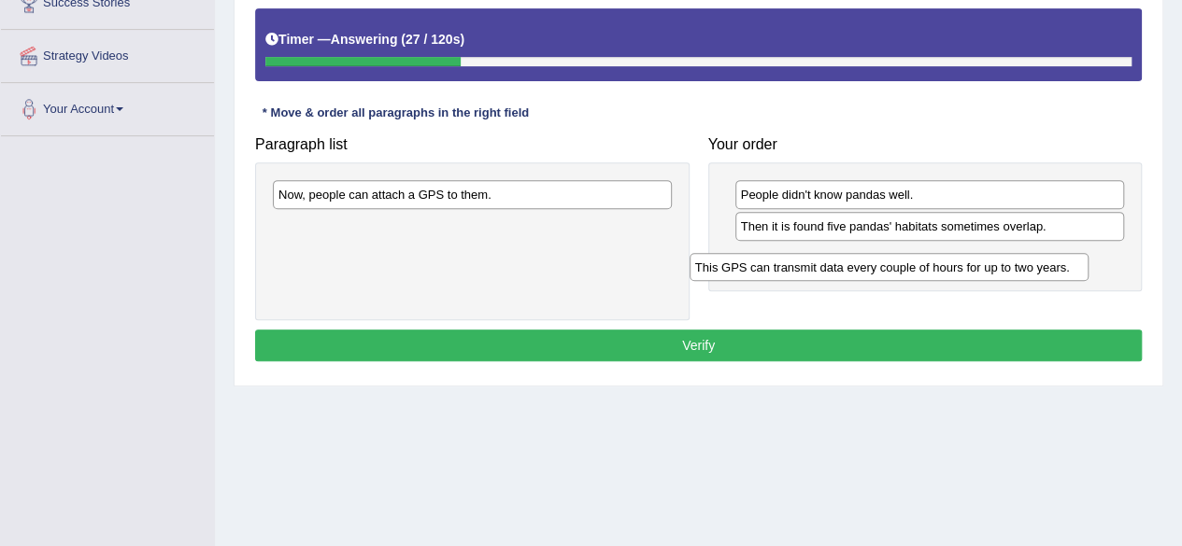
drag, startPoint x: 531, startPoint y: 225, endPoint x: 955, endPoint y: 263, distance: 425.8
click at [955, 263] on div "This GPS can transmit data every couple of hours for up to two years." at bounding box center [888, 267] width 399 height 28
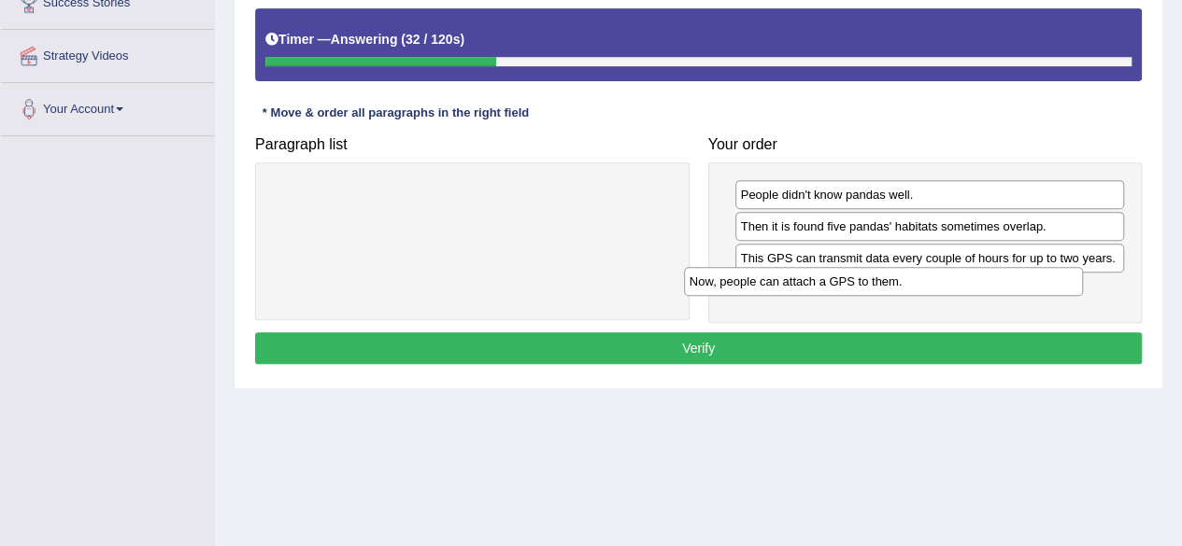
drag, startPoint x: 590, startPoint y: 195, endPoint x: 1001, endPoint y: 283, distance: 420.3
click at [1001, 283] on div "Now, people can attach a GPS to them." at bounding box center [883, 281] width 399 height 28
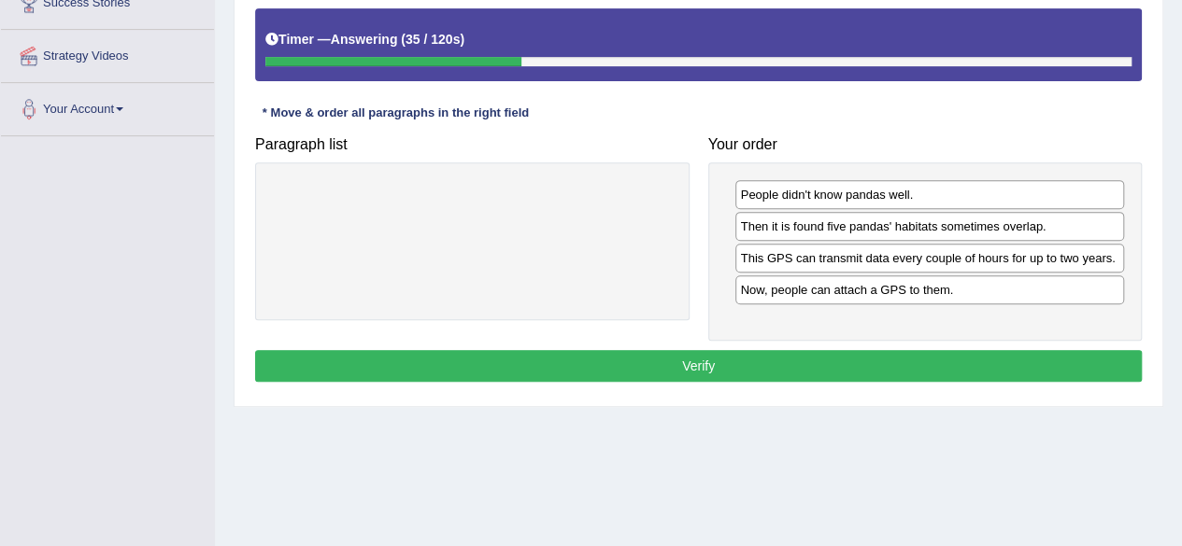
click at [816, 375] on button "Verify" at bounding box center [698, 366] width 886 height 32
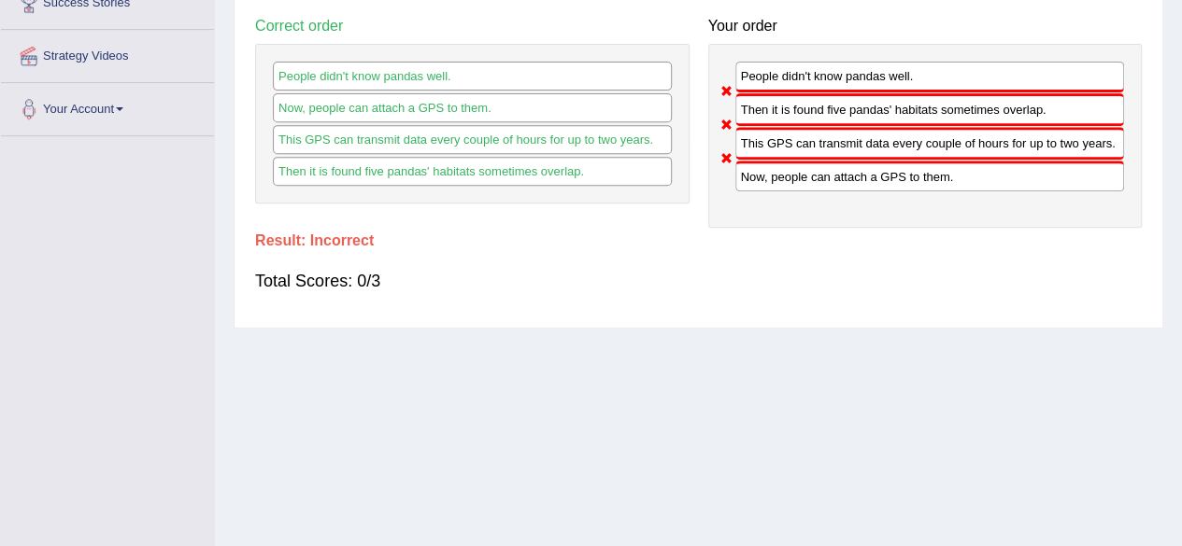
drag, startPoint x: 1176, startPoint y: 277, endPoint x: 1176, endPoint y: 240, distance: 37.4
click at [1176, 240] on div "Home Practice Reading: Re-order Paragraphs Panda « Prev Next » Report Question …" at bounding box center [698, 138] width 967 height 934
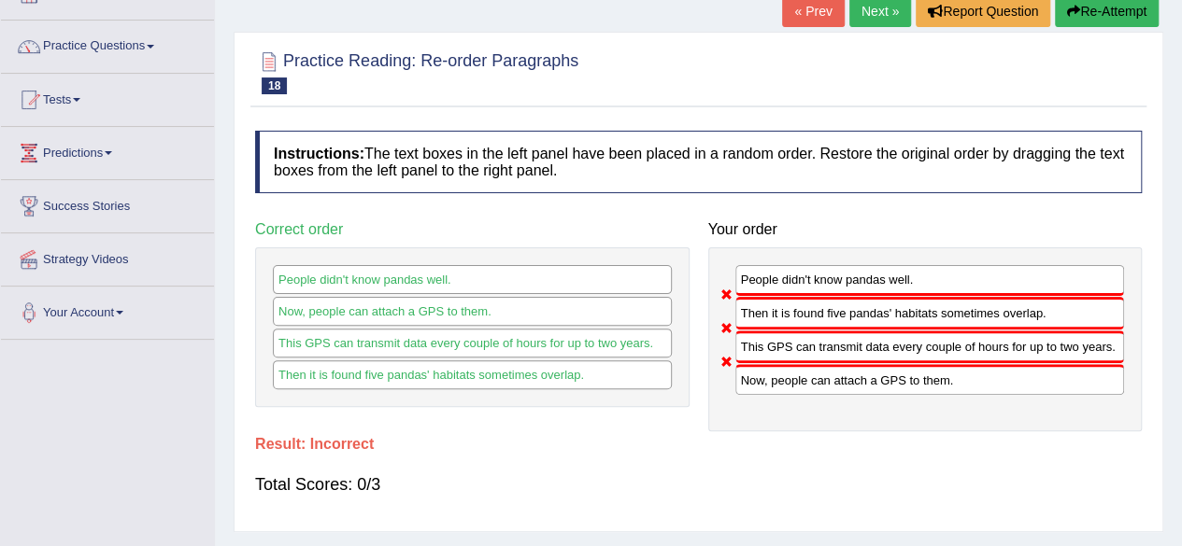
scroll to position [41, 0]
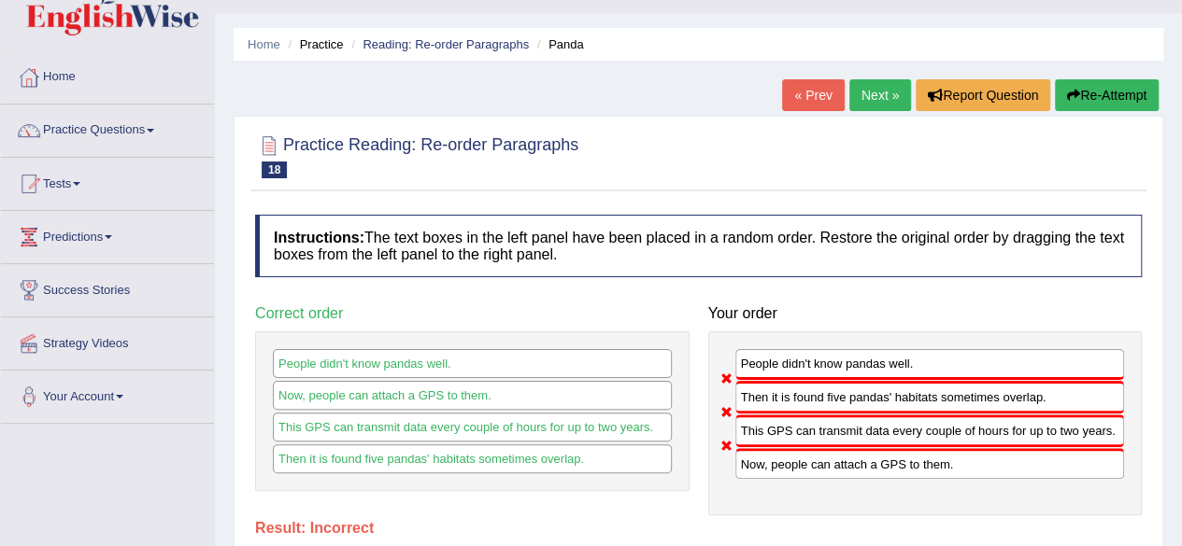
click at [1106, 79] on button "Re-Attempt" at bounding box center [1107, 95] width 104 height 32
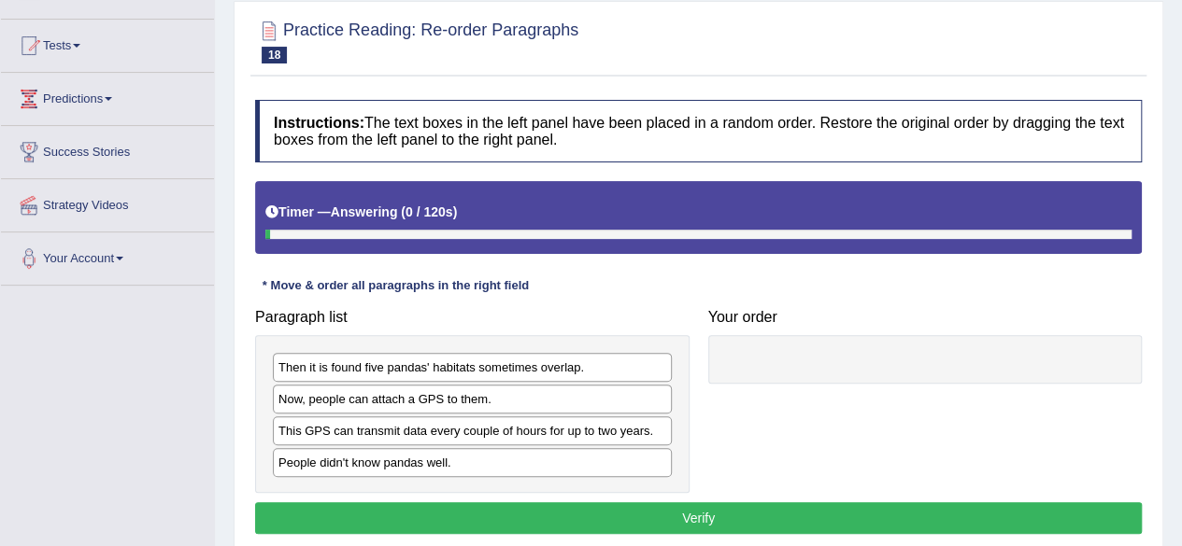
scroll to position [282, 0]
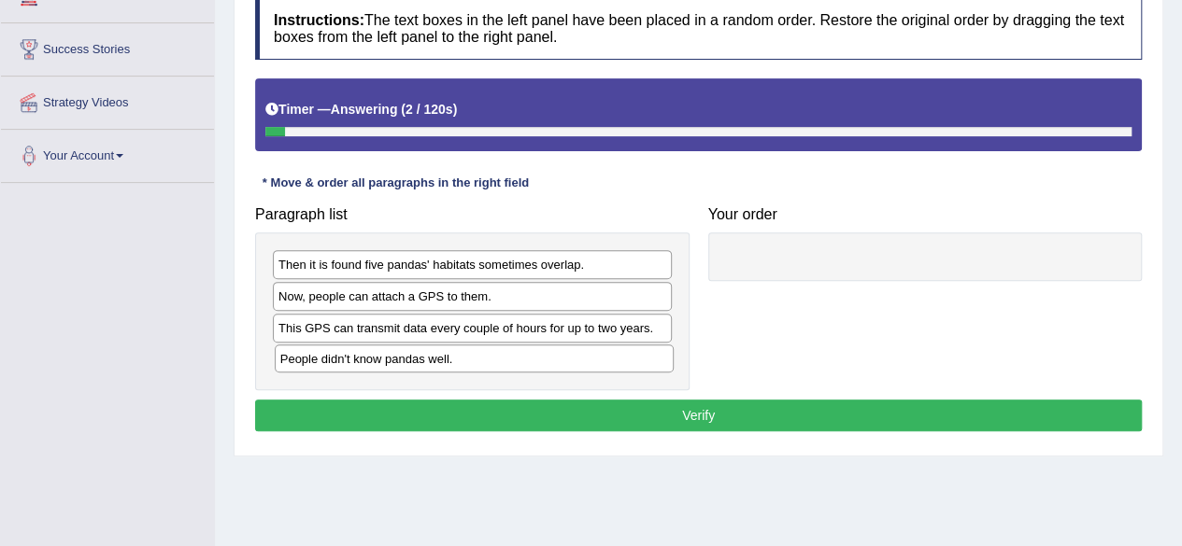
drag, startPoint x: 1195, startPoint y: 248, endPoint x: 482, endPoint y: 350, distance: 720.1
click at [482, 350] on div "People didn't know pandas well." at bounding box center [474, 359] width 399 height 28
drag, startPoint x: 482, startPoint y: 350, endPoint x: 837, endPoint y: 264, distance: 365.2
click at [837, 279] on div "People didn't know pandas well." at bounding box center [788, 293] width 399 height 28
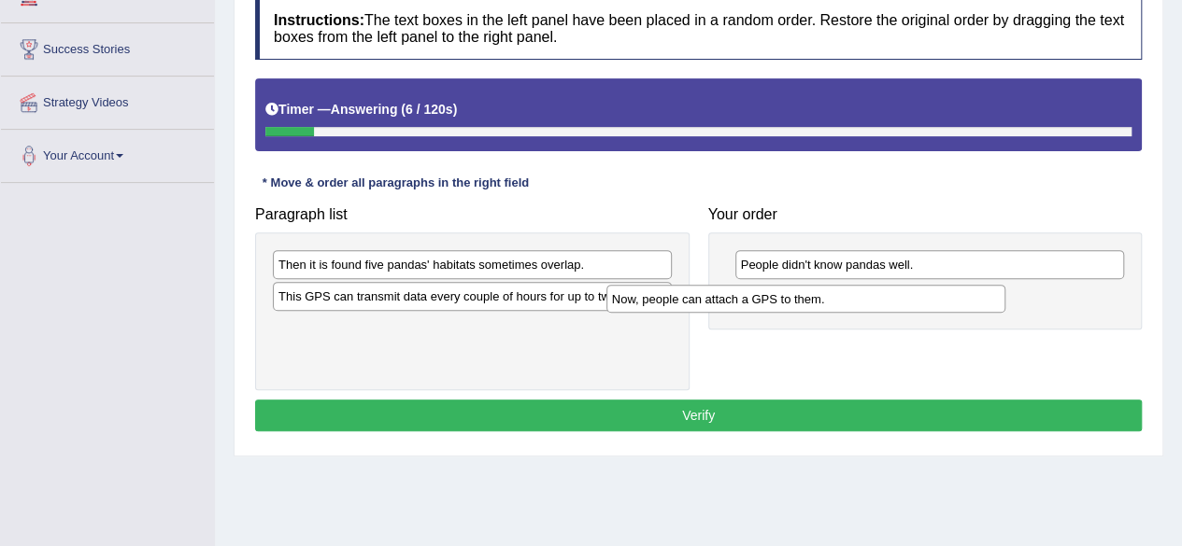
drag, startPoint x: 557, startPoint y: 294, endPoint x: 931, endPoint y: 298, distance: 374.6
click at [931, 298] on div "Now, people can attach a GPS to them." at bounding box center [805, 299] width 399 height 28
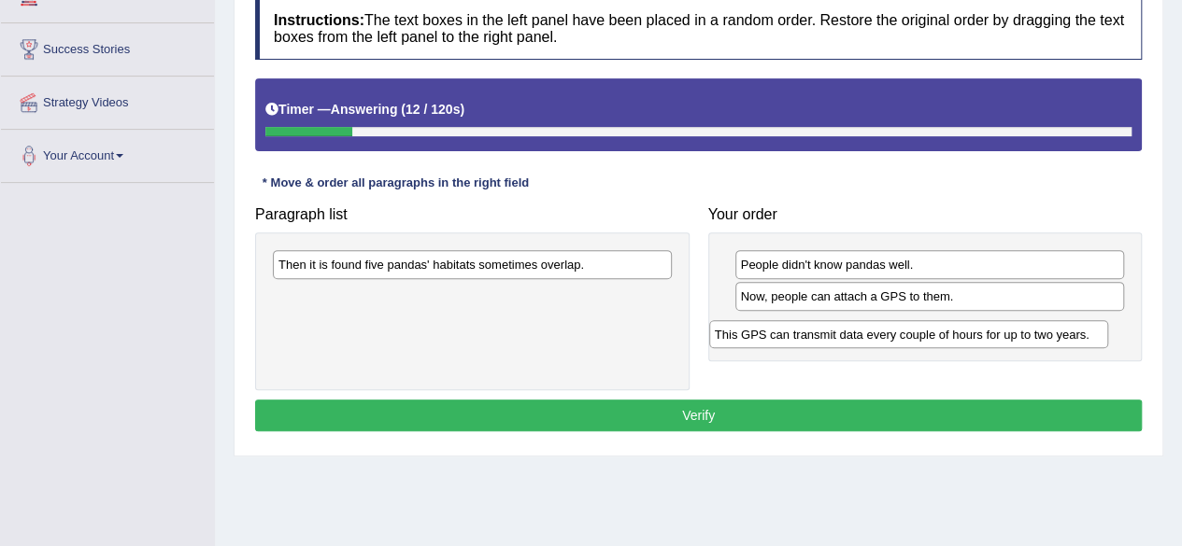
drag, startPoint x: 498, startPoint y: 294, endPoint x: 936, endPoint y: 332, distance: 439.7
click at [936, 332] on div "This GPS can transmit data every couple of hours for up to two years." at bounding box center [908, 334] width 399 height 28
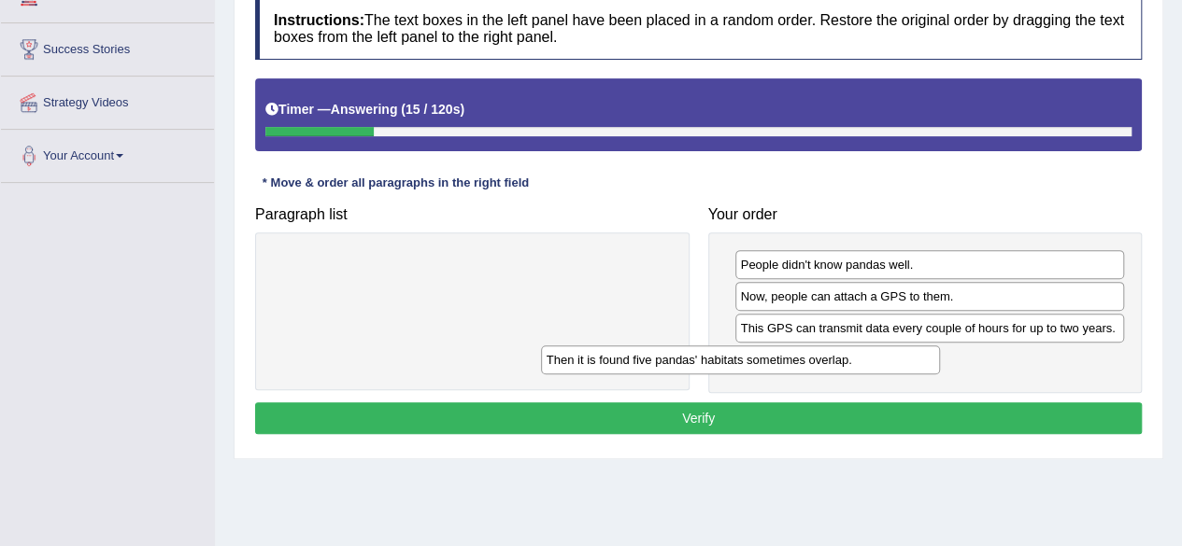
drag, startPoint x: 578, startPoint y: 259, endPoint x: 939, endPoint y: 351, distance: 372.2
click at [939, 351] on div "Then it is found five pandas' habitats sometimes overlap." at bounding box center [740, 360] width 399 height 28
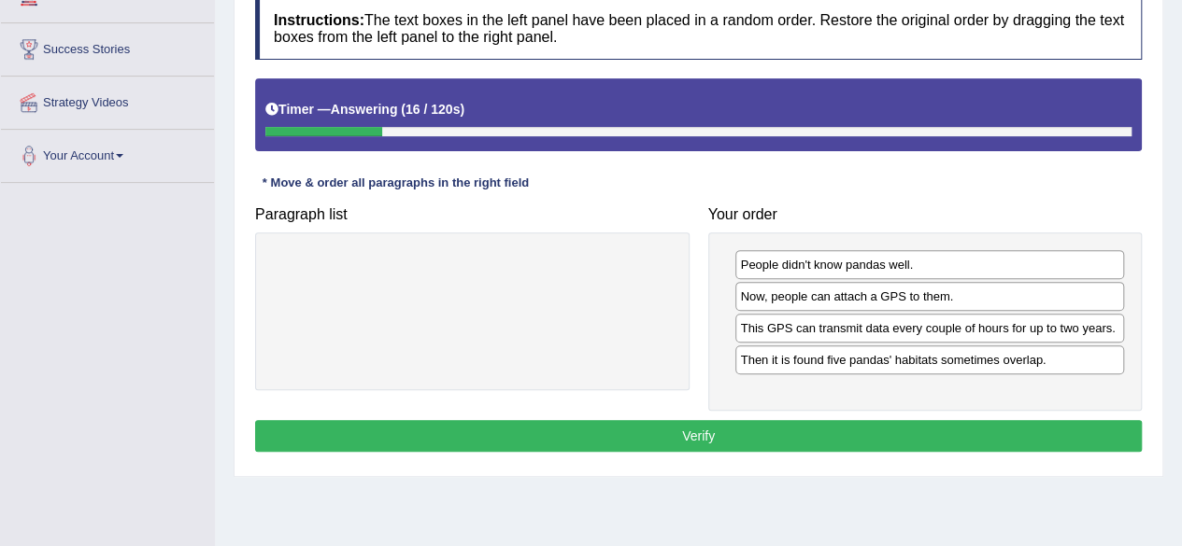
click at [896, 420] on button "Verify" at bounding box center [698, 436] width 886 height 32
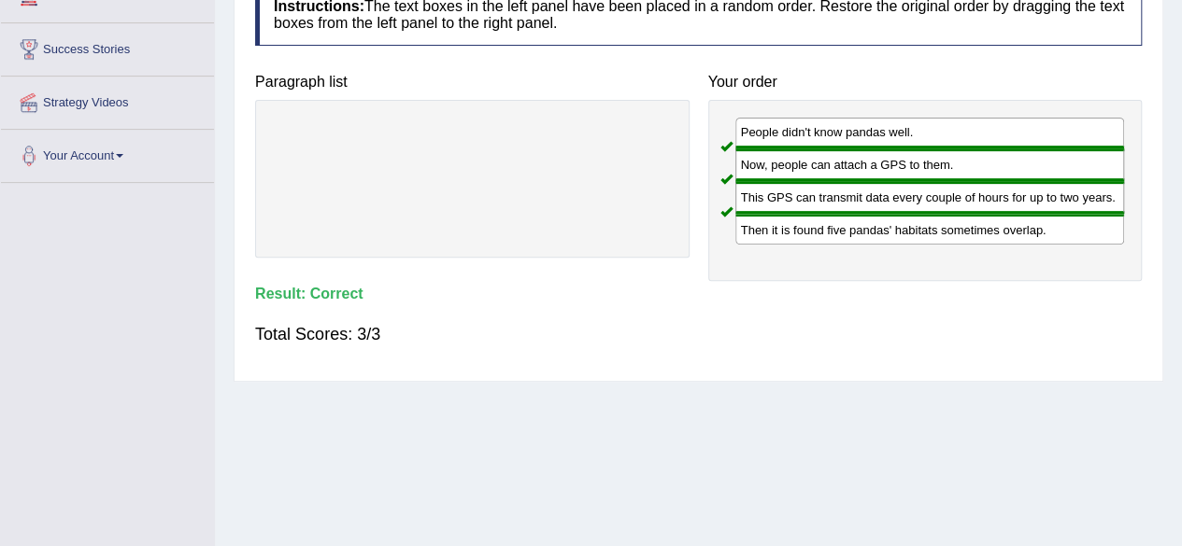
scroll to position [0, 0]
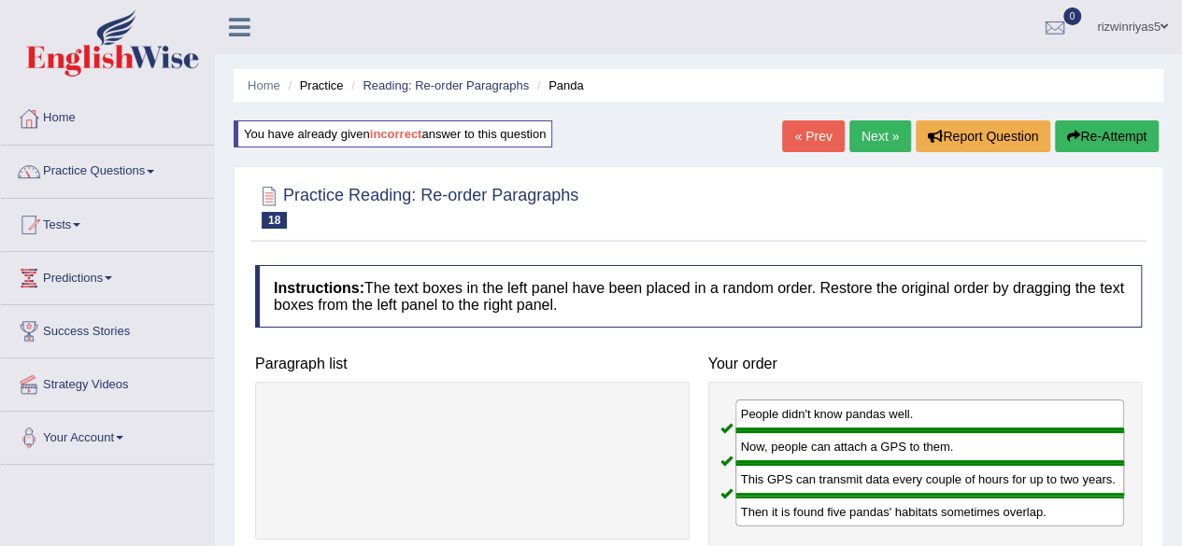
click at [880, 124] on link "Next »" at bounding box center [880, 136] width 62 height 32
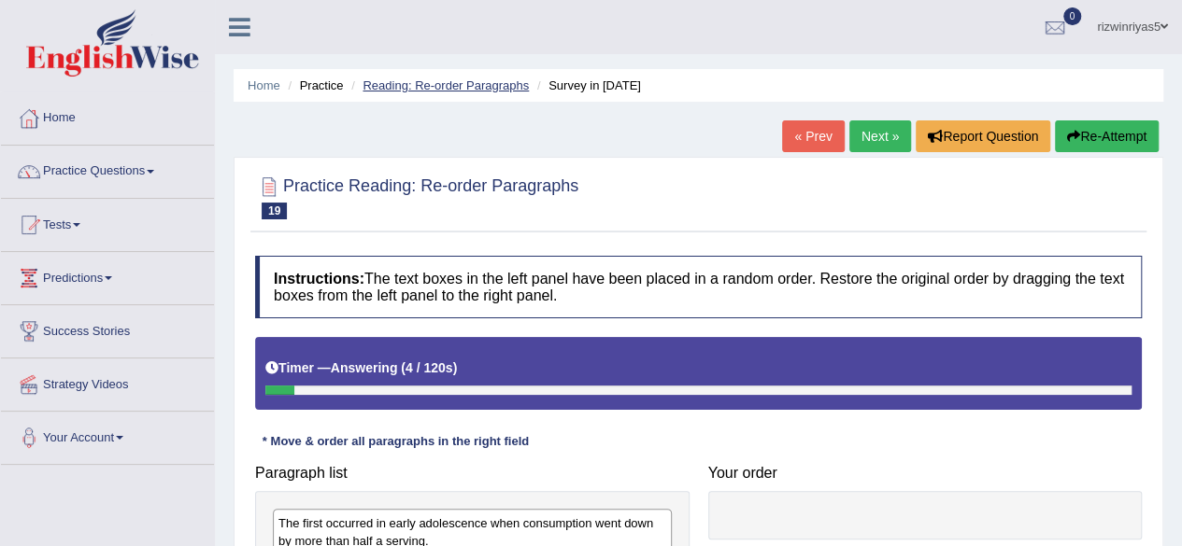
click at [504, 87] on link "Reading: Re-order Paragraphs" at bounding box center [445, 85] width 166 height 14
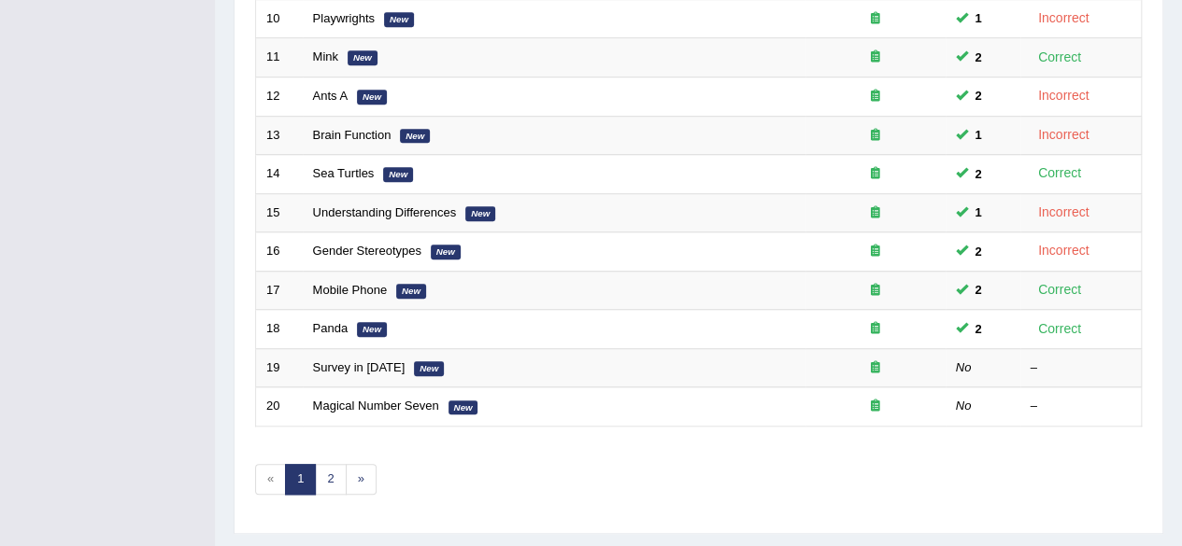
scroll to position [681, 0]
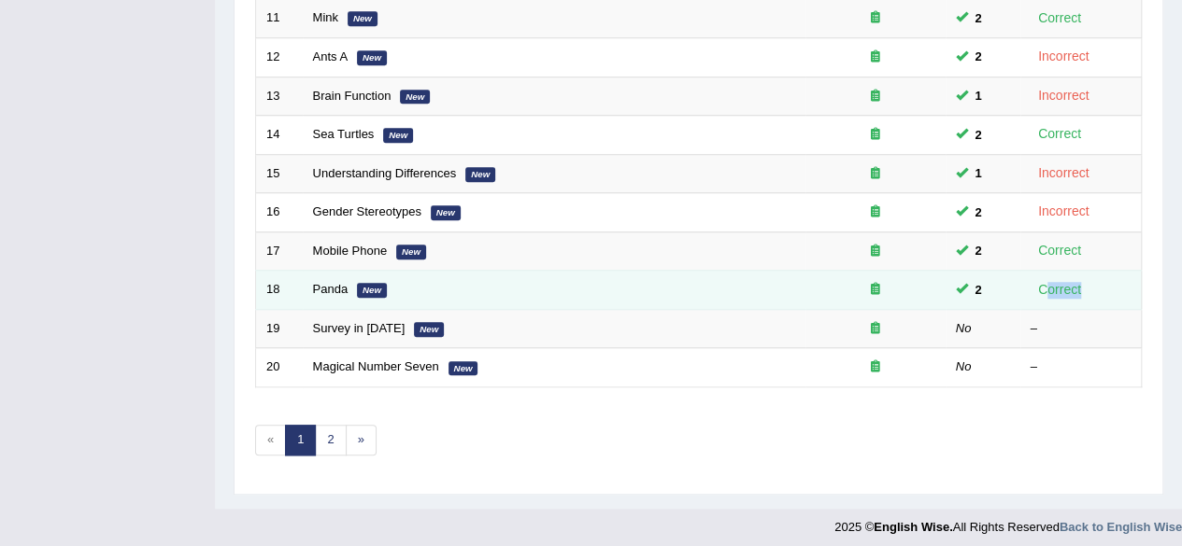
drag, startPoint x: 1048, startPoint y: 284, endPoint x: 1087, endPoint y: 285, distance: 39.2
click at [1087, 285] on div "Correct" at bounding box center [1059, 289] width 59 height 21
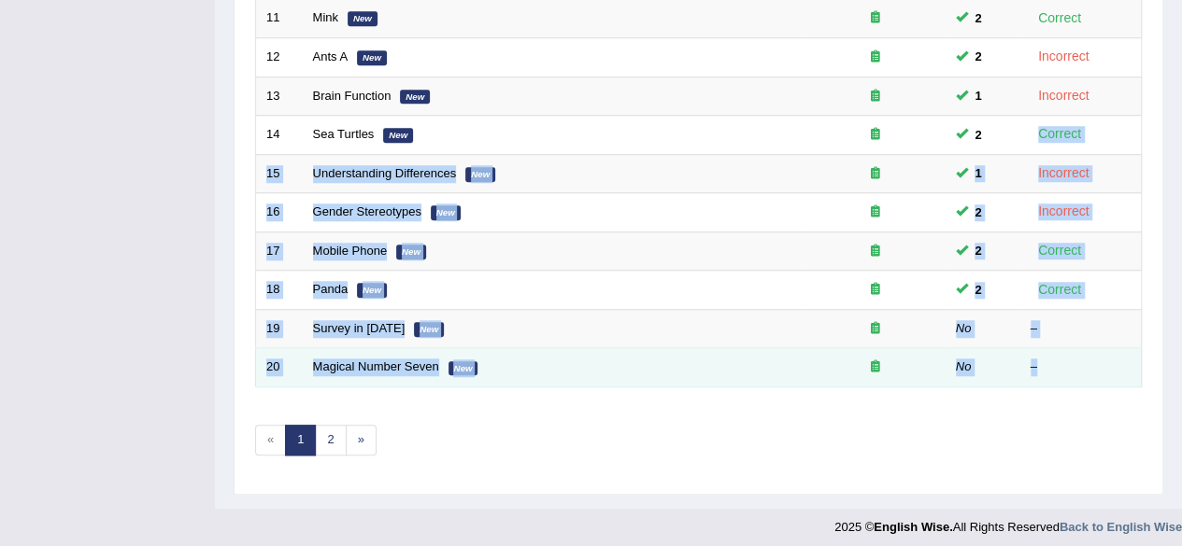
drag, startPoint x: 1039, startPoint y: 125, endPoint x: 1119, endPoint y: 358, distance: 246.1
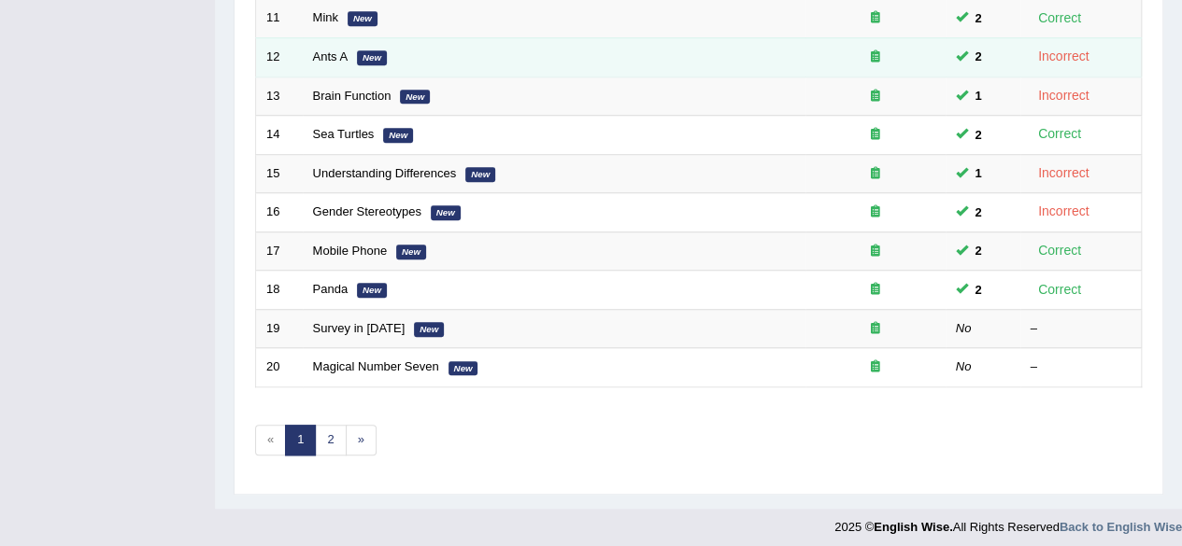
click at [1102, 48] on td "Incorrect" at bounding box center [1080, 56] width 121 height 39
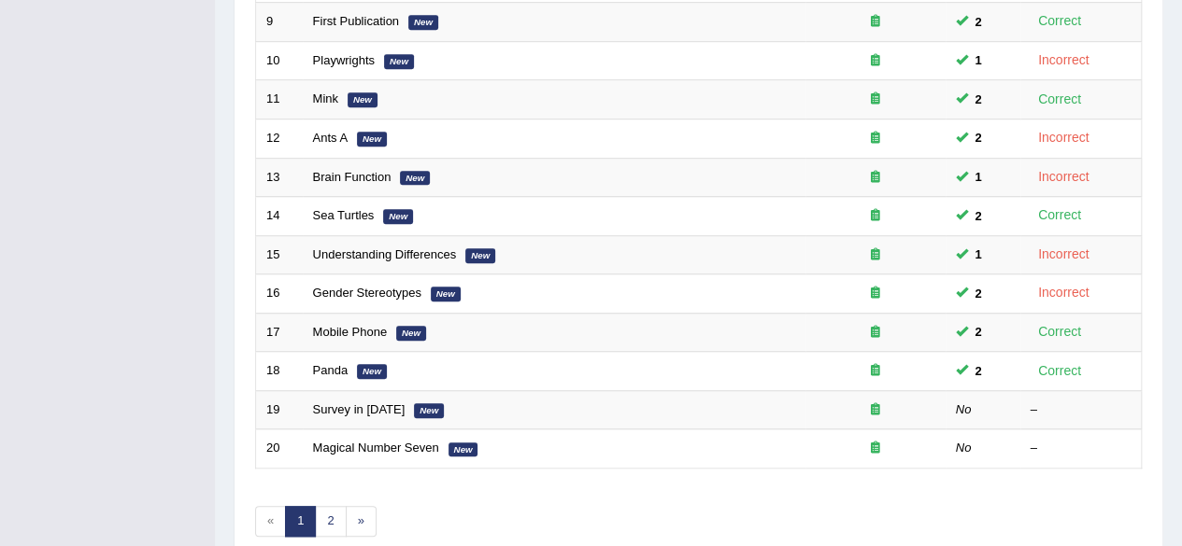
scroll to position [605, 0]
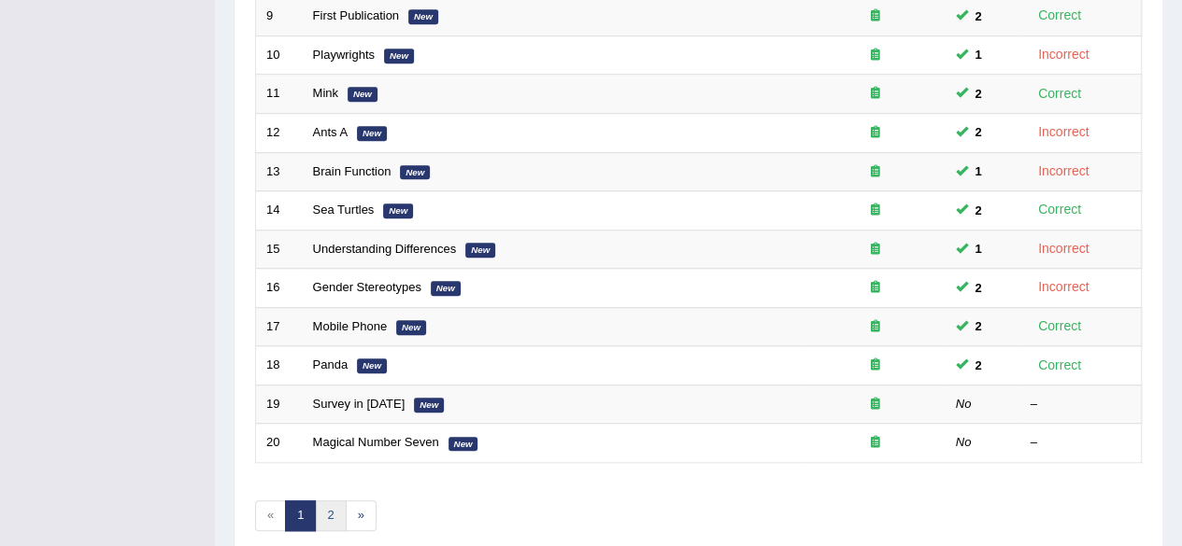
click at [333, 507] on link "2" at bounding box center [330, 516] width 31 height 31
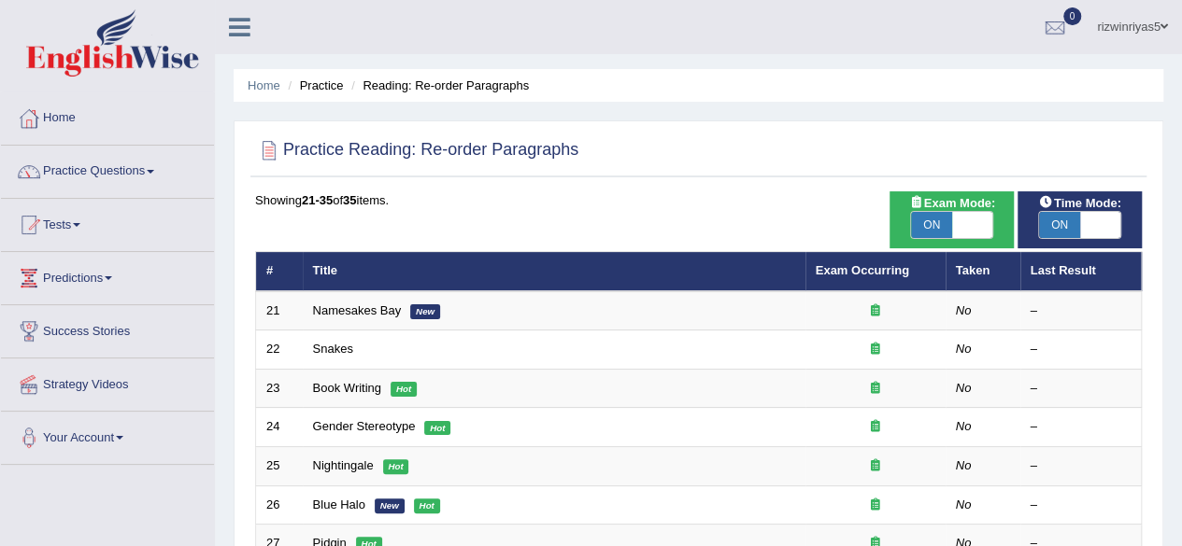
drag, startPoint x: 1195, startPoint y: 120, endPoint x: 1113, endPoint y: 125, distance: 81.4
click at [1113, 125] on html "Toggle navigation Home Practice Questions Speaking Practice Read Aloud Repeat S…" at bounding box center [591, 273] width 1182 height 546
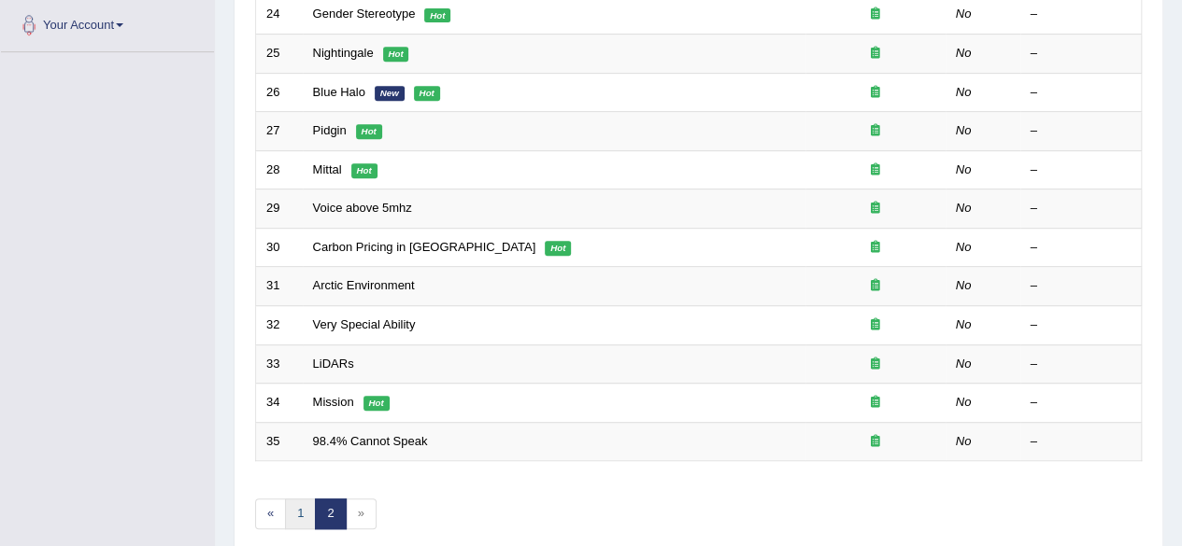
click at [297, 505] on link "1" at bounding box center [300, 514] width 31 height 31
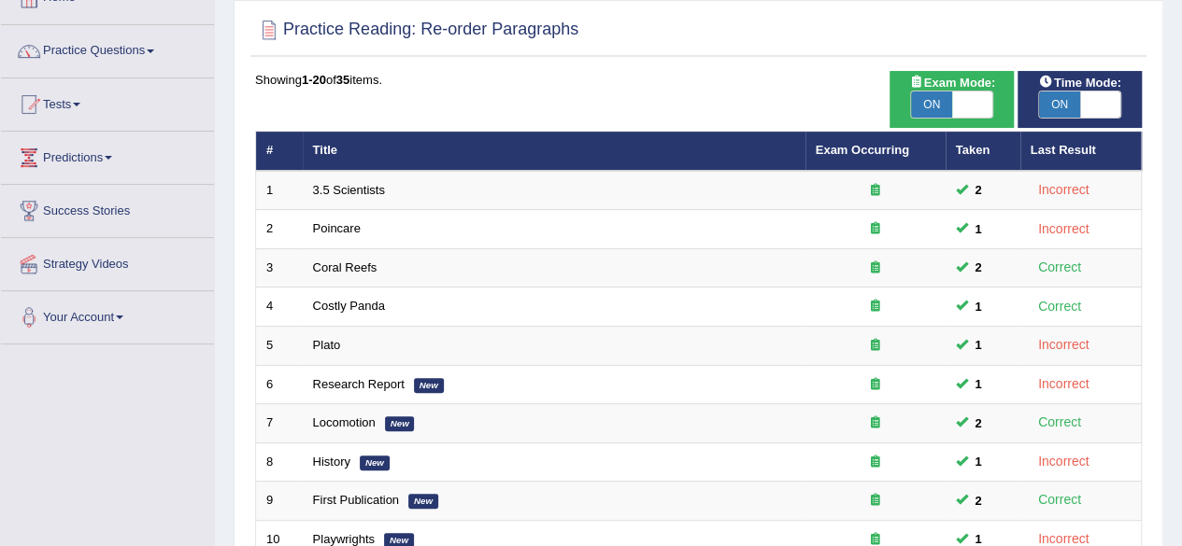
scroll to position [90, 0]
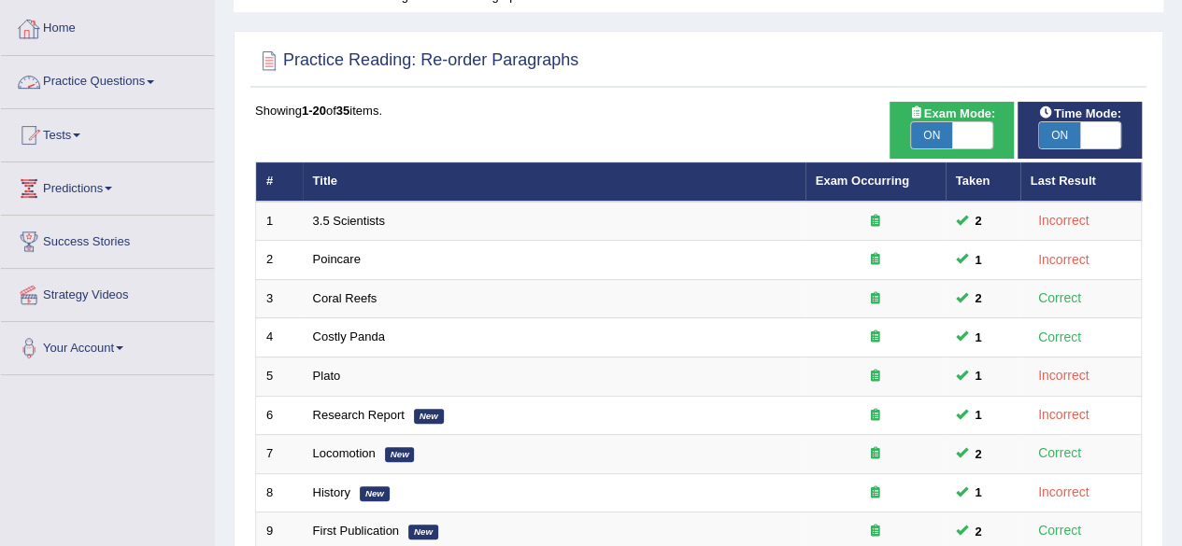
click at [102, 75] on link "Practice Questions" at bounding box center [107, 79] width 213 height 47
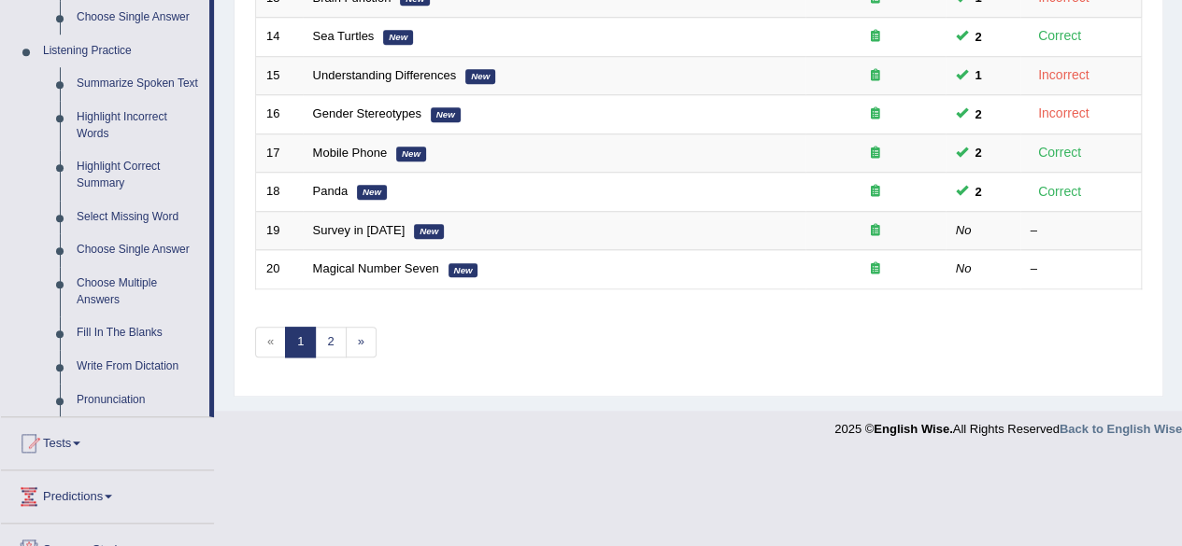
scroll to position [673, 0]
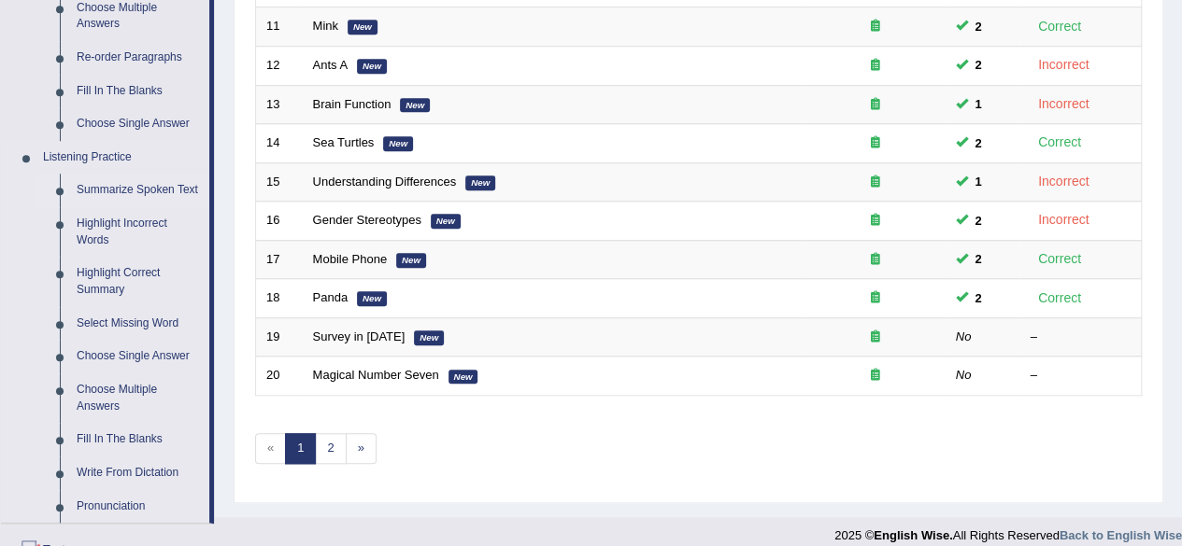
click at [154, 190] on link "Summarize Spoken Text" at bounding box center [138, 191] width 141 height 34
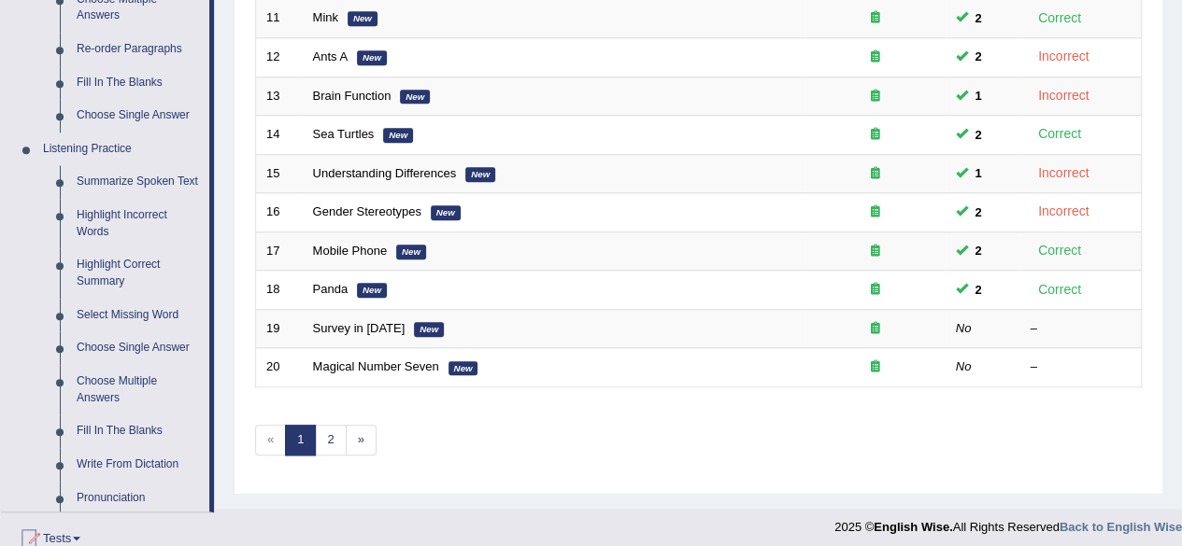
scroll to position [773, 0]
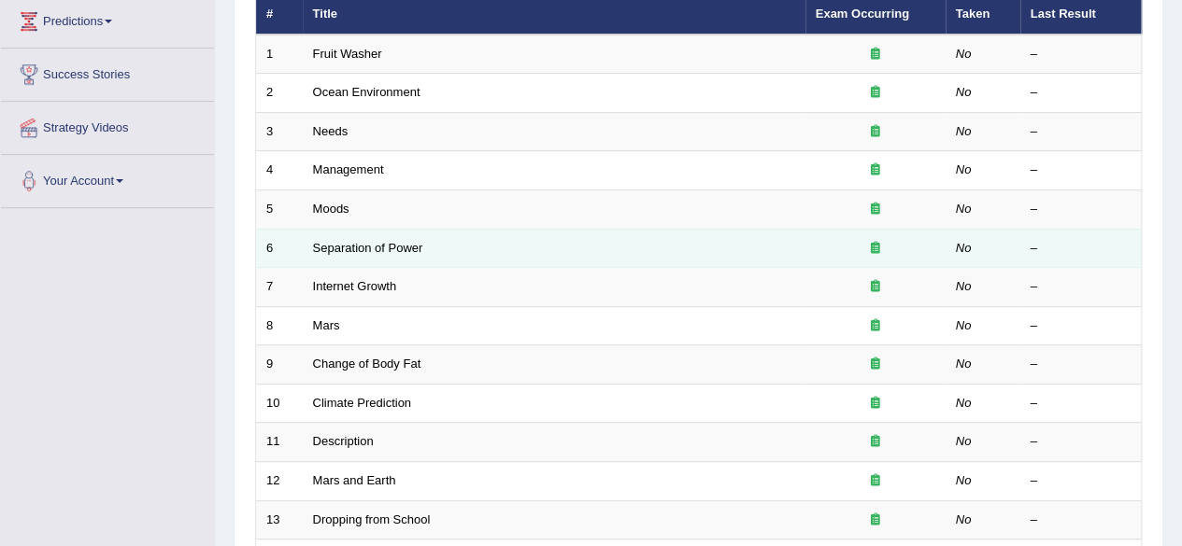
scroll to position [254, 0]
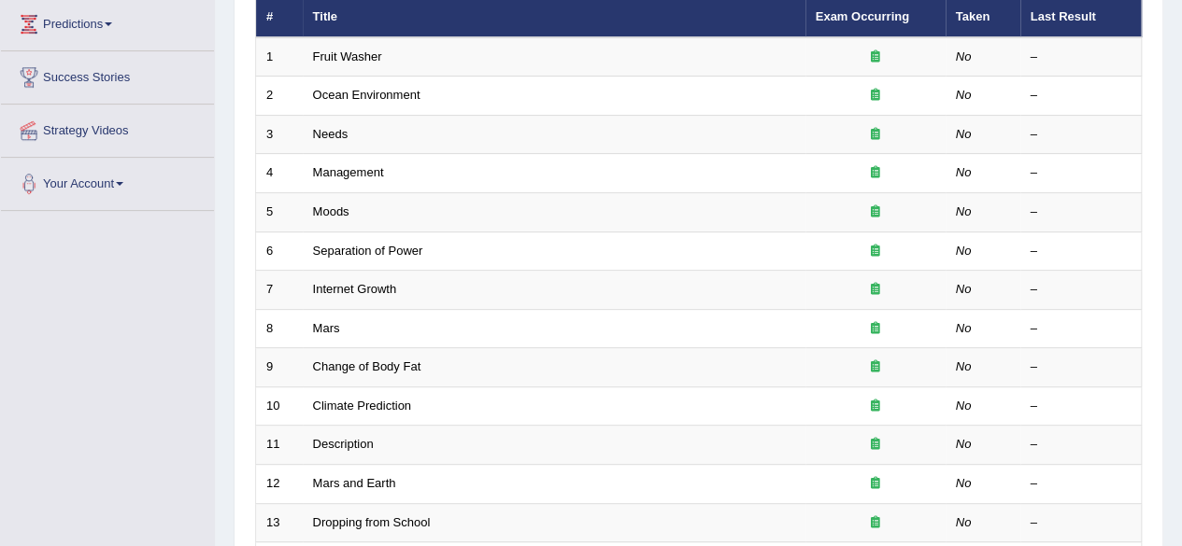
click at [1065, 244] on html "Toggle navigation Home Practice Questions Speaking Practice Read Aloud Repeat S…" at bounding box center [591, 19] width 1182 height 546
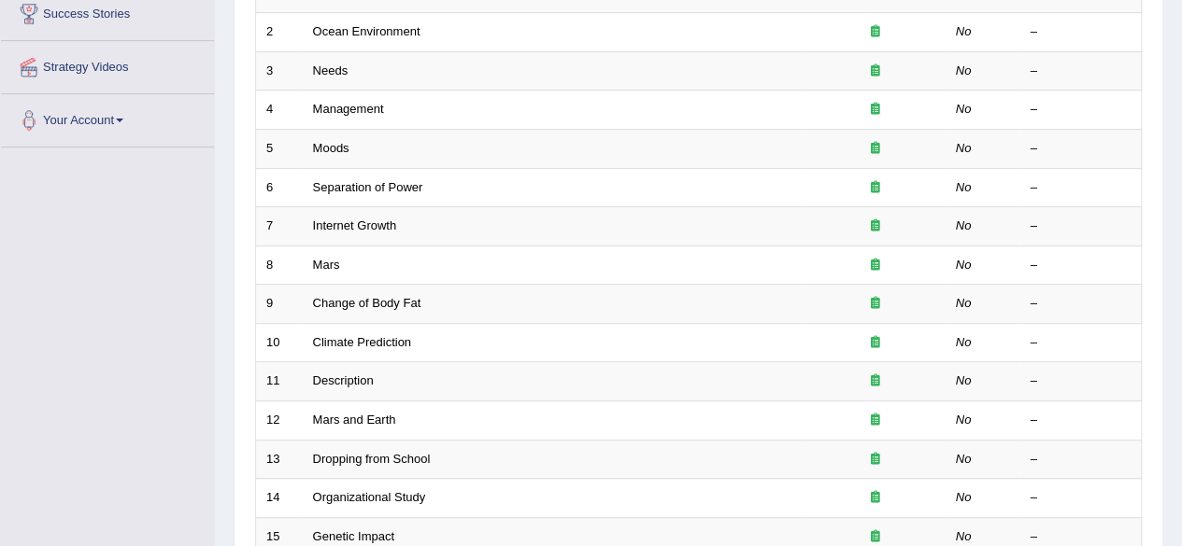
scroll to position [0, 0]
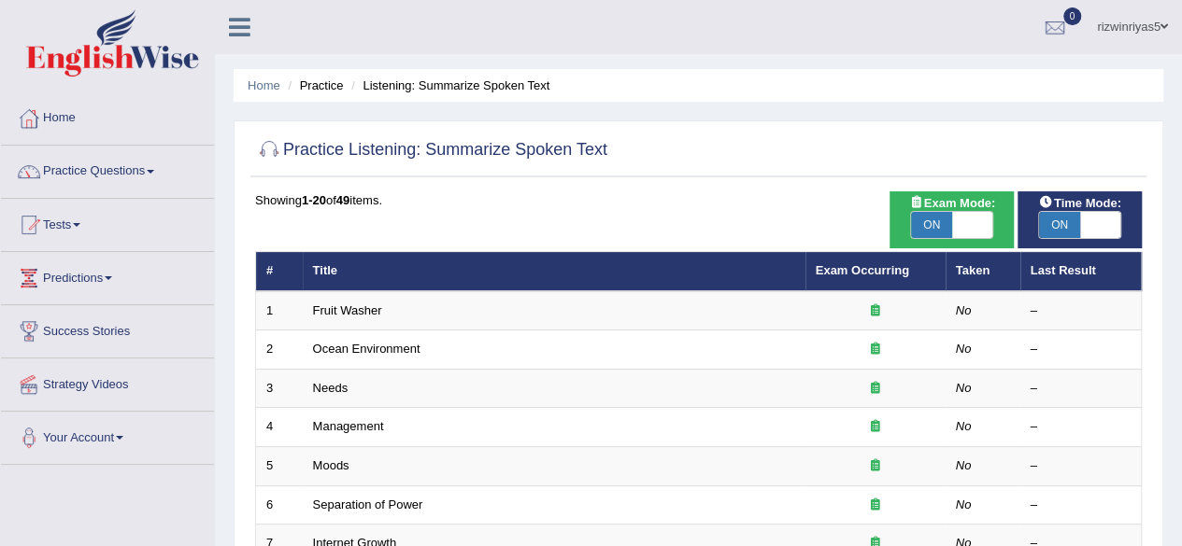
click at [1146, 27] on link "rizwinriyas5" at bounding box center [1132, 24] width 99 height 49
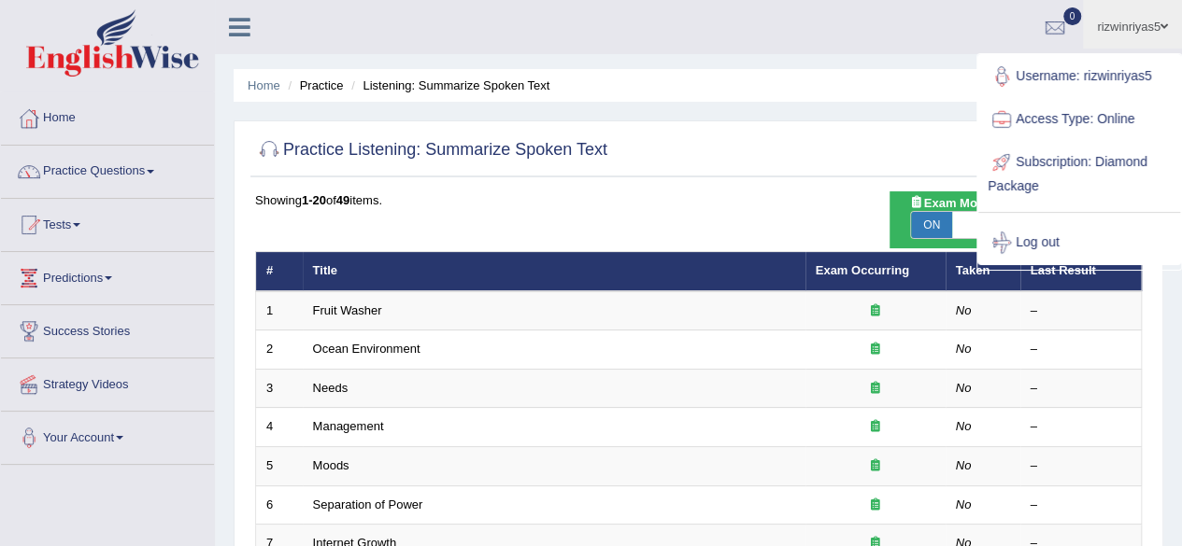
click at [1146, 27] on link "rizwinriyas5" at bounding box center [1132, 24] width 99 height 49
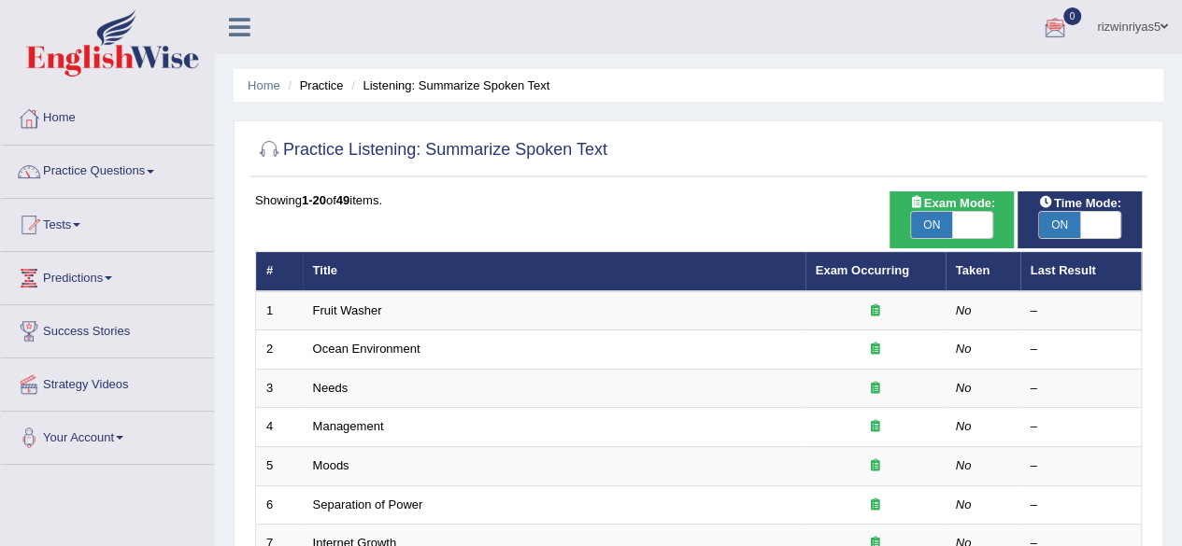
click at [1138, 92] on ul "Home Practice Listening: Summarize Spoken Text" at bounding box center [698, 85] width 929 height 33
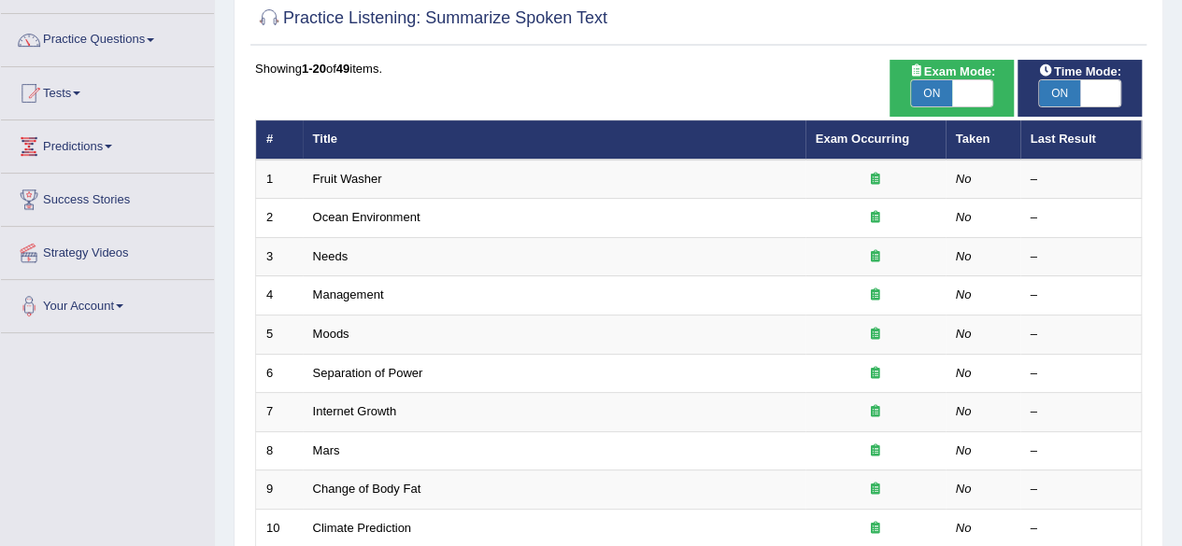
scroll to position [144, 0]
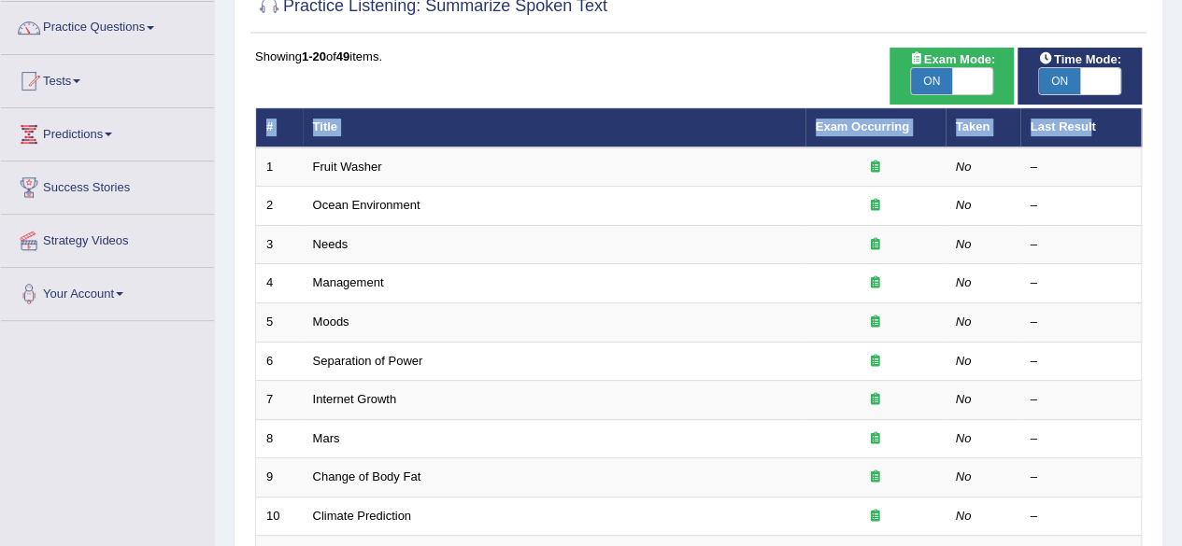
drag, startPoint x: 1093, startPoint y: 124, endPoint x: 254, endPoint y: 128, distance: 838.8
click at [254, 128] on div "Time Mode: ON OFF Exam Mode: ON OFF Showing 1-20 of 49 items. # Title Exam Occu…" at bounding box center [698, 535] width 896 height 974
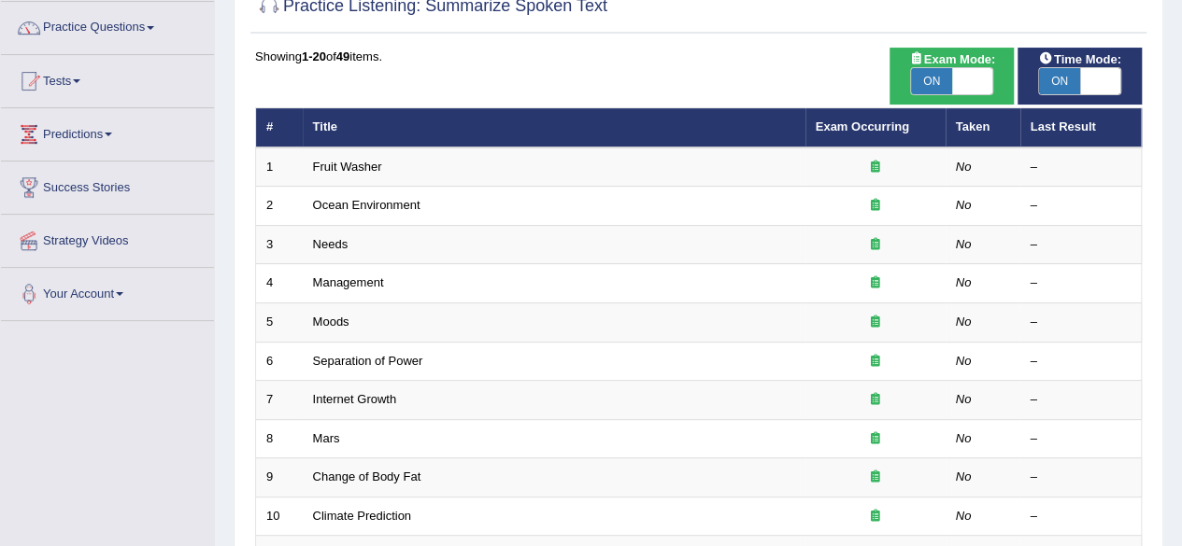
click at [1135, 108] on th "Last Result" at bounding box center [1080, 127] width 121 height 39
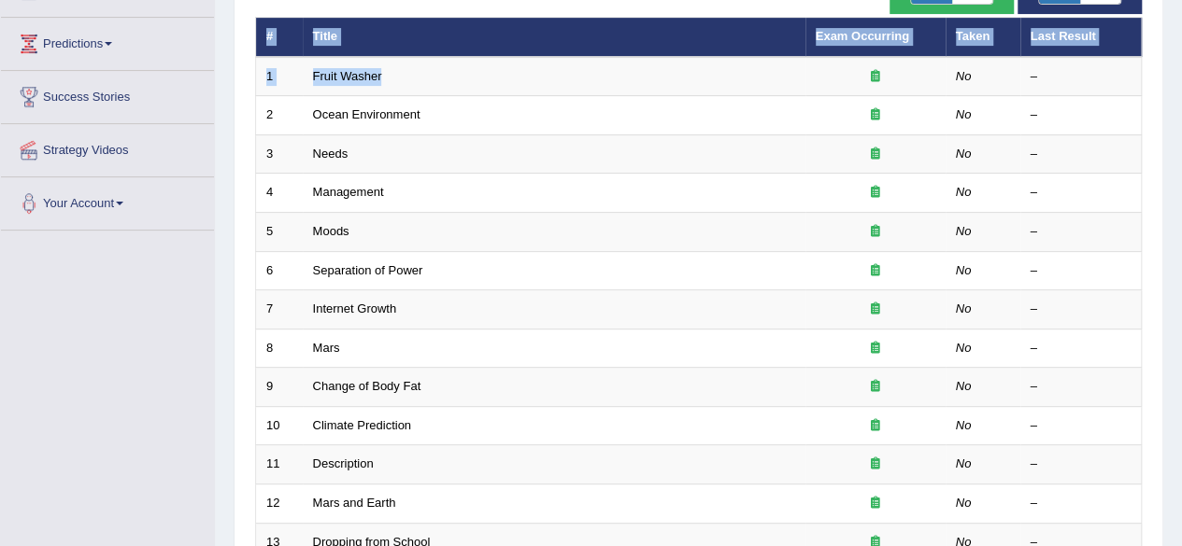
scroll to position [0, 0]
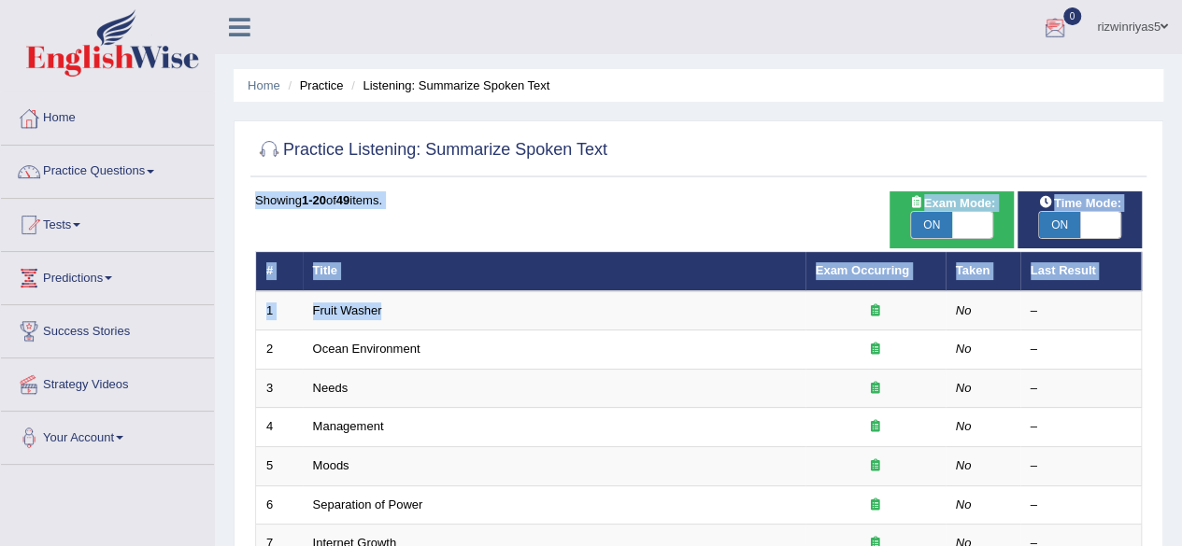
drag, startPoint x: 956, startPoint y: 163, endPoint x: 1084, endPoint y: 135, distance: 130.3
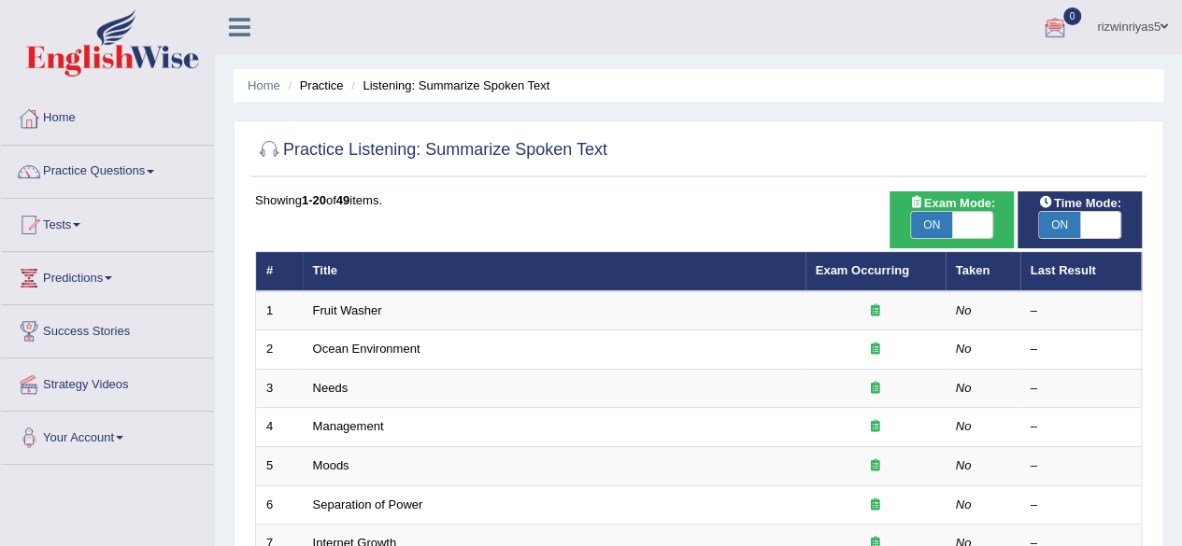
click at [822, 272] on link "Exam Occurring" at bounding box center [861, 270] width 93 height 14
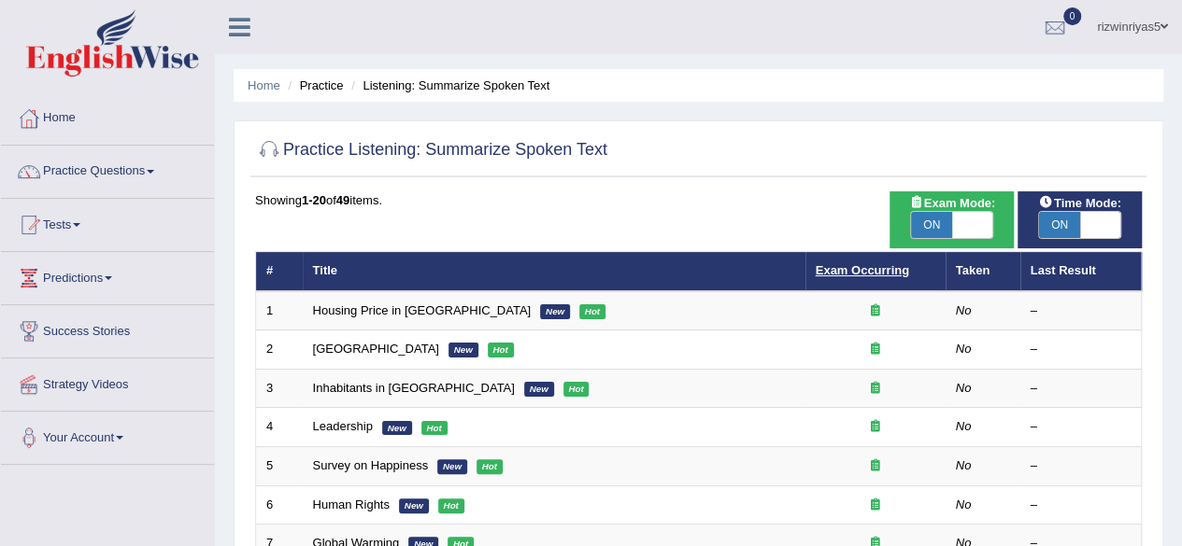
drag, startPoint x: 0, startPoint y: 0, endPoint x: 822, endPoint y: 272, distance: 865.8
click at [822, 272] on link "Exam Occurring" at bounding box center [861, 270] width 93 height 14
click at [977, 268] on th "Taken" at bounding box center [982, 271] width 75 height 39
click at [1062, 274] on th "Last Result" at bounding box center [1080, 271] width 121 height 39
click at [166, 152] on link "Practice Questions" at bounding box center [107, 169] width 213 height 47
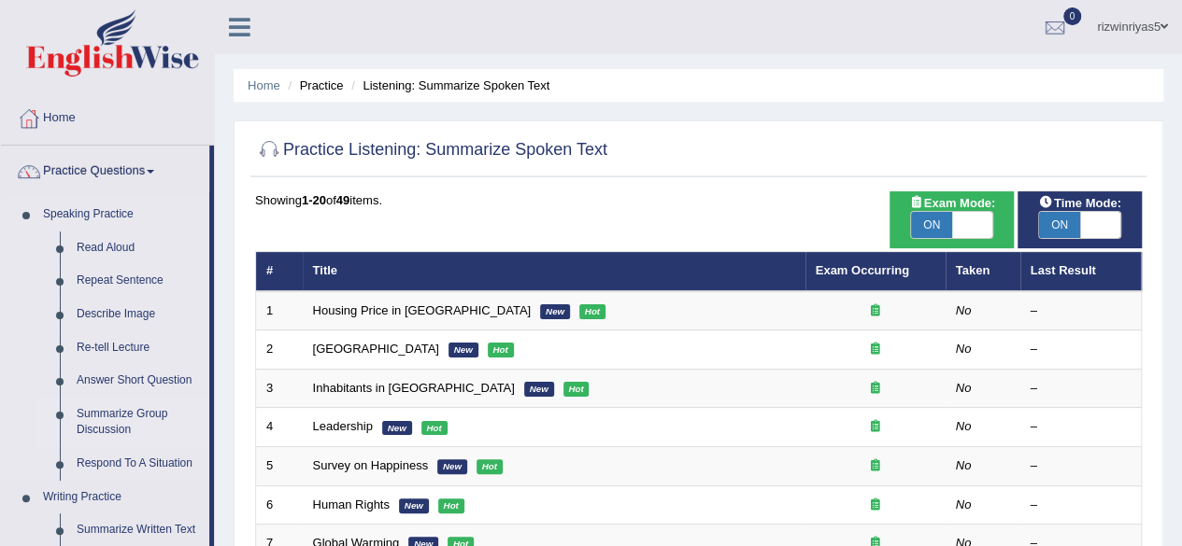
click at [149, 413] on link "Summarize Group Discussion" at bounding box center [138, 423] width 141 height 50
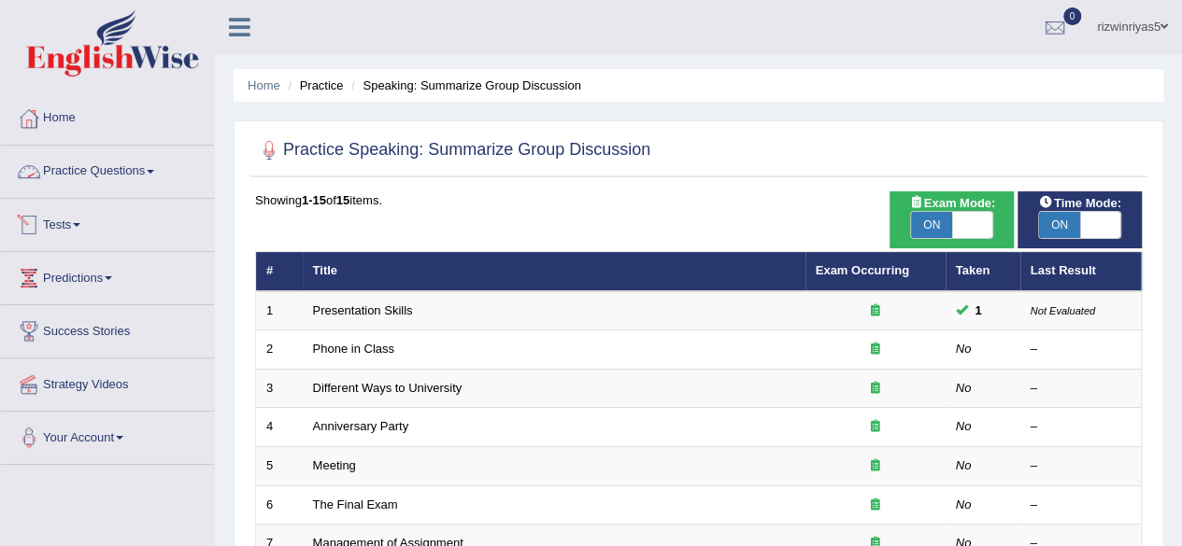
click at [106, 177] on link "Practice Questions" at bounding box center [107, 169] width 213 height 47
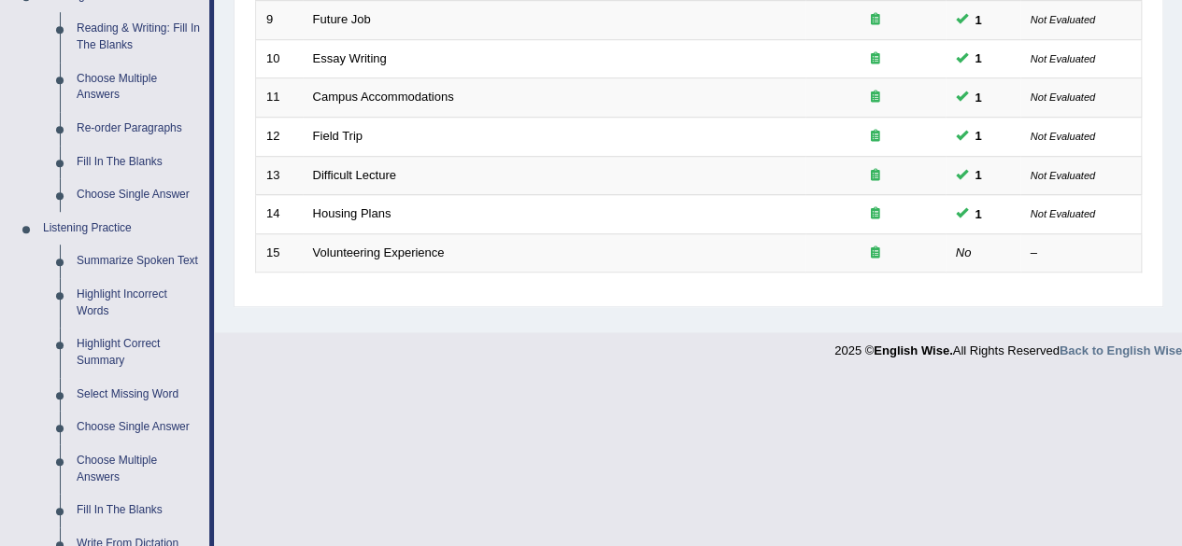
scroll to position [608, 0]
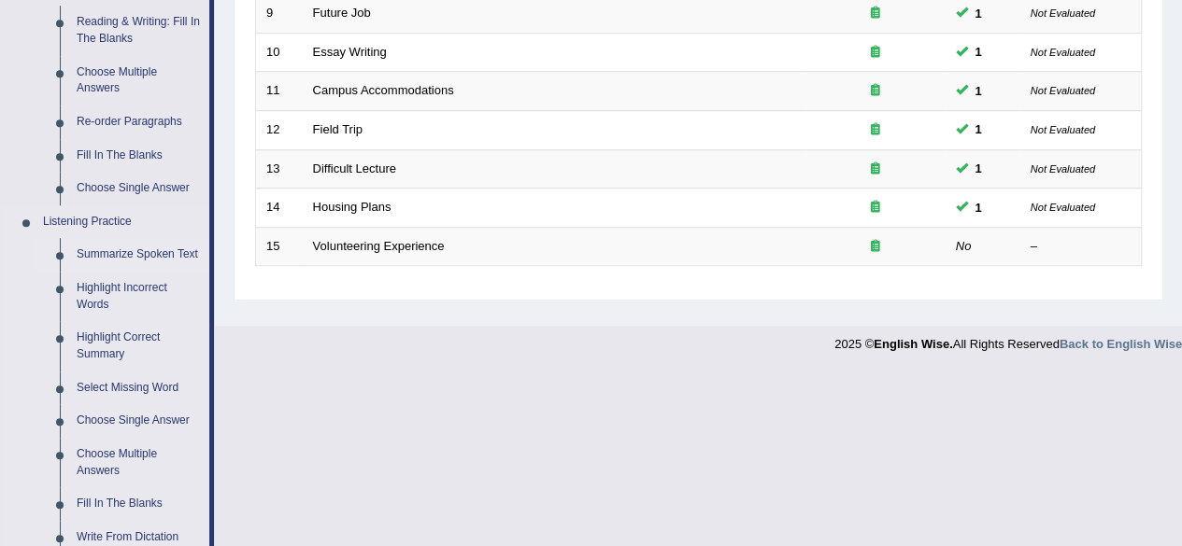
click at [142, 257] on link "Summarize Spoken Text" at bounding box center [138, 255] width 141 height 34
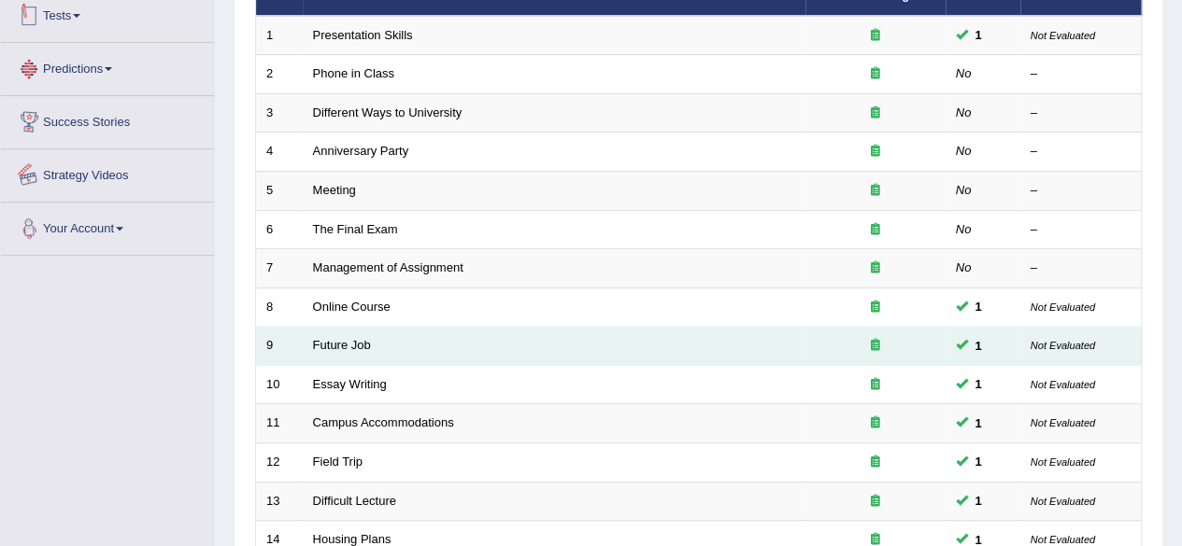
scroll to position [331, 0]
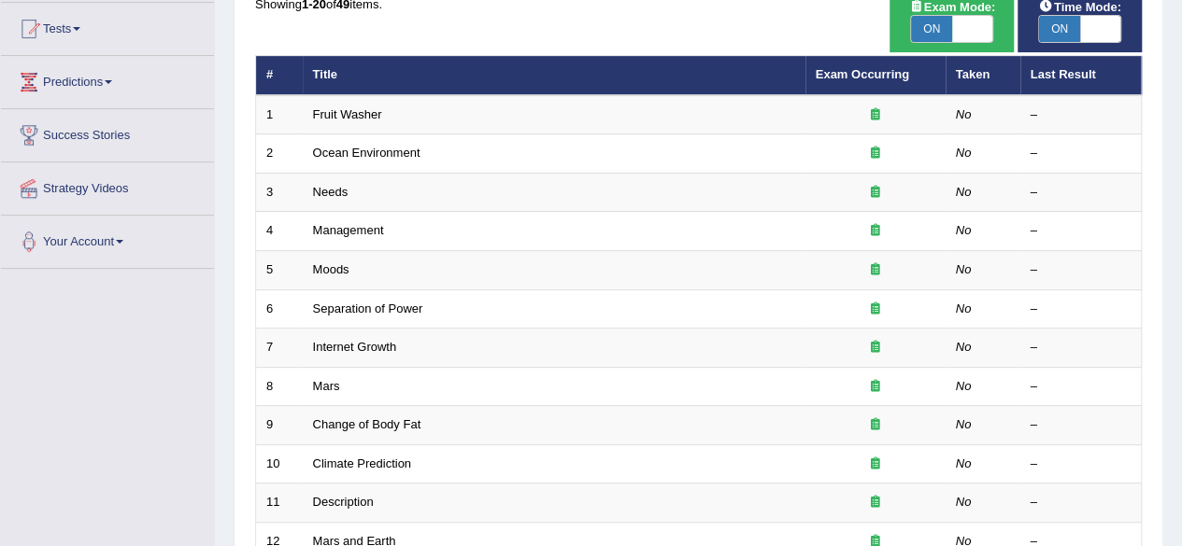
scroll to position [200, 0]
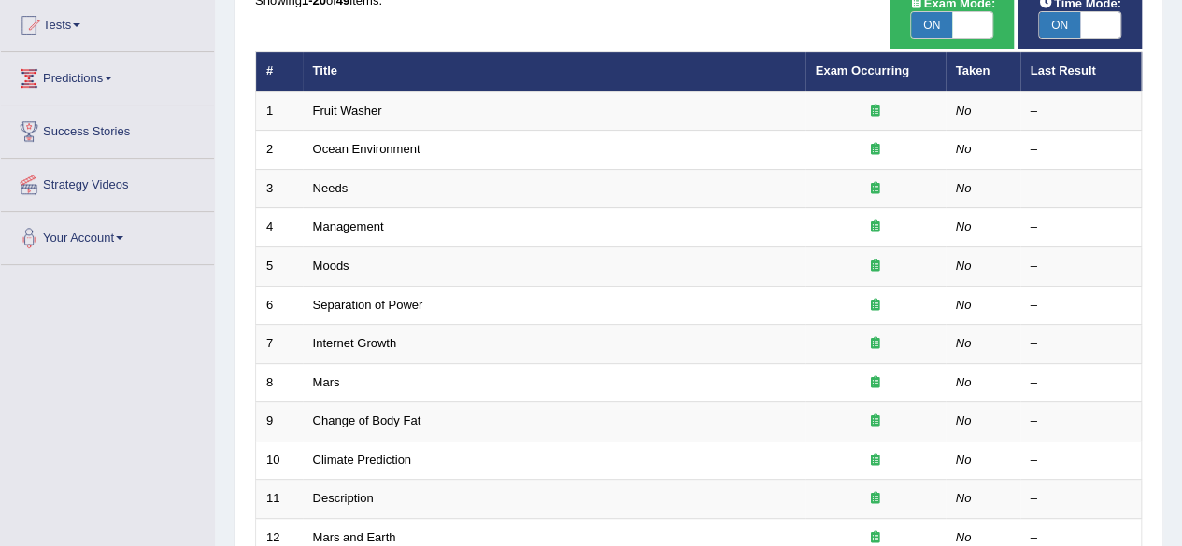
click at [958, 66] on th "Taken" at bounding box center [982, 71] width 75 height 39
click at [0, 299] on div "Toggle navigation Home Practice Questions Speaking Practice Read Aloud Repeat S…" at bounding box center [591, 413] width 1182 height 1227
drag, startPoint x: 955, startPoint y: 63, endPoint x: 1050, endPoint y: 66, distance: 95.3
drag, startPoint x: 1050, startPoint y: 66, endPoint x: 1138, endPoint y: 61, distance: 88.0
click at [1138, 61] on th "Last Result" at bounding box center [1080, 71] width 121 height 39
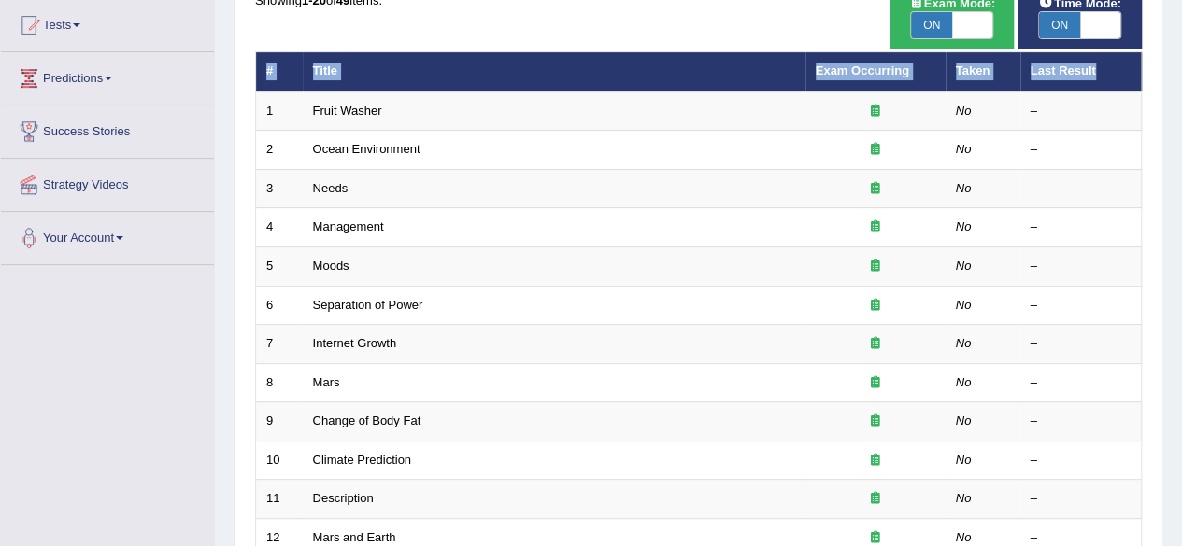
drag, startPoint x: 1094, startPoint y: 66, endPoint x: 255, endPoint y: 76, distance: 838.8
click at [256, 76] on tr "# Title Exam Occurring Taken Last Result" at bounding box center [698, 71] width 885 height 39
click at [665, 63] on th "Title" at bounding box center [554, 71] width 503 height 39
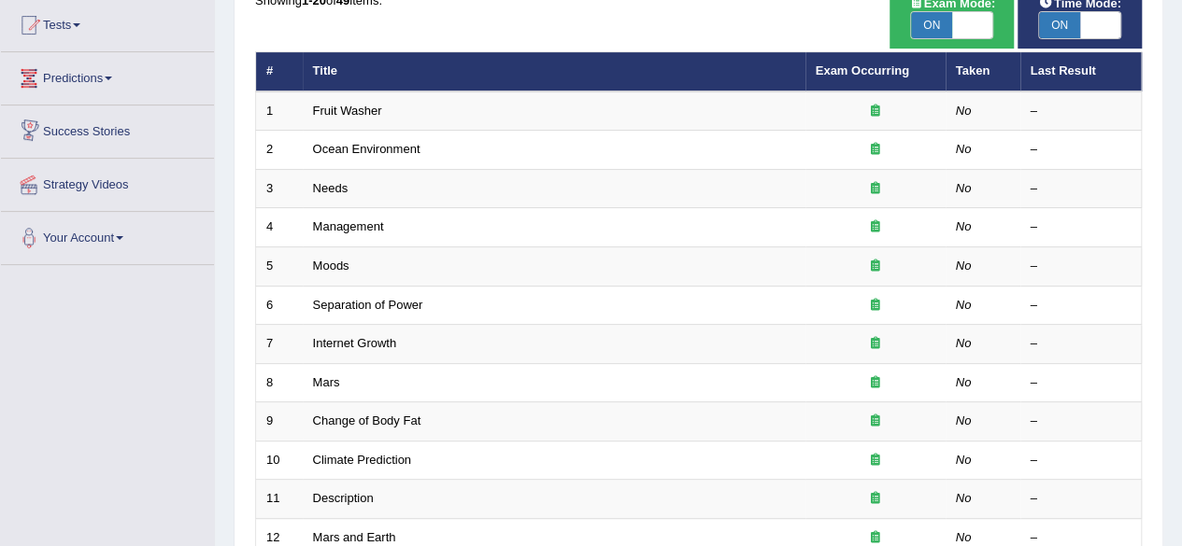
click at [84, 18] on link "Tests" at bounding box center [107, 22] width 213 height 47
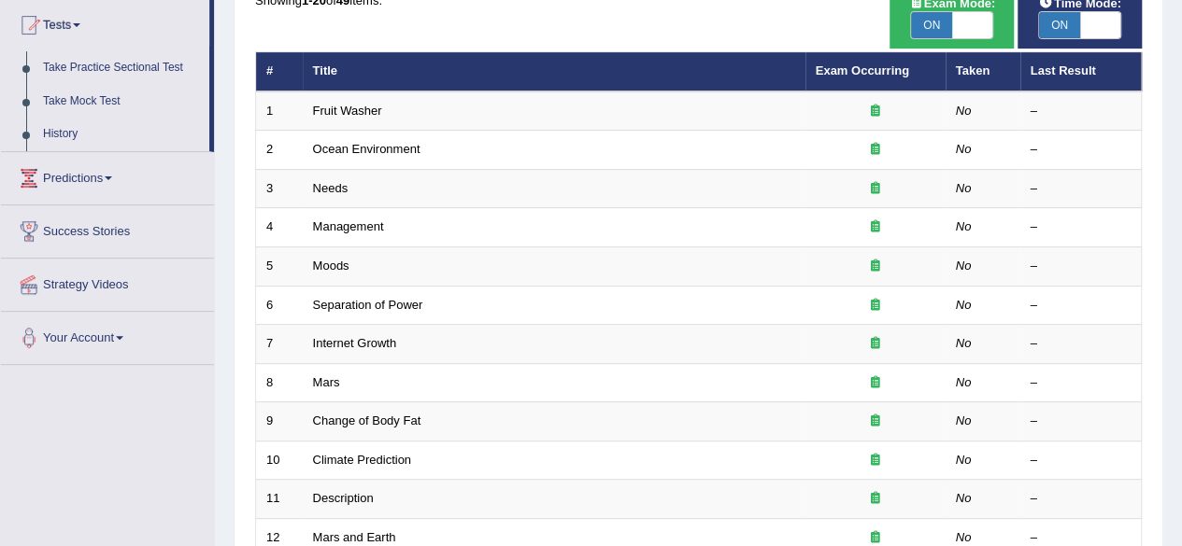
click at [84, 18] on link "Tests" at bounding box center [105, 22] width 208 height 47
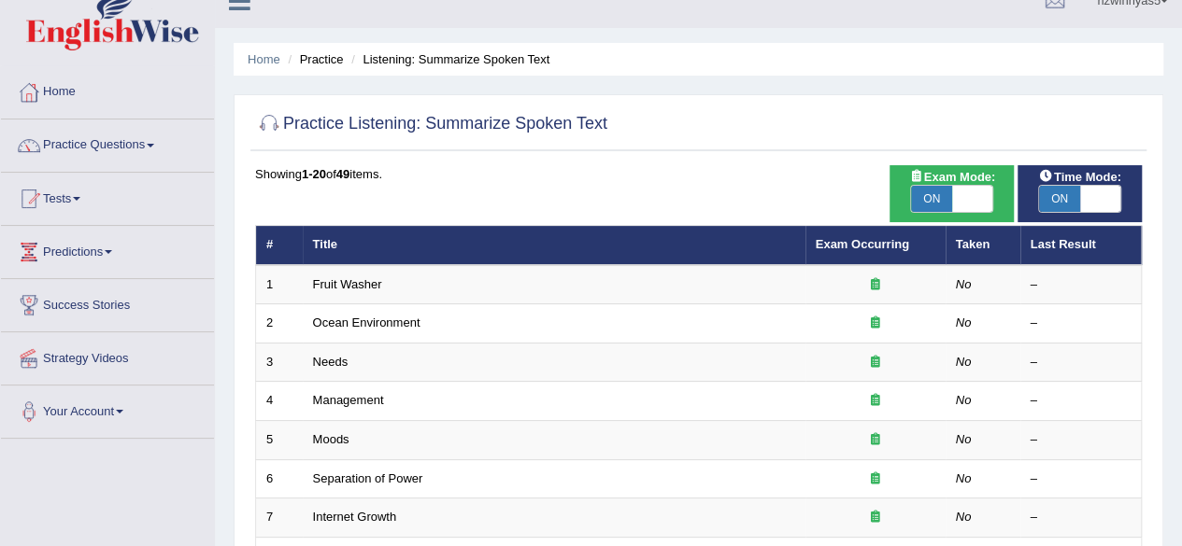
scroll to position [0, 0]
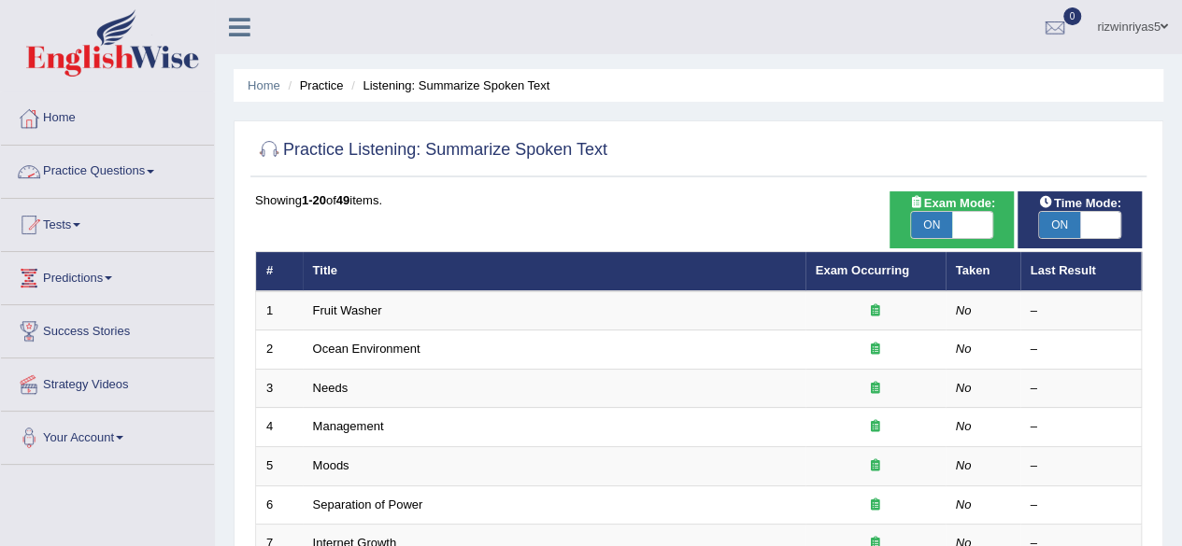
click at [125, 167] on link "Practice Questions" at bounding box center [107, 169] width 213 height 47
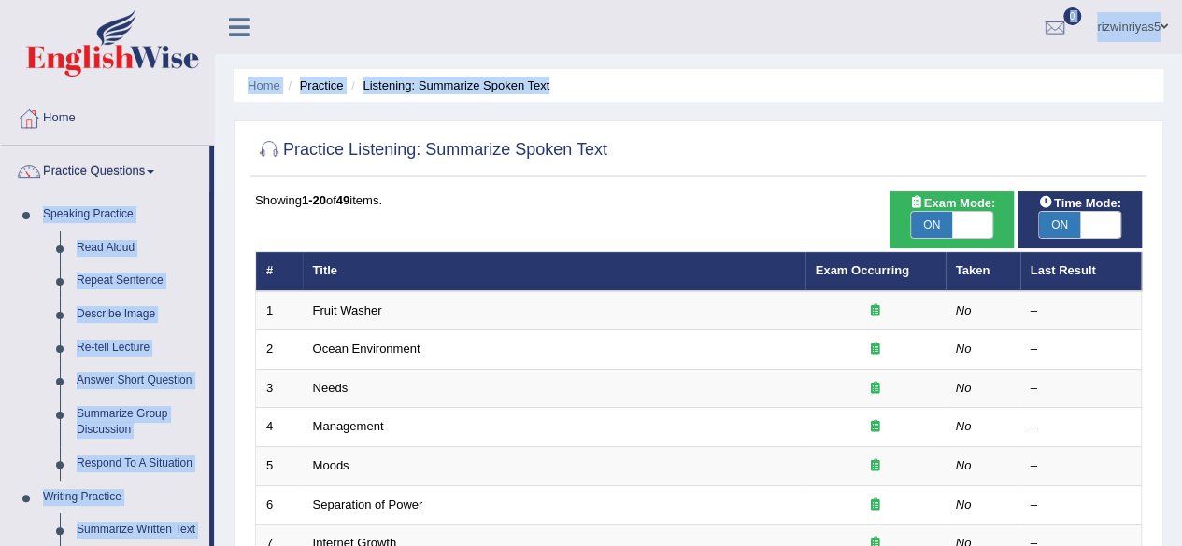
drag, startPoint x: 211, startPoint y: 188, endPoint x: 215, endPoint y: 242, distance: 54.3
click at [166, 31] on img at bounding box center [112, 42] width 173 height 67
click at [630, 26] on ul "rizwinriyas5 Toggle navigation Username: rizwinriyas5 Access Type: Online Subsc…" at bounding box center [843, 26] width 677 height 53
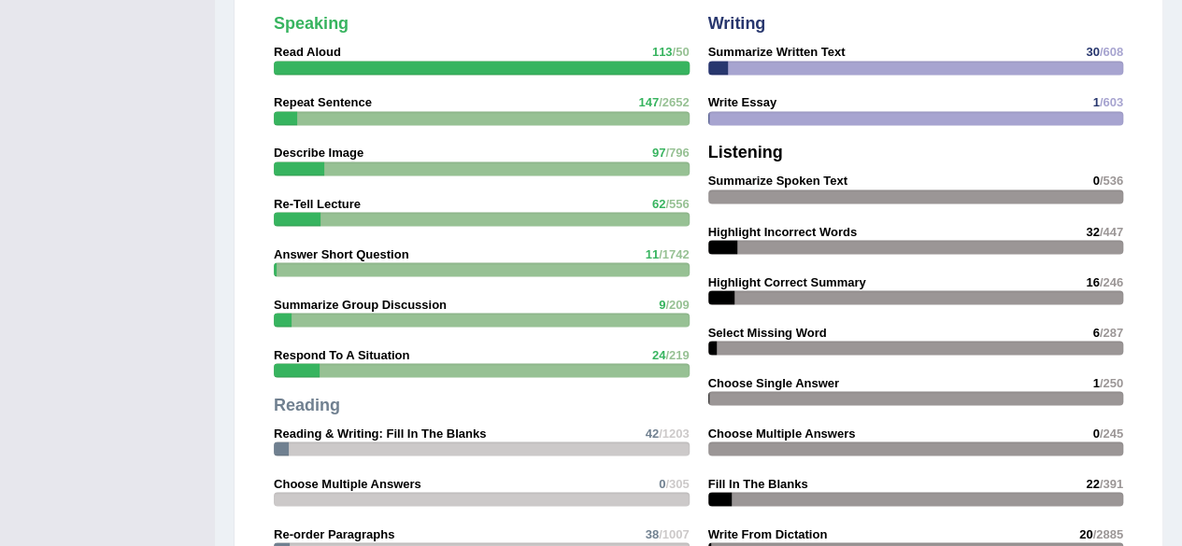
scroll to position [1580, 0]
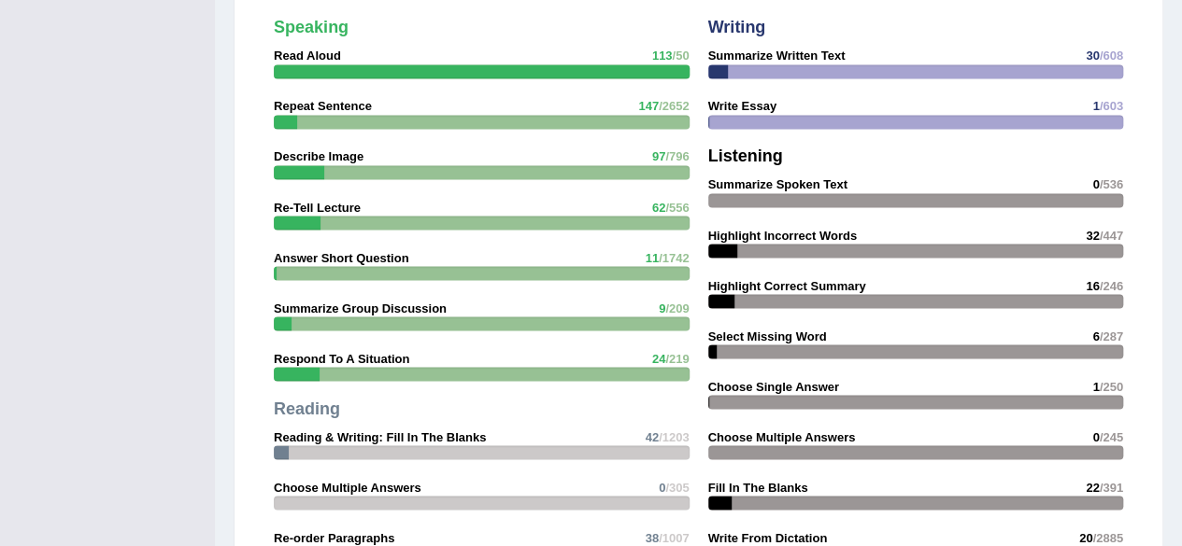
drag, startPoint x: 1169, startPoint y: 326, endPoint x: 1179, endPoint y: 380, distance: 55.1
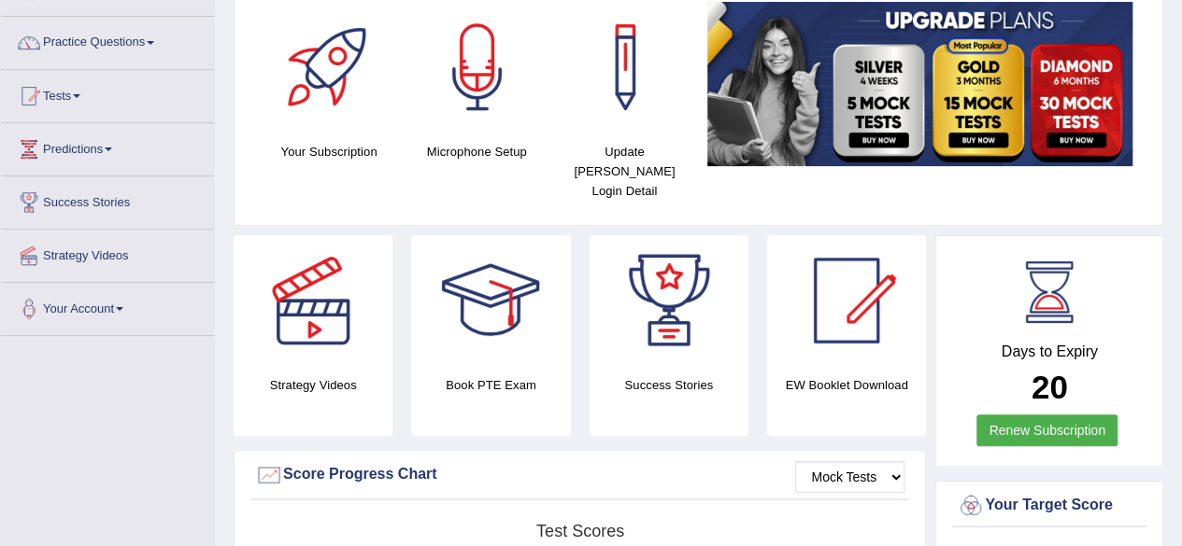
scroll to position [0, 0]
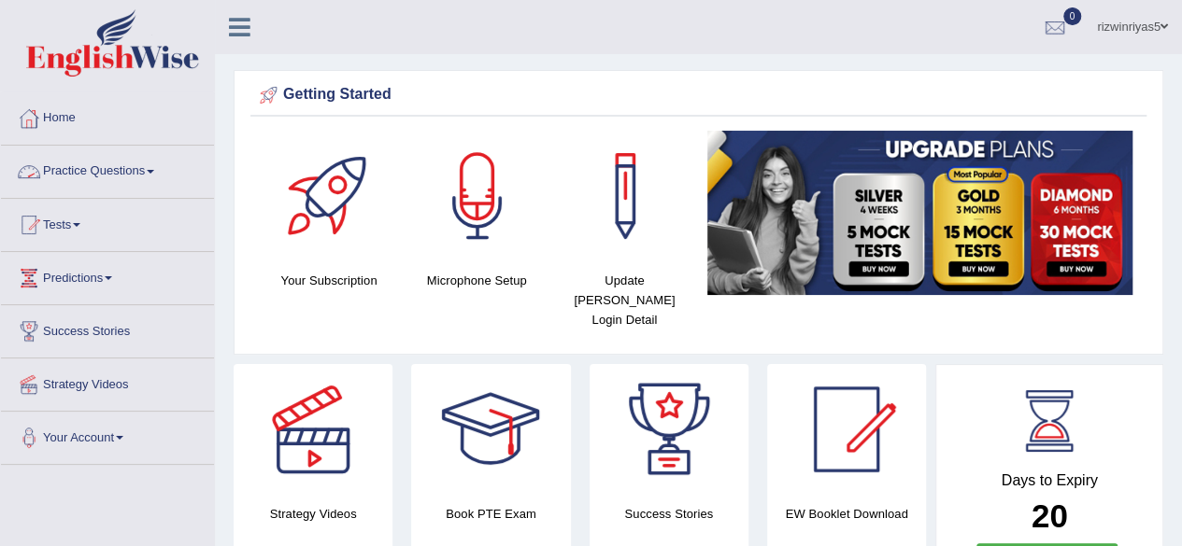
click at [106, 164] on link "Practice Questions" at bounding box center [107, 169] width 213 height 47
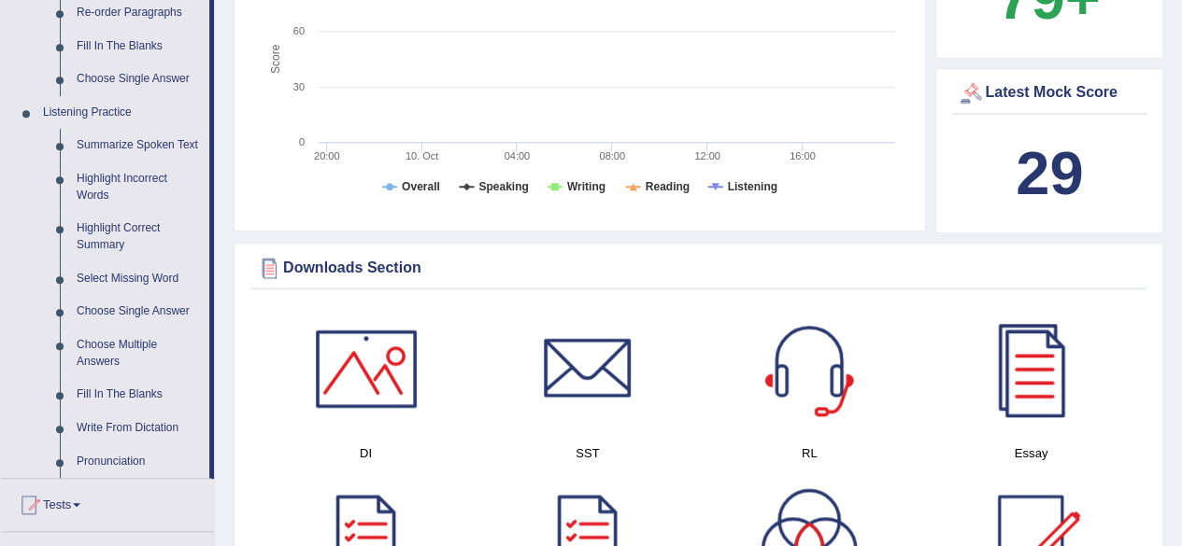
scroll to position [706, 0]
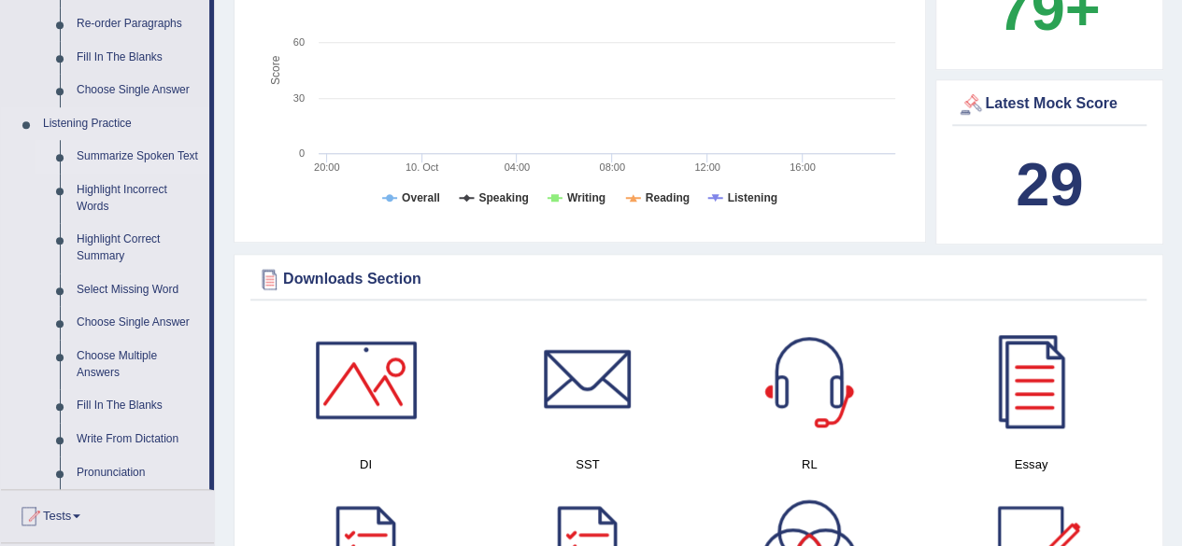
click at [168, 157] on link "Summarize Spoken Text" at bounding box center [138, 157] width 141 height 34
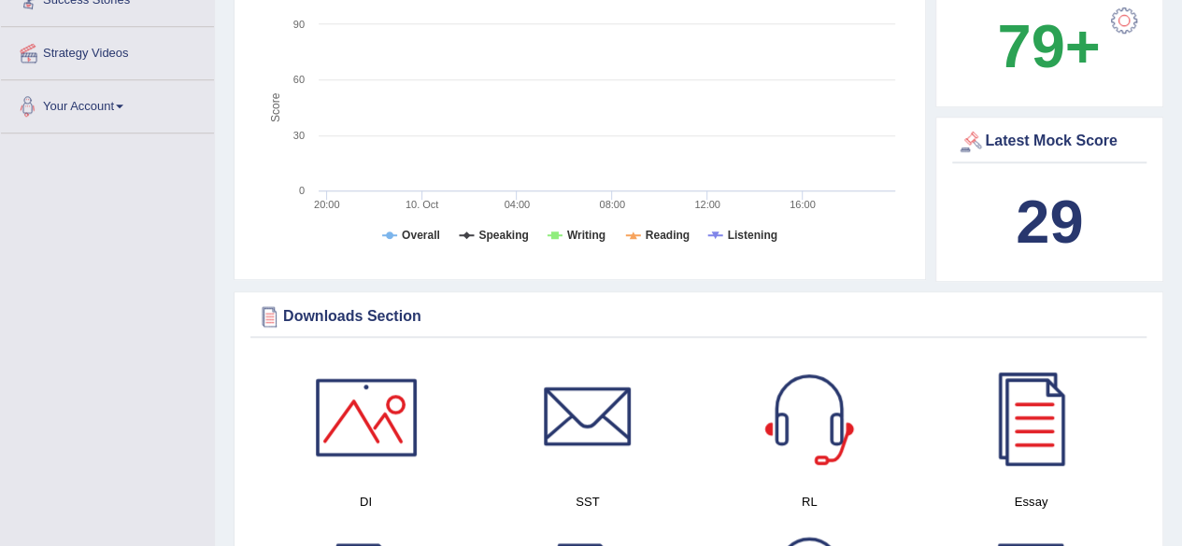
scroll to position [1255, 0]
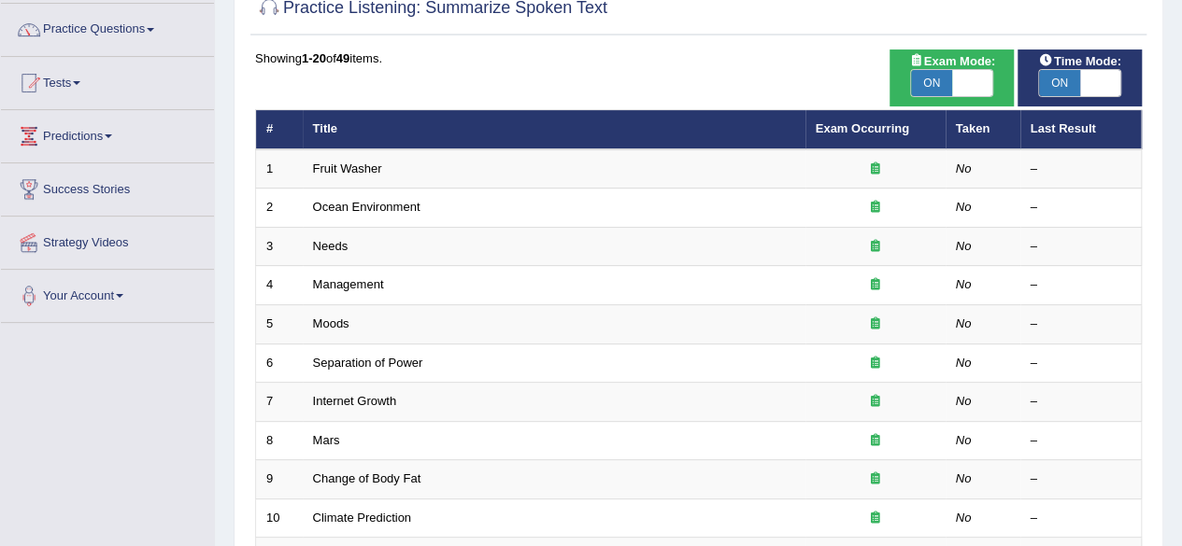
scroll to position [159, 0]
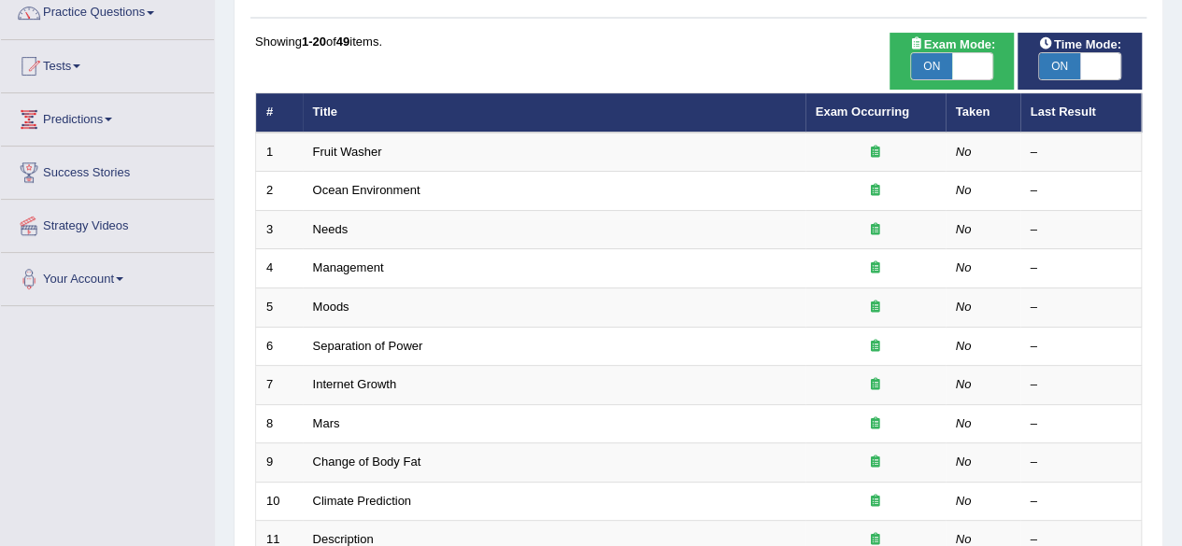
click at [1181, 251] on html "Toggle navigation Home Practice Questions Speaking Practice Read Aloud Repeat S…" at bounding box center [591, 114] width 1182 height 546
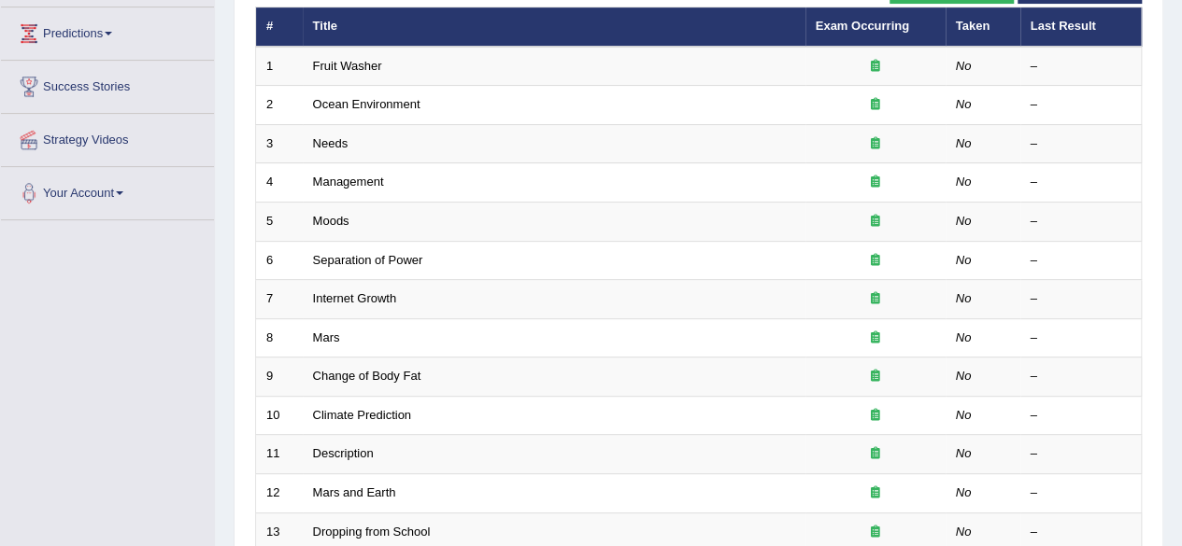
scroll to position [200, 0]
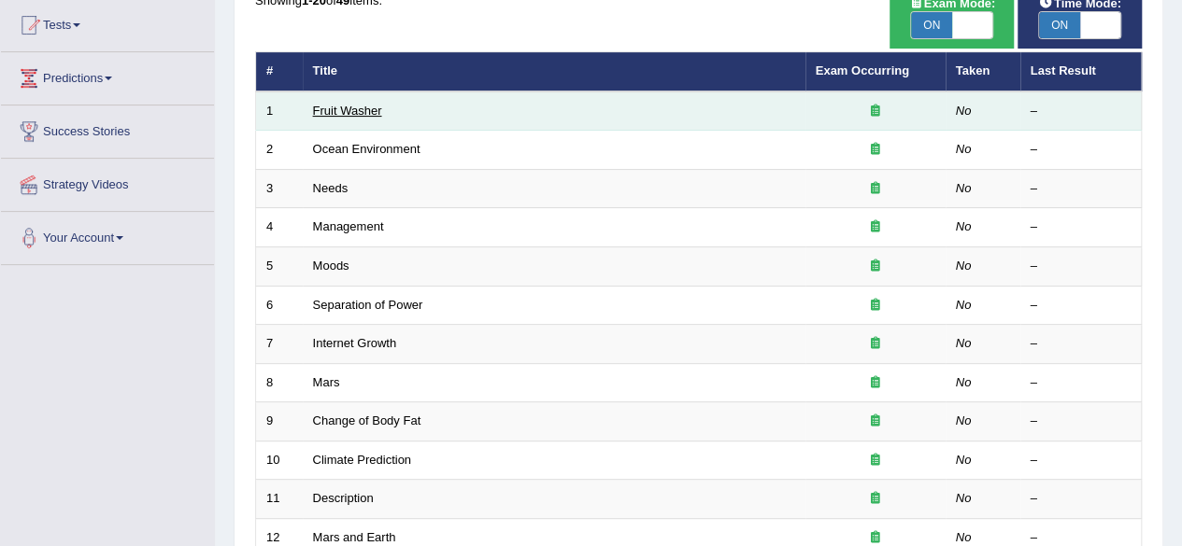
click at [372, 112] on link "Fruit Washer" at bounding box center [347, 111] width 69 height 14
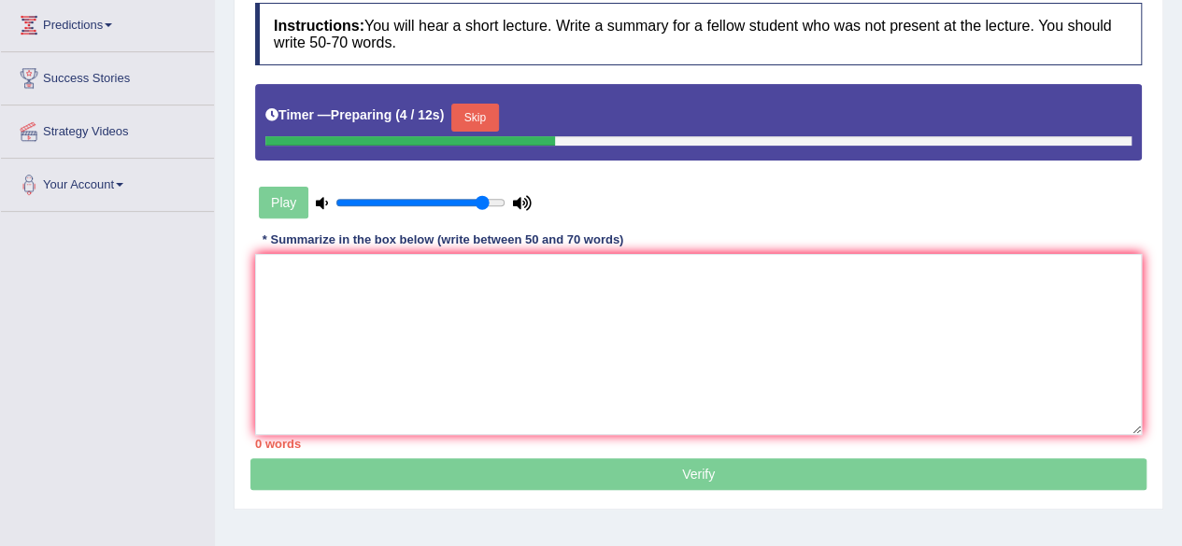
scroll to position [256, 0]
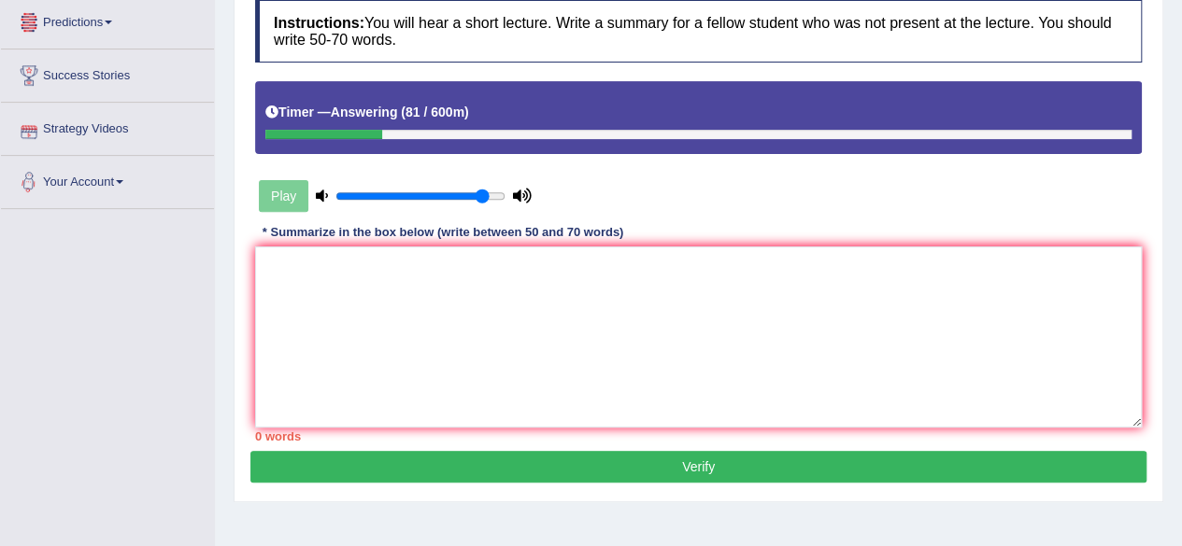
click at [566, 136] on div at bounding box center [698, 134] width 866 height 9
click at [590, 290] on textarea at bounding box center [698, 337] width 886 height 181
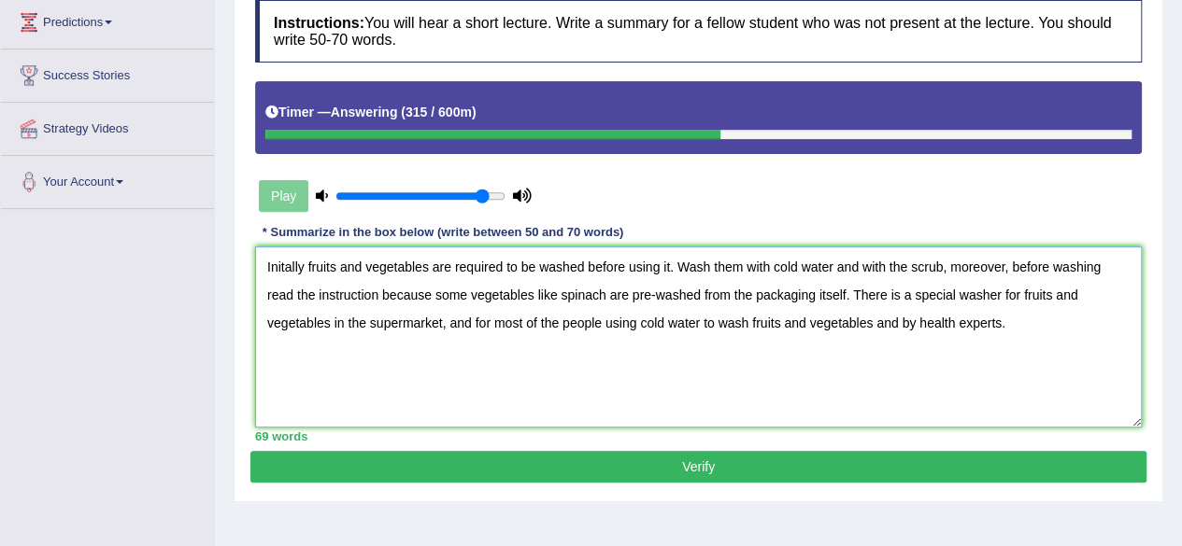
type textarea "Initally fruits and vegetables are required to be washed before using it. Wash …"
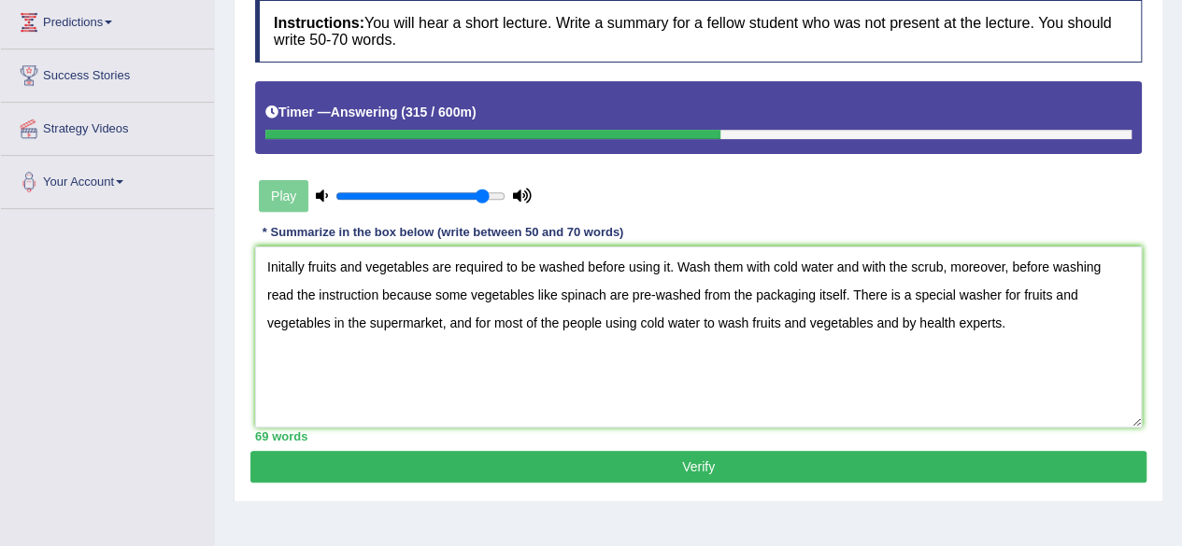
click at [661, 456] on button "Verify" at bounding box center [698, 467] width 896 height 32
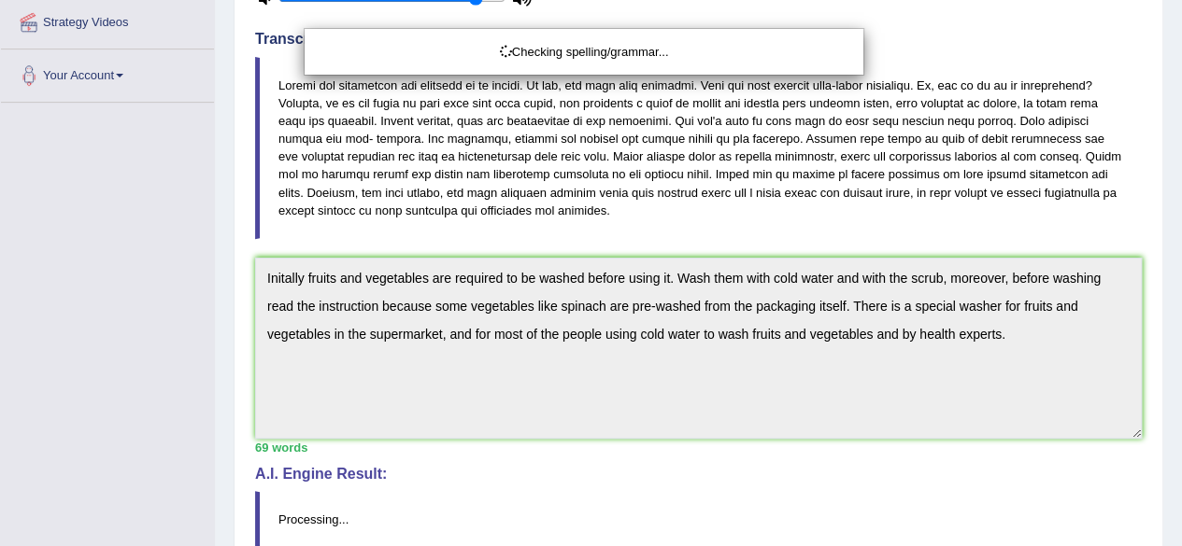
drag, startPoint x: 1195, startPoint y: 221, endPoint x: 1195, endPoint y: 382, distance: 160.7
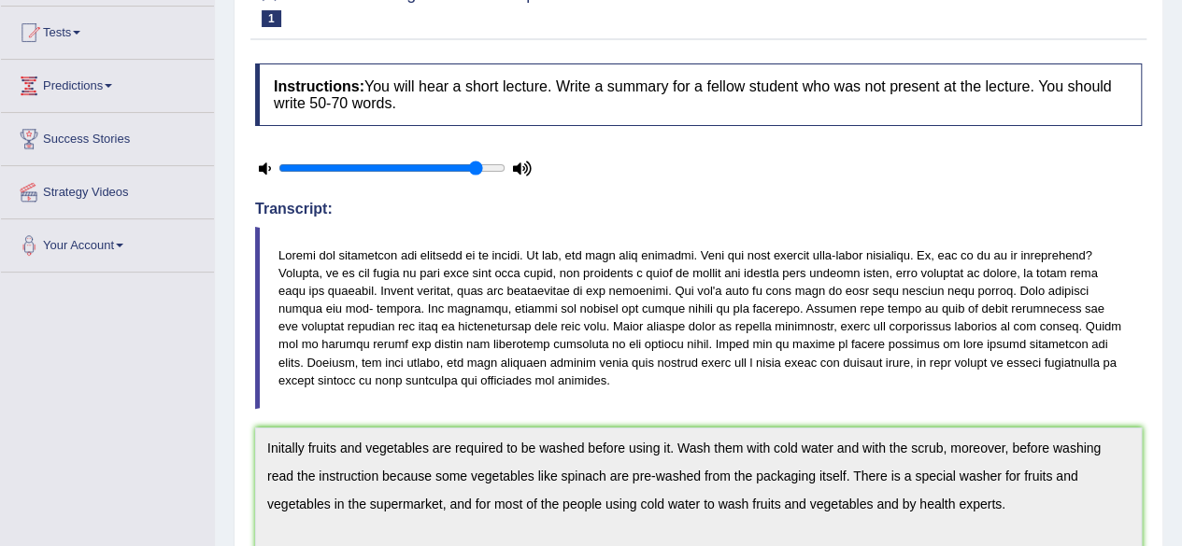
scroll to position [0, 0]
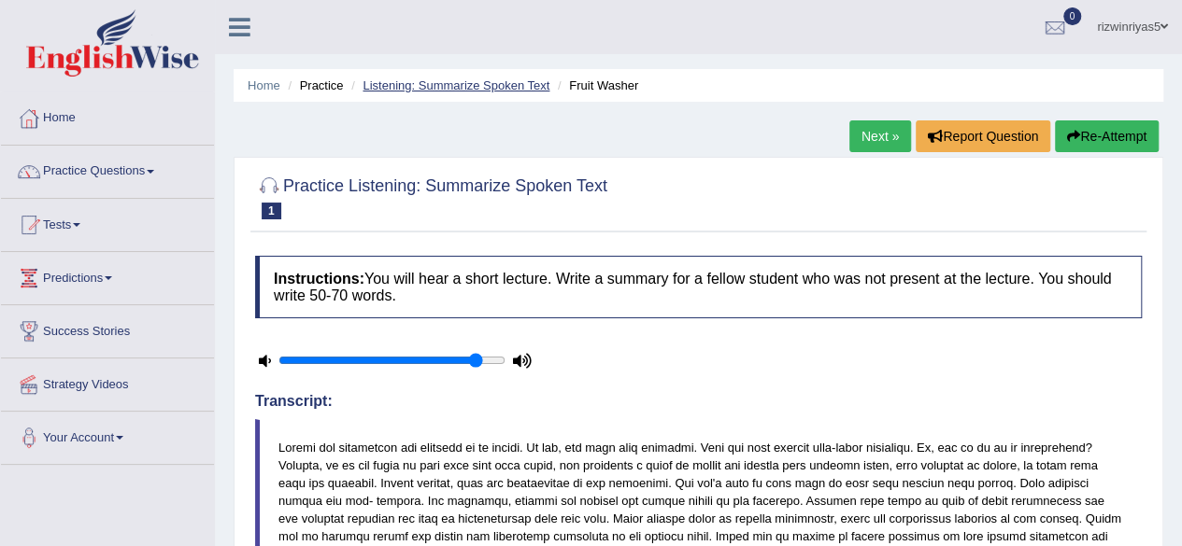
click at [475, 91] on link "Listening: Summarize Spoken Text" at bounding box center [455, 85] width 187 height 14
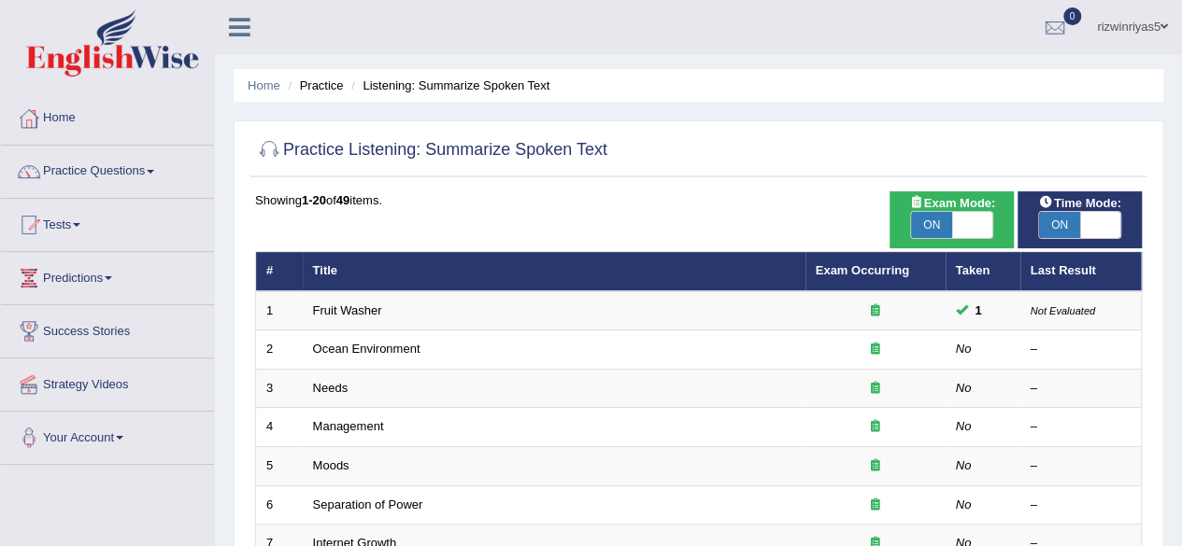
click at [475, 91] on li "Listening: Summarize Spoken Text" at bounding box center [448, 86] width 203 height 18
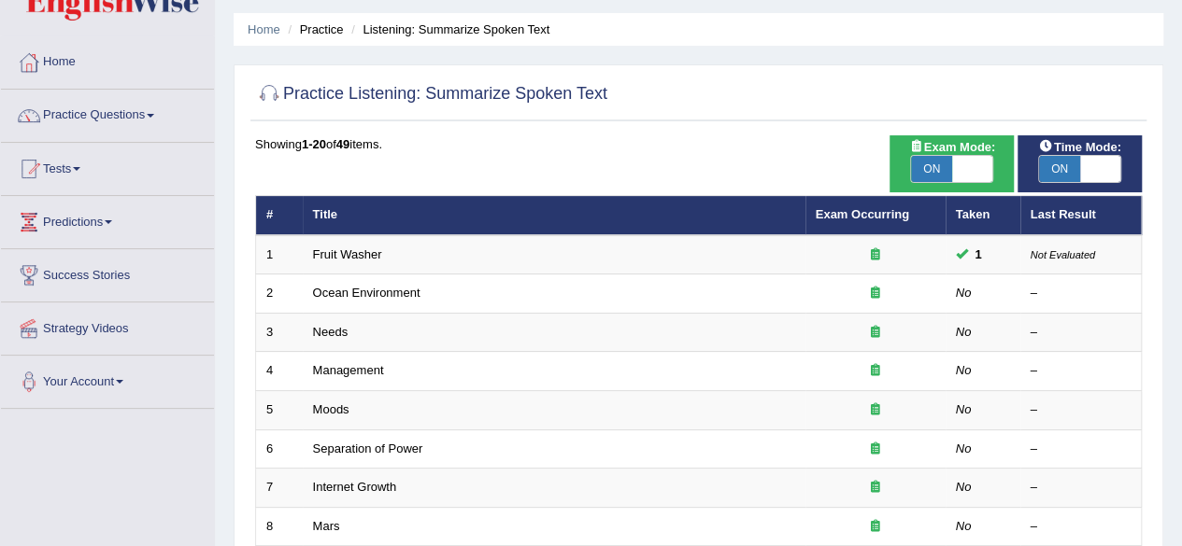
scroll to position [62, 0]
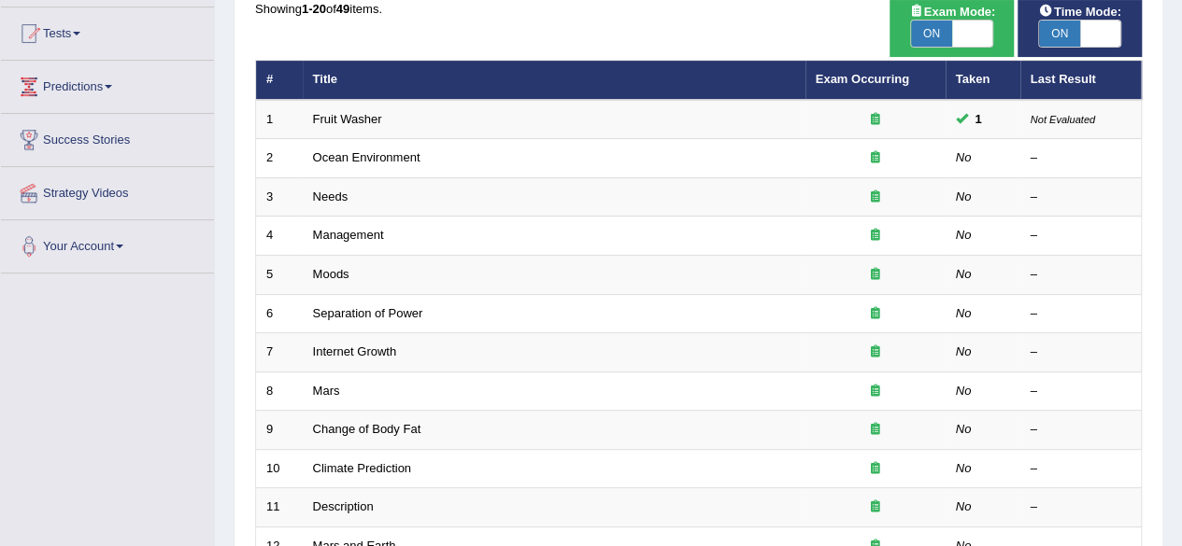
scroll to position [187, 0]
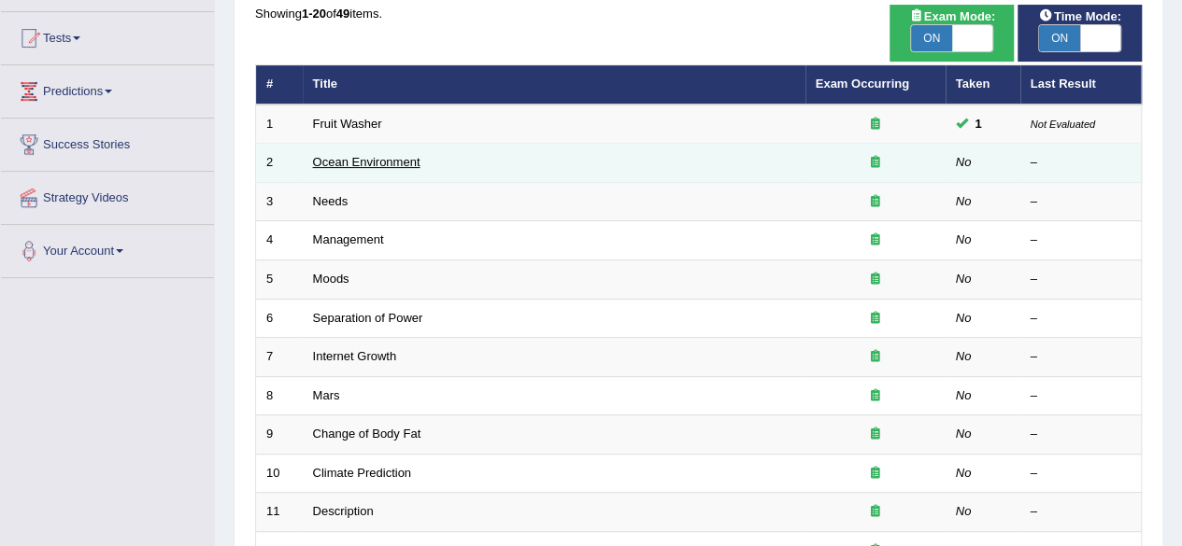
click at [404, 163] on link "Ocean Environment" at bounding box center [366, 162] width 107 height 14
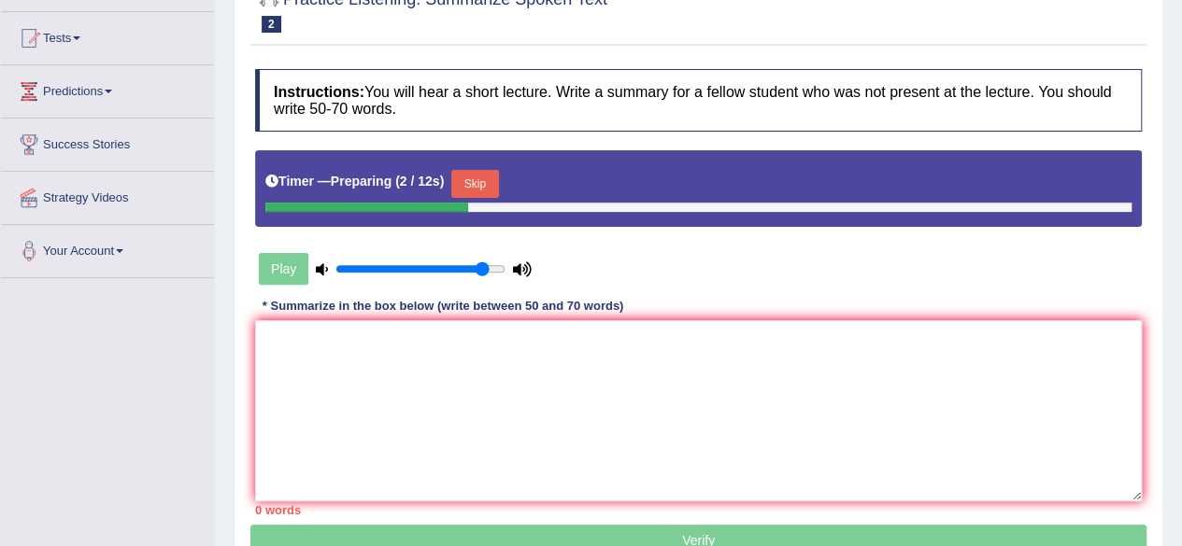
scroll to position [217, 0]
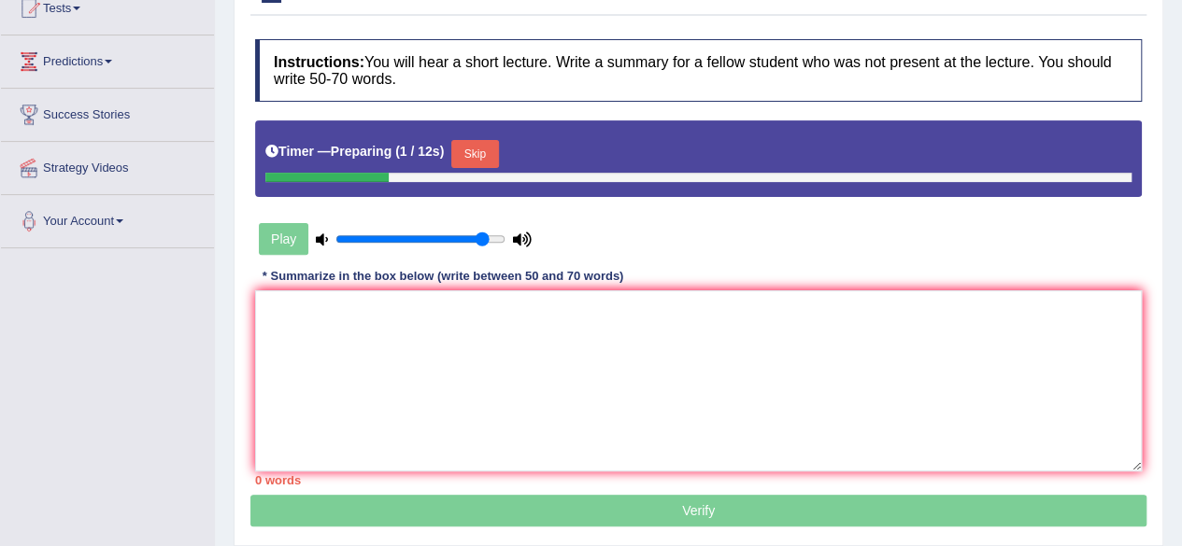
click at [476, 149] on button "Skip" at bounding box center [474, 154] width 47 height 28
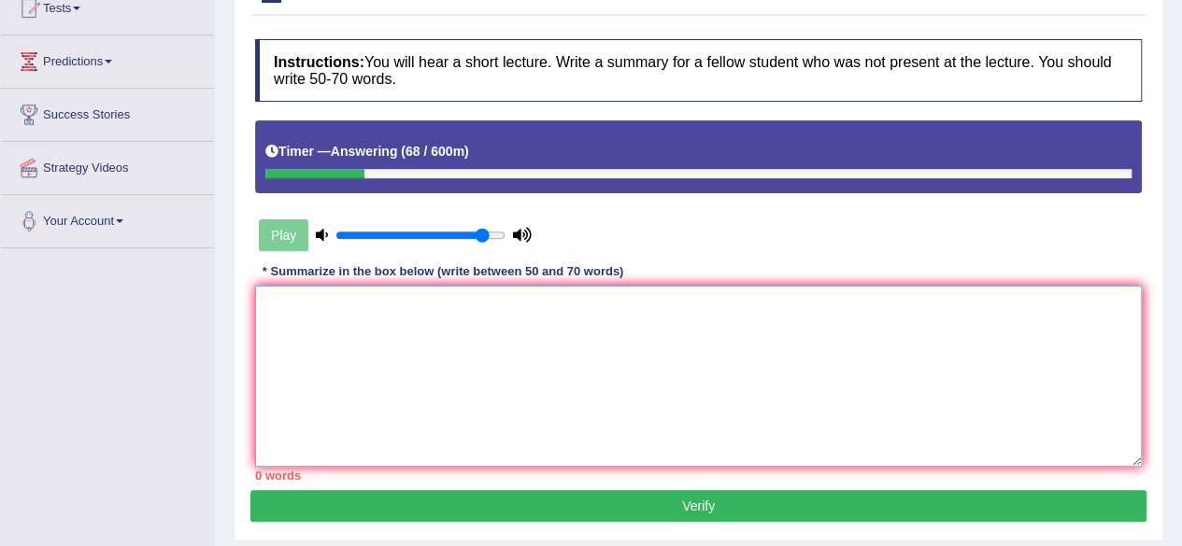
click at [605, 333] on textarea at bounding box center [698, 376] width 886 height 181
type textarea "P"
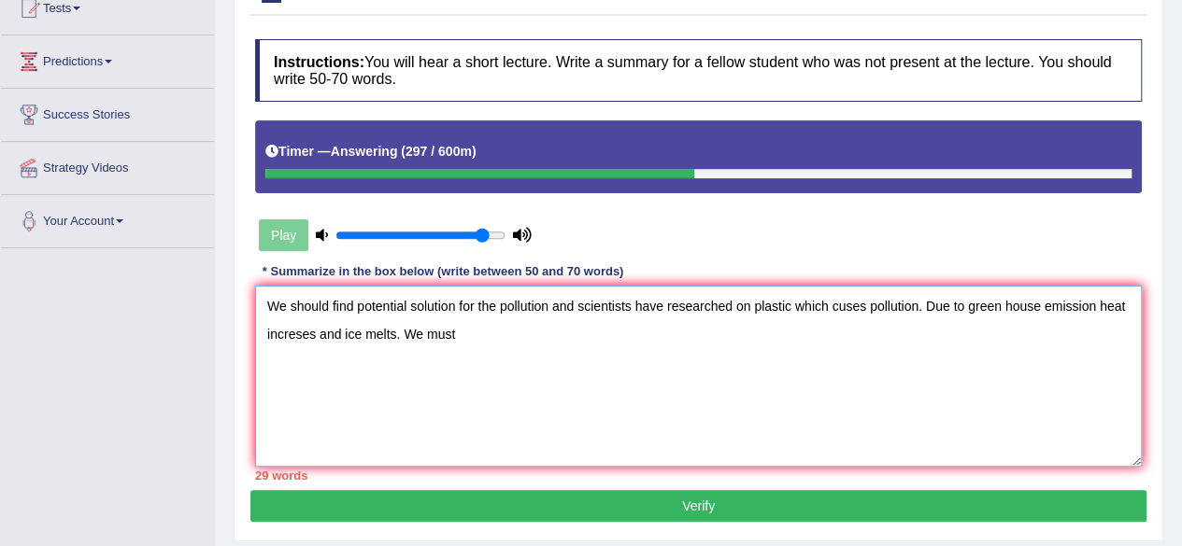
type textarea "We should find potential solution for the pollution and scientists have researc…"
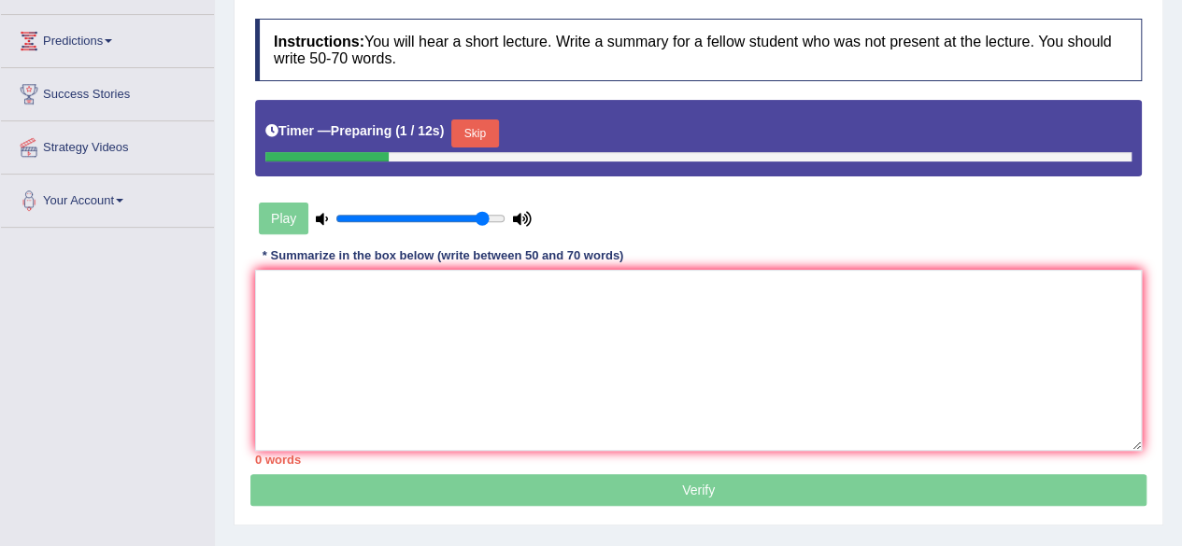
scroll to position [217, 0]
